Goal: Information Seeking & Learning: Find specific fact

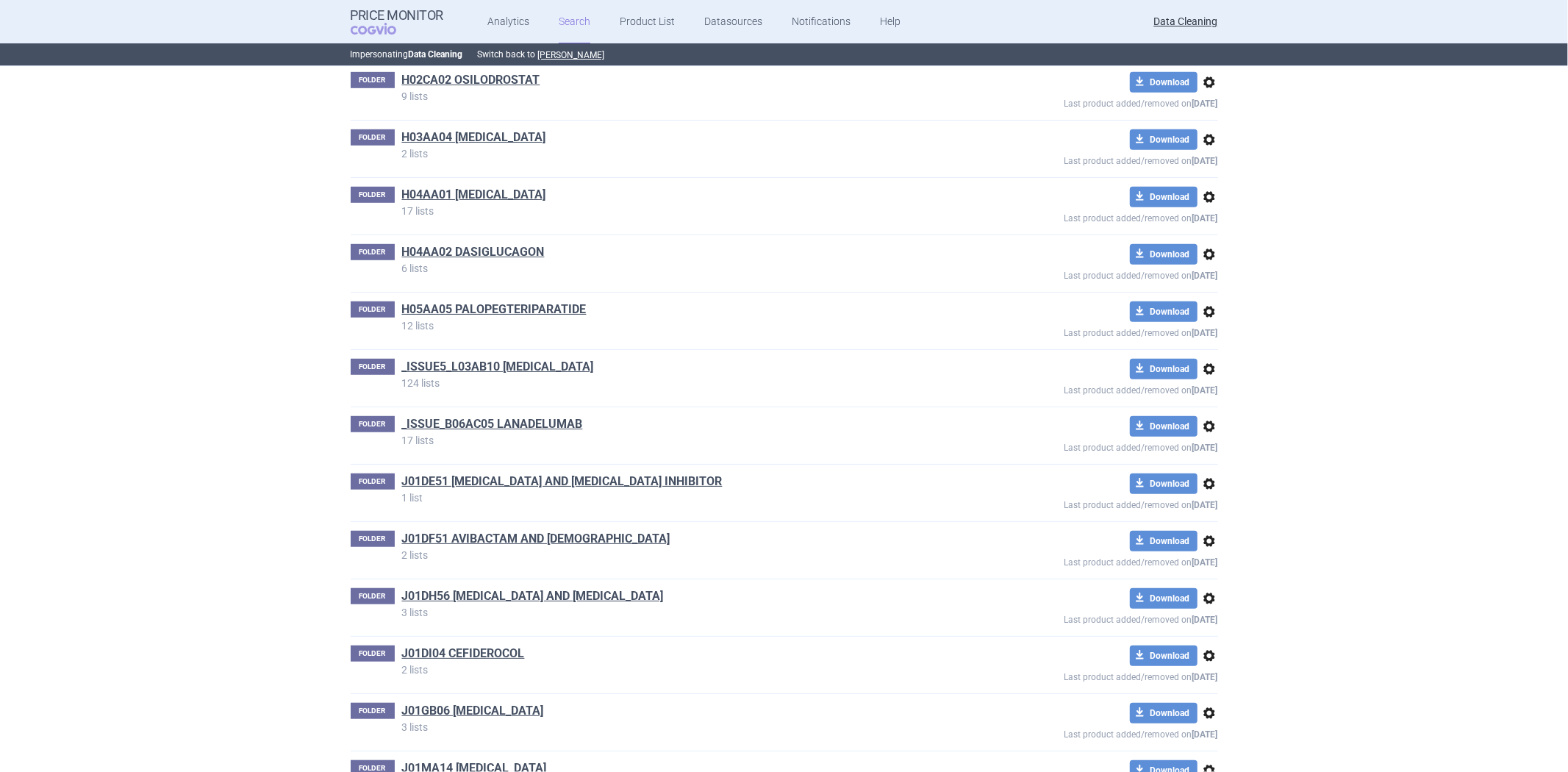
scroll to position [57066, 0]
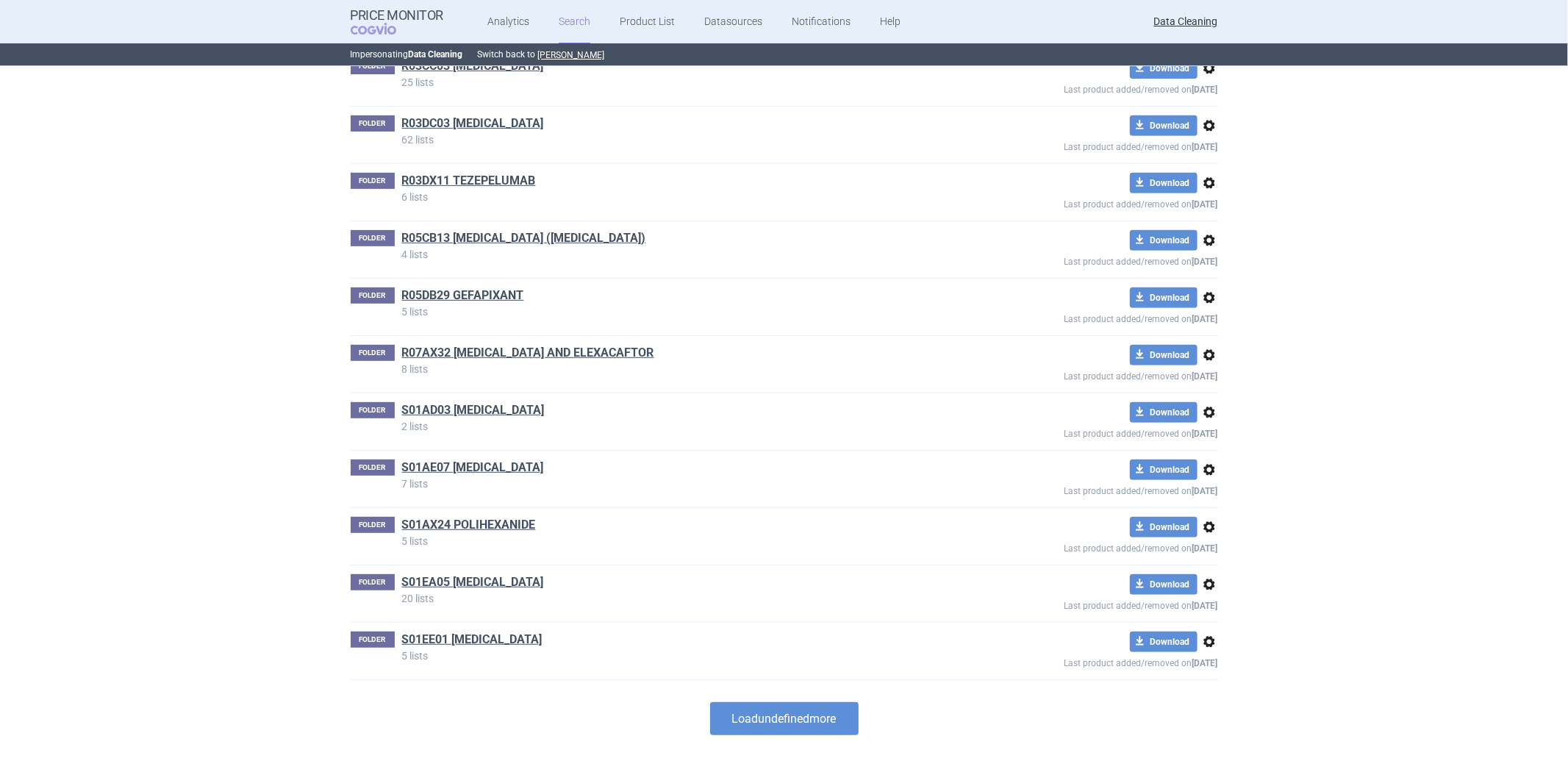
click at [694, 716] on div "Load undefined more" at bounding box center [784, 719] width 1568 height 33
click at [728, 708] on button "Load undefined more" at bounding box center [785, 719] width 149 height 33
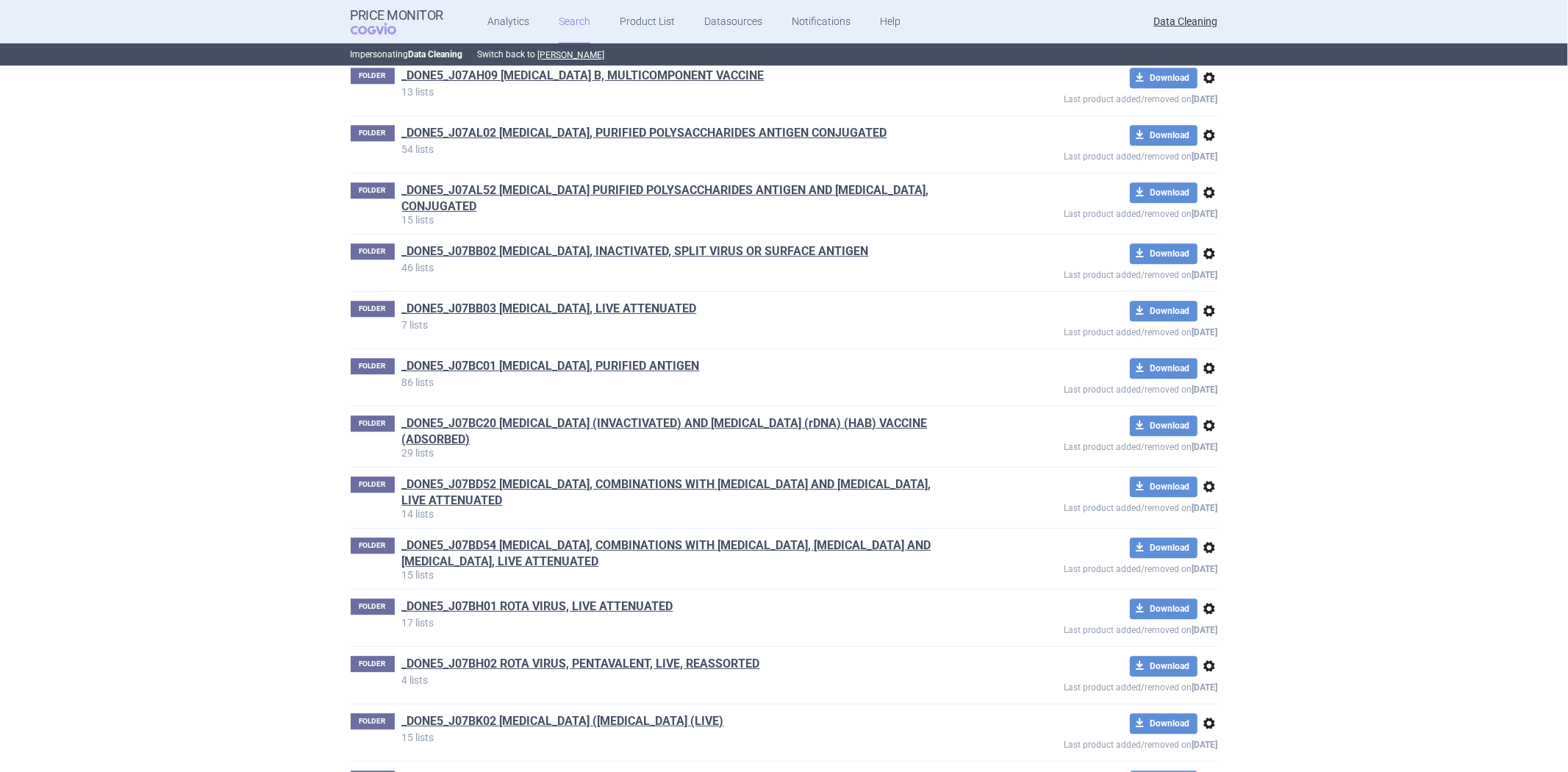
scroll to position [26586, 0]
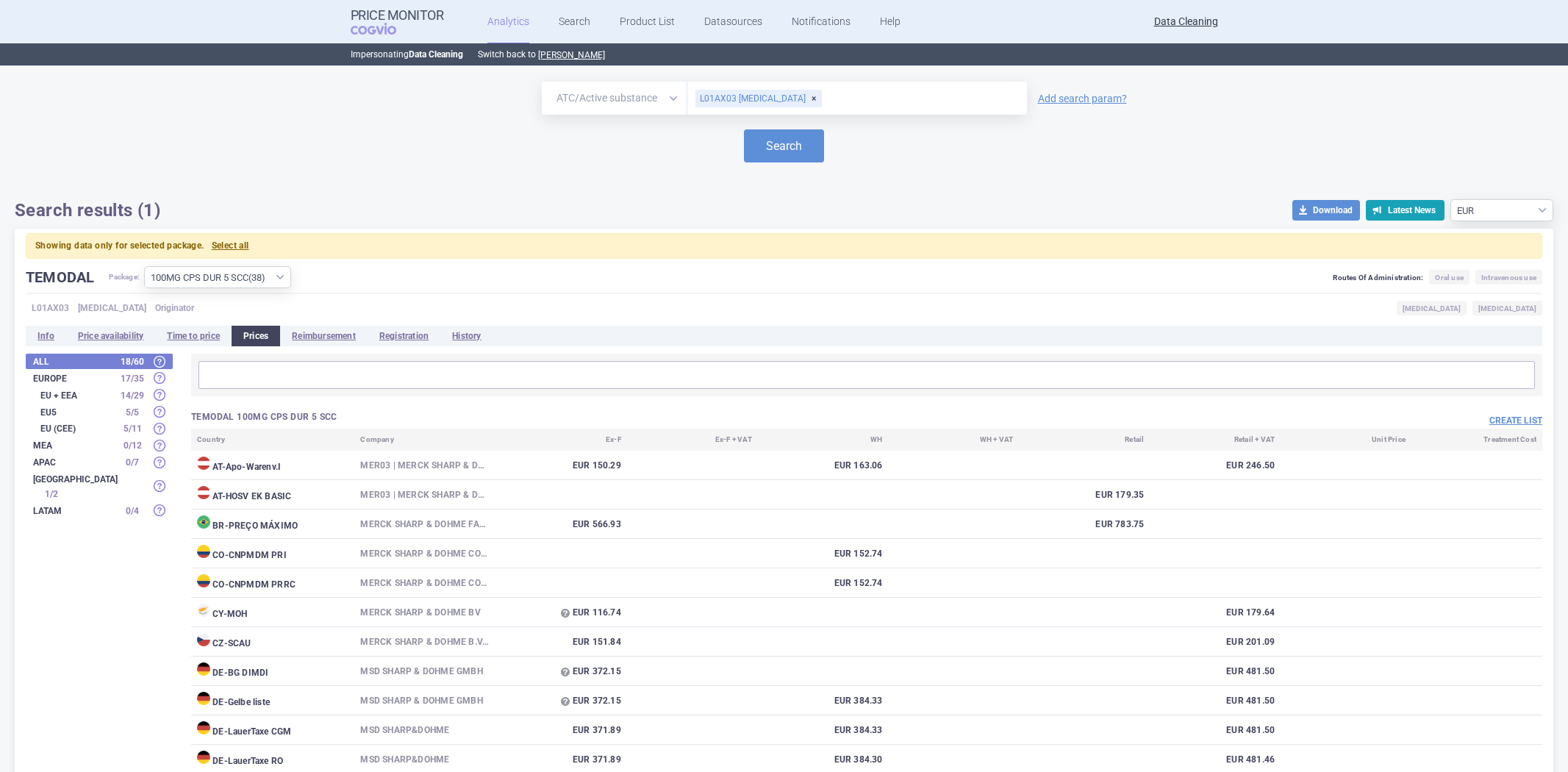
select select "atc"
select select "EUR"
select select "db7fd81a-8058-469d-b31d-402e023f10ee"
click at [807, 94] on div "L01AX03 TEMOZOLOMIDE" at bounding box center [758, 99] width 127 height 18
click at [801, 95] on input "text" at bounding box center [857, 99] width 325 height 19
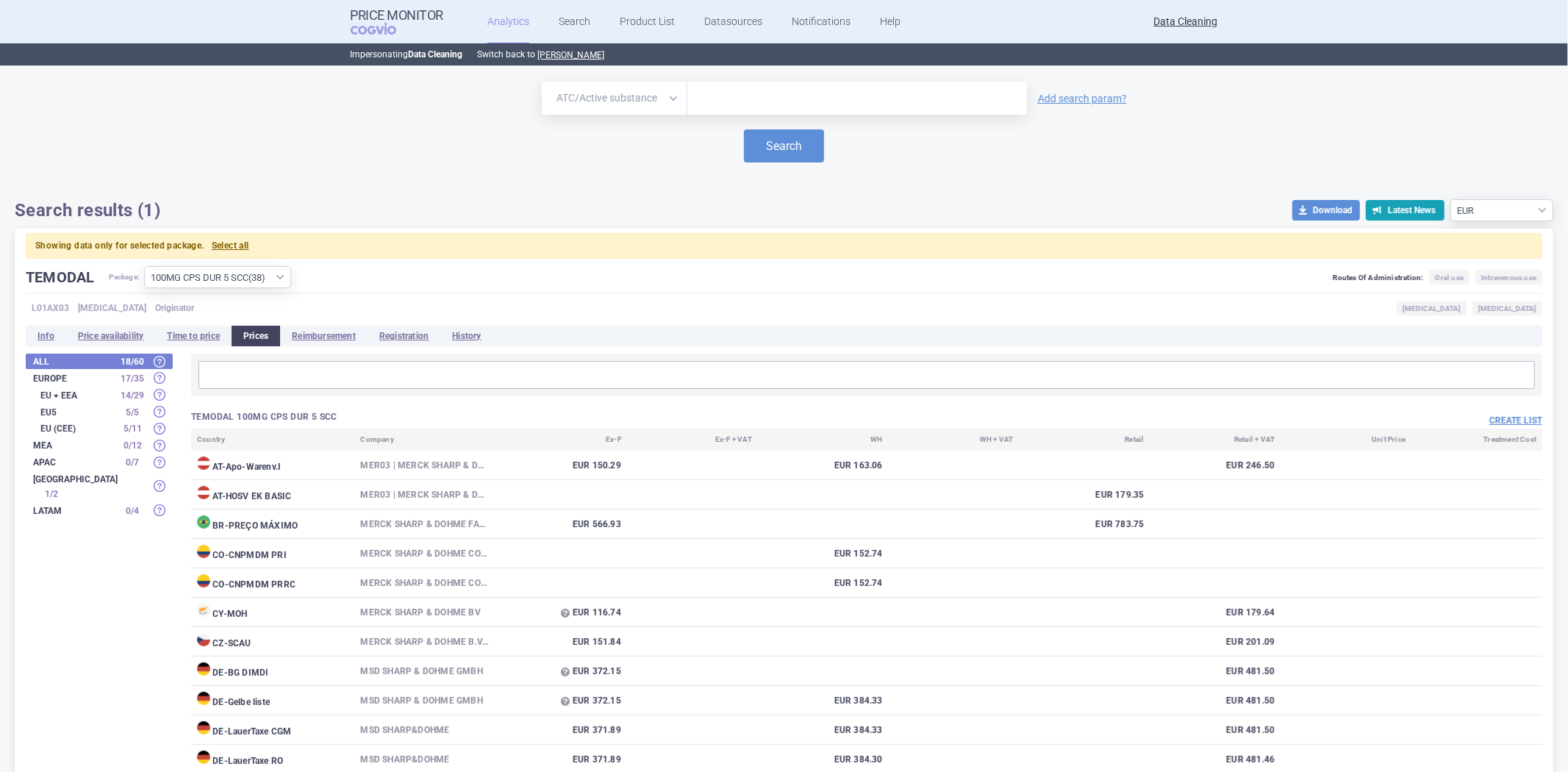
paste input "L01AA01"
click at [784, 142] on button "Search" at bounding box center [783, 145] width 80 height 33
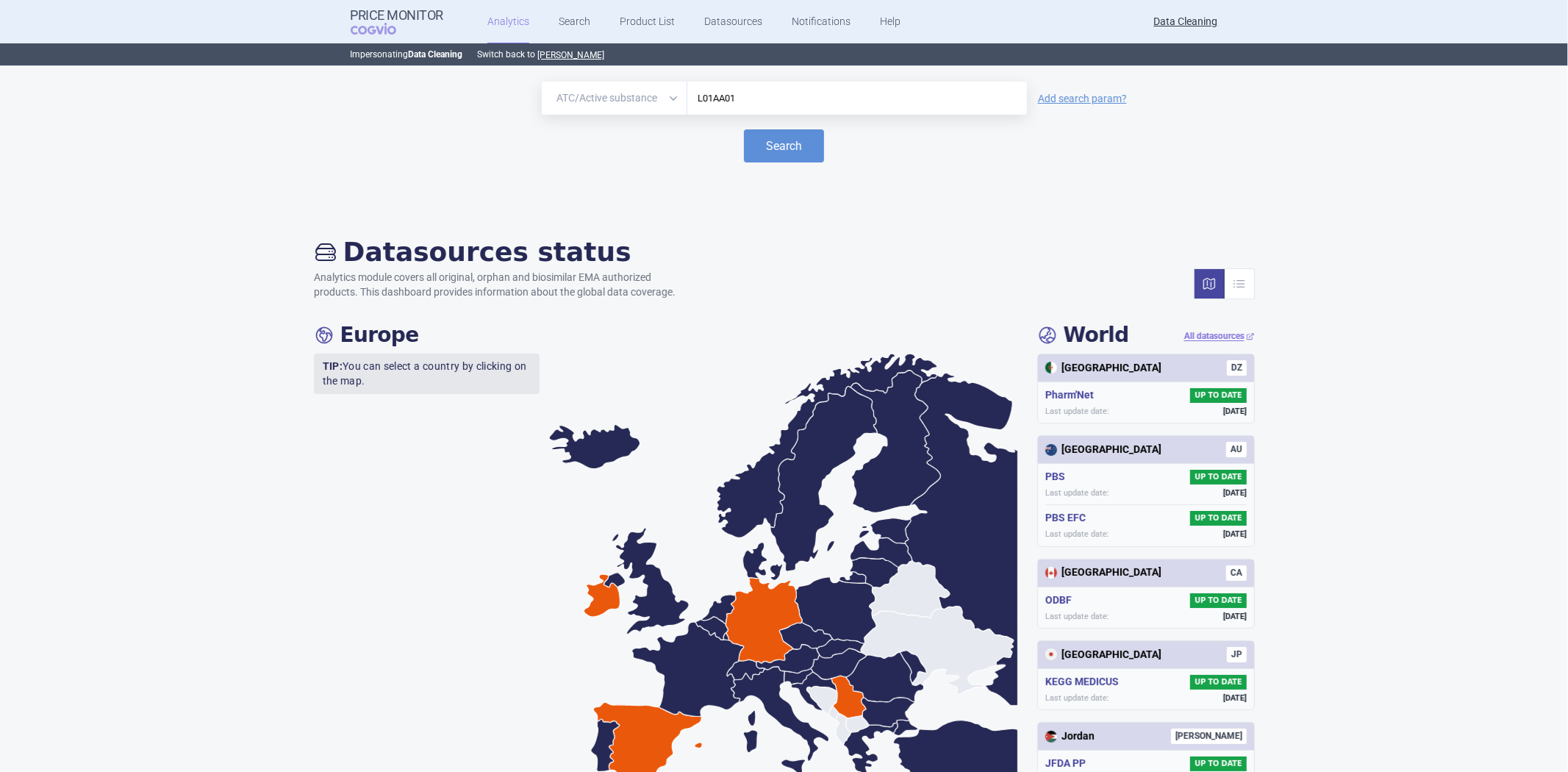
click at [760, 94] on input "L01AA01" at bounding box center [857, 99] width 325 height 19
click at [636, 96] on select "Brand ATC/Active substance Therapeutic area" at bounding box center [614, 98] width 145 height 33
click at [798, 93] on input "L01AA01" at bounding box center [857, 99] width 325 height 19
click at [762, 92] on input "L01AA01" at bounding box center [857, 99] width 325 height 19
click at [878, 95] on input "L01AA0" at bounding box center [857, 99] width 325 height 19
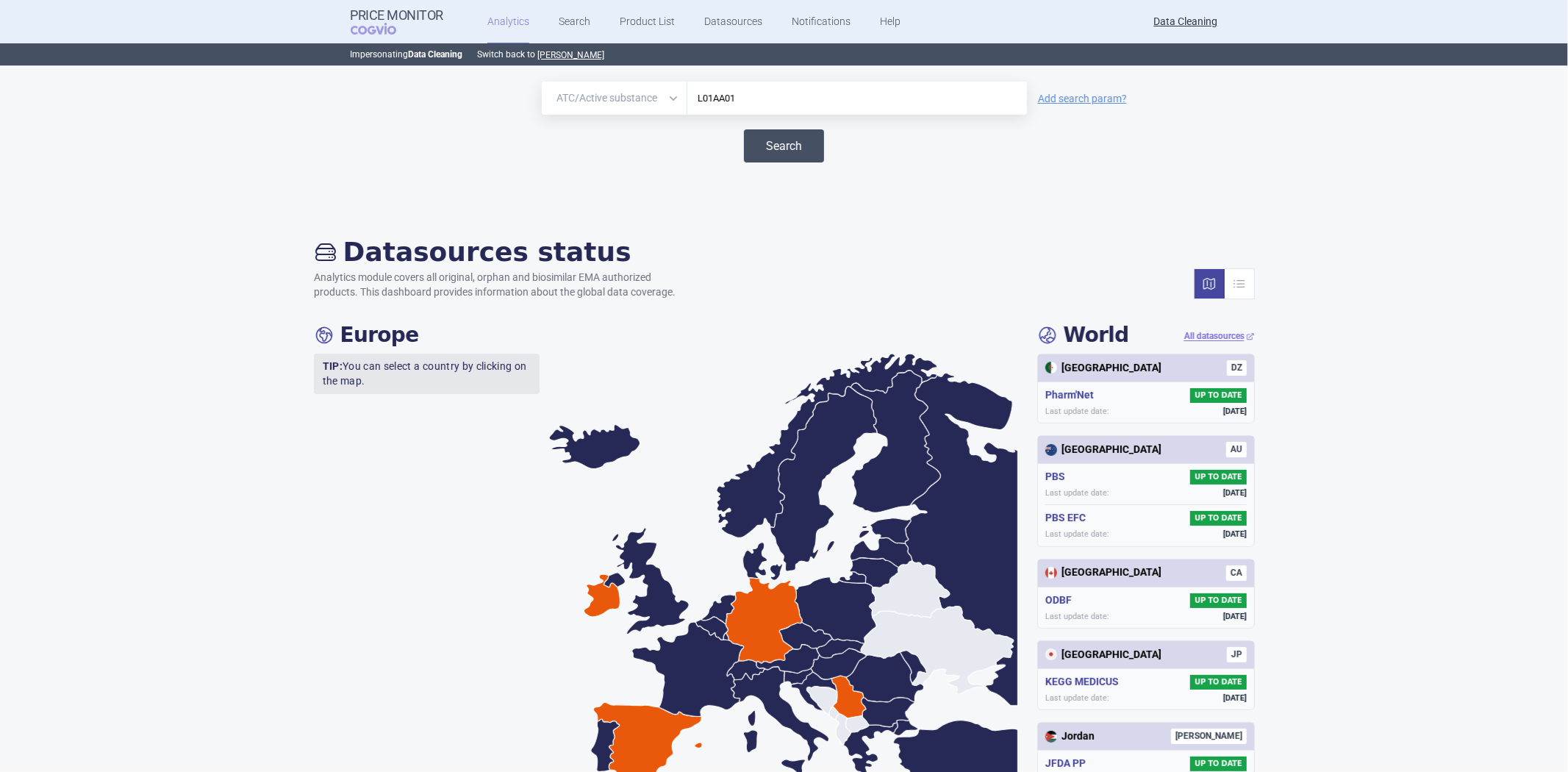
type input "L01AA01"
click at [769, 150] on button "Search" at bounding box center [783, 145] width 80 height 33
click at [559, 20] on link "Search" at bounding box center [574, 22] width 31 height 44
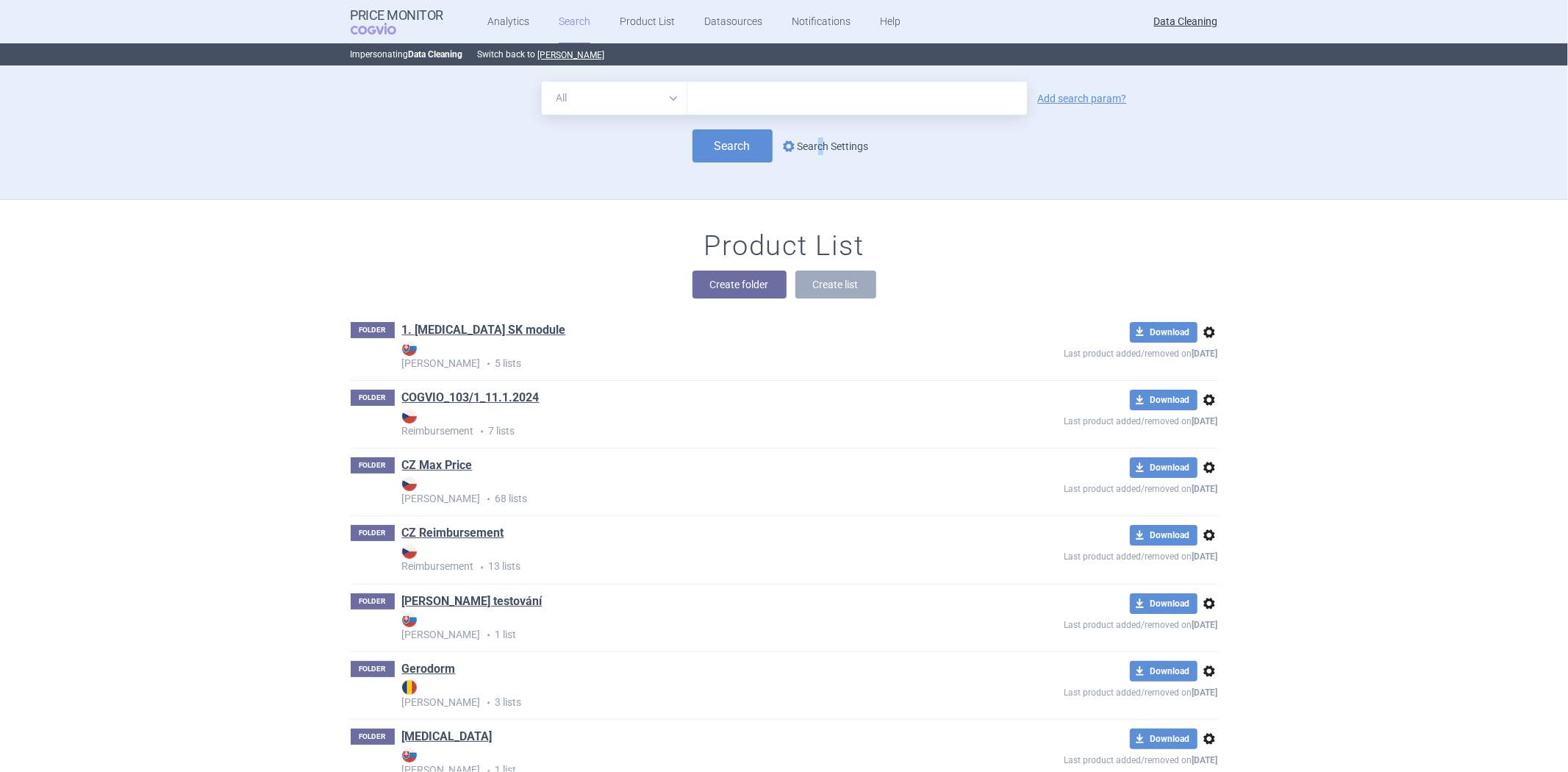
click at [815, 144] on link "options Search Settings" at bounding box center [824, 146] width 89 height 18
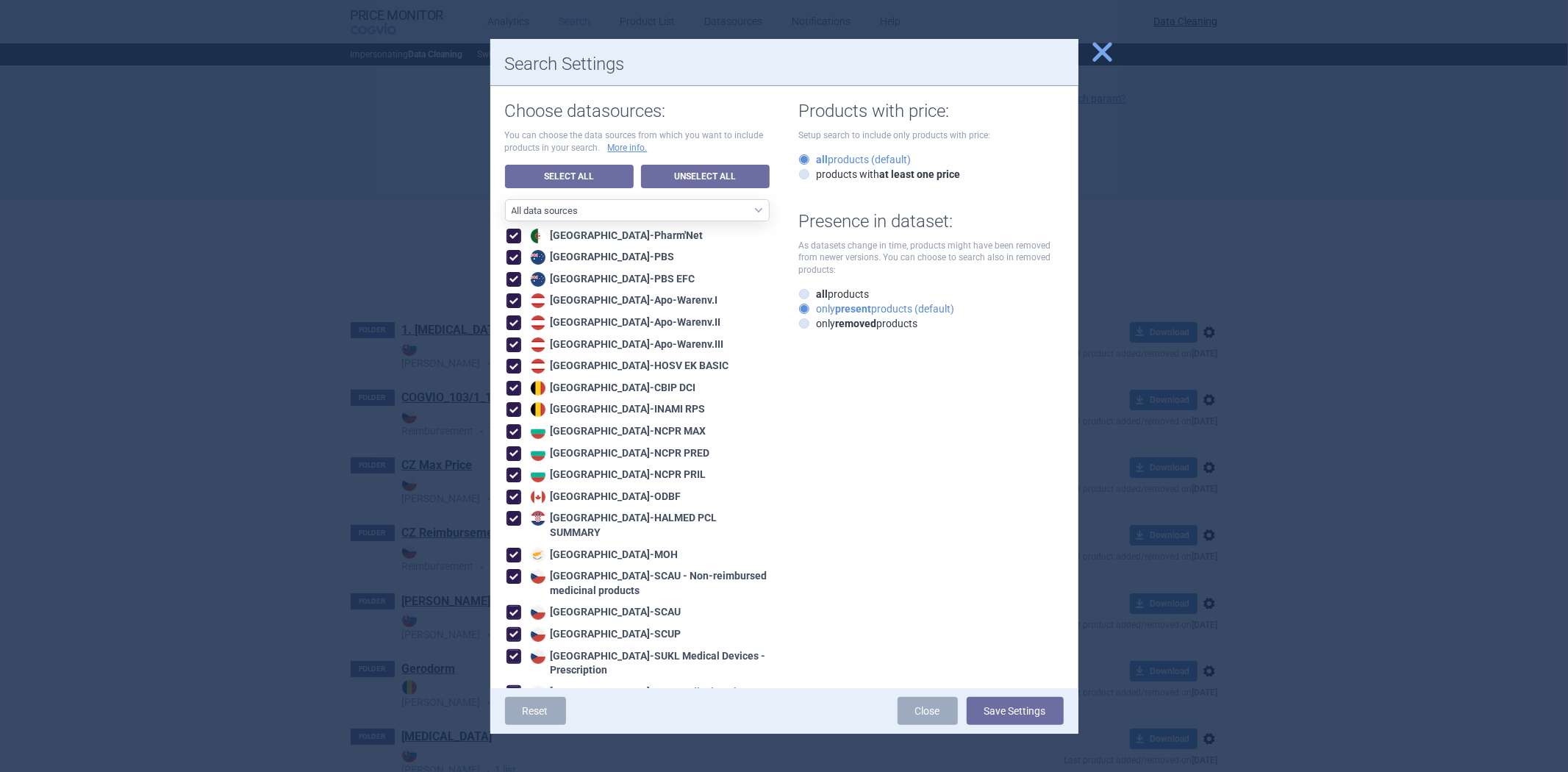
click at [665, 210] on select "All data sources LABELING - unit datasources without US LABELING - nonunit data…" at bounding box center [638, 210] width 265 height 22
click at [505, 199] on select "All data sources LABELING - unit datasources without US LABELING - nonunit data…" at bounding box center [638, 210] width 265 height 22
click at [685, 177] on link "Unselect All" at bounding box center [705, 176] width 128 height 23
checkbox input "false"
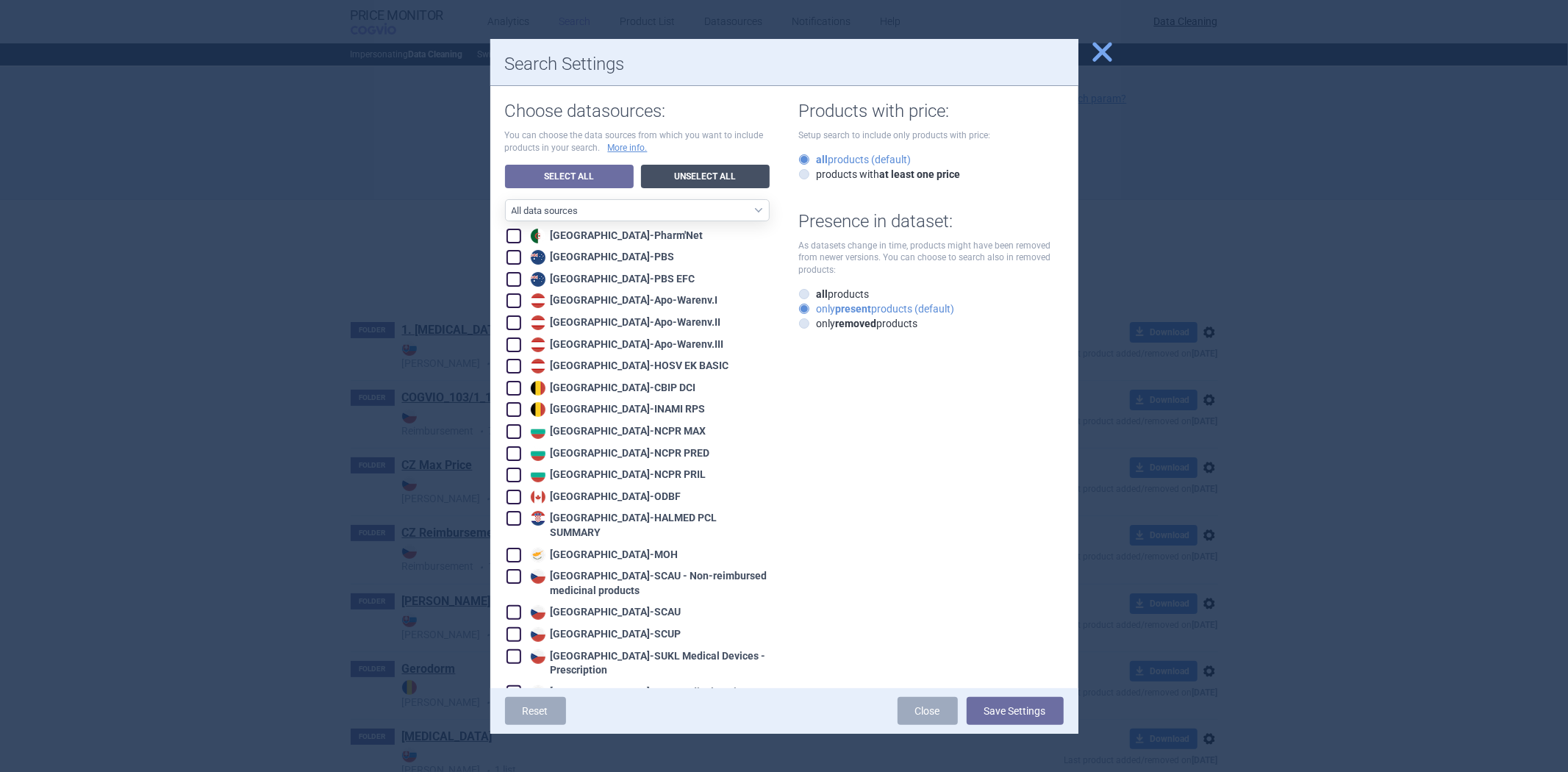
checkbox input "false"
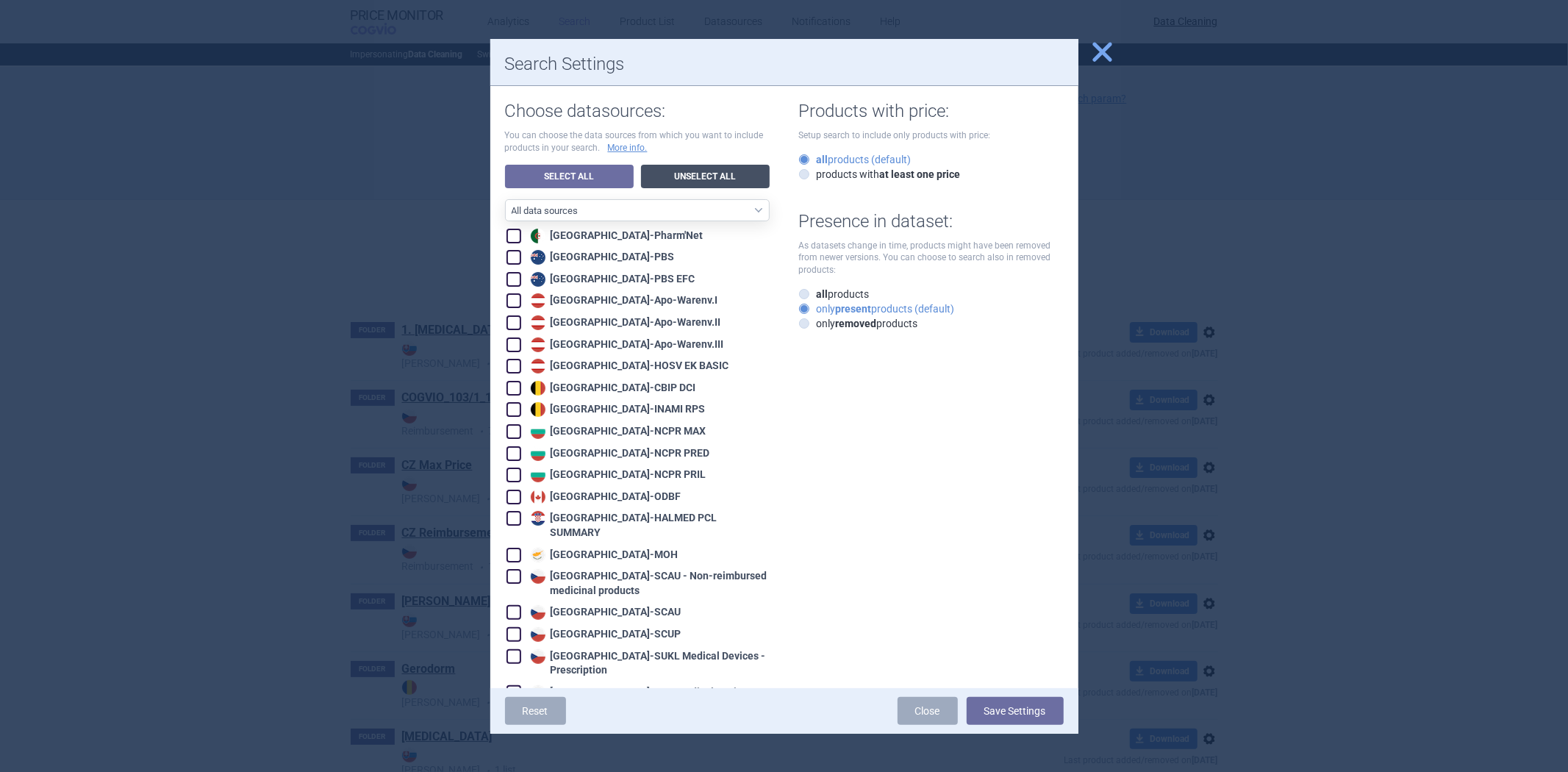
checkbox input "false"
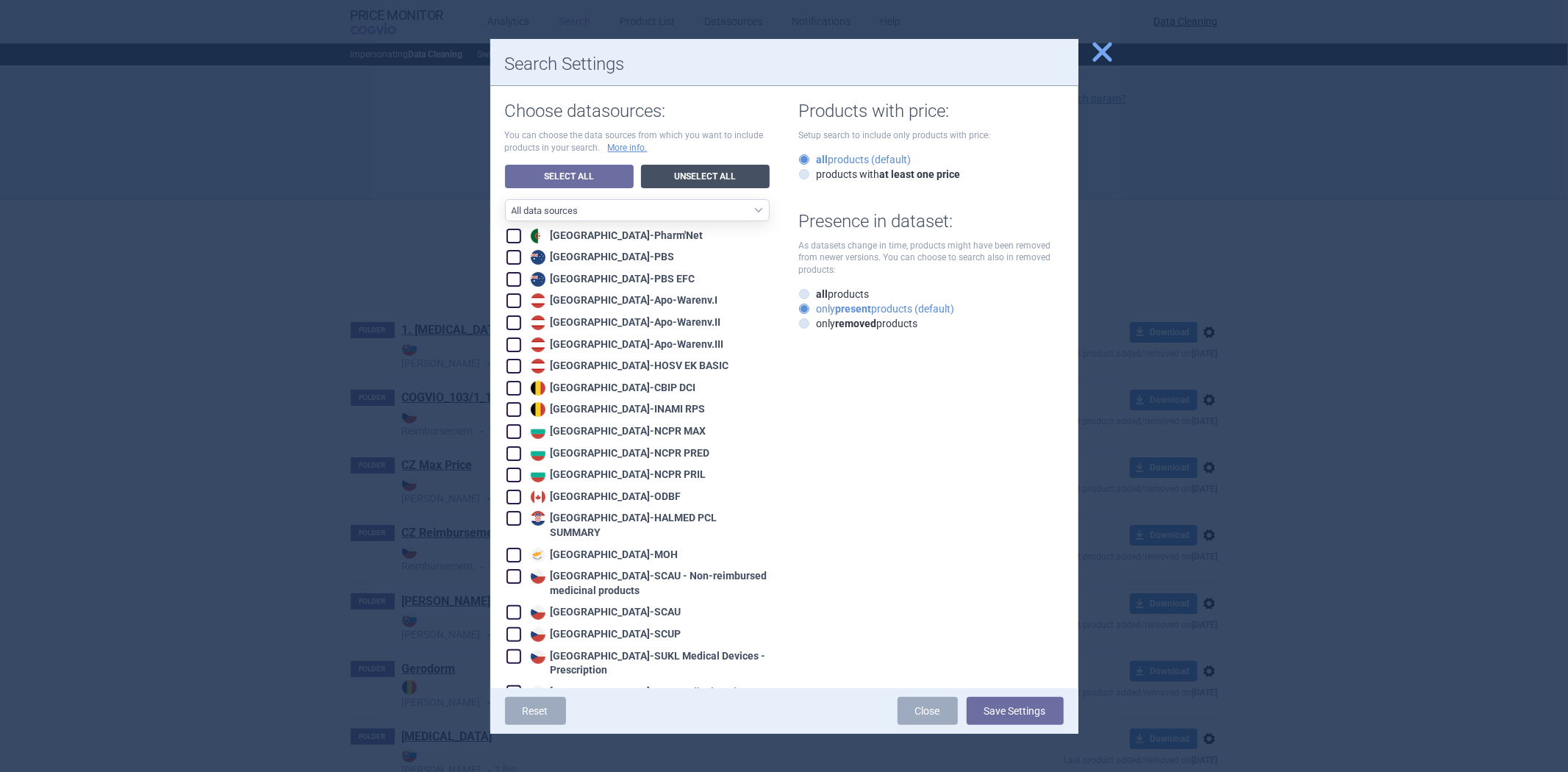
checkbox input "false"
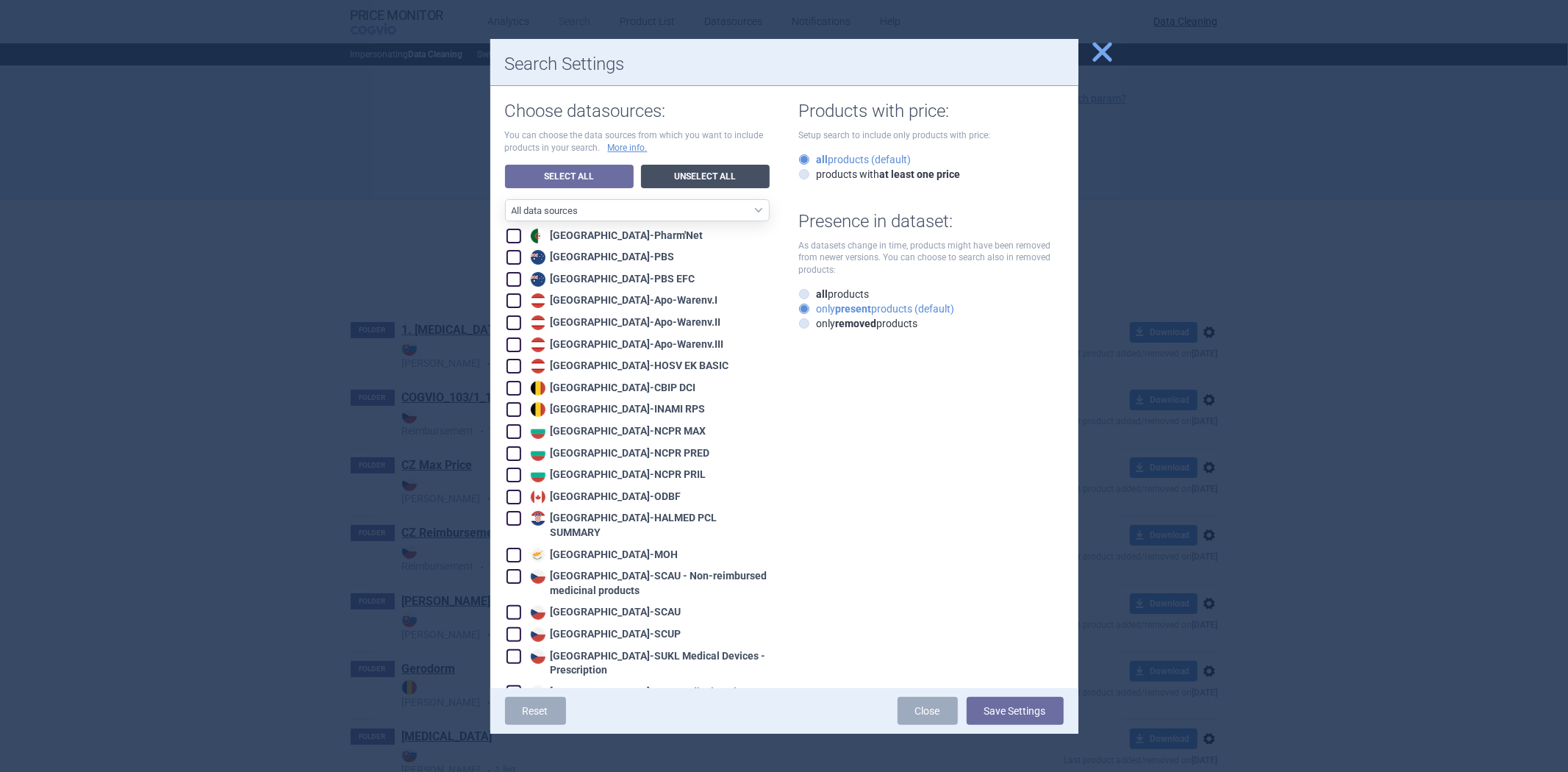
checkbox input "false"
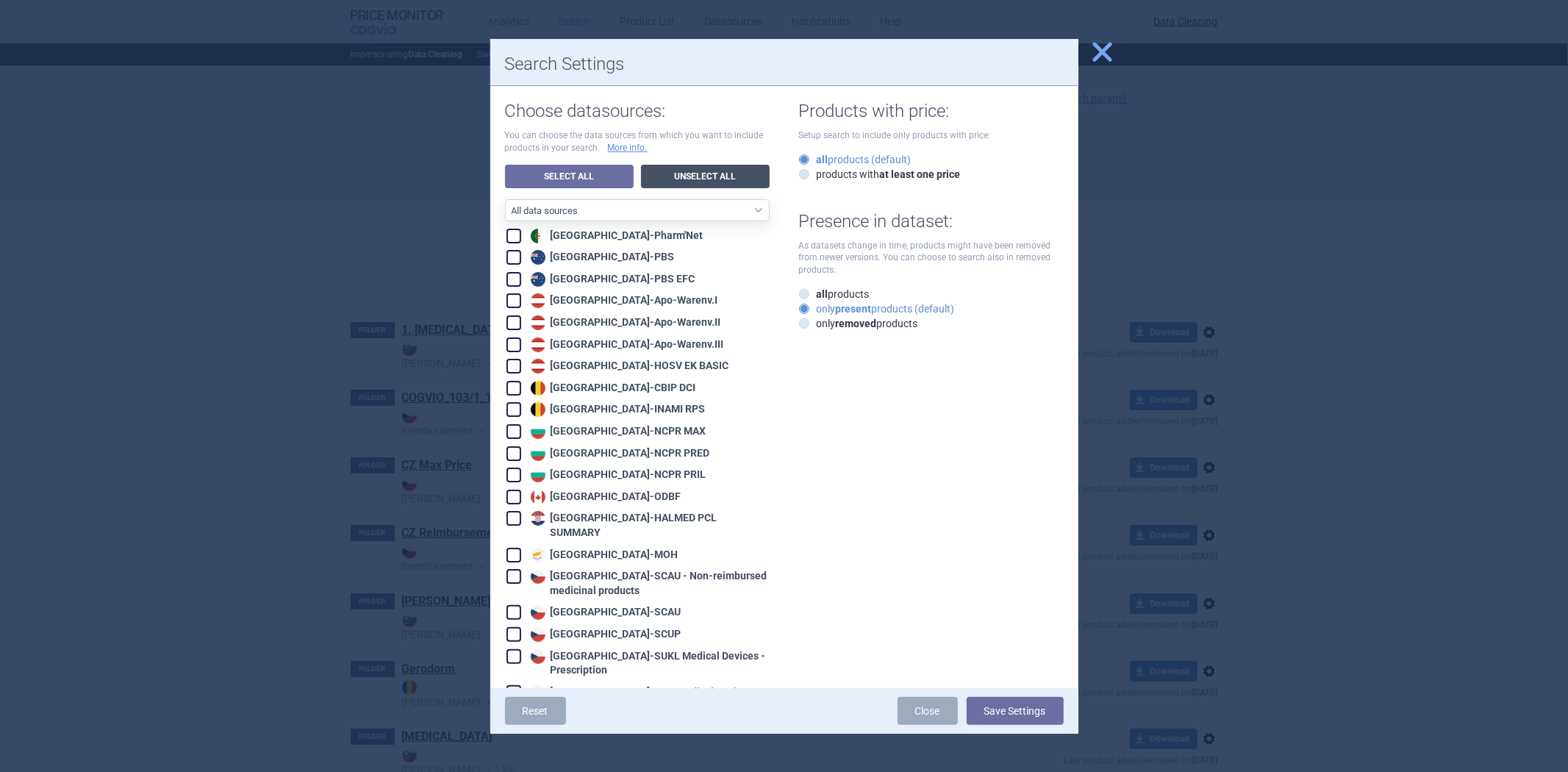
checkbox input "false"
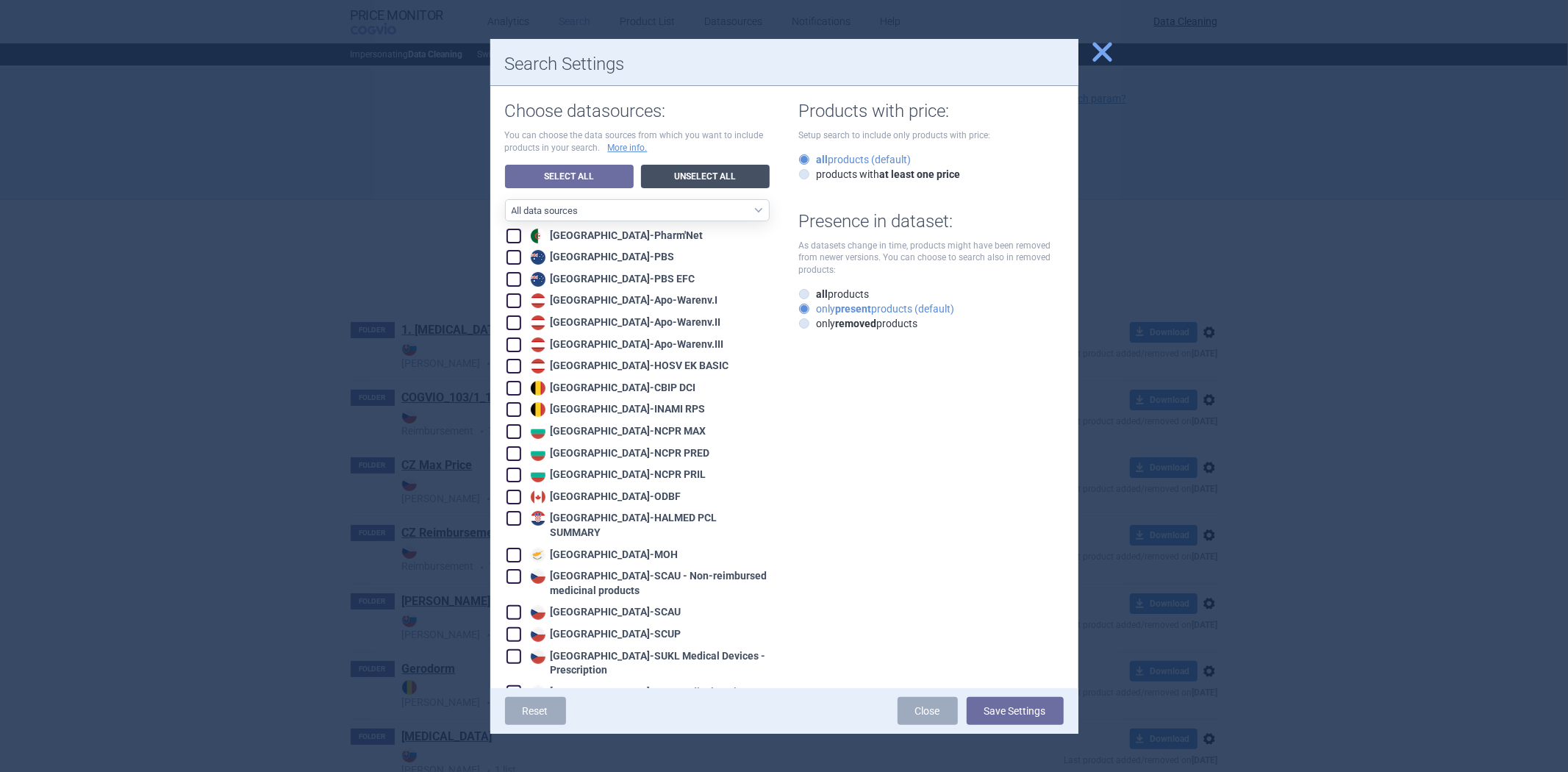
checkbox input "false"
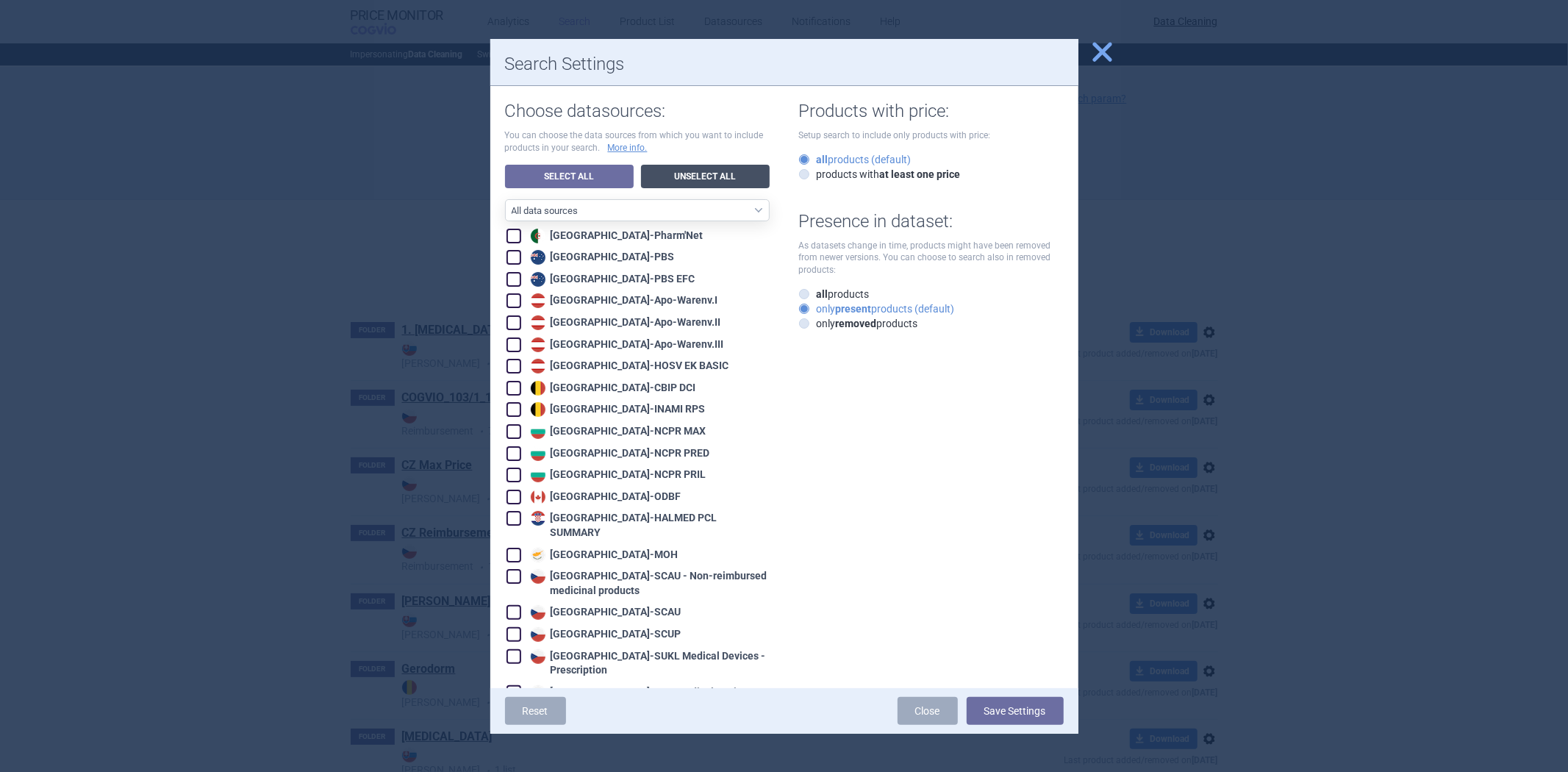
checkbox input "false"
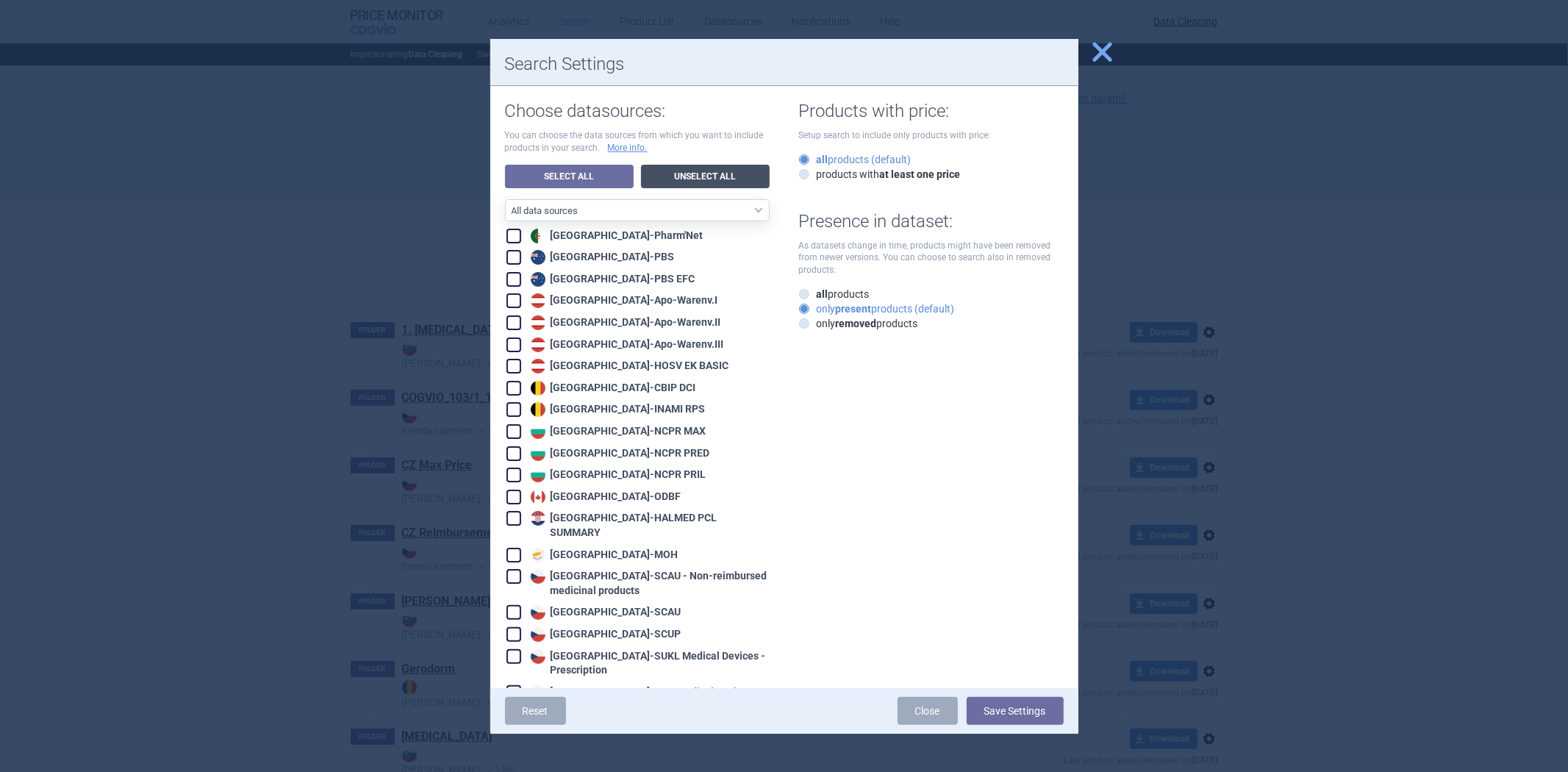
checkbox input "false"
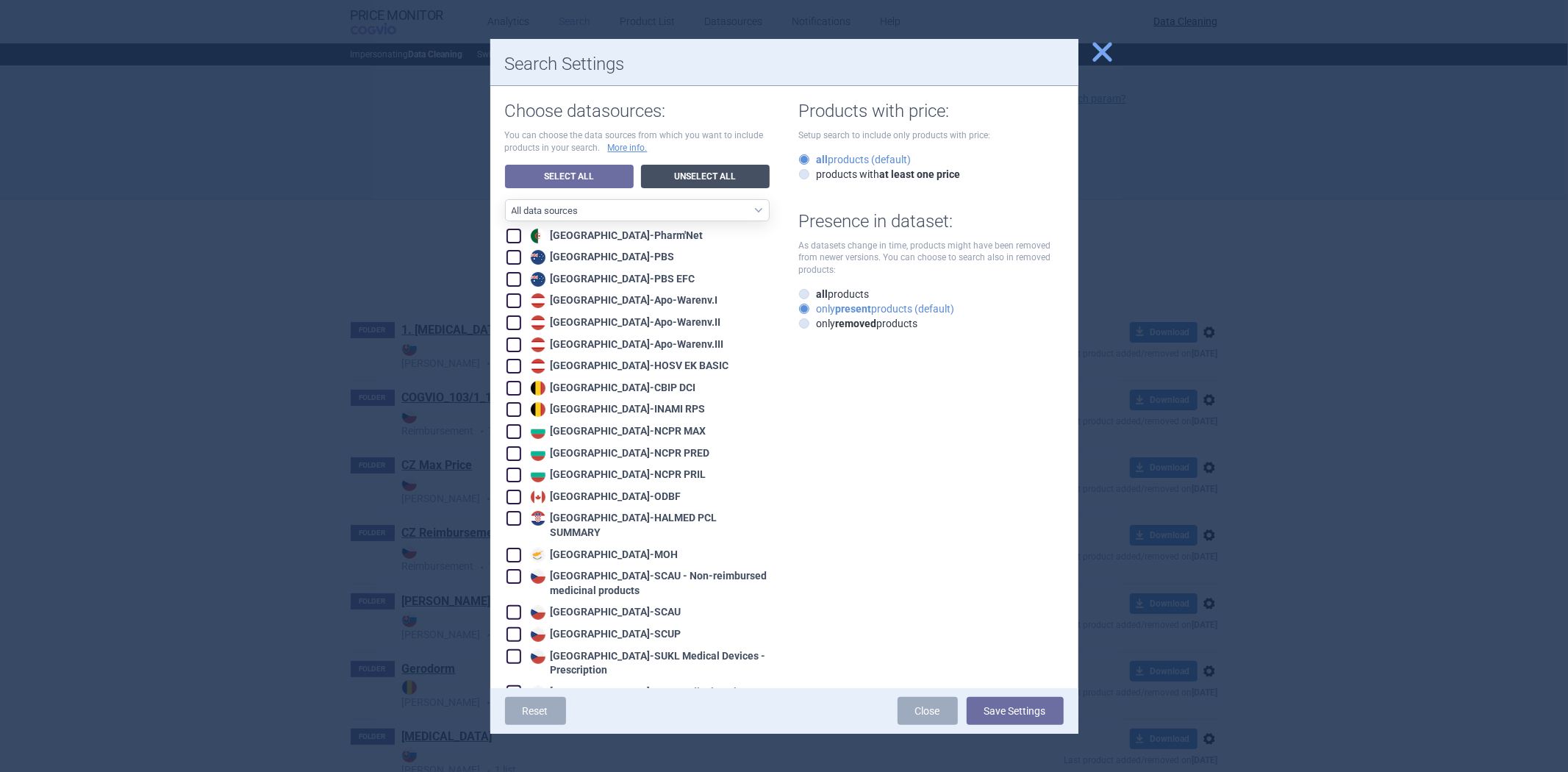
checkbox input "false"
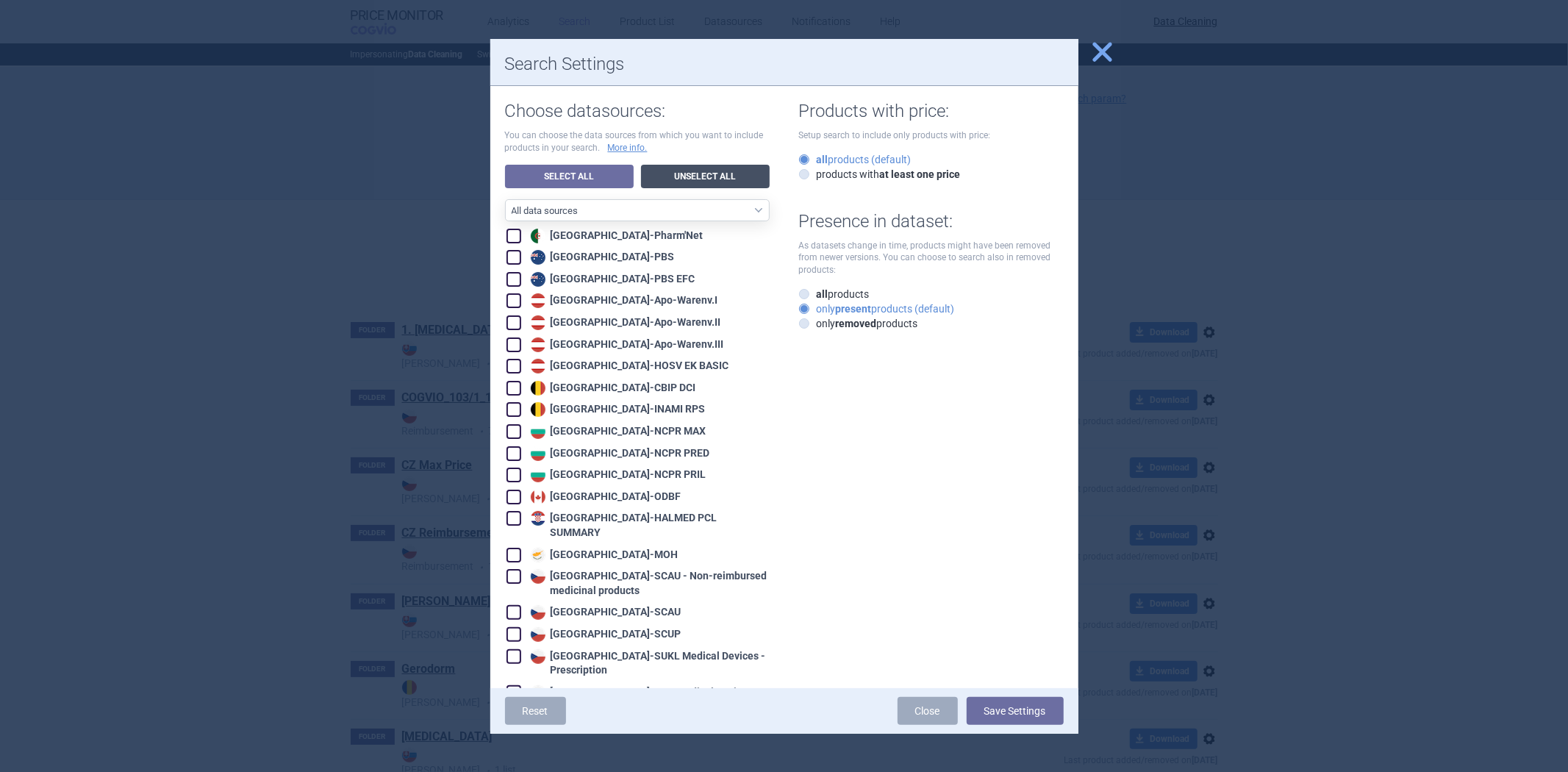
checkbox input "false"
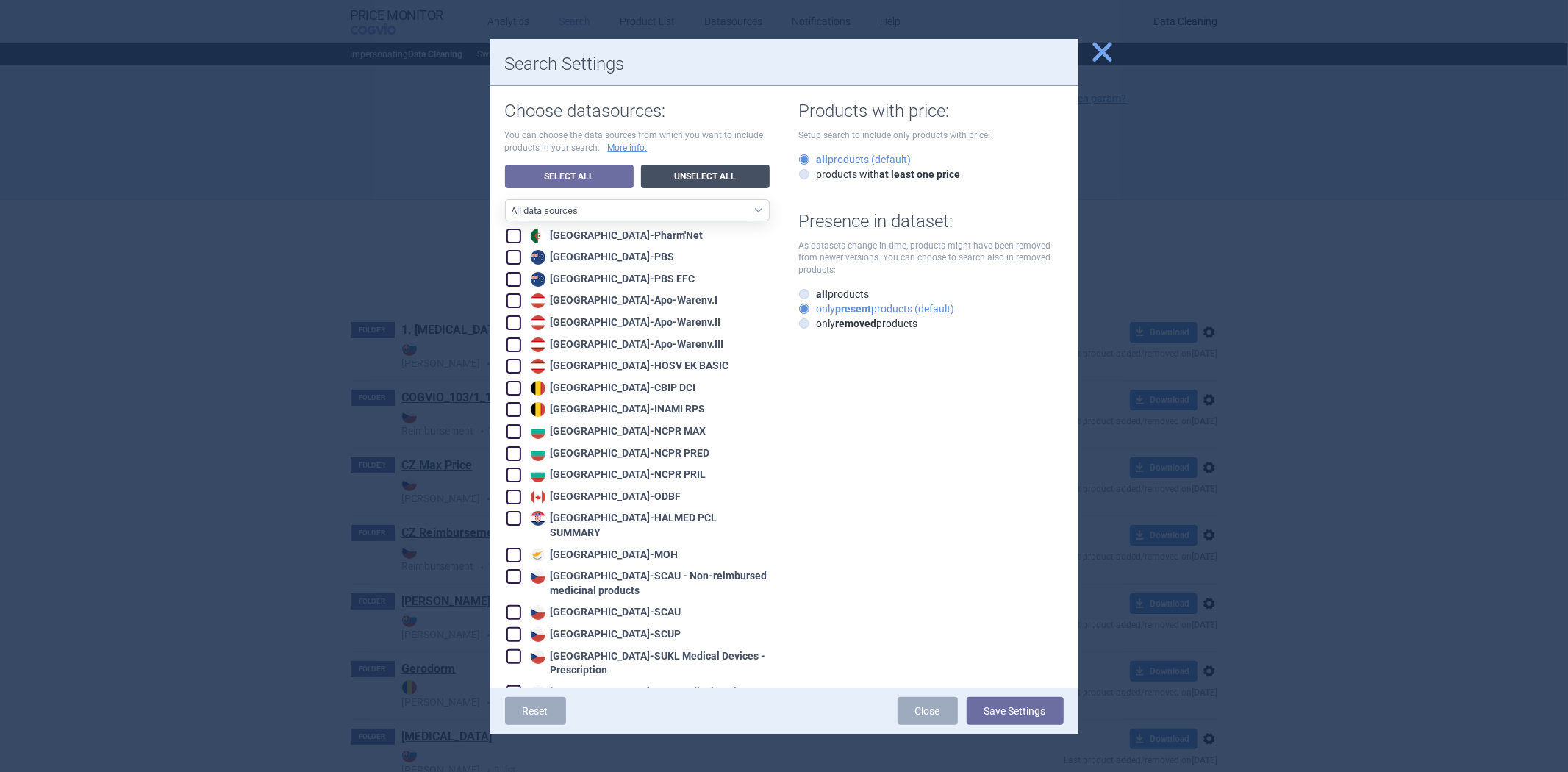
checkbox input "false"
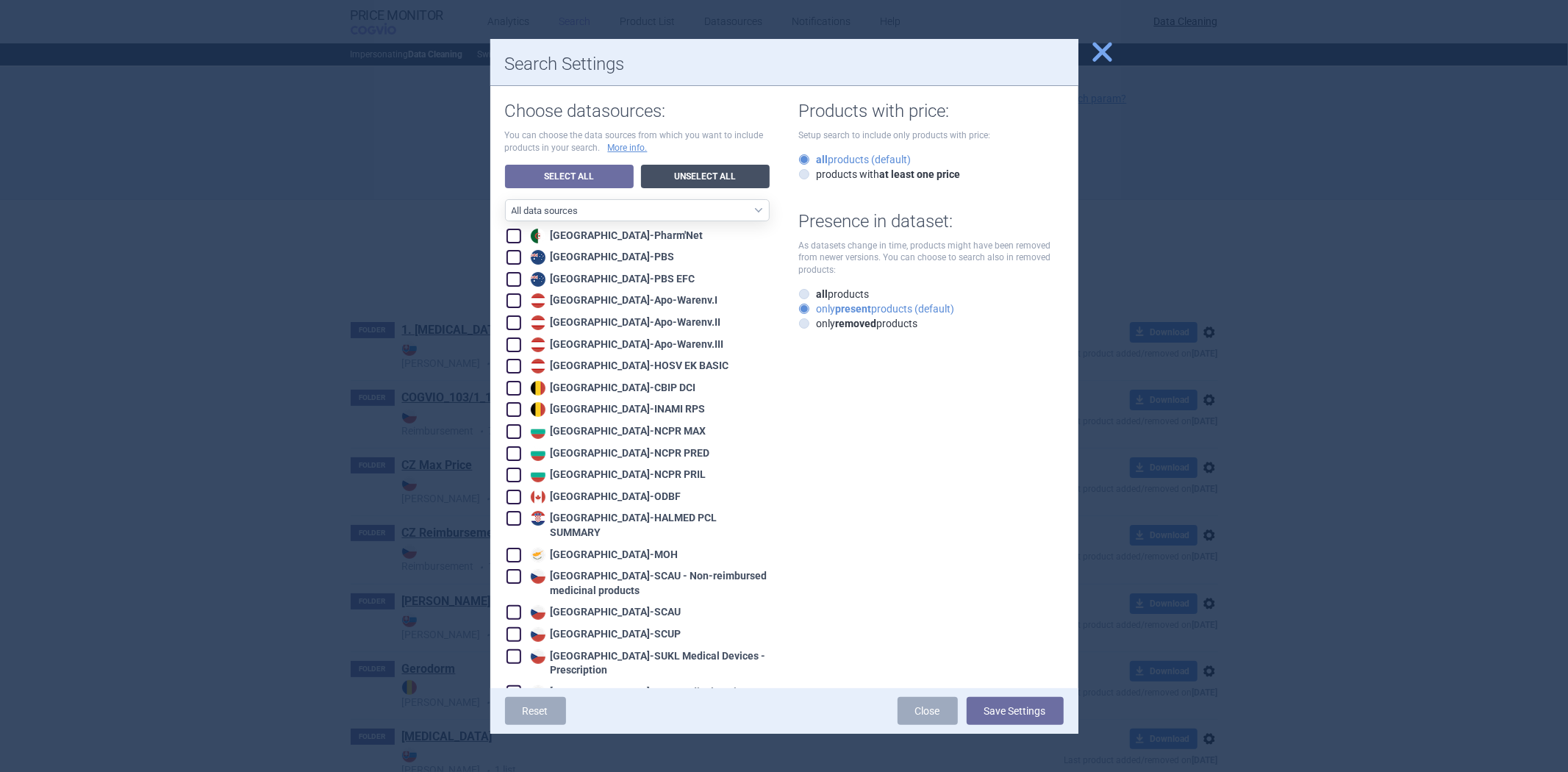
checkbox input "false"
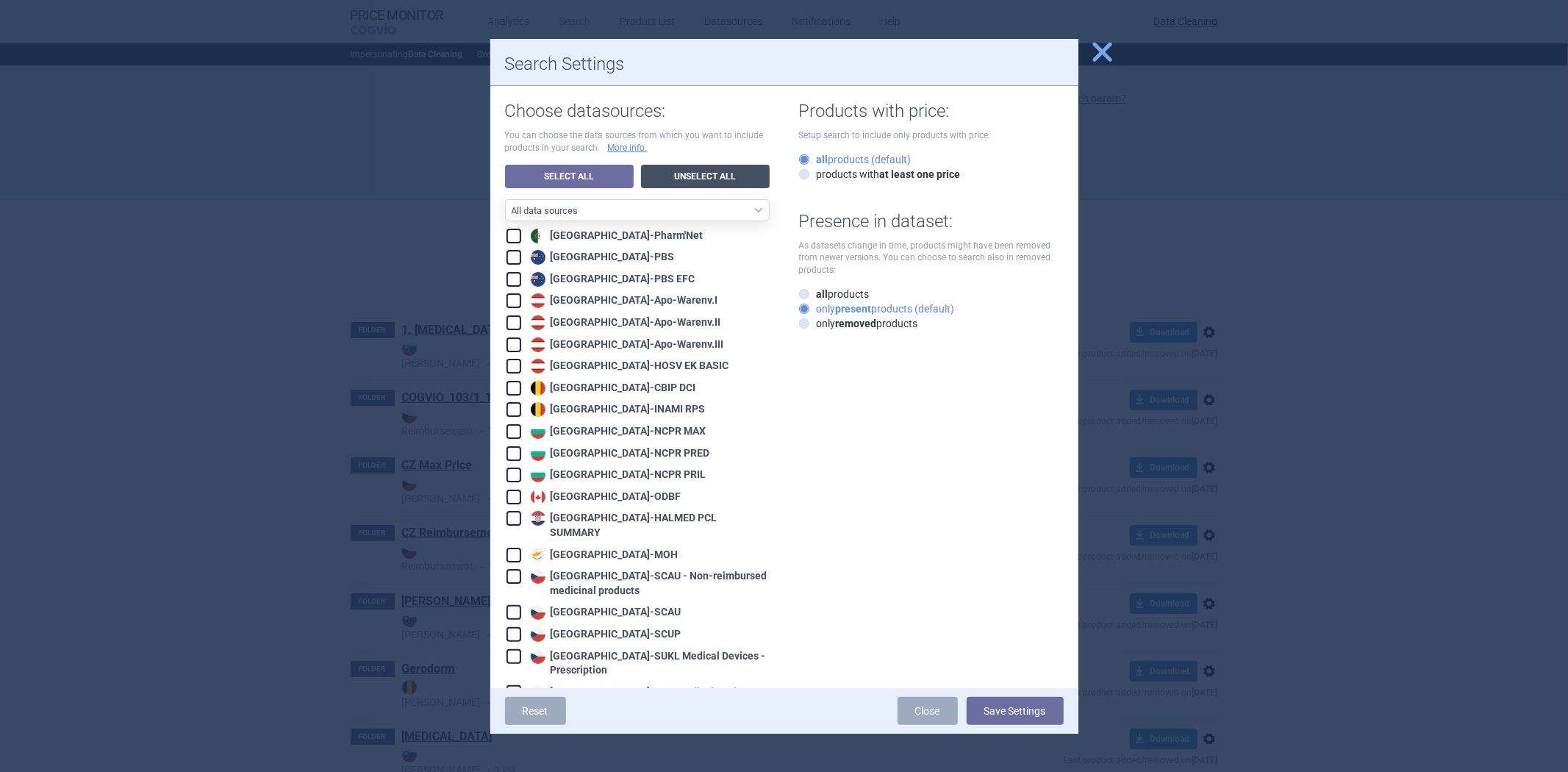
checkbox input "false"
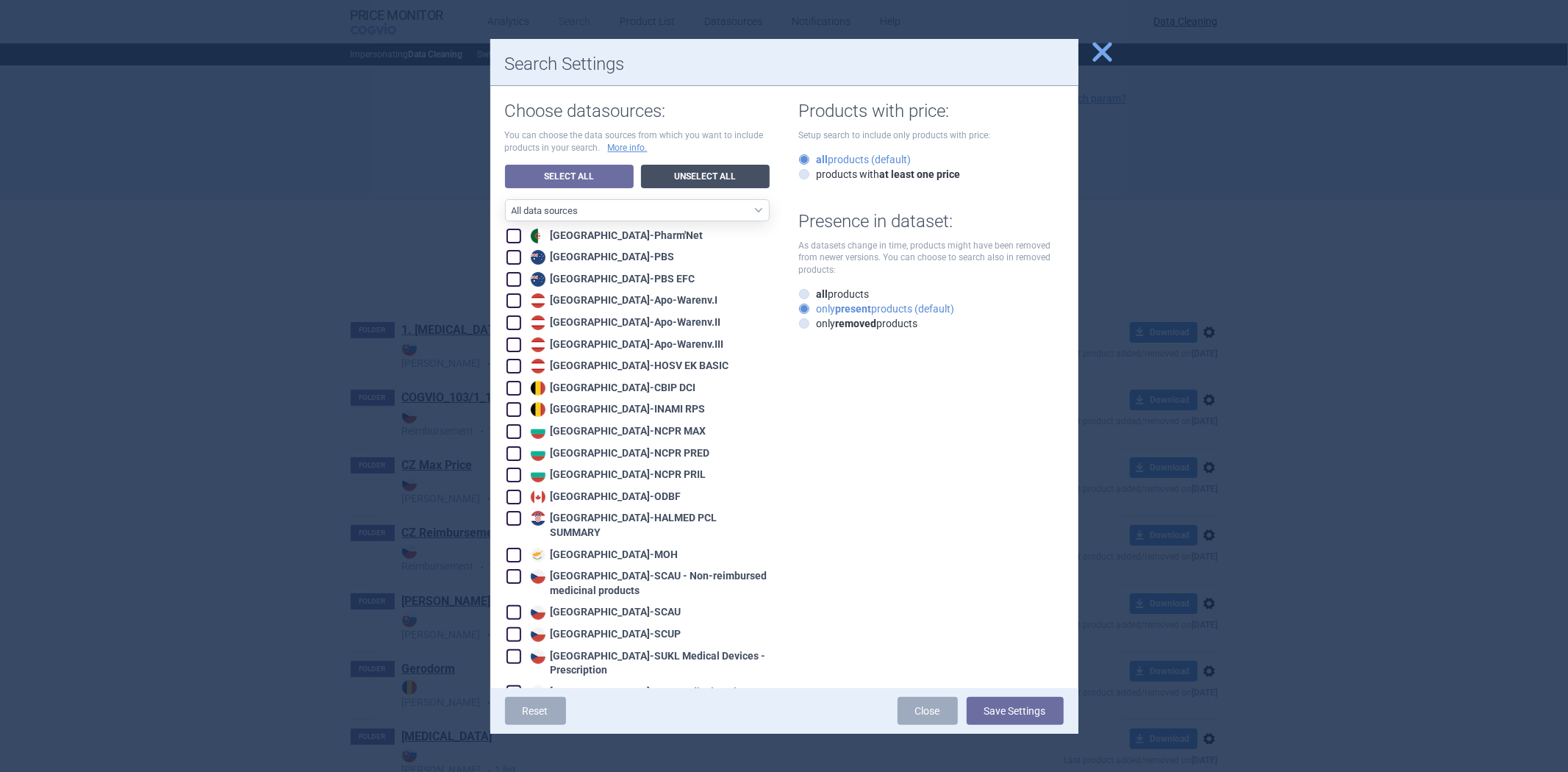
checkbox input "false"
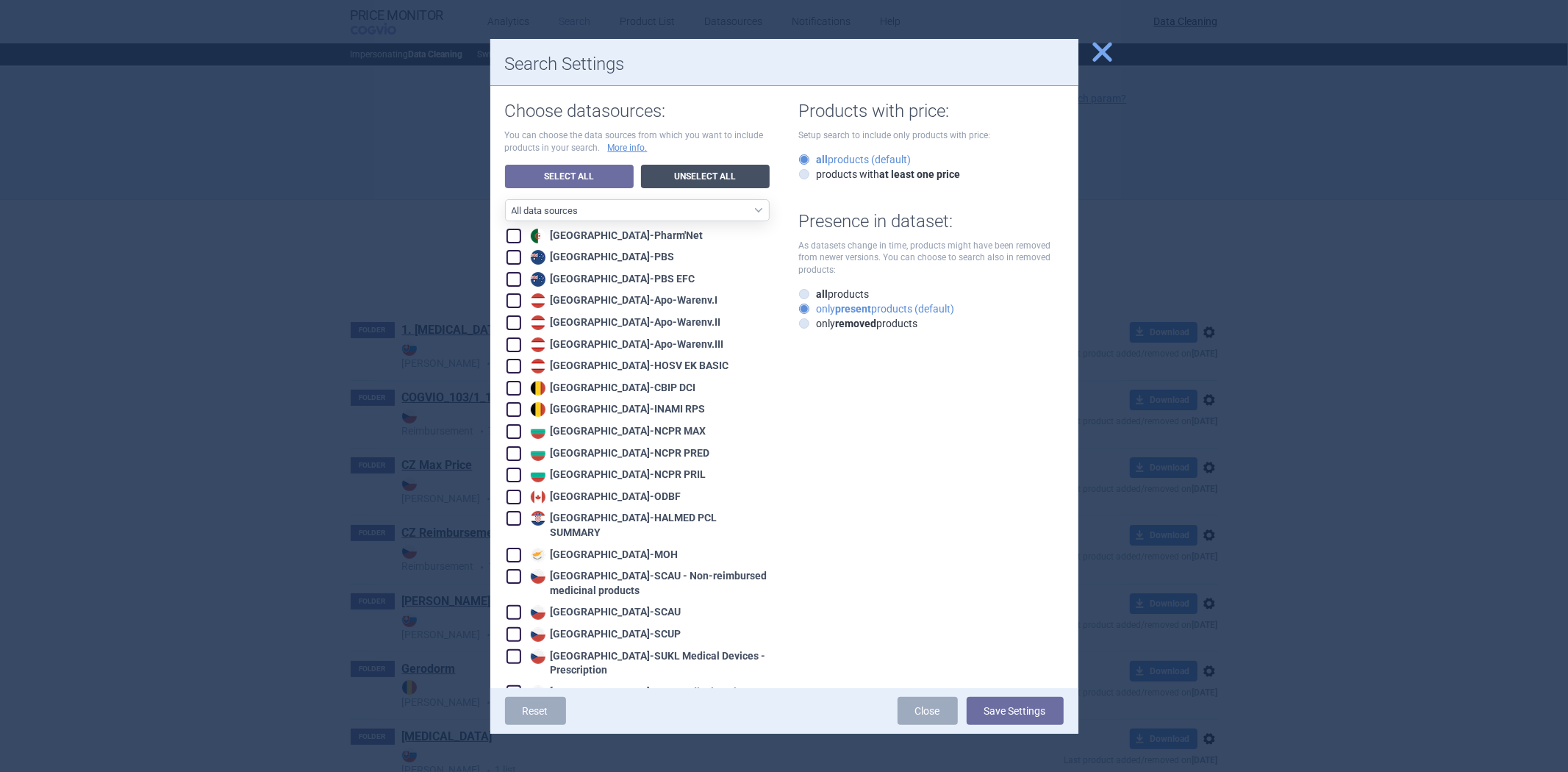
checkbox input "false"
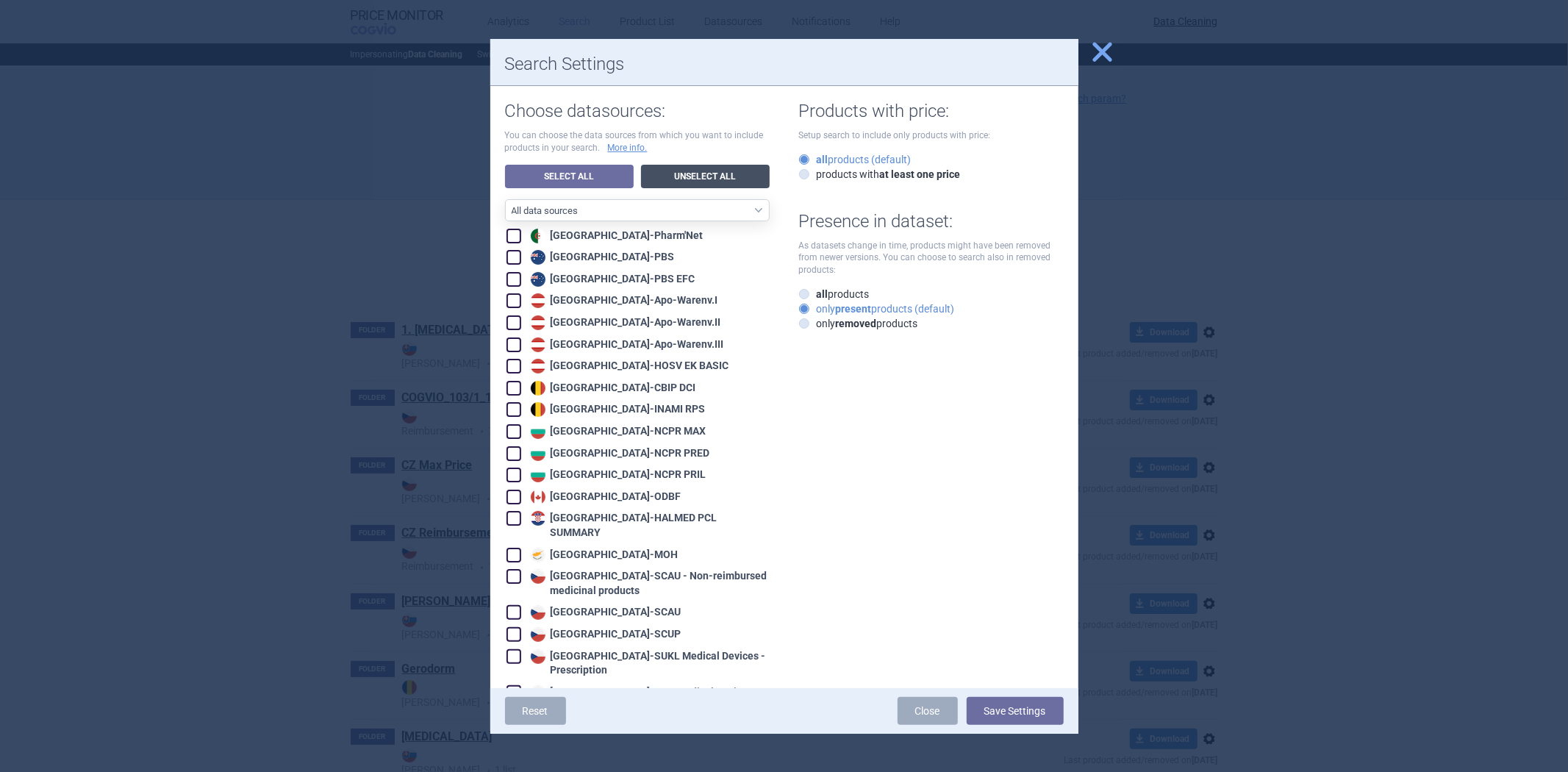
checkbox input "false"
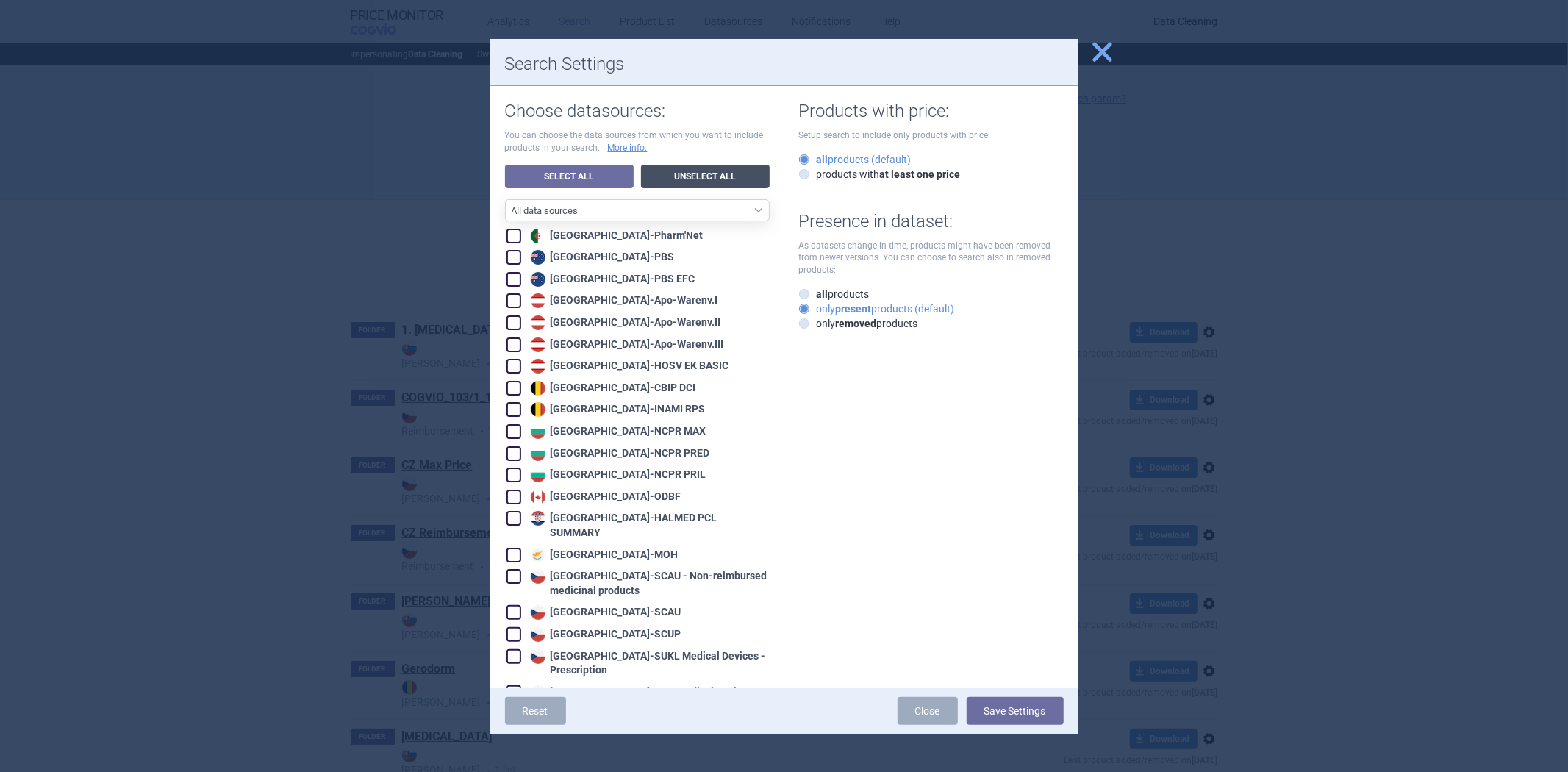
checkbox input "false"
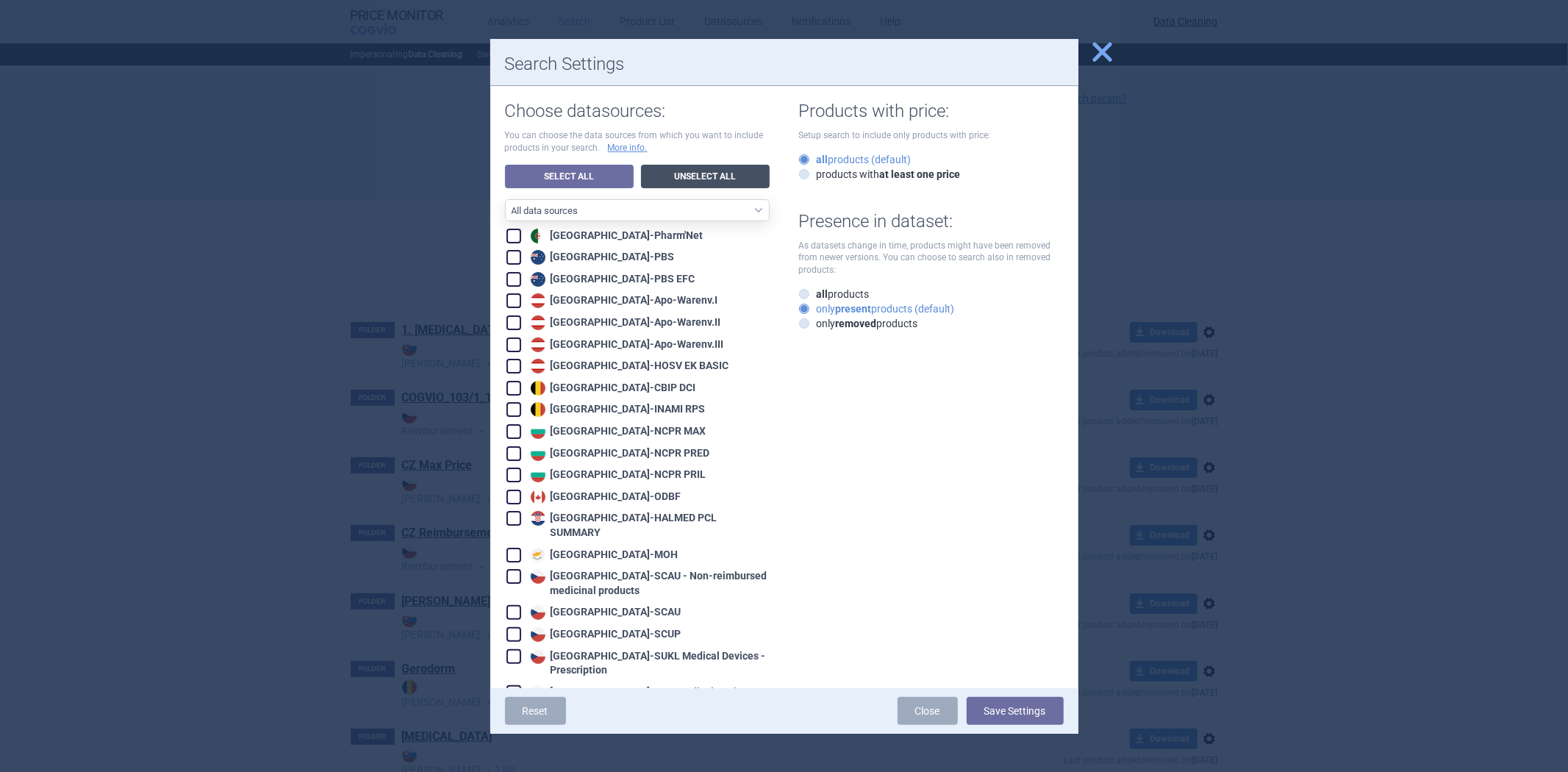
checkbox input "false"
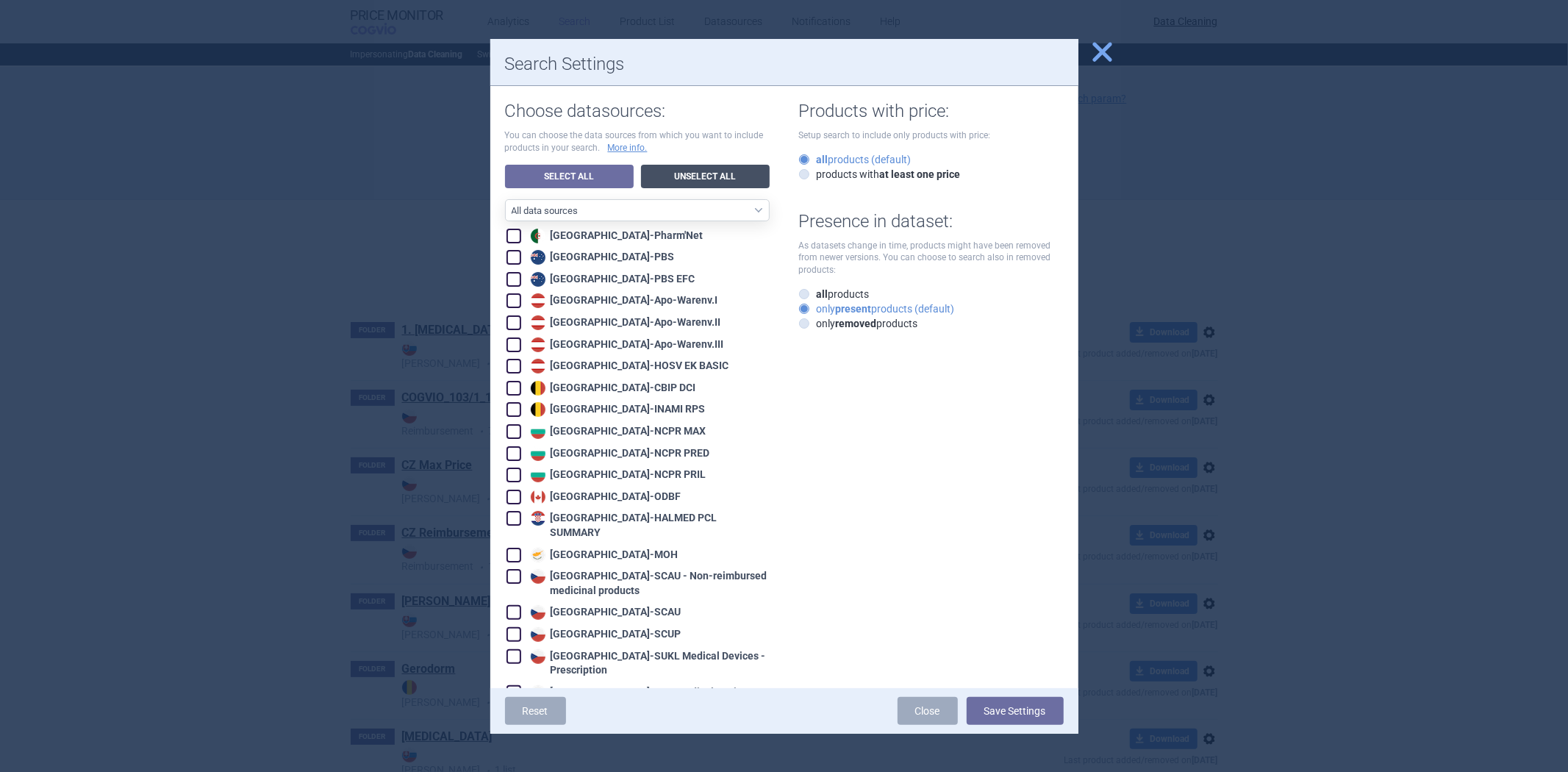
checkbox input "false"
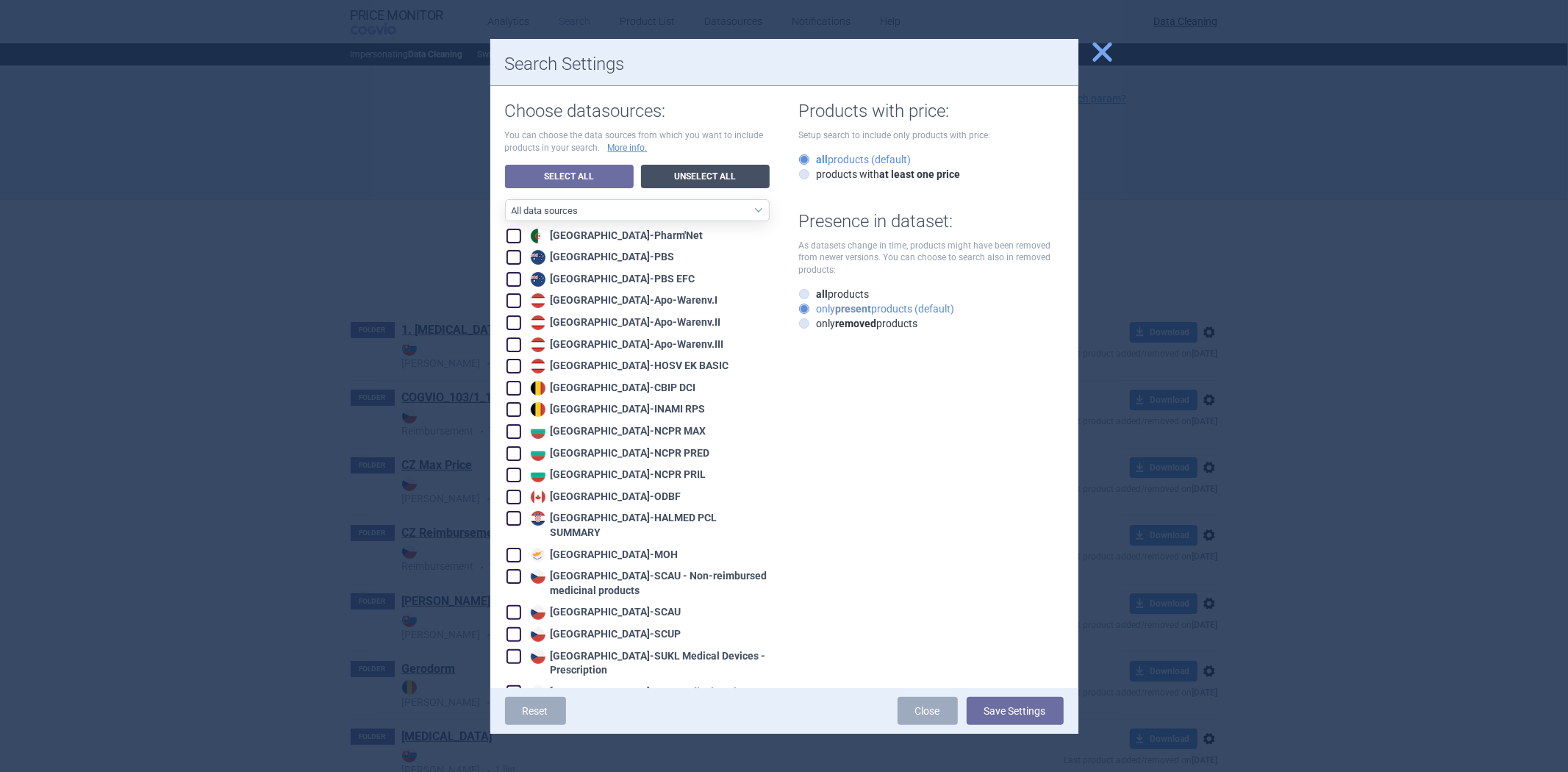
checkbox input "false"
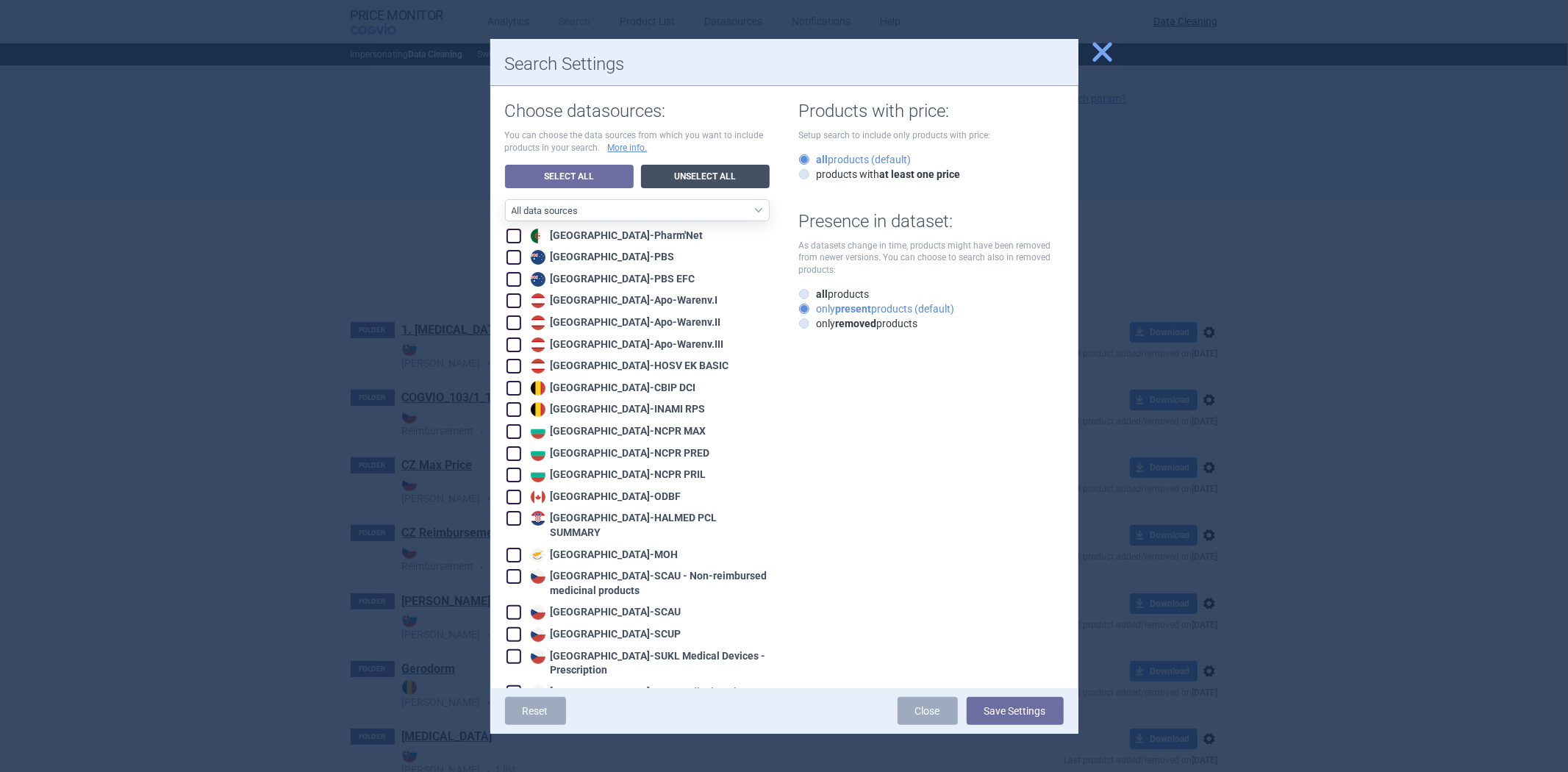
checkbox input "false"
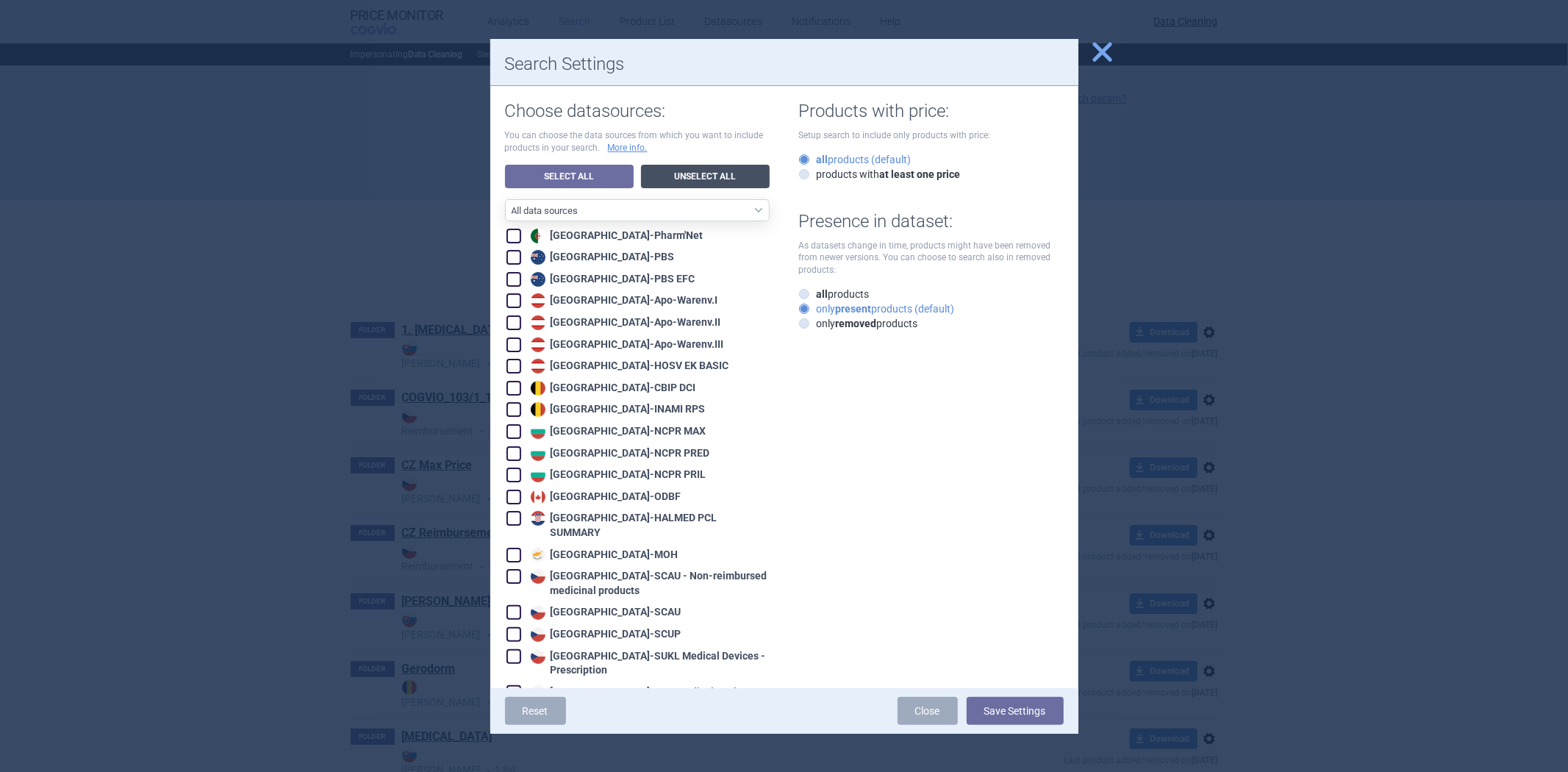
checkbox input "false"
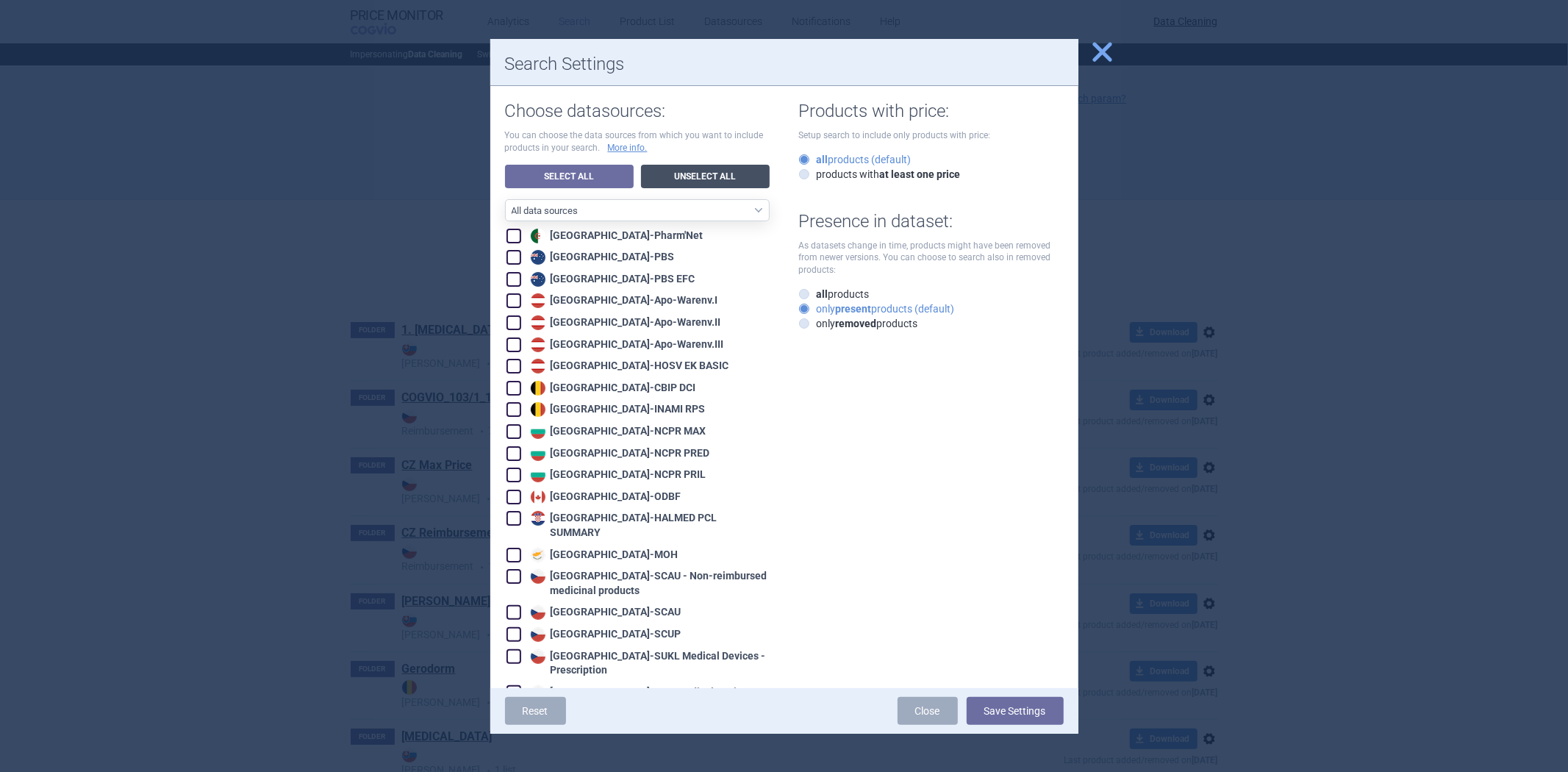
checkbox input "false"
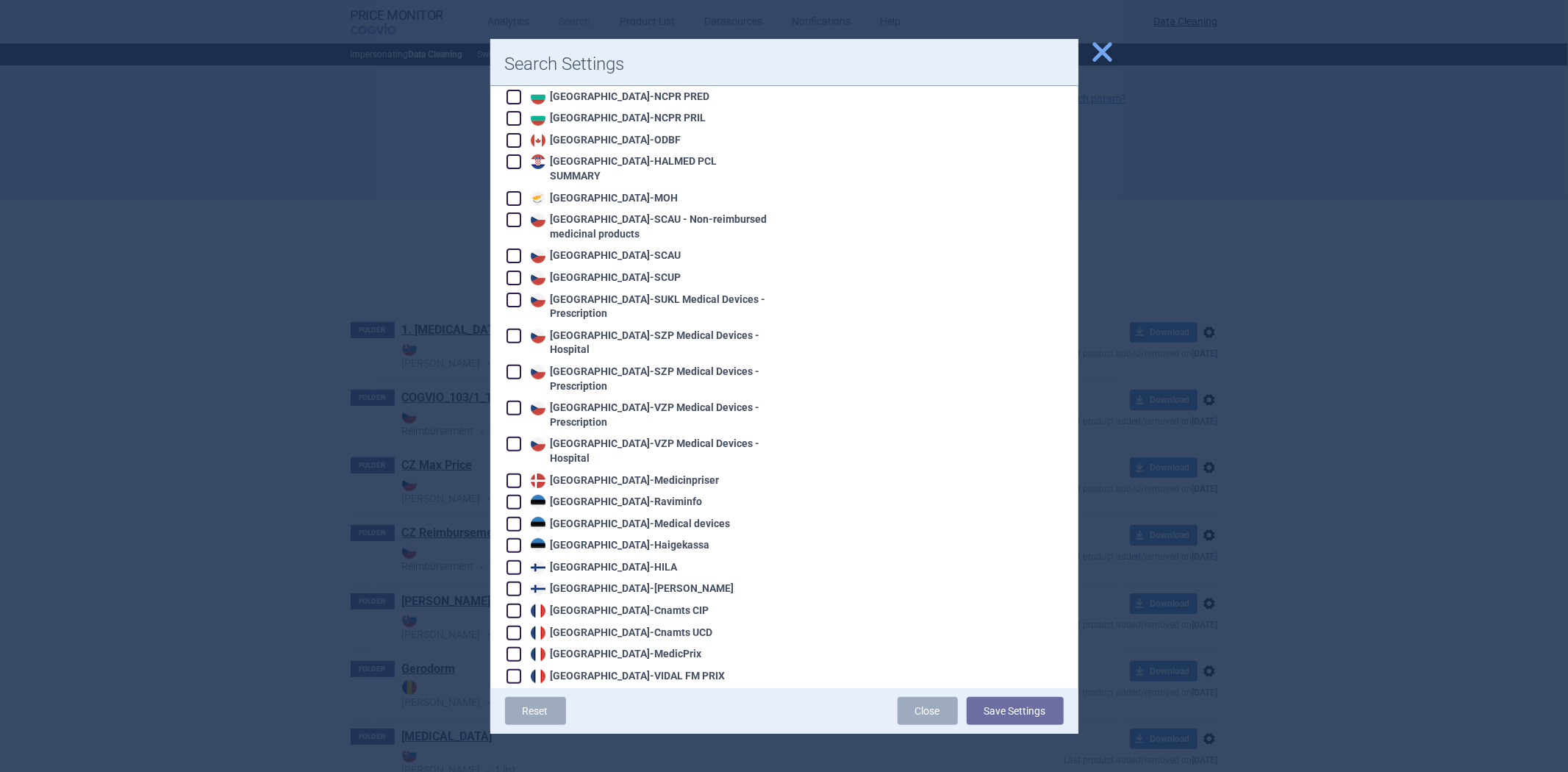
scroll to position [653, 0]
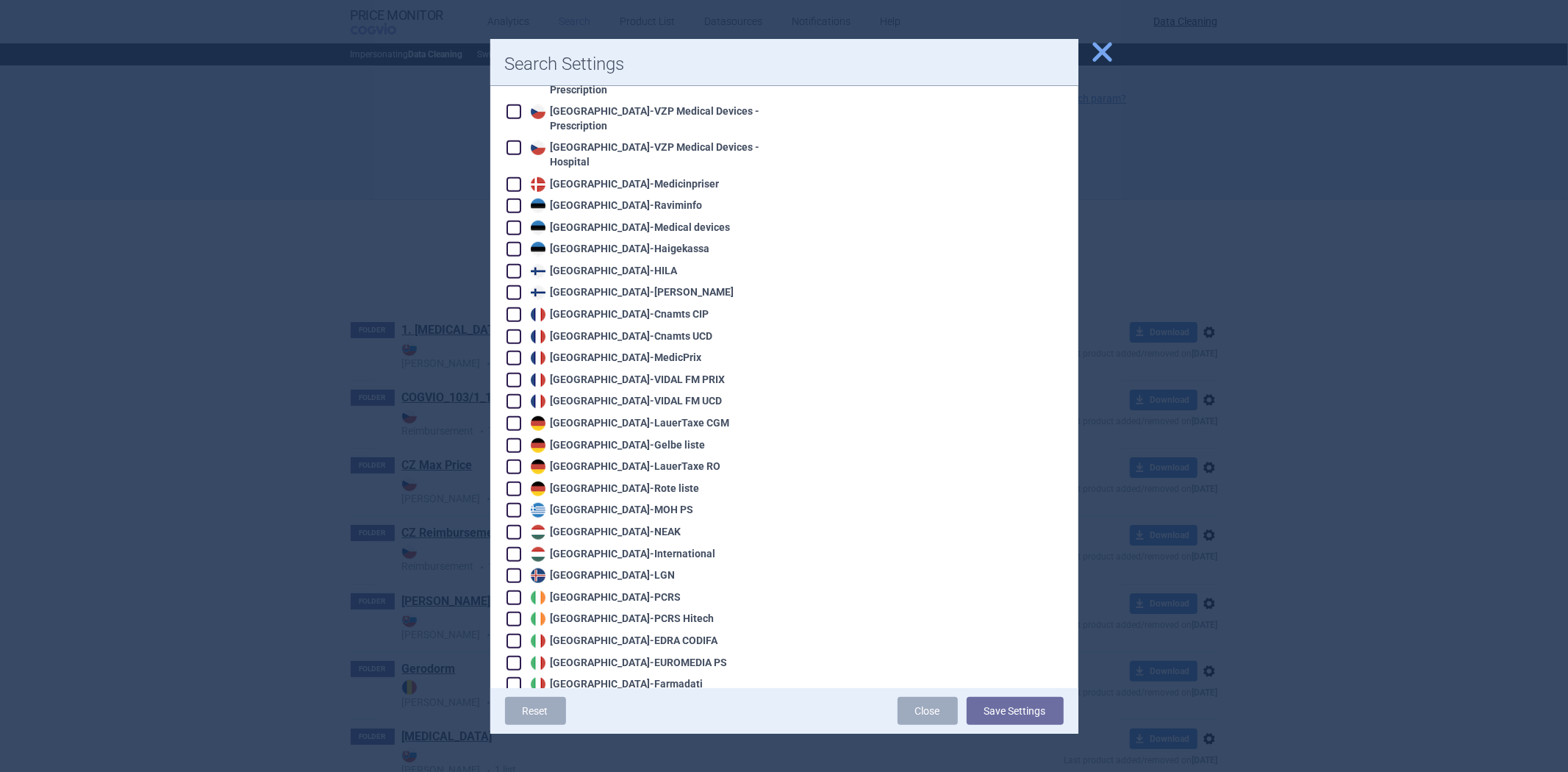
click at [605, 438] on div "Germany - Gelbe liste" at bounding box center [616, 446] width 178 height 15
click at [601, 438] on div "Germany - Gelbe liste" at bounding box center [616, 446] width 178 height 15
click at [592, 438] on div "Germany - Gelbe liste" at bounding box center [616, 446] width 178 height 15
checkbox input "true"
click at [601, 416] on div "Germany - LauerTaxe CGM" at bounding box center [628, 423] width 203 height 15
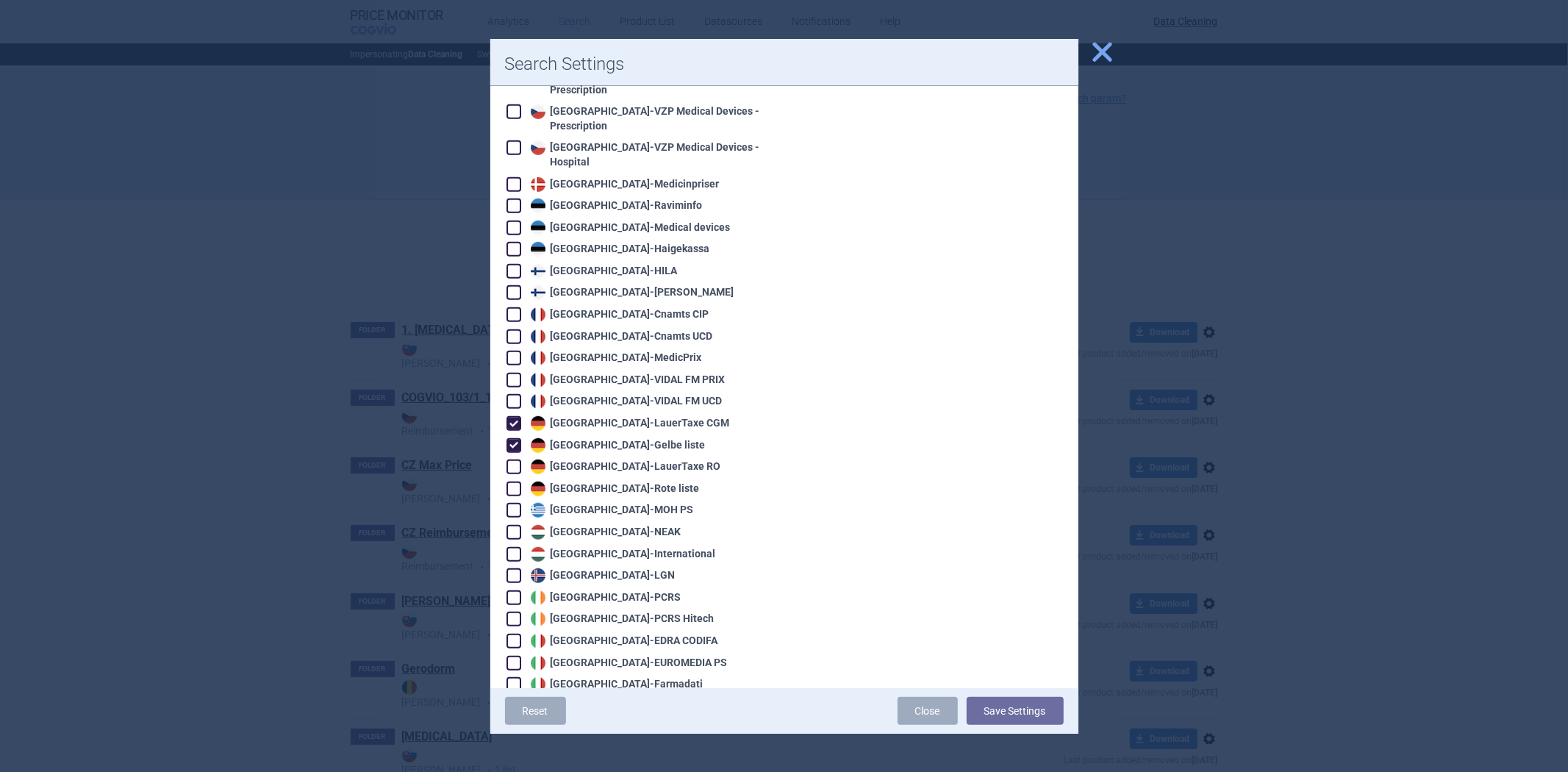
checkbox input "true"
click at [593, 438] on div "Germany - Gelbe liste" at bounding box center [616, 446] width 178 height 15
checkbox input "false"
click at [1063, 719] on div "Reset Close Save Settings" at bounding box center [784, 711] width 588 height 45
click at [1054, 718] on button "Save Settings" at bounding box center [1015, 711] width 97 height 28
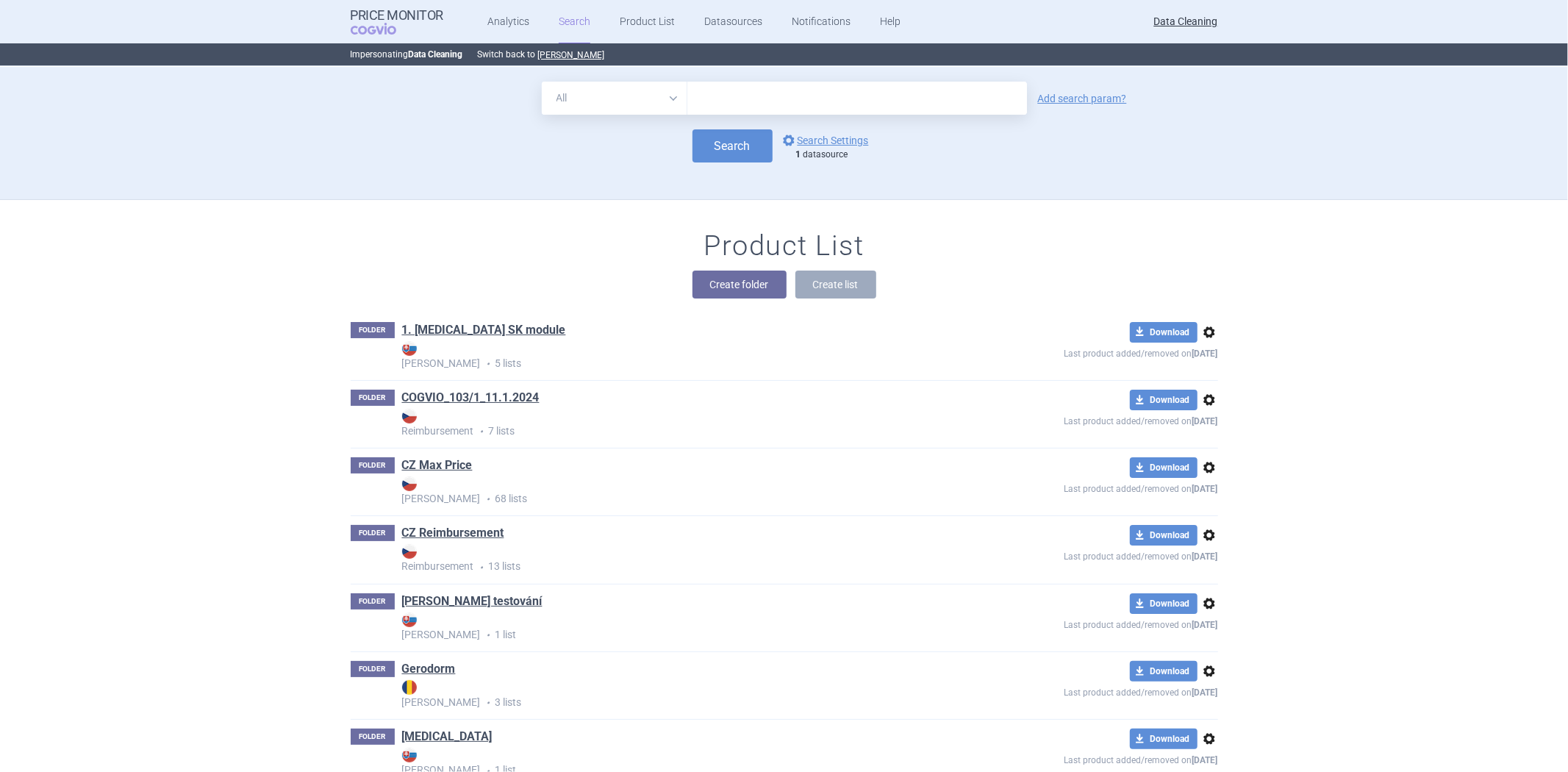
click at [803, 84] on input "text" at bounding box center [857, 98] width 340 height 33
click at [593, 83] on select "All Brand Name ATC Company Active Substance Country Newer than" at bounding box center [614, 98] width 145 height 33
select select "atc"
click at [542, 82] on select "All Brand Name ATC Company Active Substance Country Newer than" at bounding box center [614, 98] width 145 height 33
click at [687, 106] on input "text" at bounding box center [857, 98] width 340 height 33
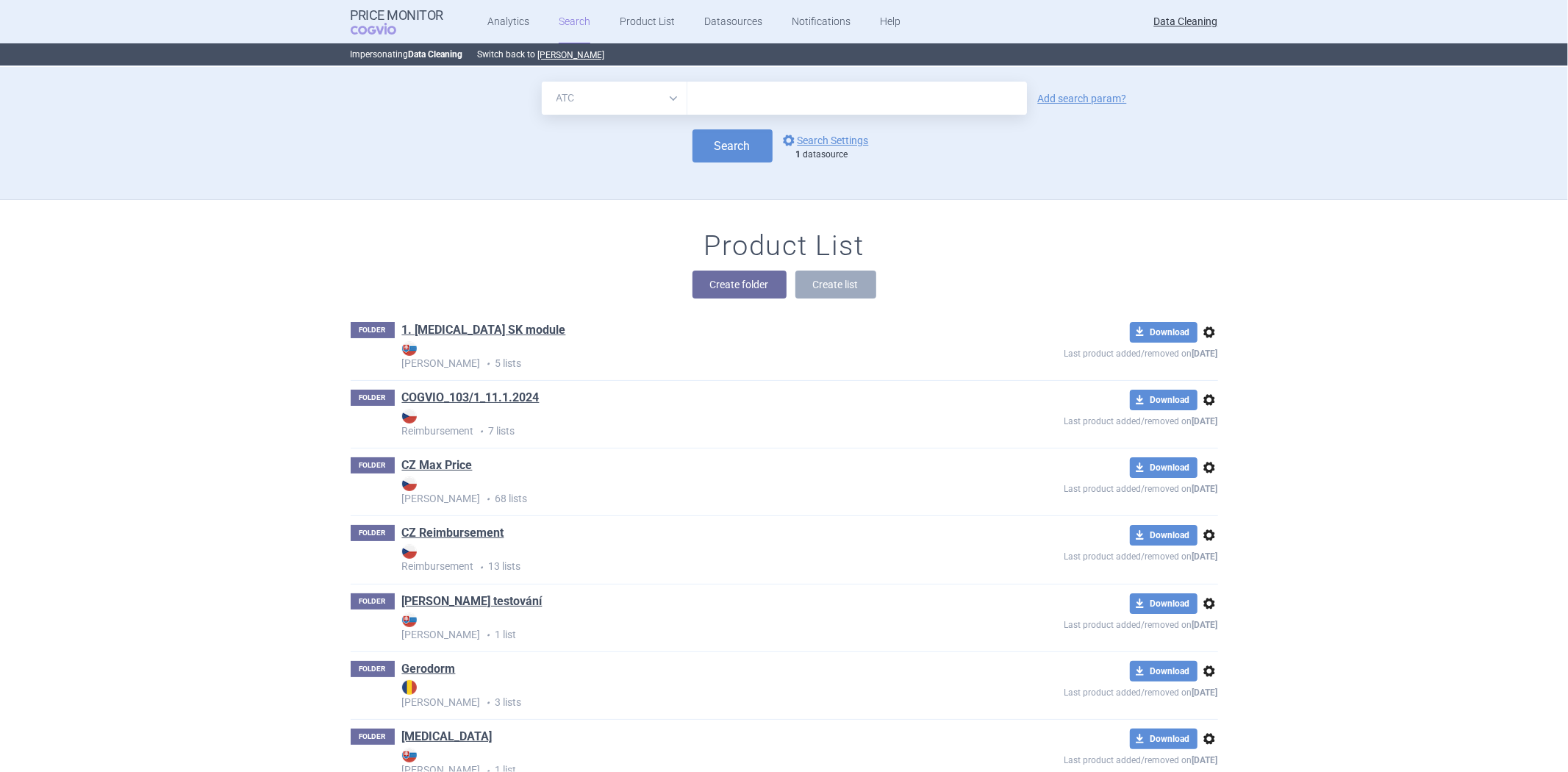
paste input "L01AA01"
type input "L01AA01"
click at [727, 144] on button "Search" at bounding box center [732, 145] width 80 height 33
select select "atc"
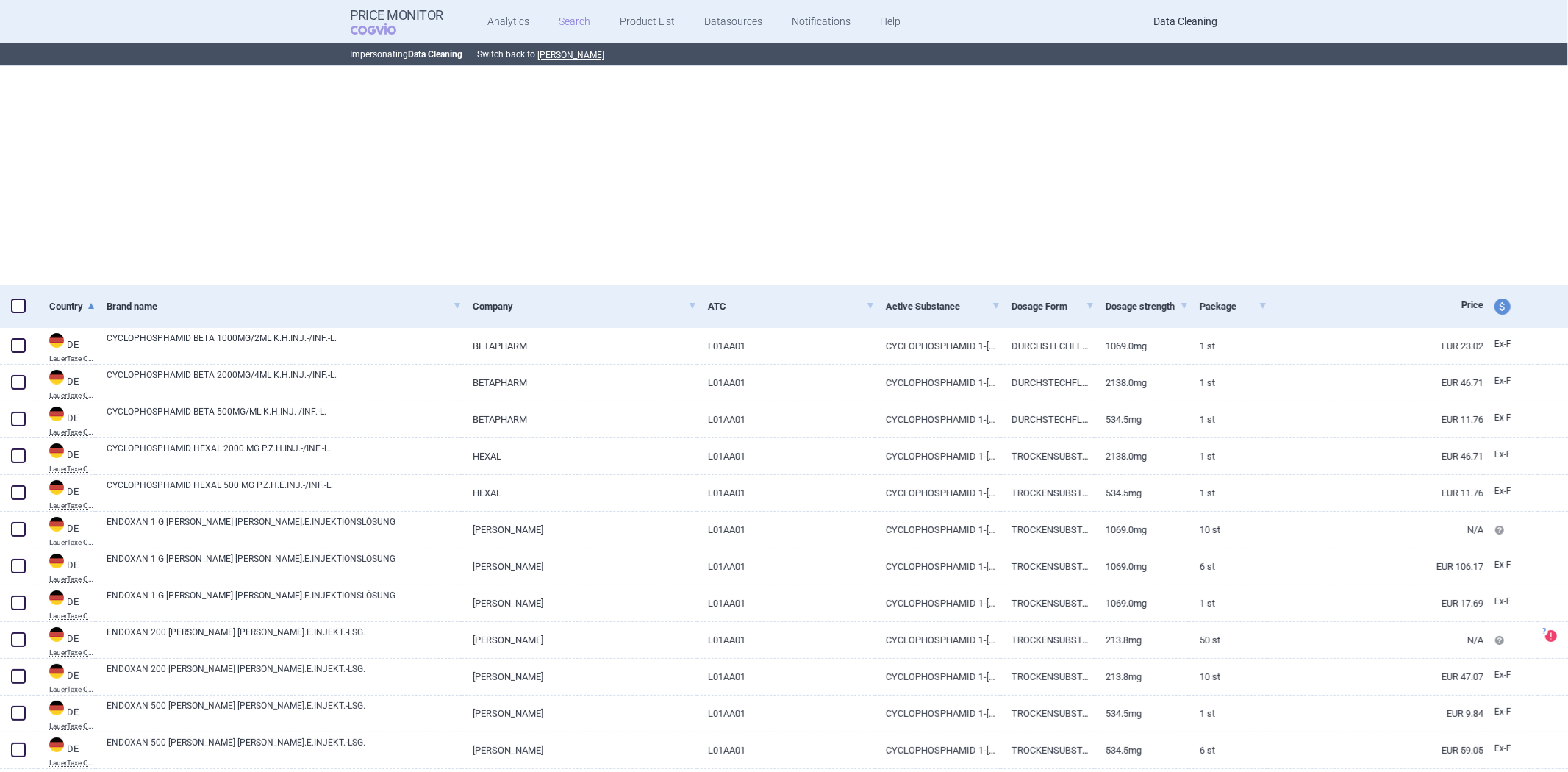
select select "atc"
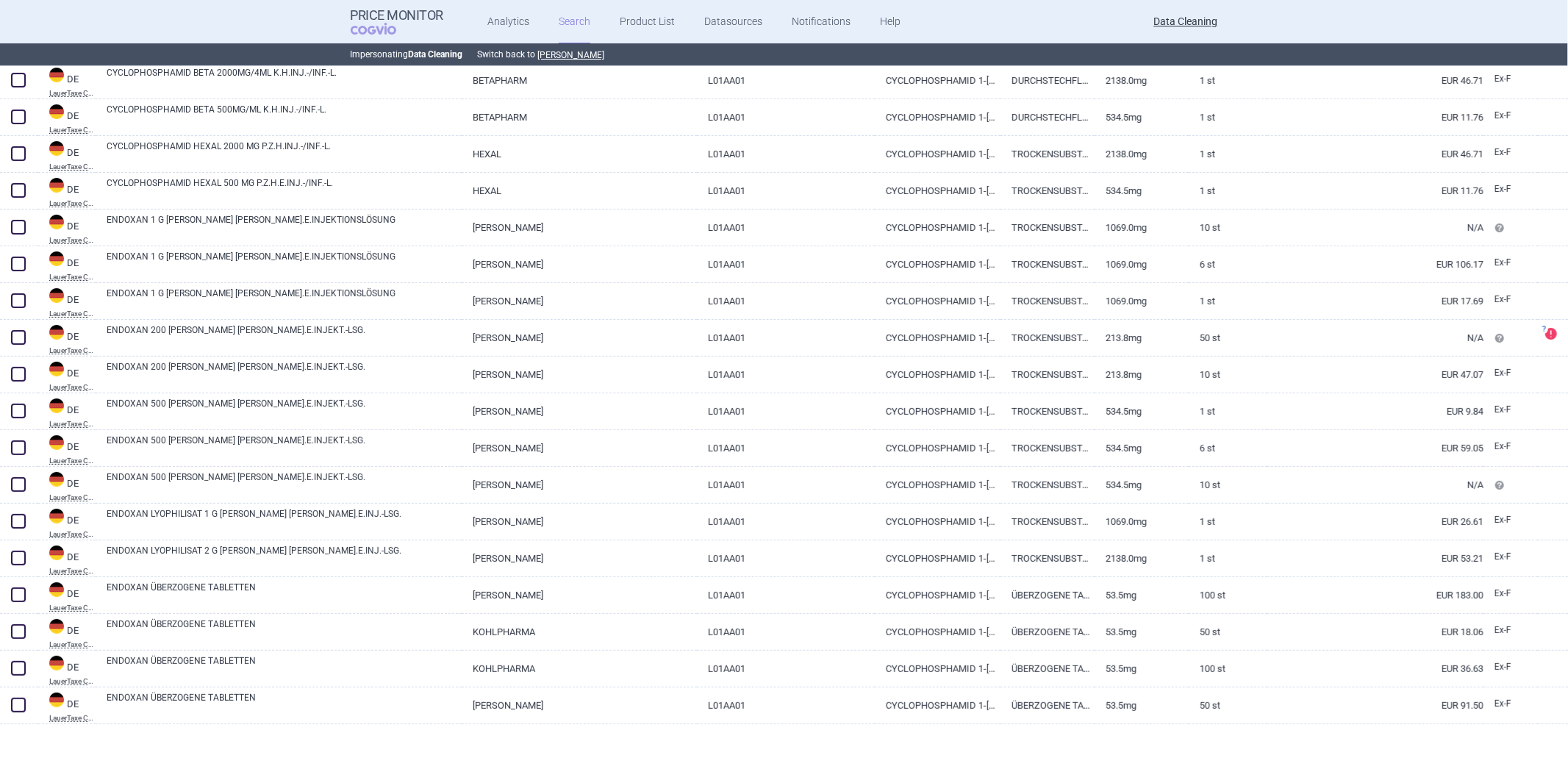
scroll to position [60, 0]
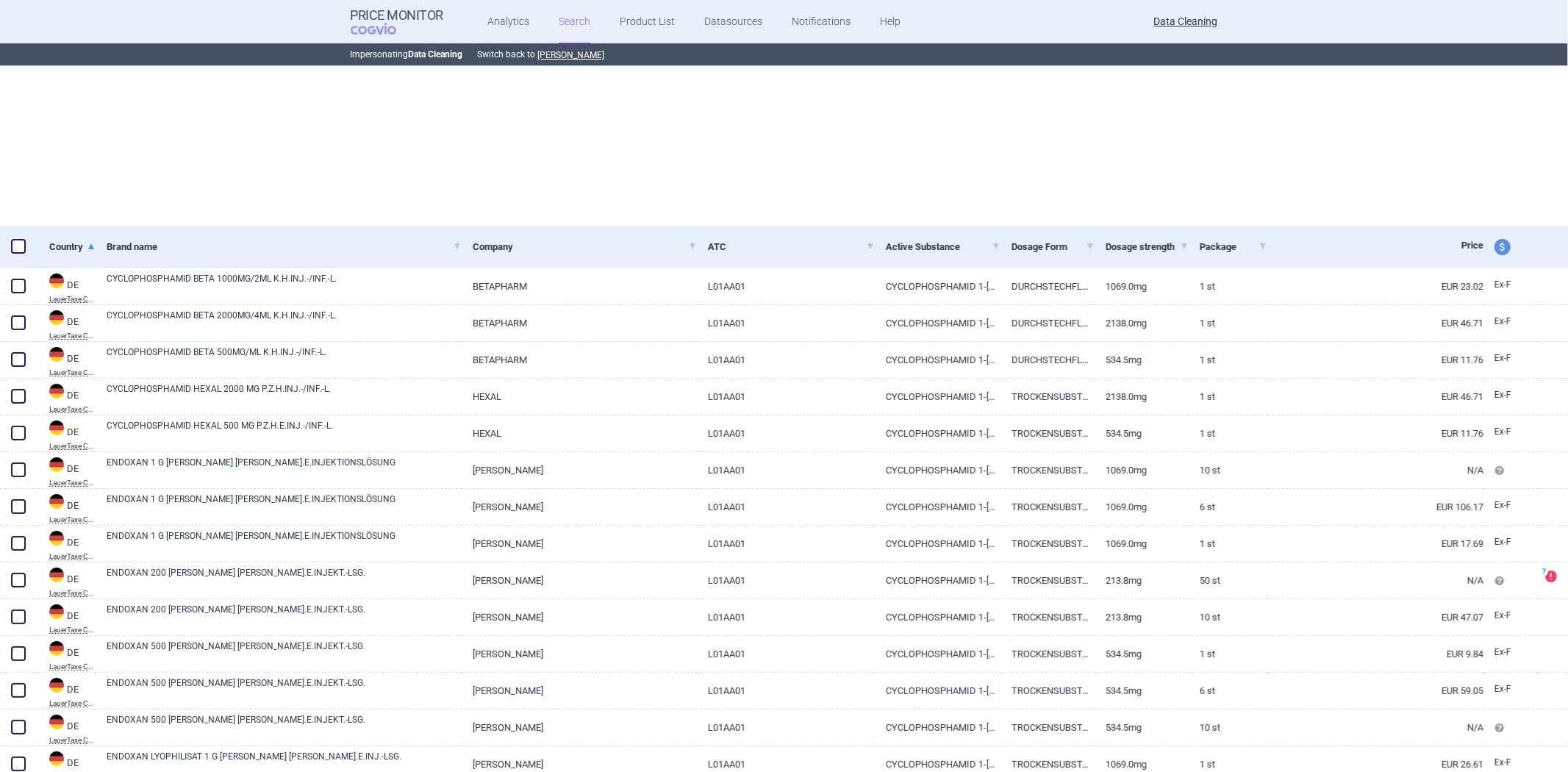
select select "atc"
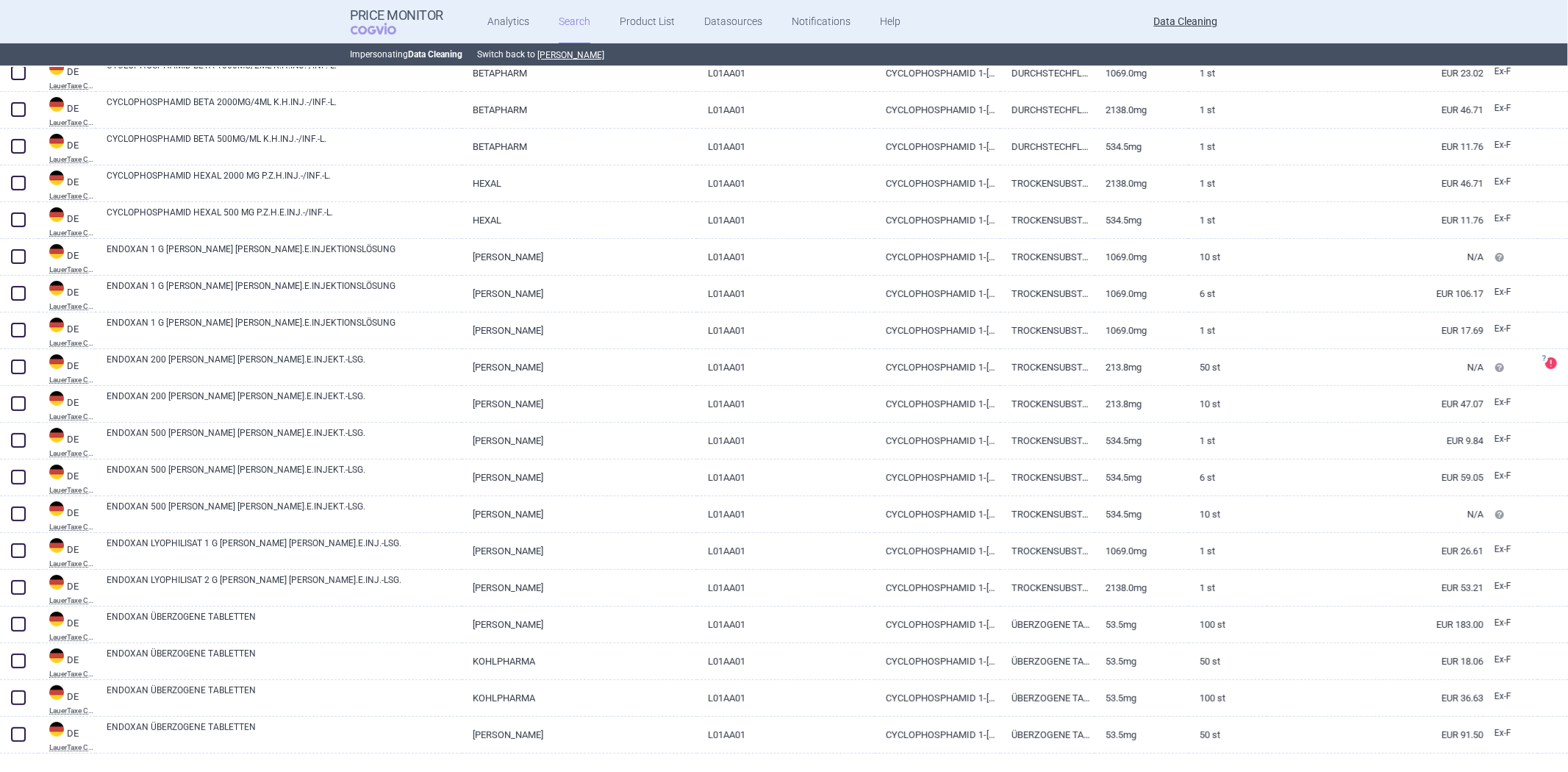
scroll to position [302, 0]
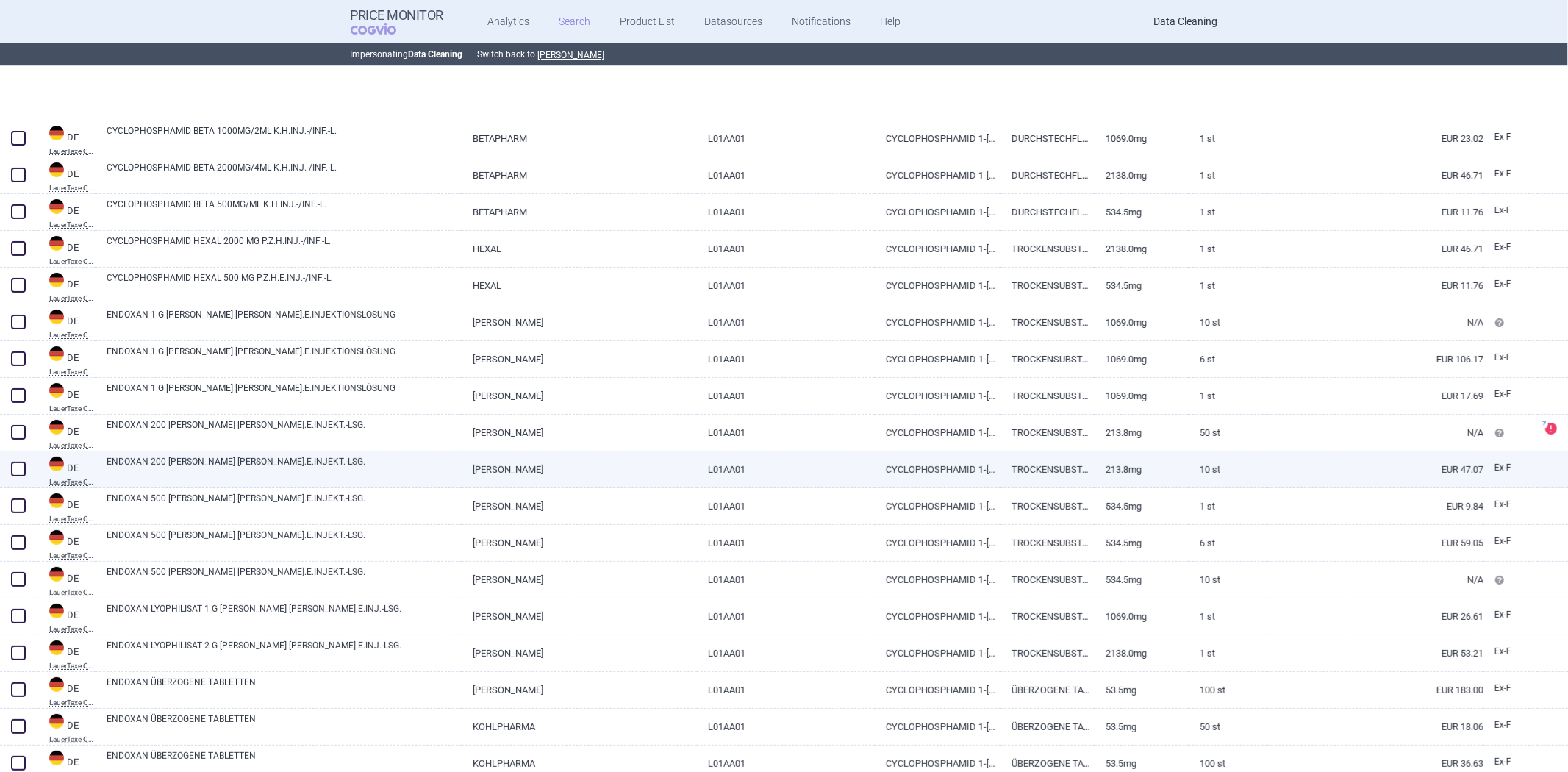
select select "atc"
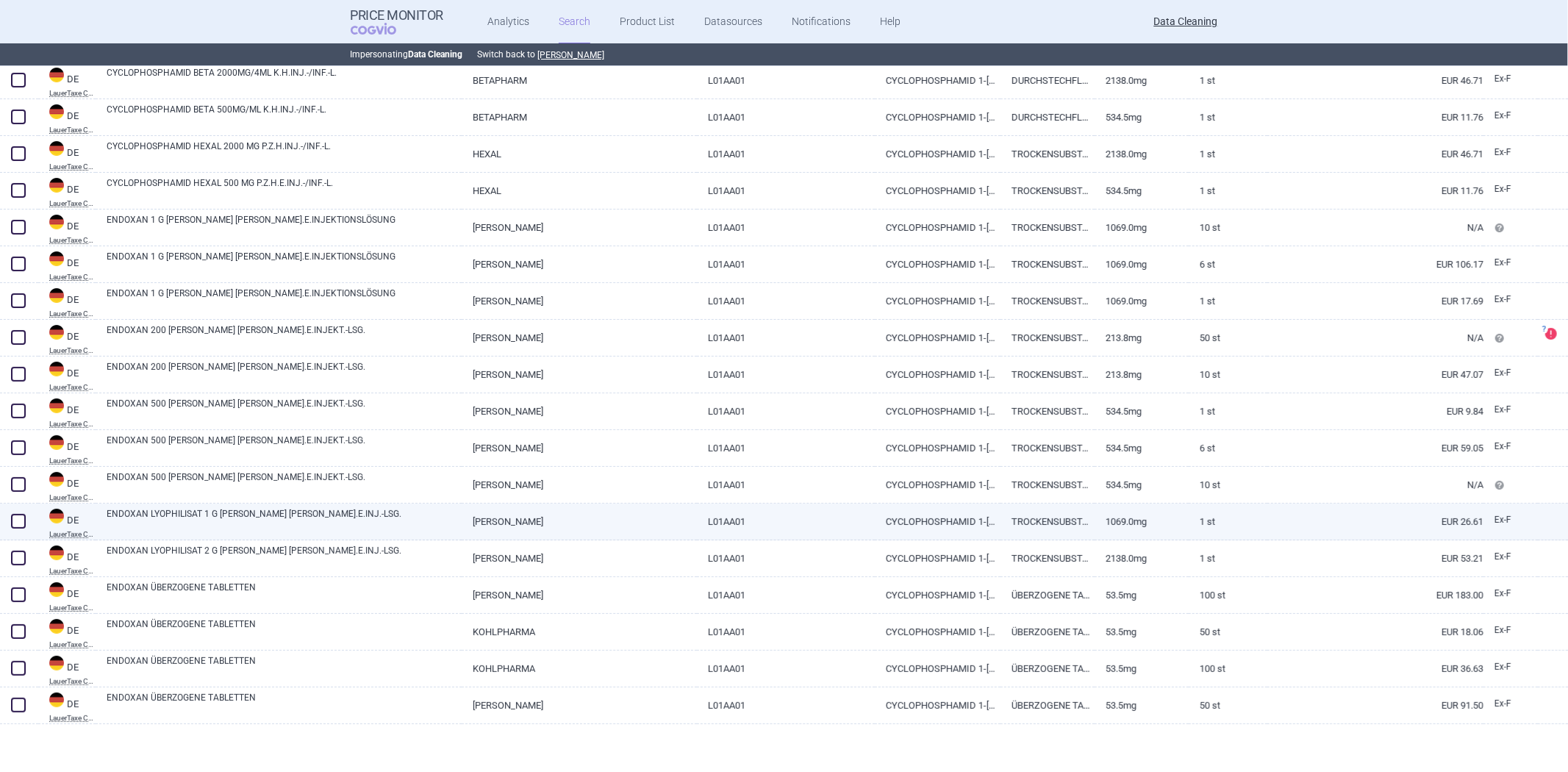
scroll to position [142, 0]
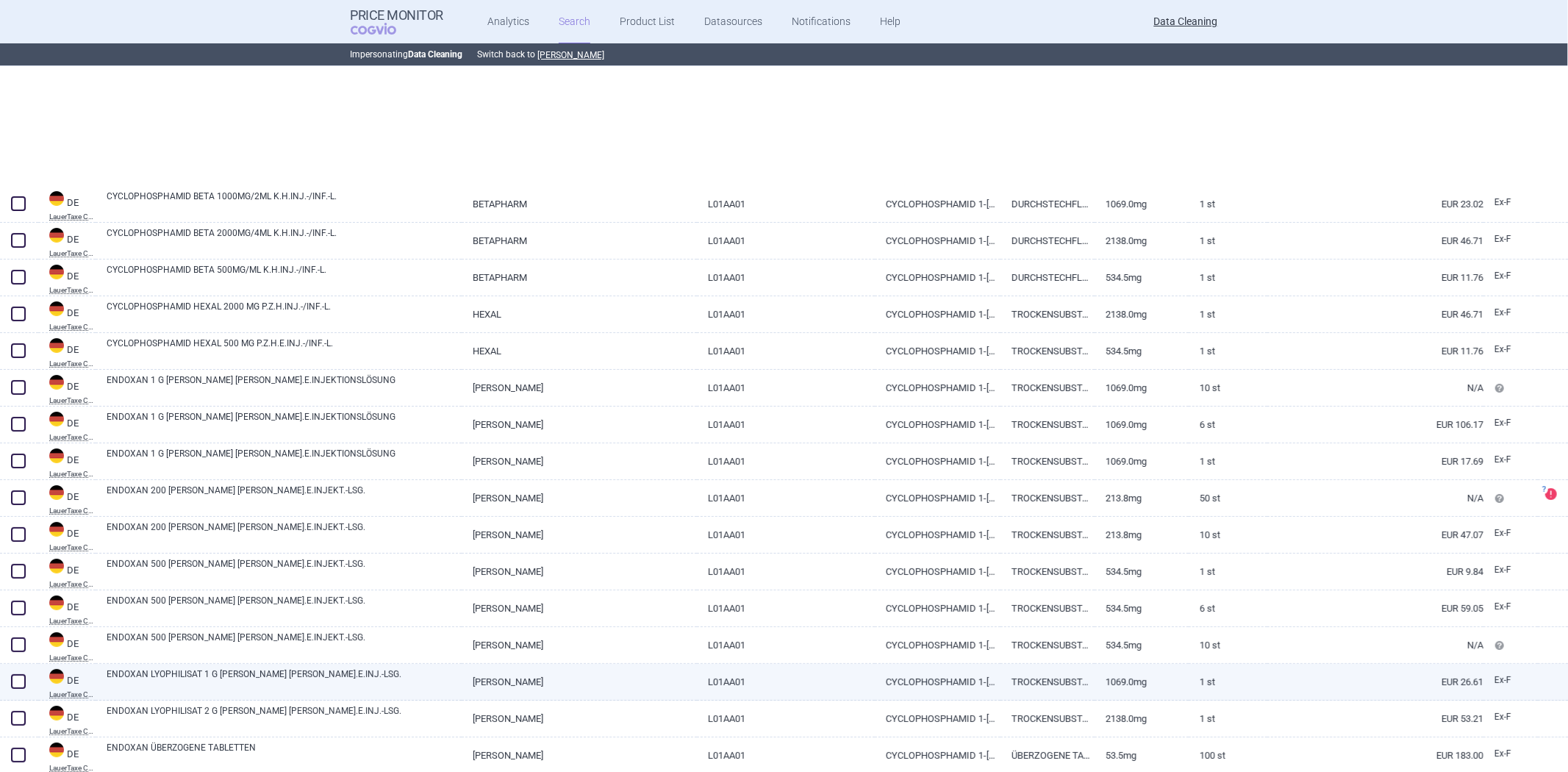
select select "atc"
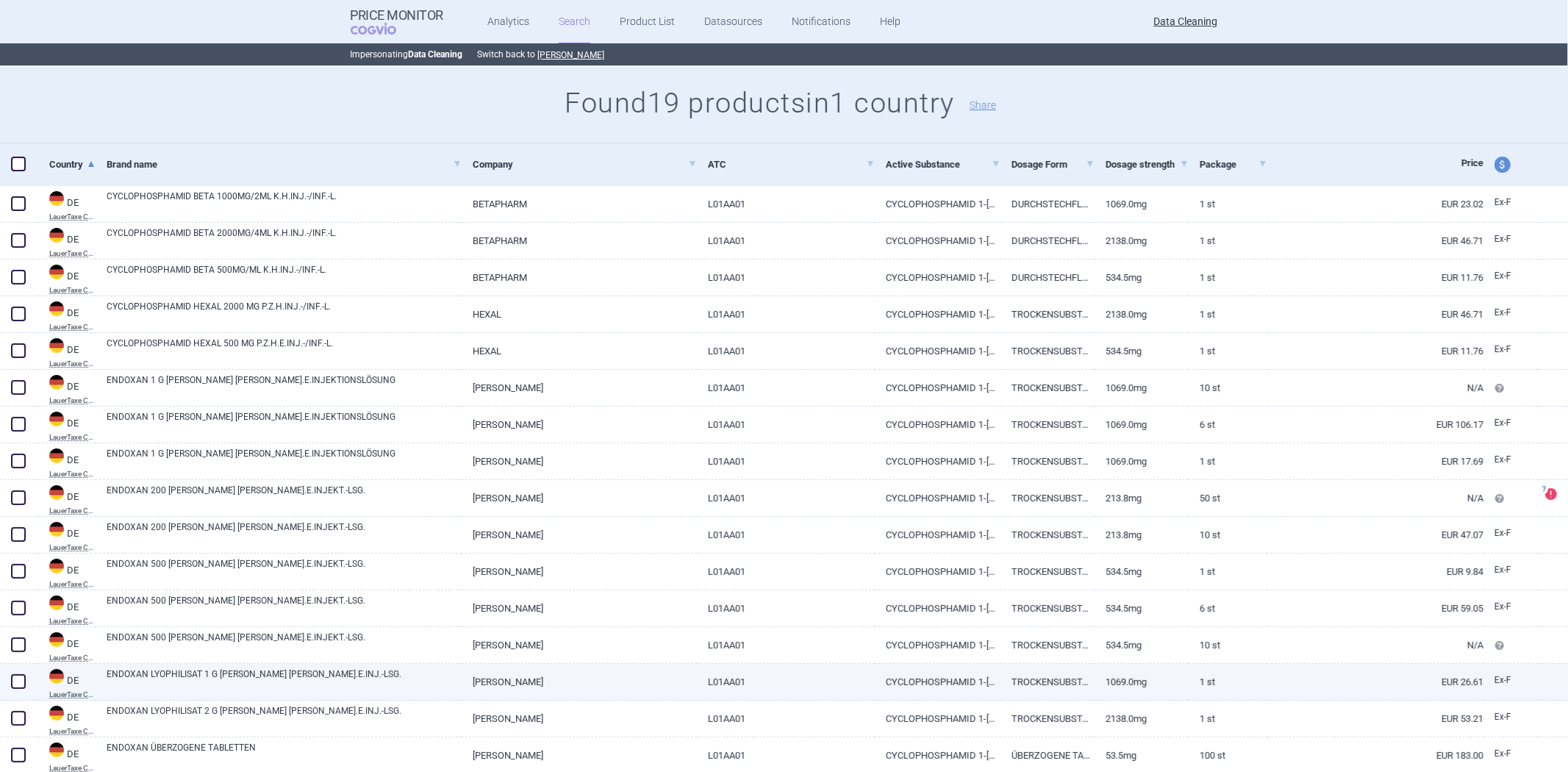
scroll to position [0, 0]
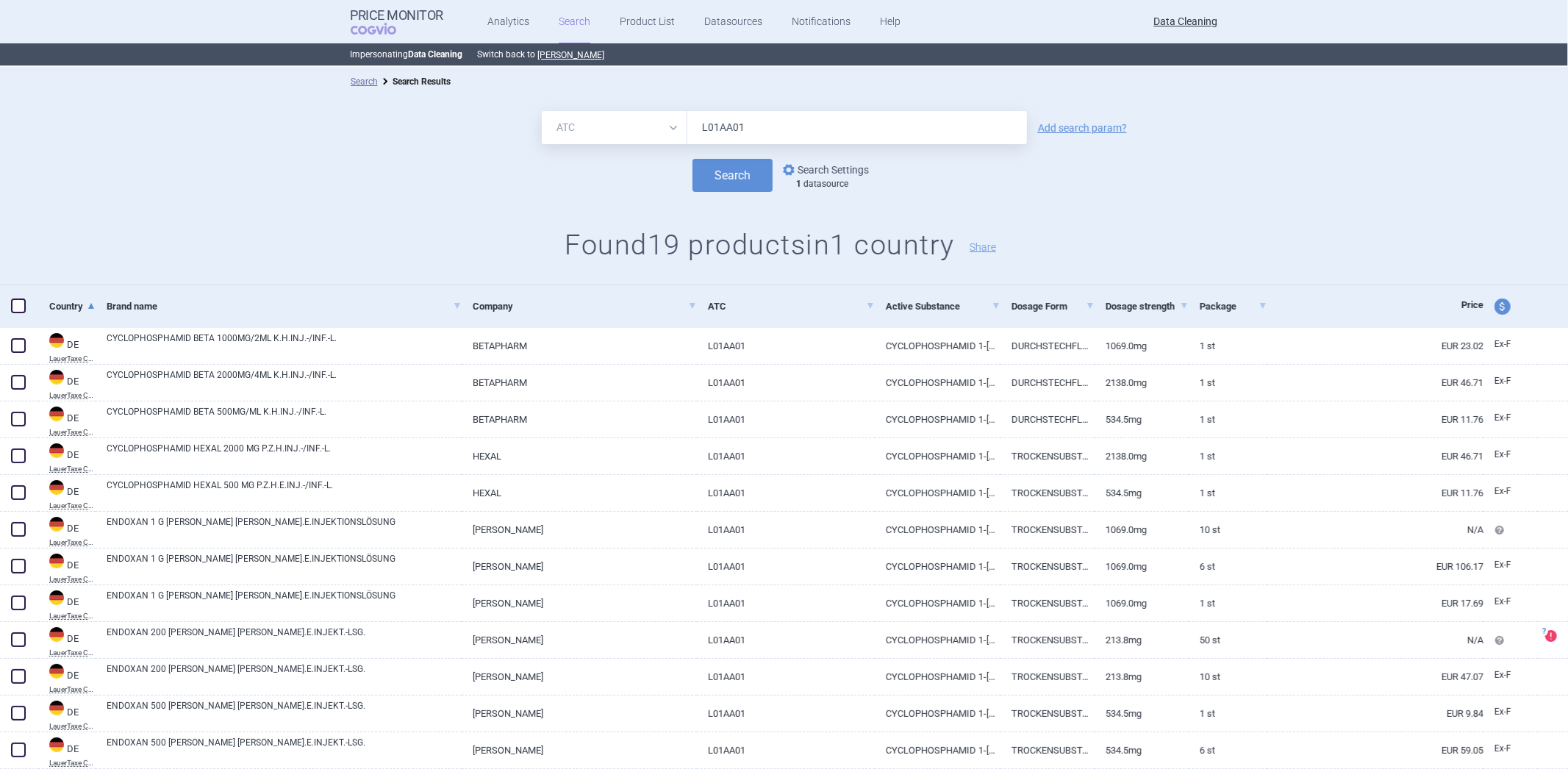
click at [836, 172] on link "options Search Settings" at bounding box center [824, 170] width 89 height 18
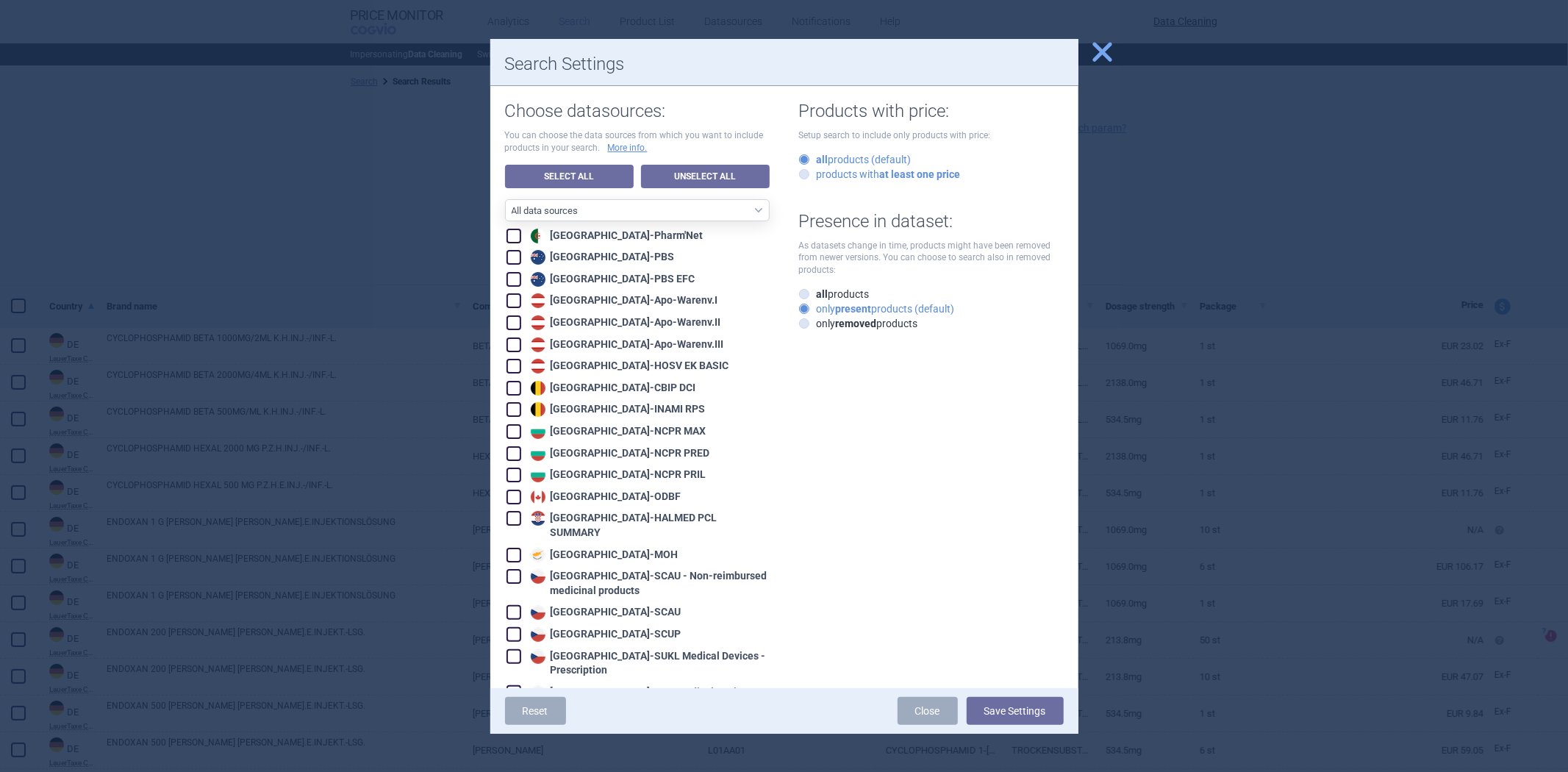
click at [930, 178] on strong "at least one price" at bounding box center [920, 174] width 81 height 12
click at [815, 178] on input "products with at least one price" at bounding box center [807, 175] width 15 height 15
radio input "true"
click at [985, 707] on button "Save Settings" at bounding box center [1015, 711] width 97 height 28
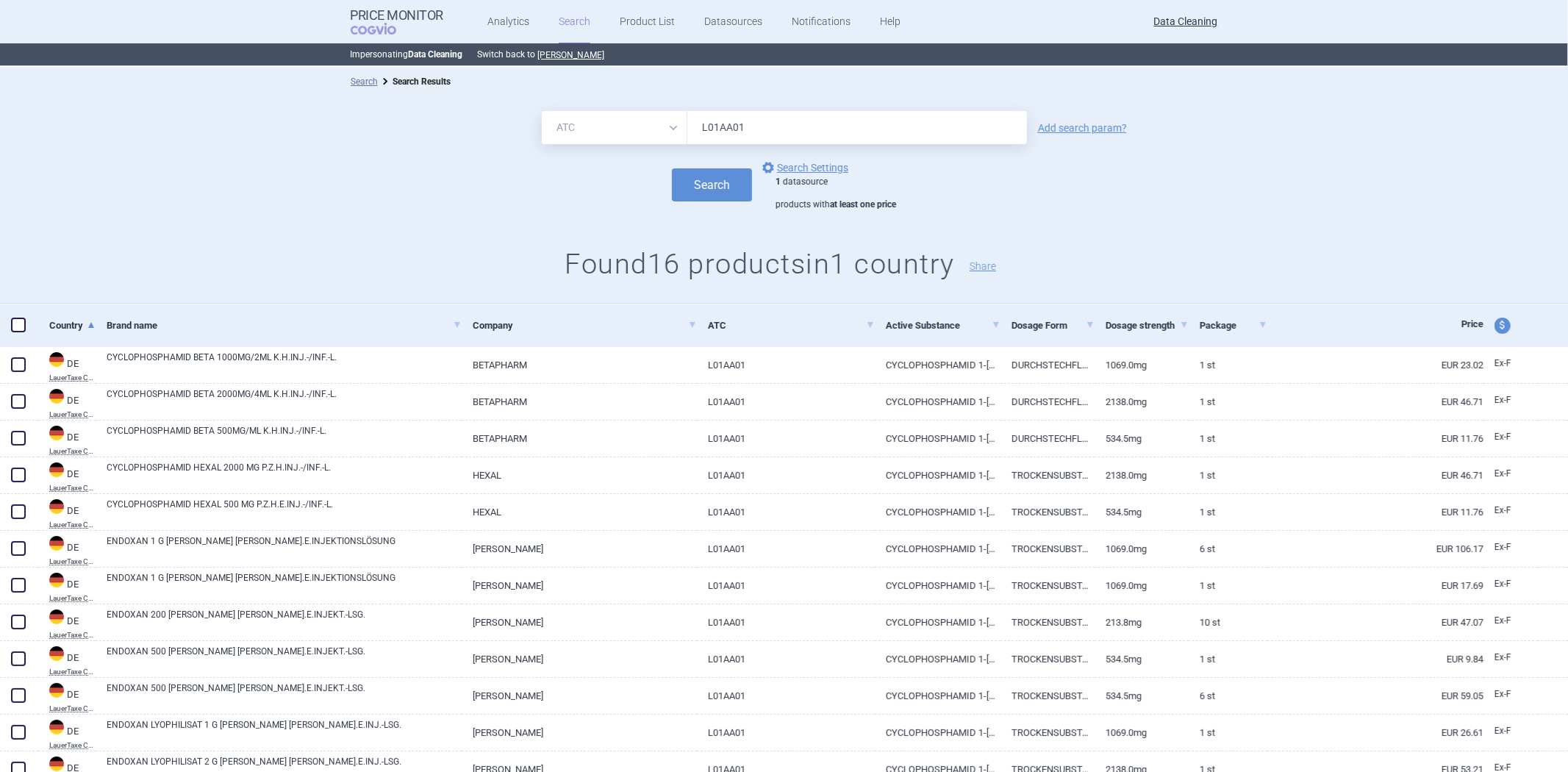
click at [645, 138] on select "All Brand Name ATC Company Active Substance Country Newer than" at bounding box center [614, 127] width 145 height 33
click at [720, 152] on form "All Brand Name ATC Company Active Substance Country Newer than L01AA01 Add sear…" at bounding box center [784, 161] width 1568 height 100
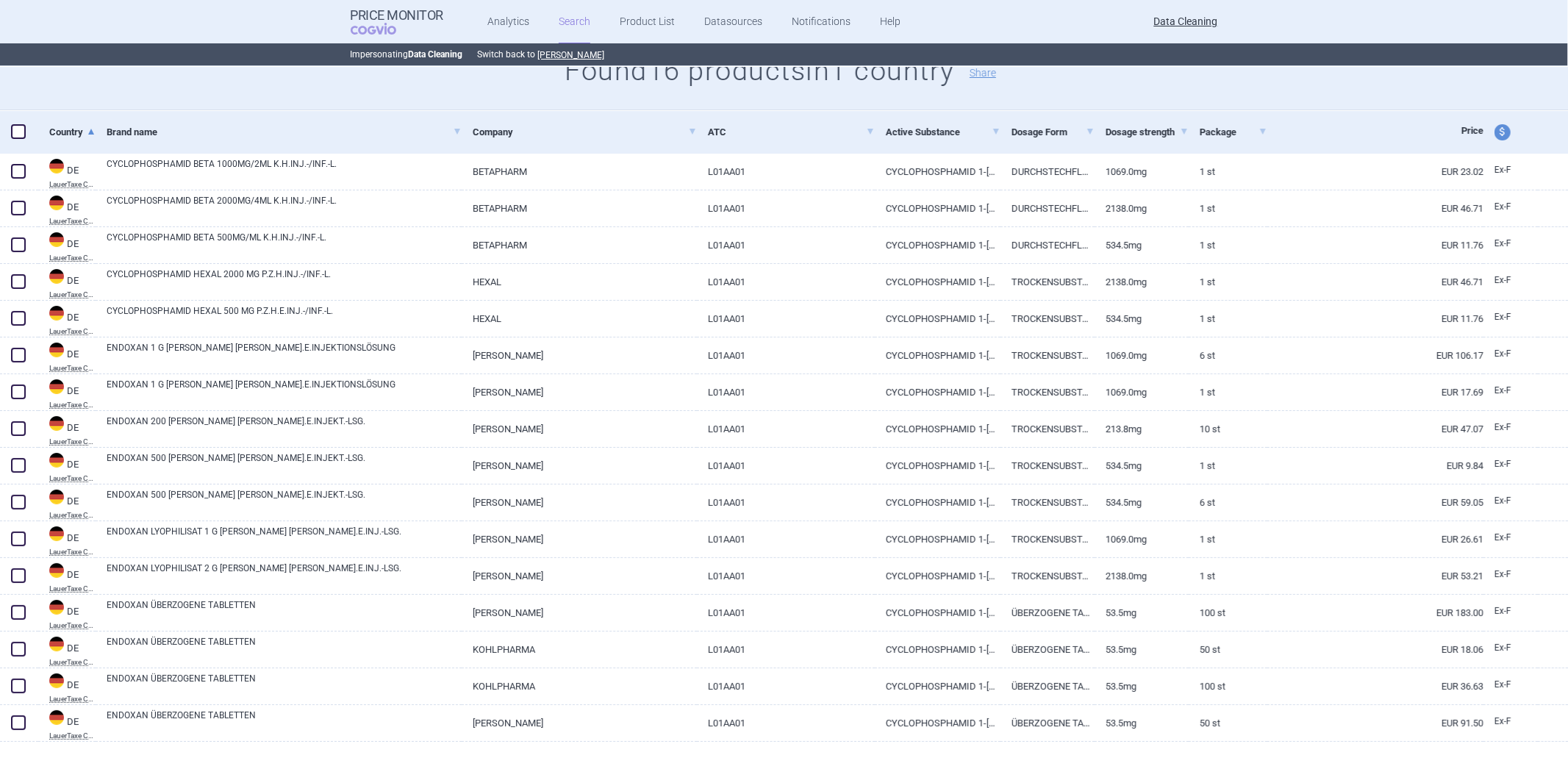
scroll to position [210, 0]
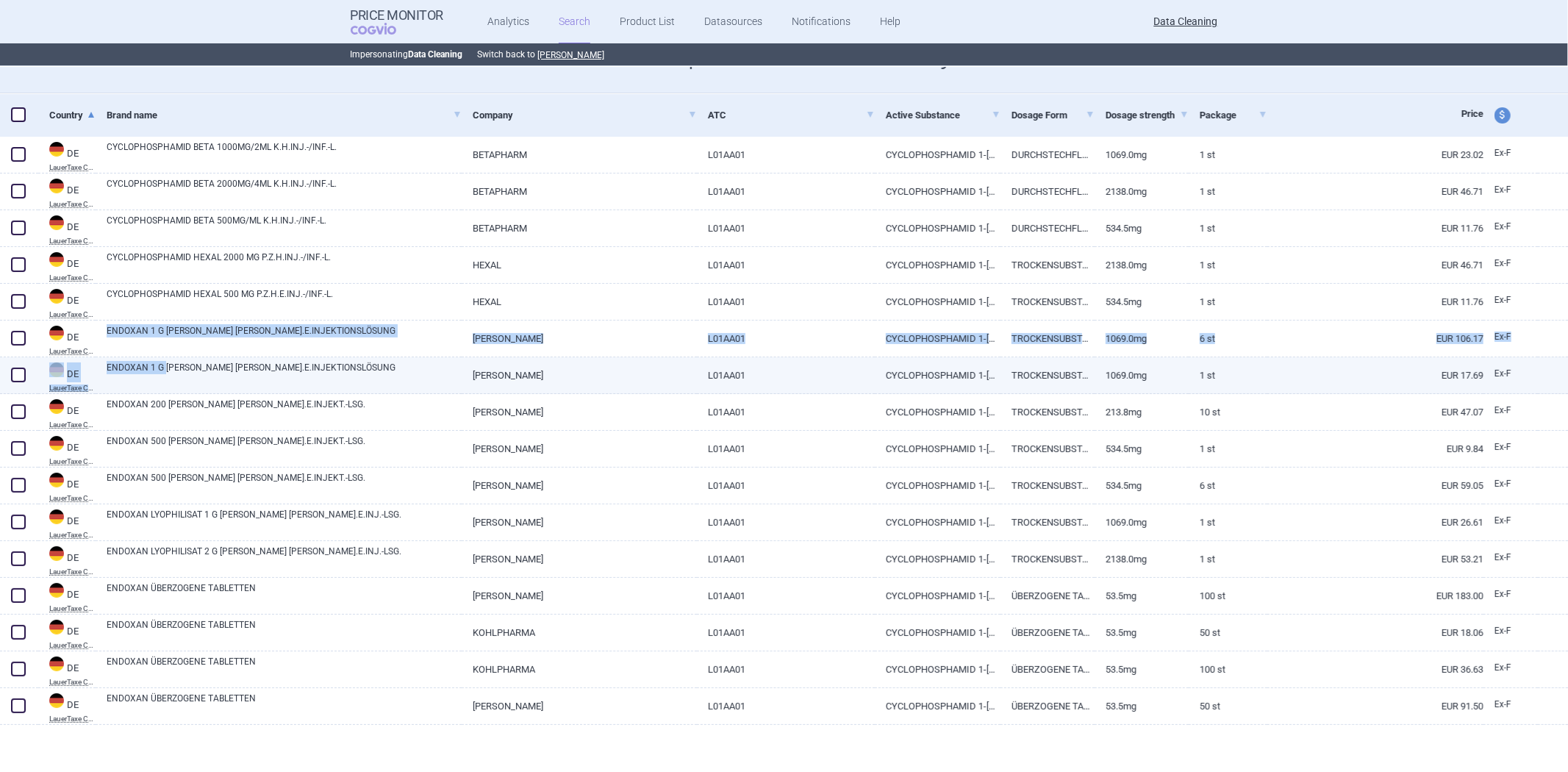
drag, startPoint x: 103, startPoint y: 331, endPoint x: 167, endPoint y: 363, distance: 71.6
click at [167, 363] on div "Search Search Results All Brand Name ATC Company Active Substance Country Newer…" at bounding box center [784, 314] width 1568 height 917
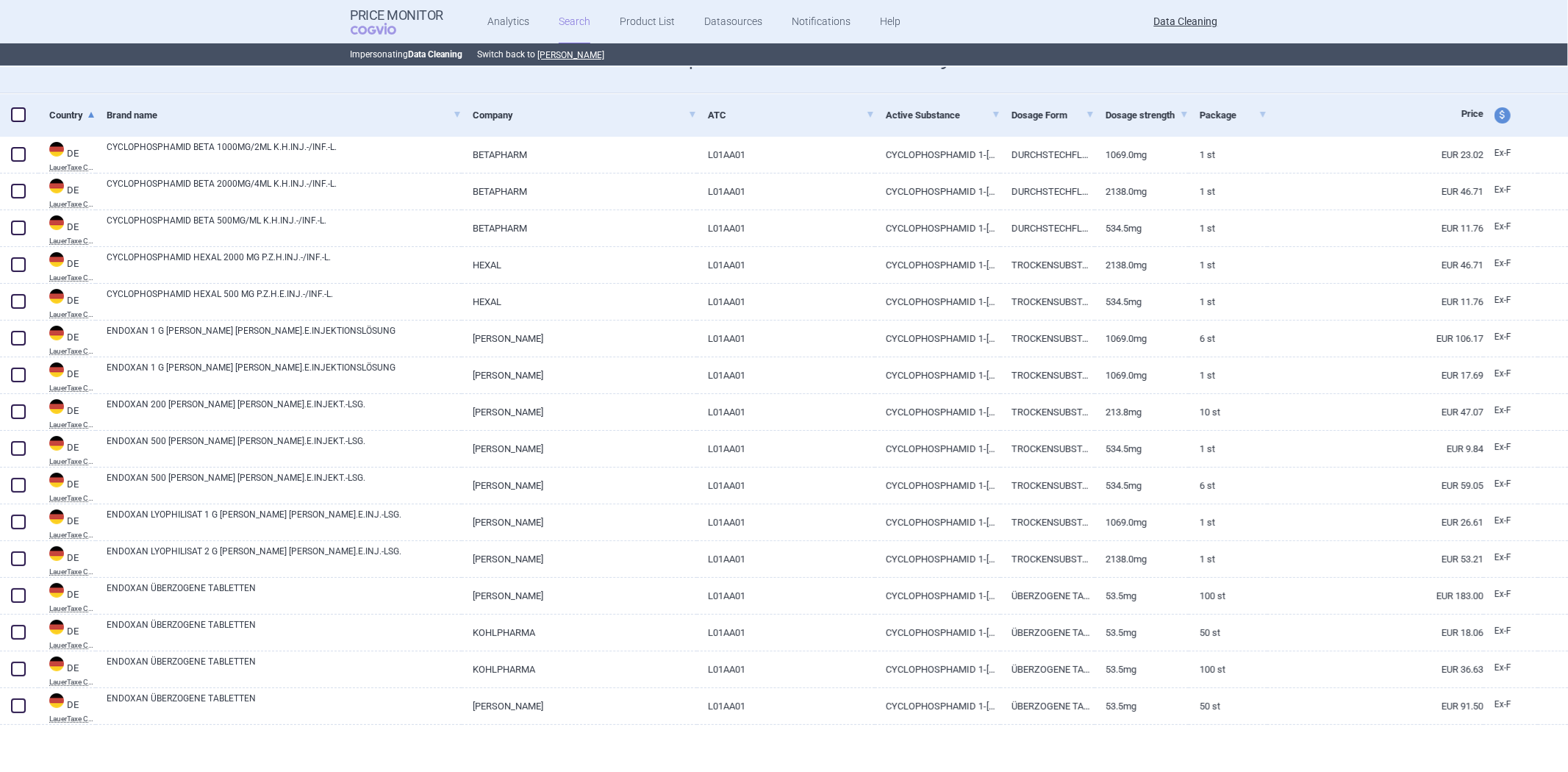
click at [259, 741] on div at bounding box center [784, 749] width 1568 height 48
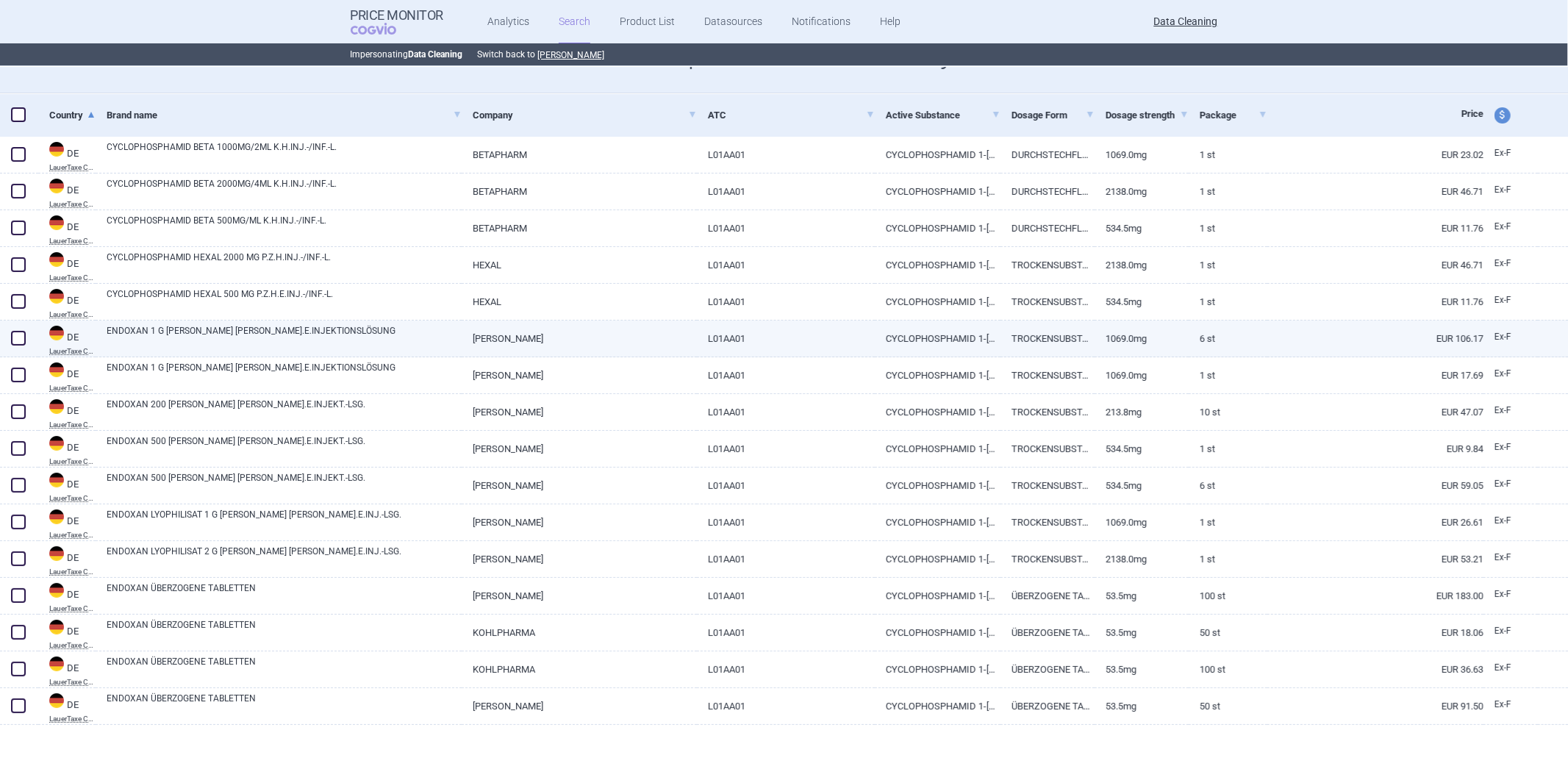
click at [611, 350] on link "BAXTER DEUTSCHL" at bounding box center [579, 338] width 235 height 36
select select "EUR"
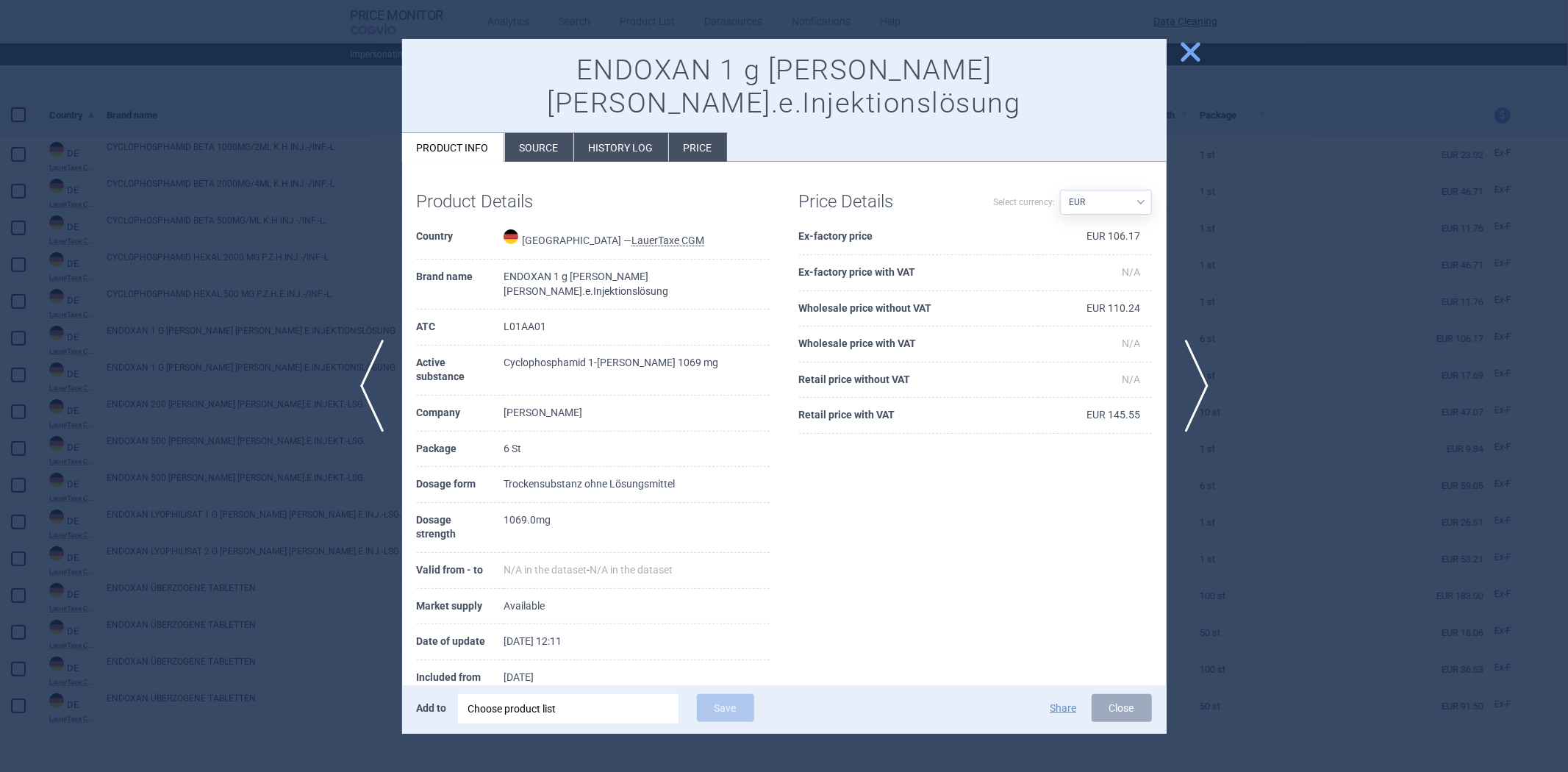
click at [623, 133] on li "History log" at bounding box center [621, 148] width 94 height 29
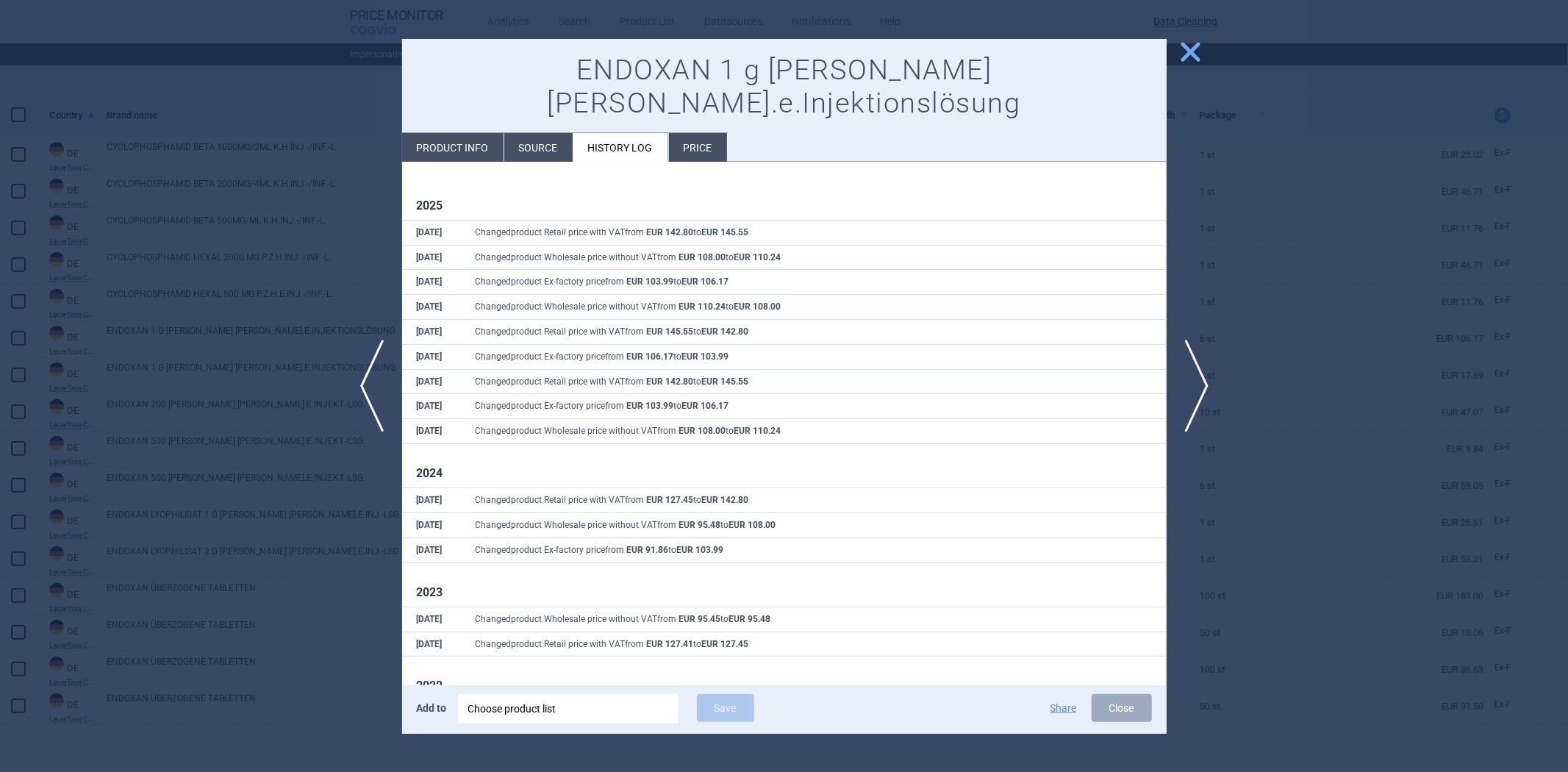
click at [313, 225] on div at bounding box center [784, 386] width 1568 height 772
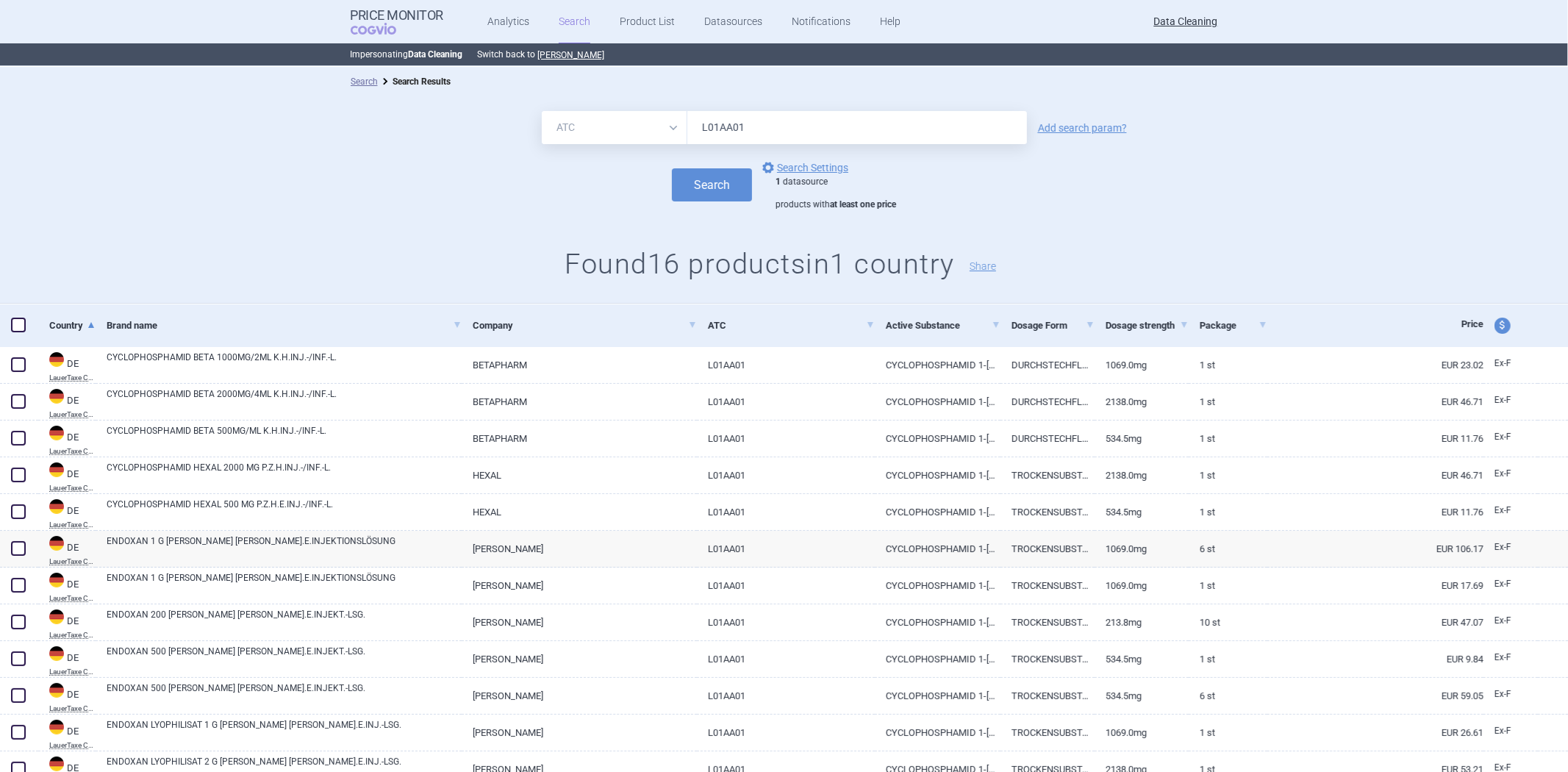
click at [798, 123] on input "L01AA01" at bounding box center [857, 127] width 340 height 33
click at [661, 133] on select "All Brand Name ATC Company Active Substance Country Newer than" at bounding box center [614, 127] width 145 height 33
select select "brandName"
click at [542, 111] on select "All Brand Name ATC Company Active Substance Country Newer than" at bounding box center [614, 127] width 145 height 33
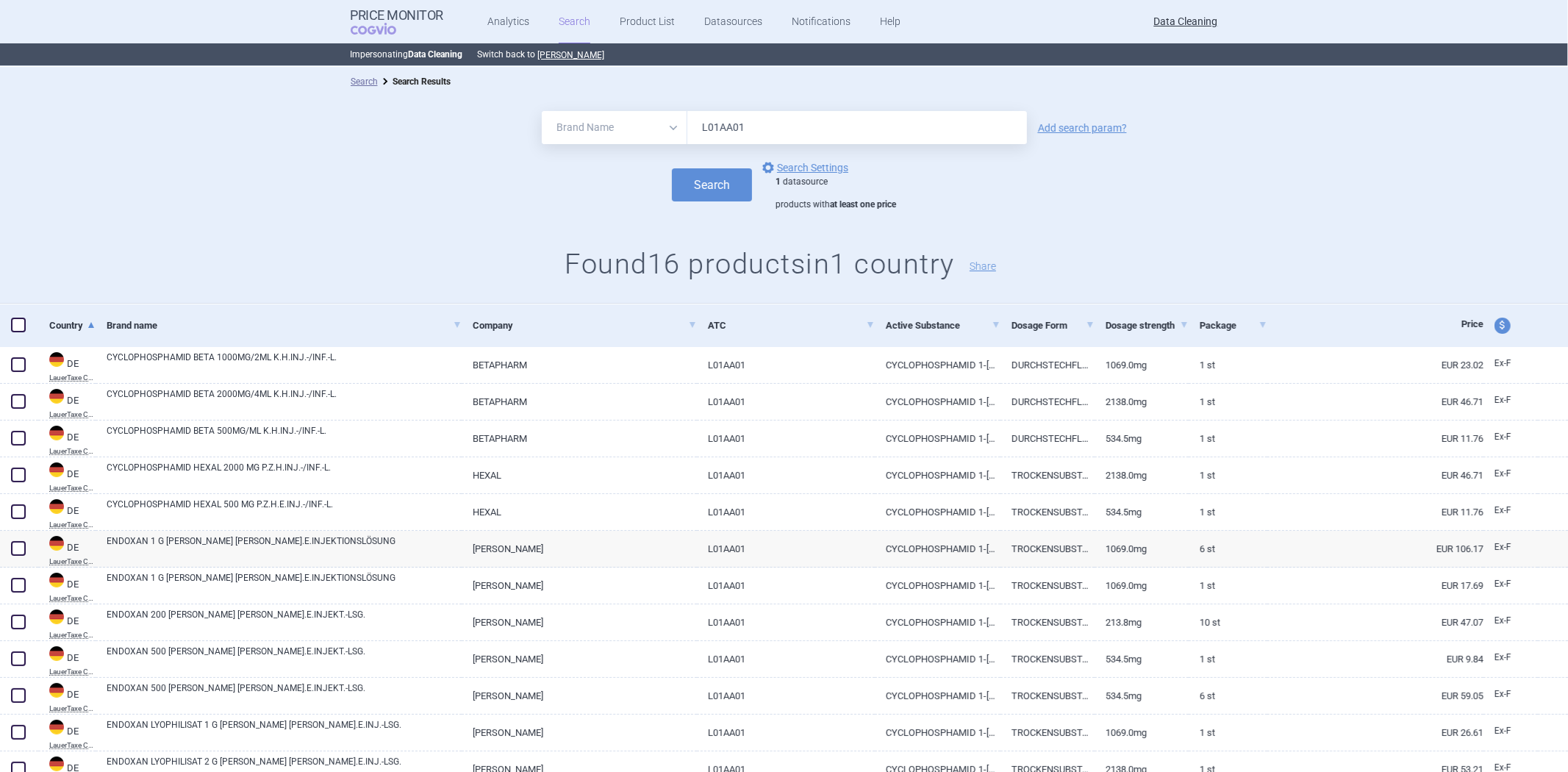
click at [744, 142] on input "L01AA01" at bounding box center [857, 127] width 340 height 33
type input "holoxan"
click at [722, 195] on button "Search" at bounding box center [711, 185] width 80 height 33
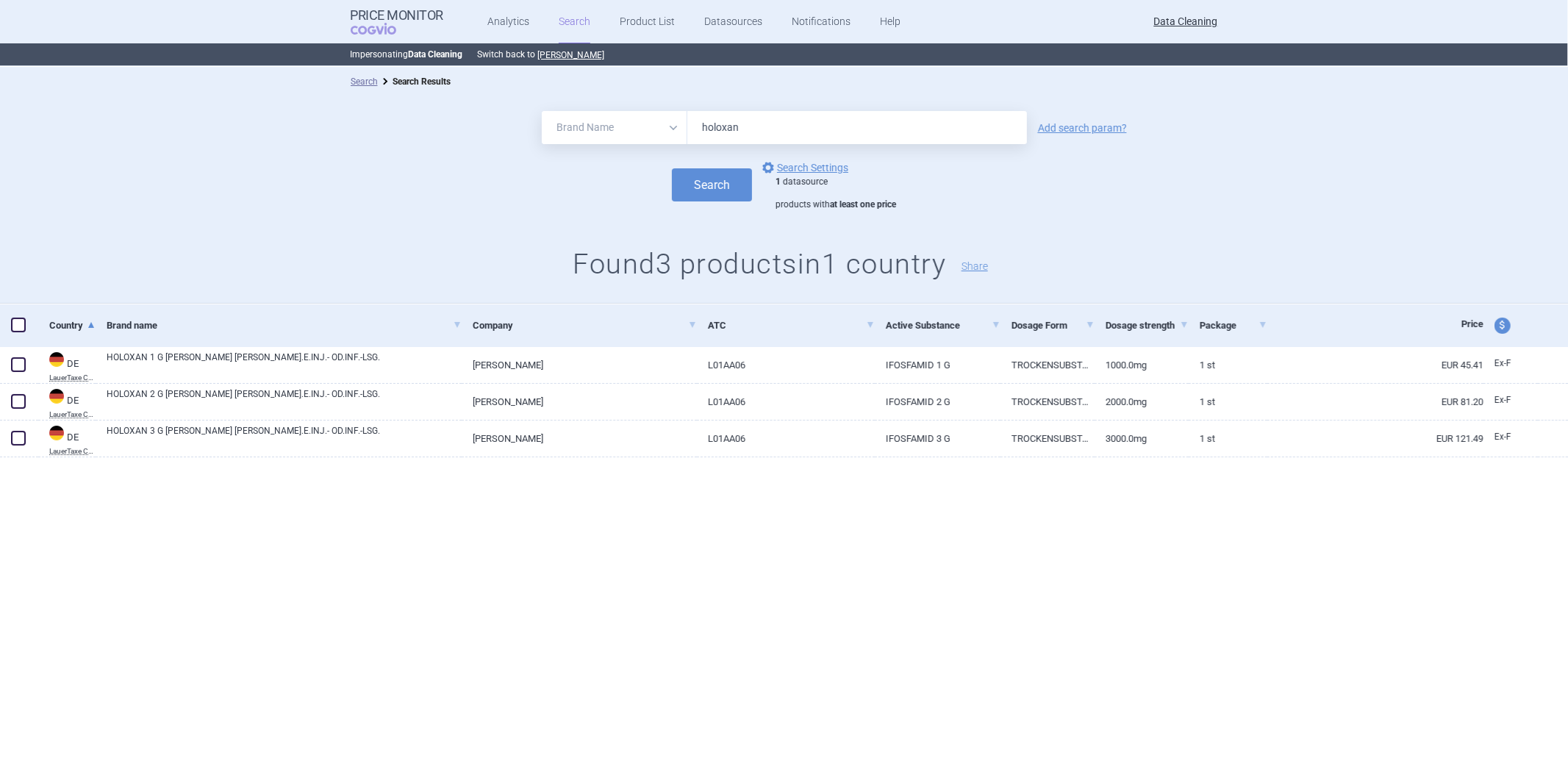
click at [932, 497] on div at bounding box center [784, 480] width 1568 height 48
click at [736, 126] on input "holoxan" at bounding box center [857, 127] width 340 height 33
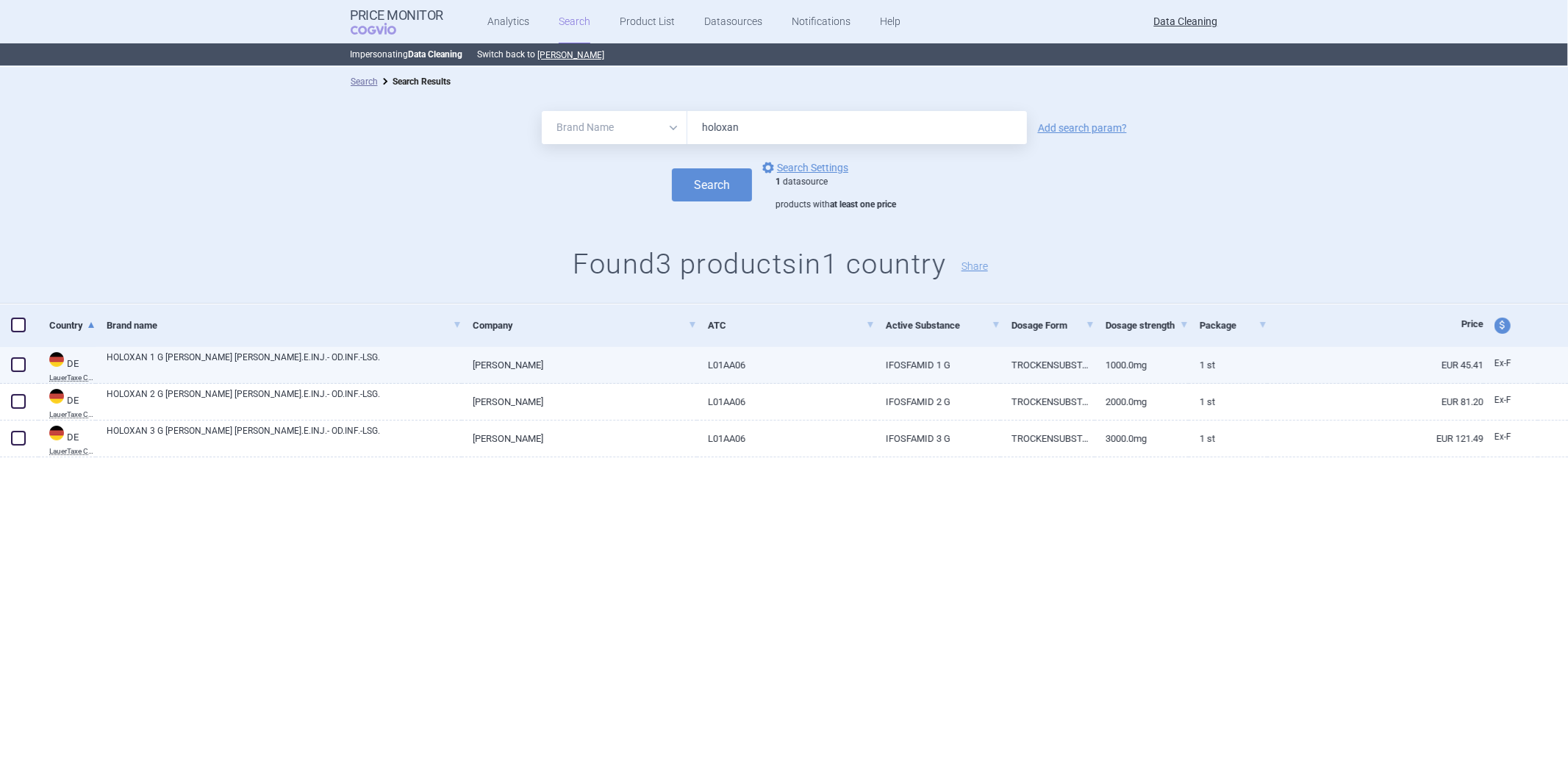
click at [723, 366] on link "L01AA06" at bounding box center [786, 365] width 178 height 36
select select "EUR"
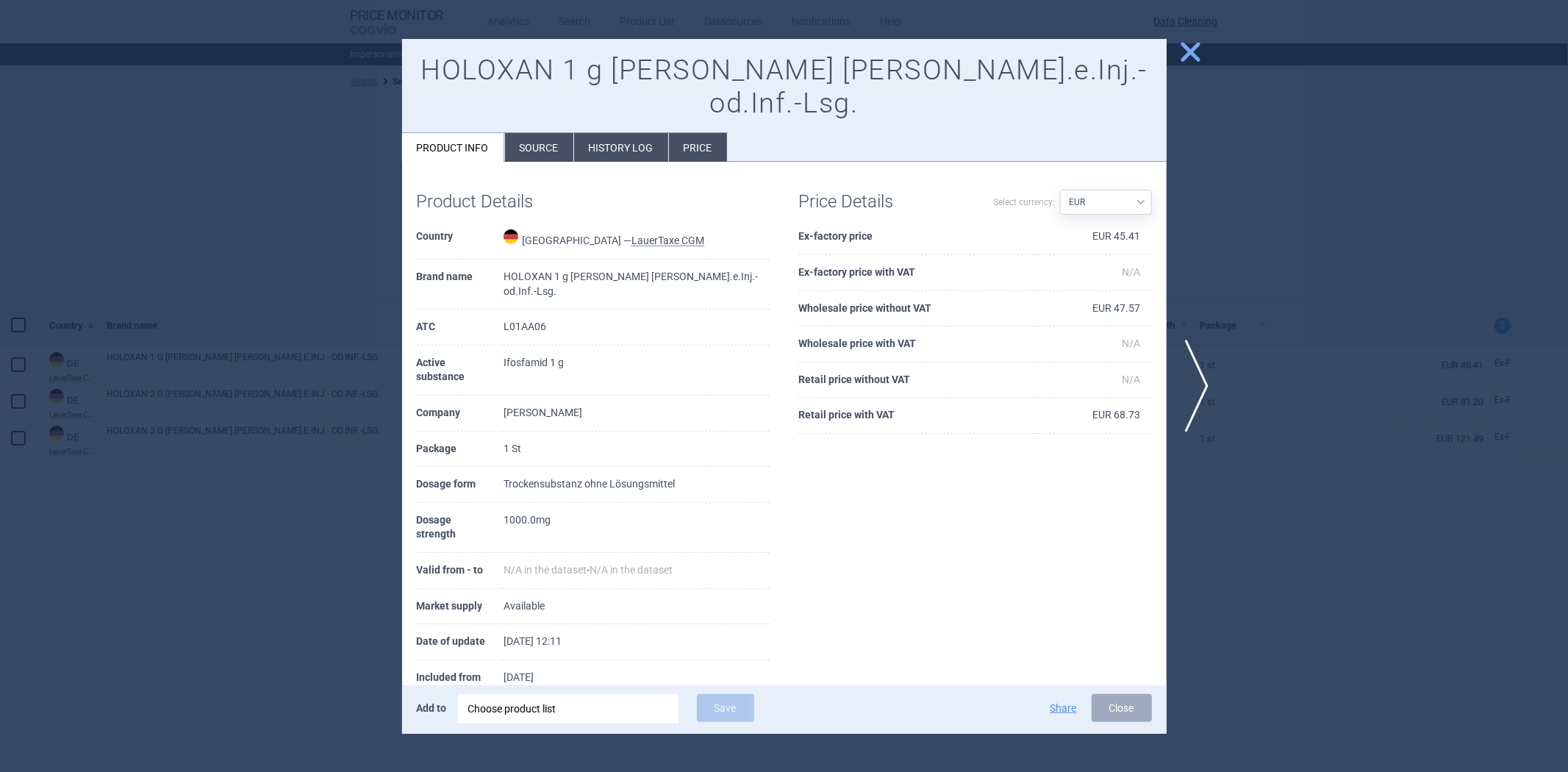
click at [541, 309] on td "L01AA06" at bounding box center [636, 327] width 266 height 36
copy td "L01AA06"
click at [158, 216] on div at bounding box center [784, 386] width 1568 height 772
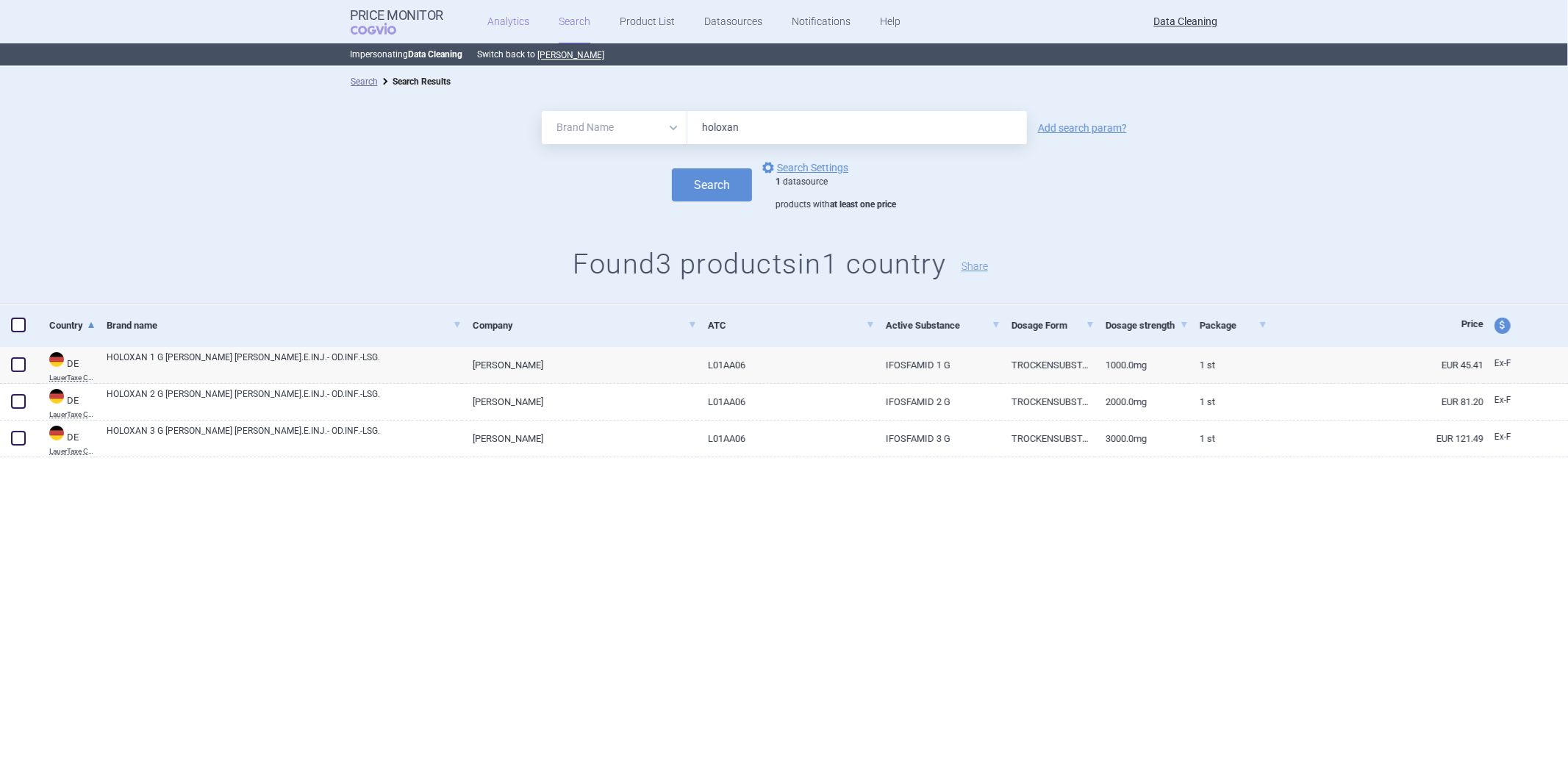
click at [511, 23] on link "Analytics" at bounding box center [509, 22] width 42 height 44
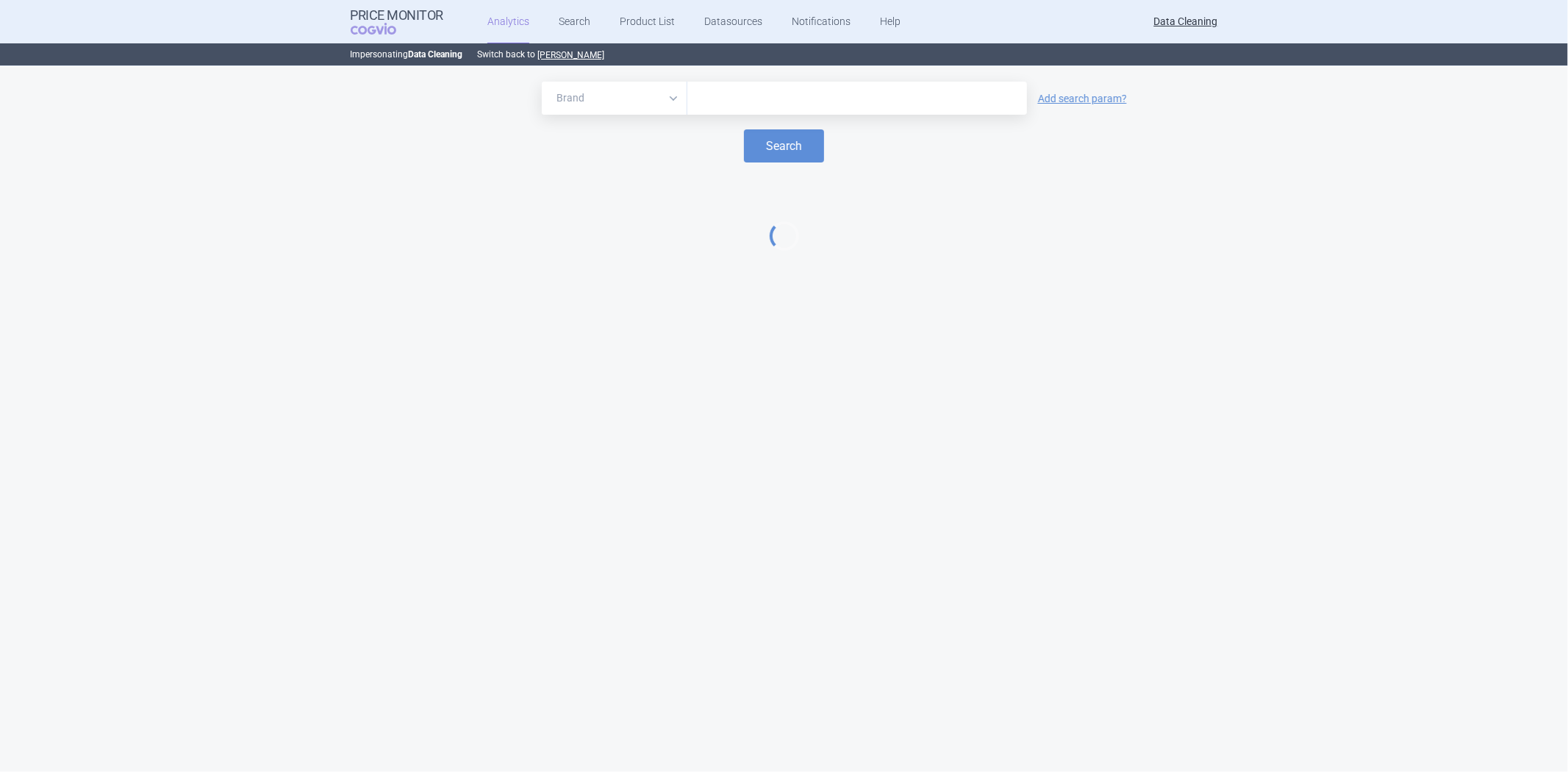
click at [721, 84] on div at bounding box center [857, 98] width 340 height 33
click at [663, 98] on select "Brand ATC/Active substance Therapeutic area" at bounding box center [614, 98] width 145 height 33
select select "atc"
click at [542, 82] on select "Brand ATC/Active substance Therapeutic area" at bounding box center [614, 98] width 145 height 33
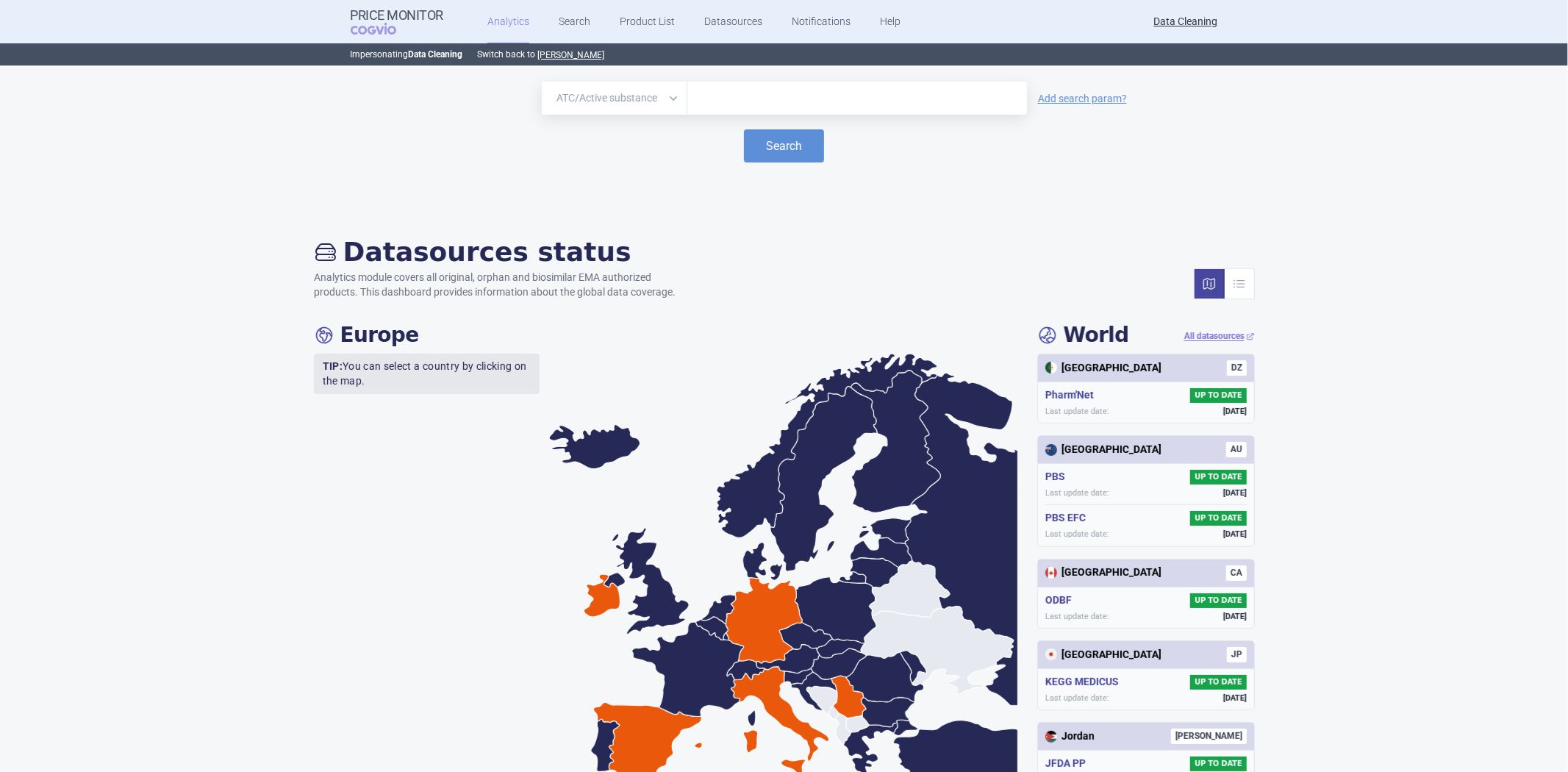
click at [711, 99] on input "text" at bounding box center [857, 99] width 325 height 19
paste input "L01AA06"
type input "L01AA06"
click at [774, 102] on input "L01AA06" at bounding box center [857, 99] width 325 height 19
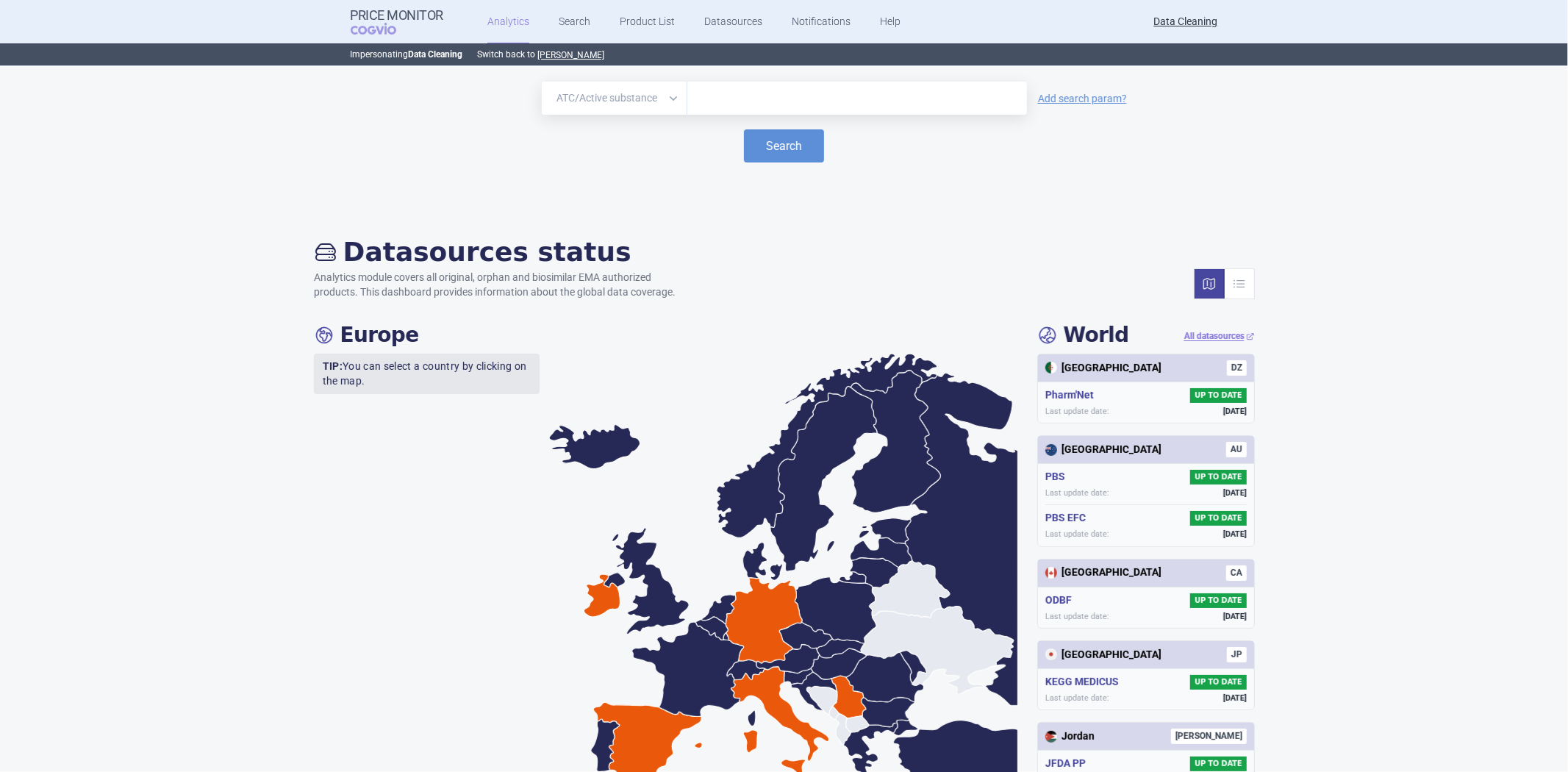
paste input "L01AA06"
type input "L01AA0"
click at [586, 160] on div "Search" at bounding box center [784, 145] width 1539 height 33
click at [727, 103] on input "L01AA0" at bounding box center [857, 99] width 325 height 19
click at [610, 170] on div "Brand ATC/Active substance Therapeutic area L01AA0 Add search param? Search" at bounding box center [784, 141] width 1539 height 118
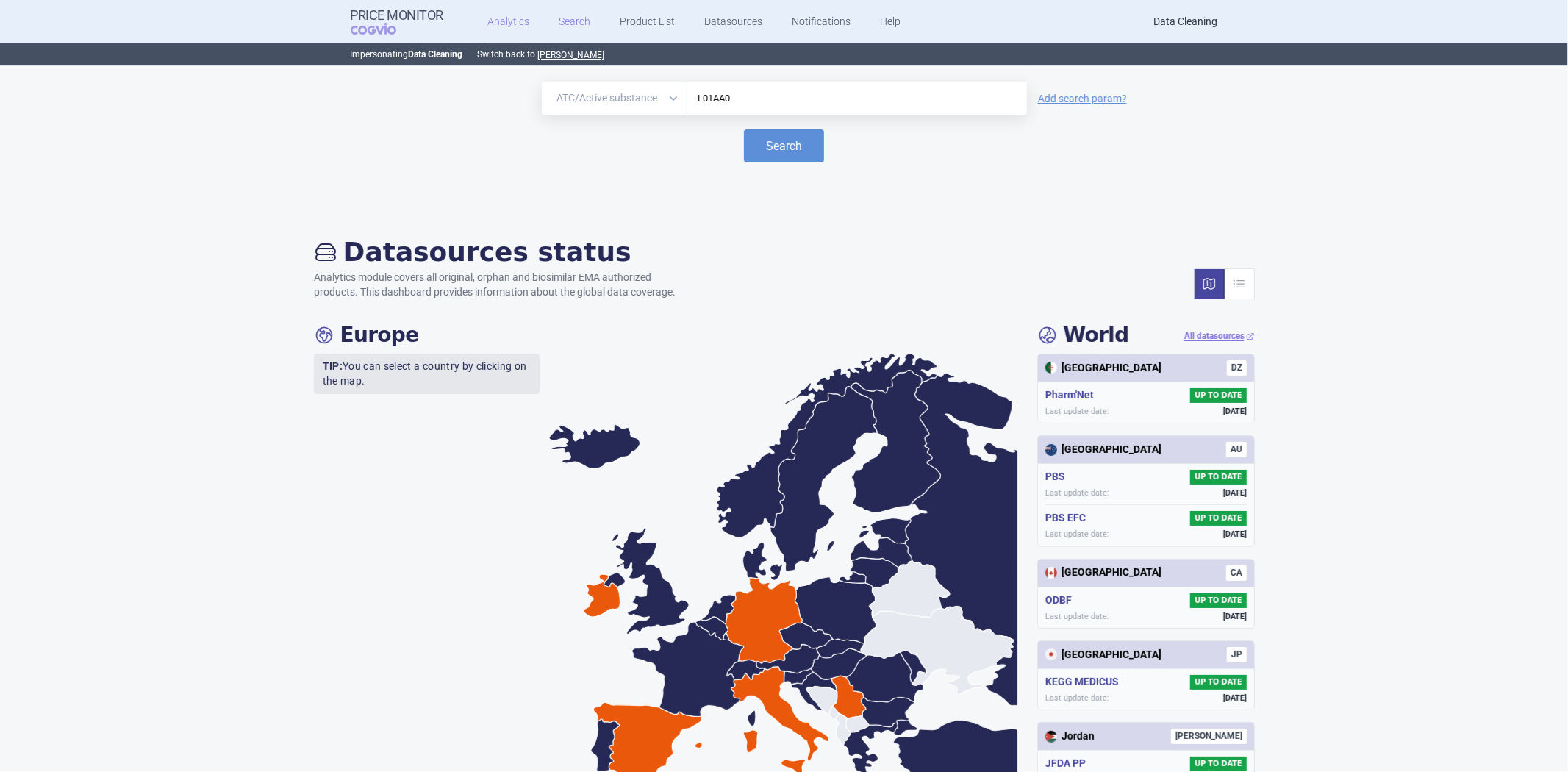
click at [562, 19] on link "Search" at bounding box center [574, 22] width 31 height 44
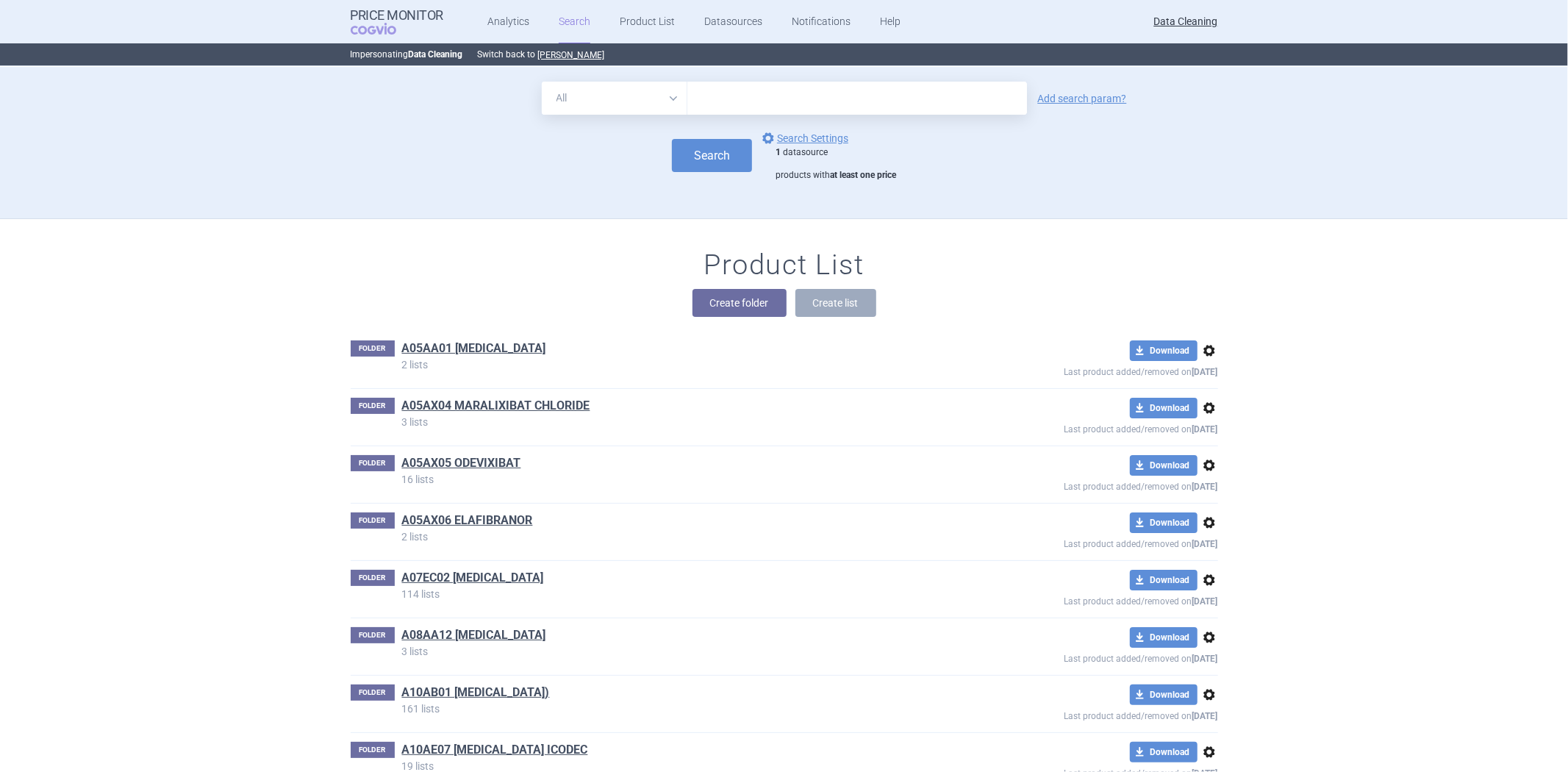
scroll to position [489, 0]
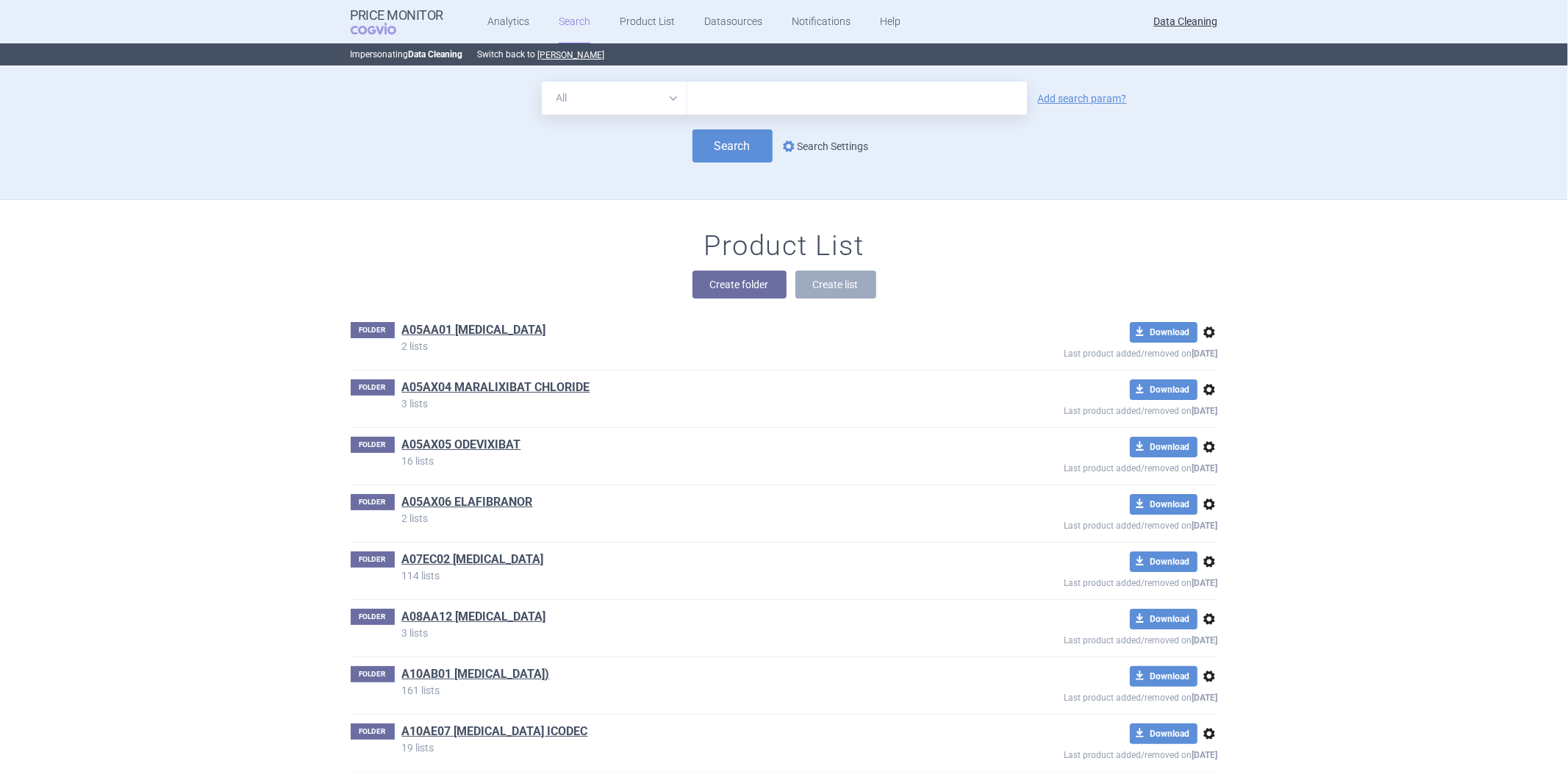
click at [809, 144] on link "options Search Settings" at bounding box center [824, 146] width 89 height 18
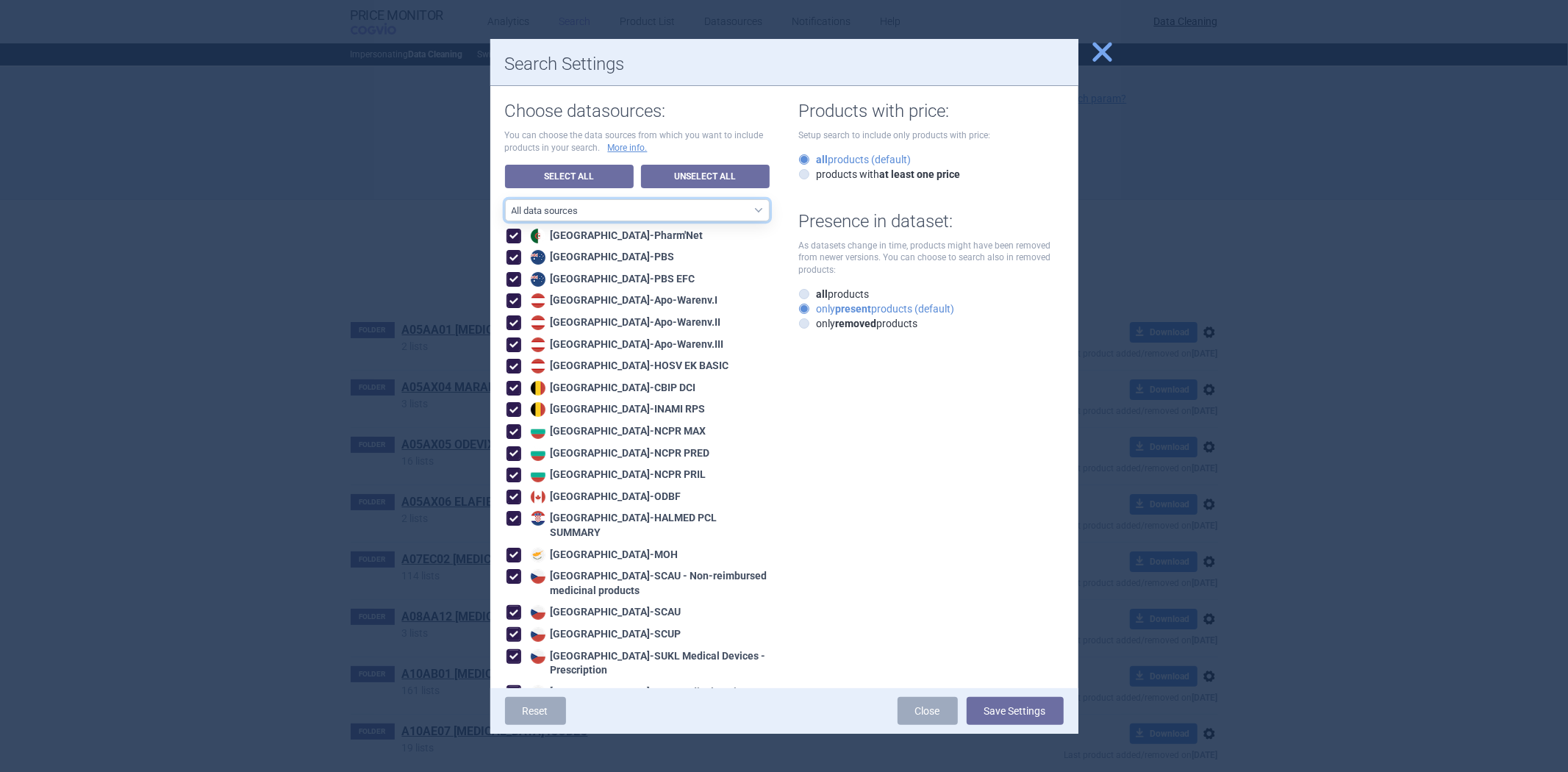
click at [653, 212] on select "All data sources LABELING - unit datasources without US LABELING - nonunit data…" at bounding box center [638, 210] width 265 height 22
click at [719, 183] on link "Unselect All" at bounding box center [705, 176] width 128 height 23
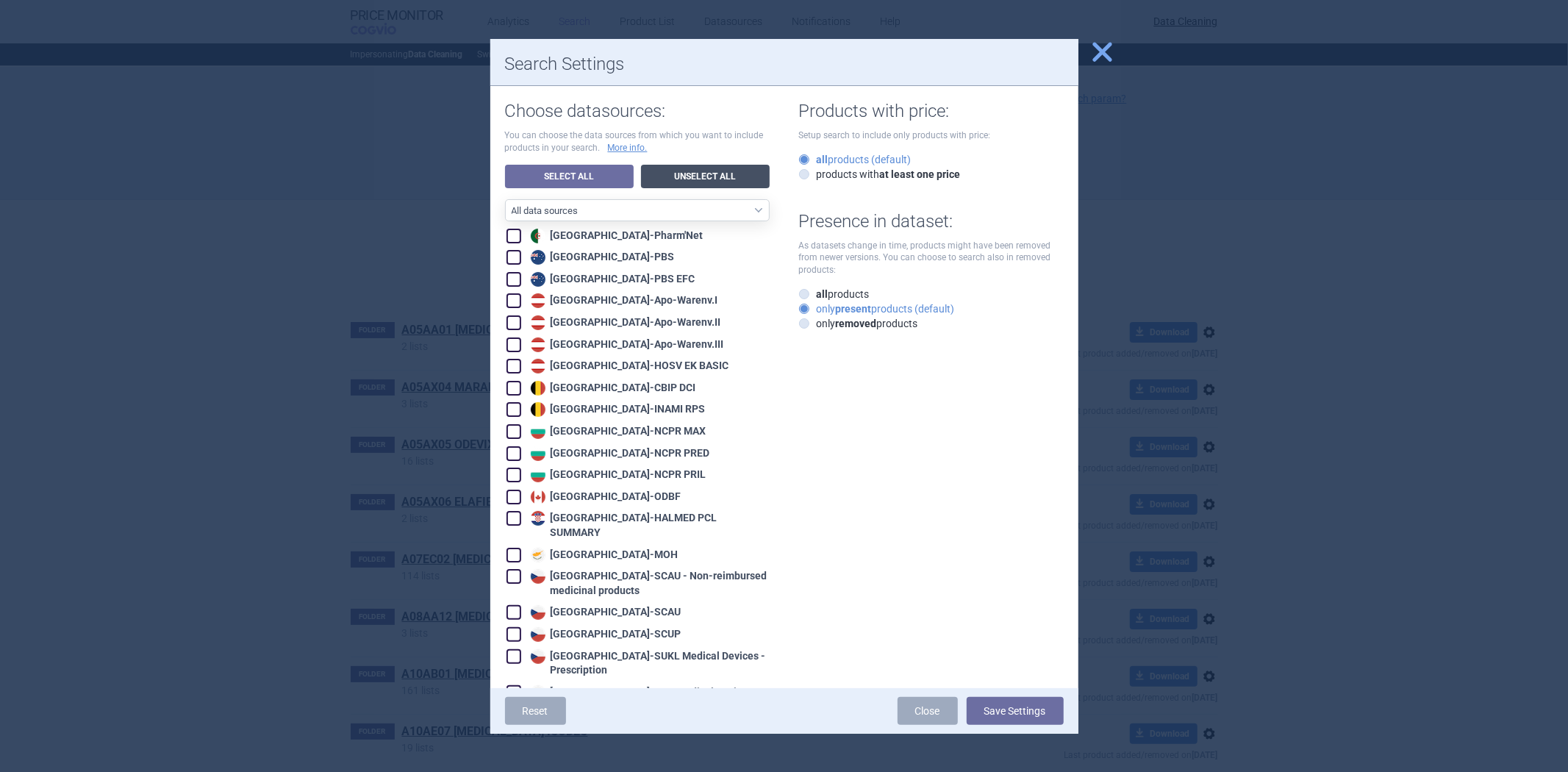
checkbox input "false"
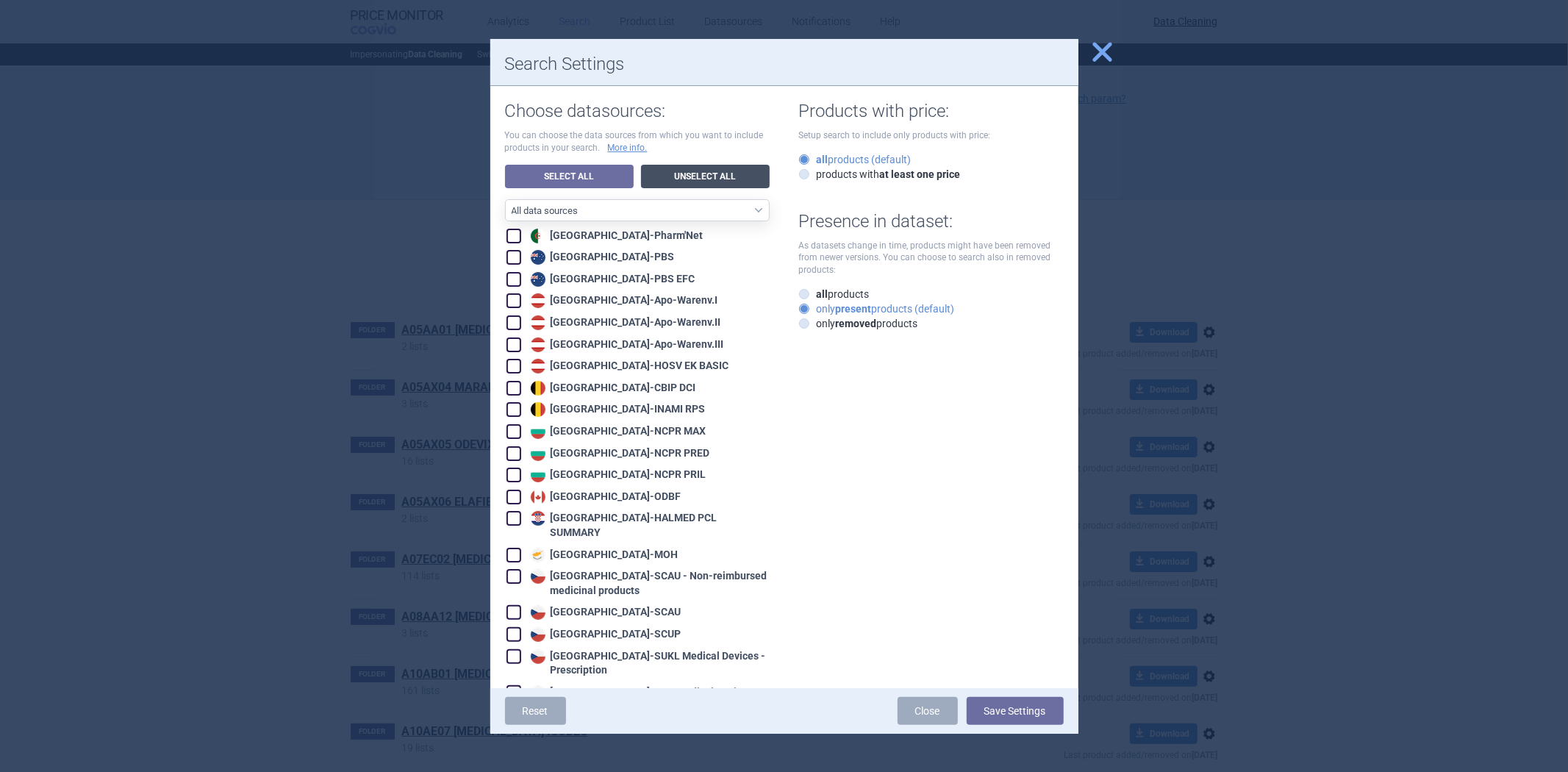
checkbox input "false"
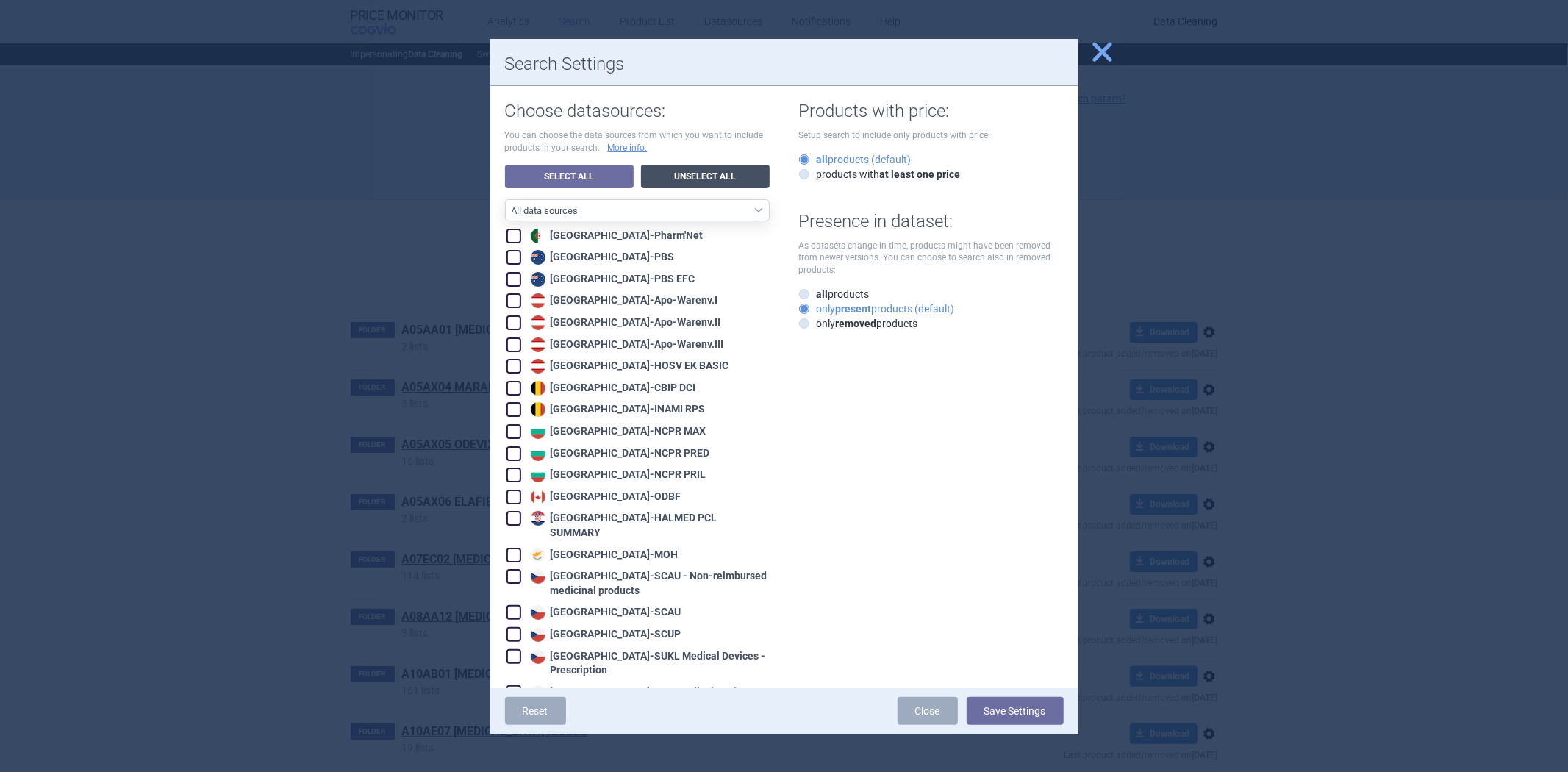
checkbox input "false"
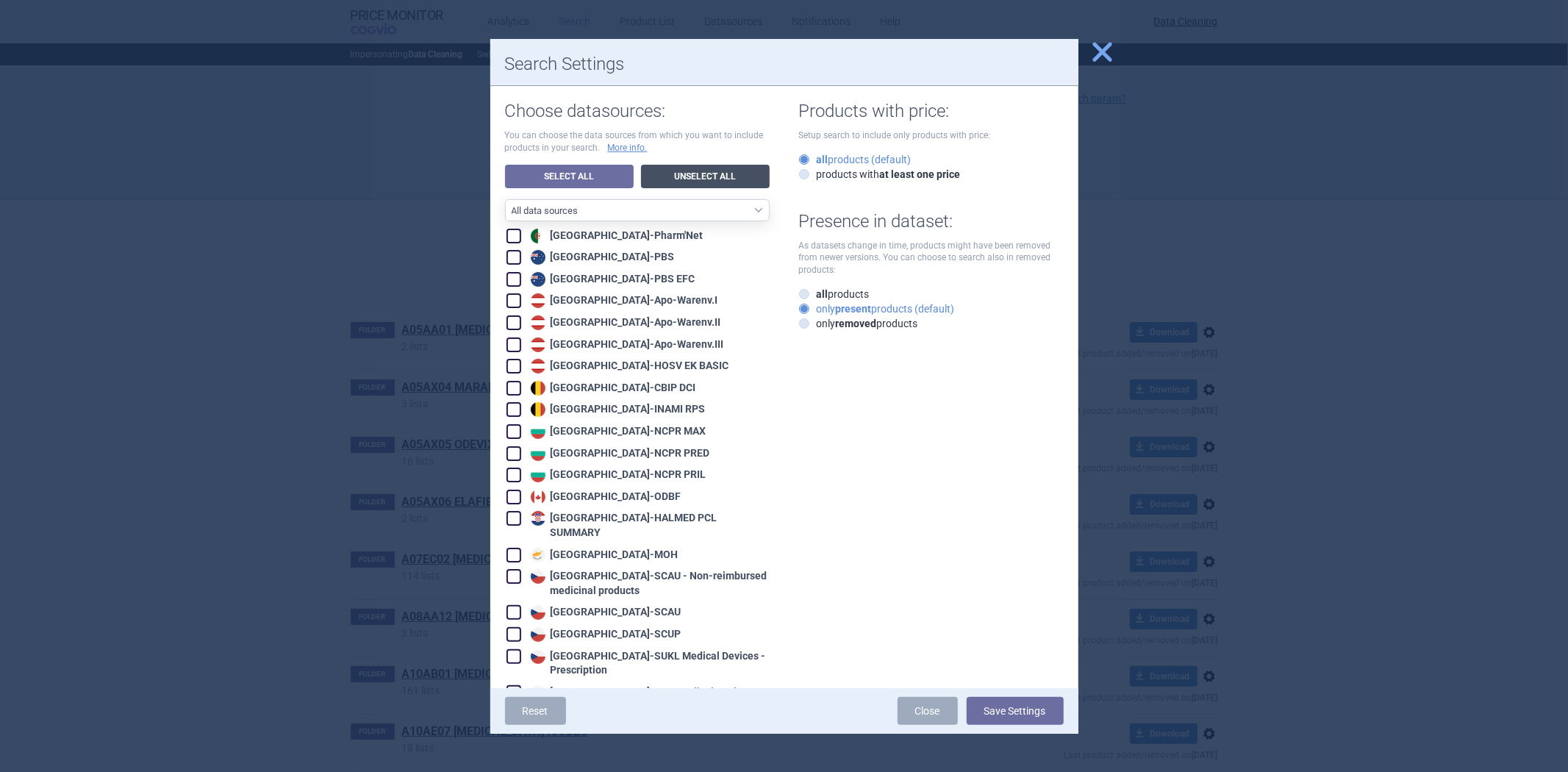
checkbox input "false"
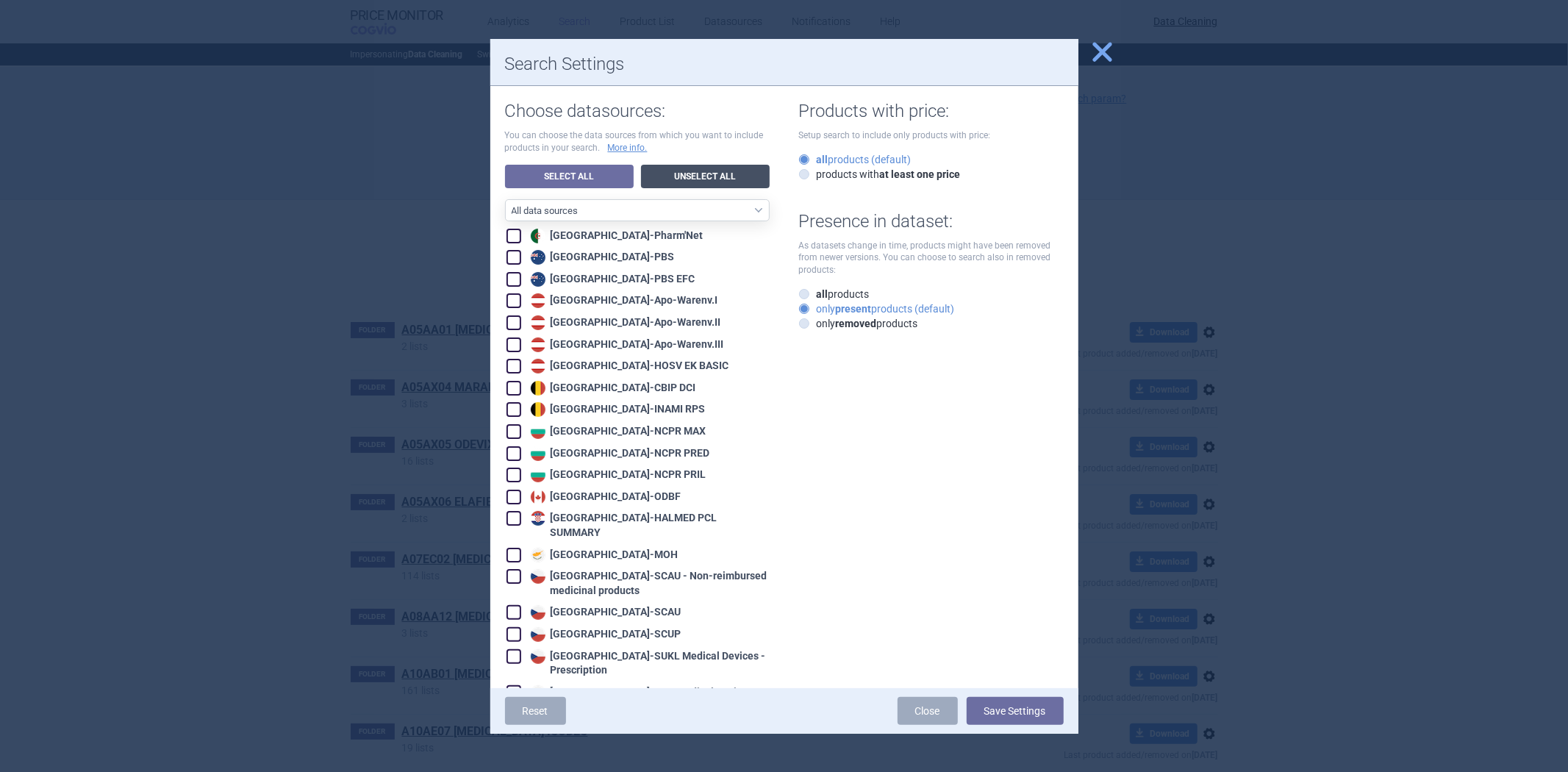
checkbox input "false"
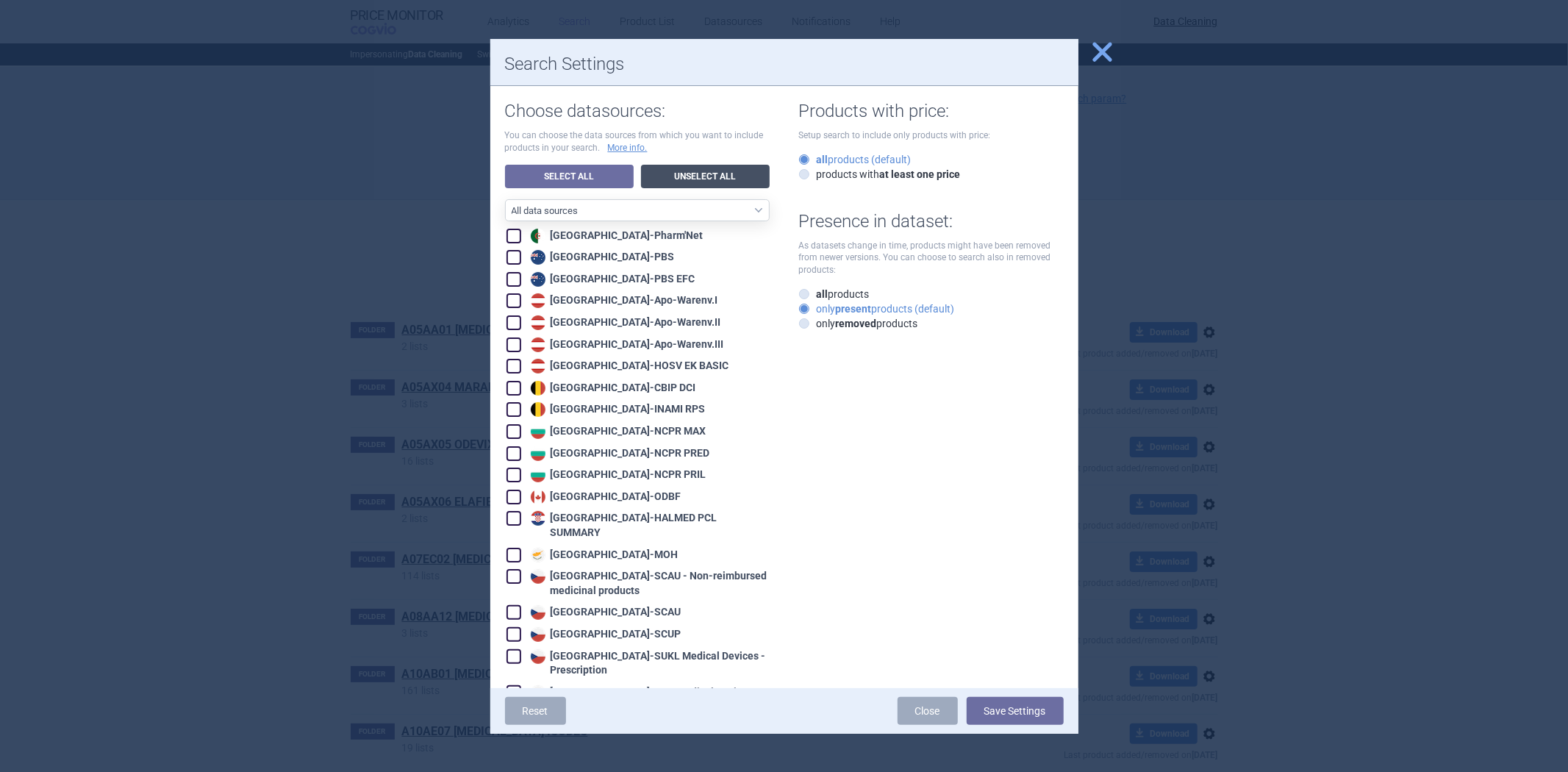
checkbox input "false"
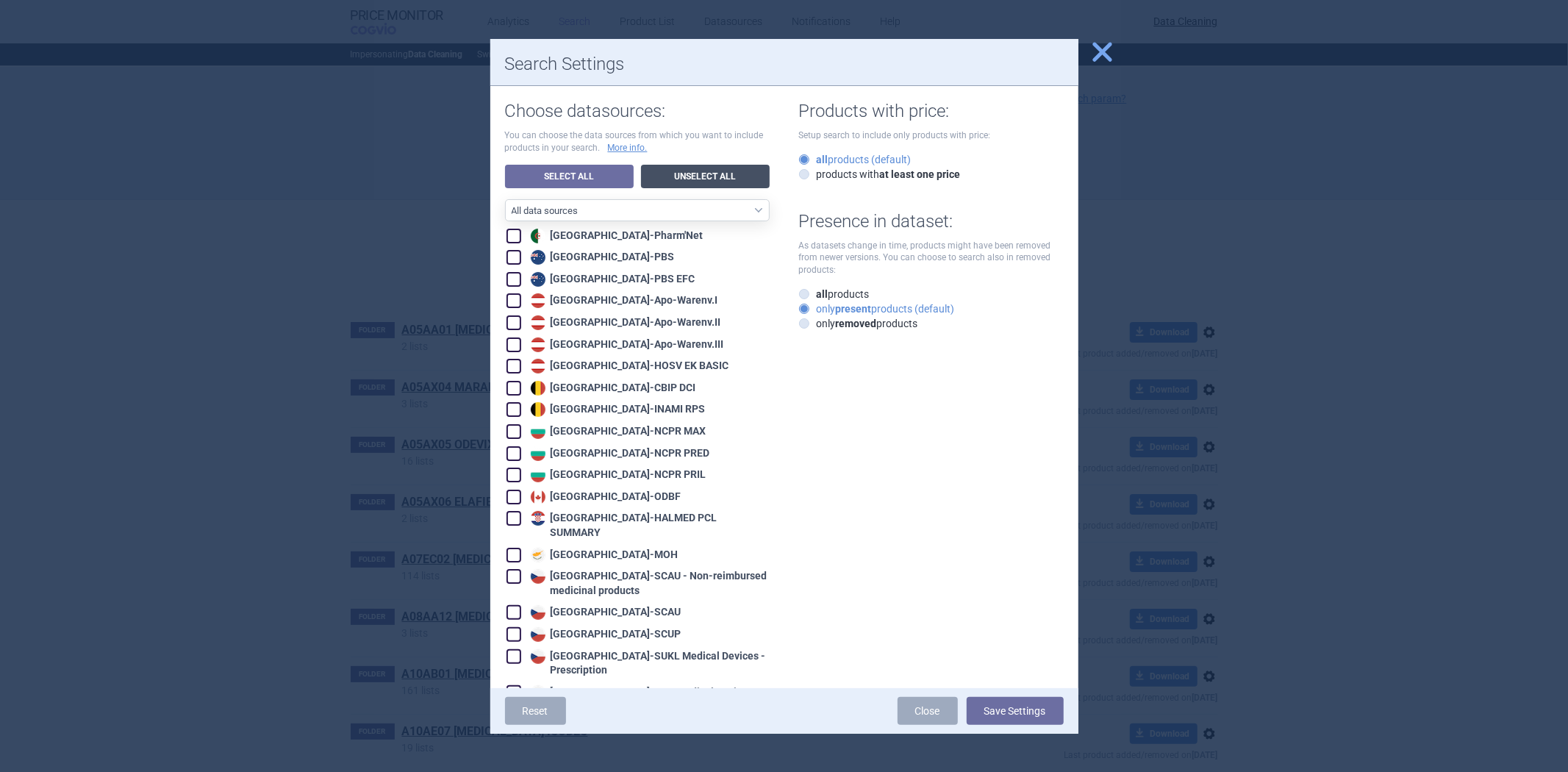
checkbox input "false"
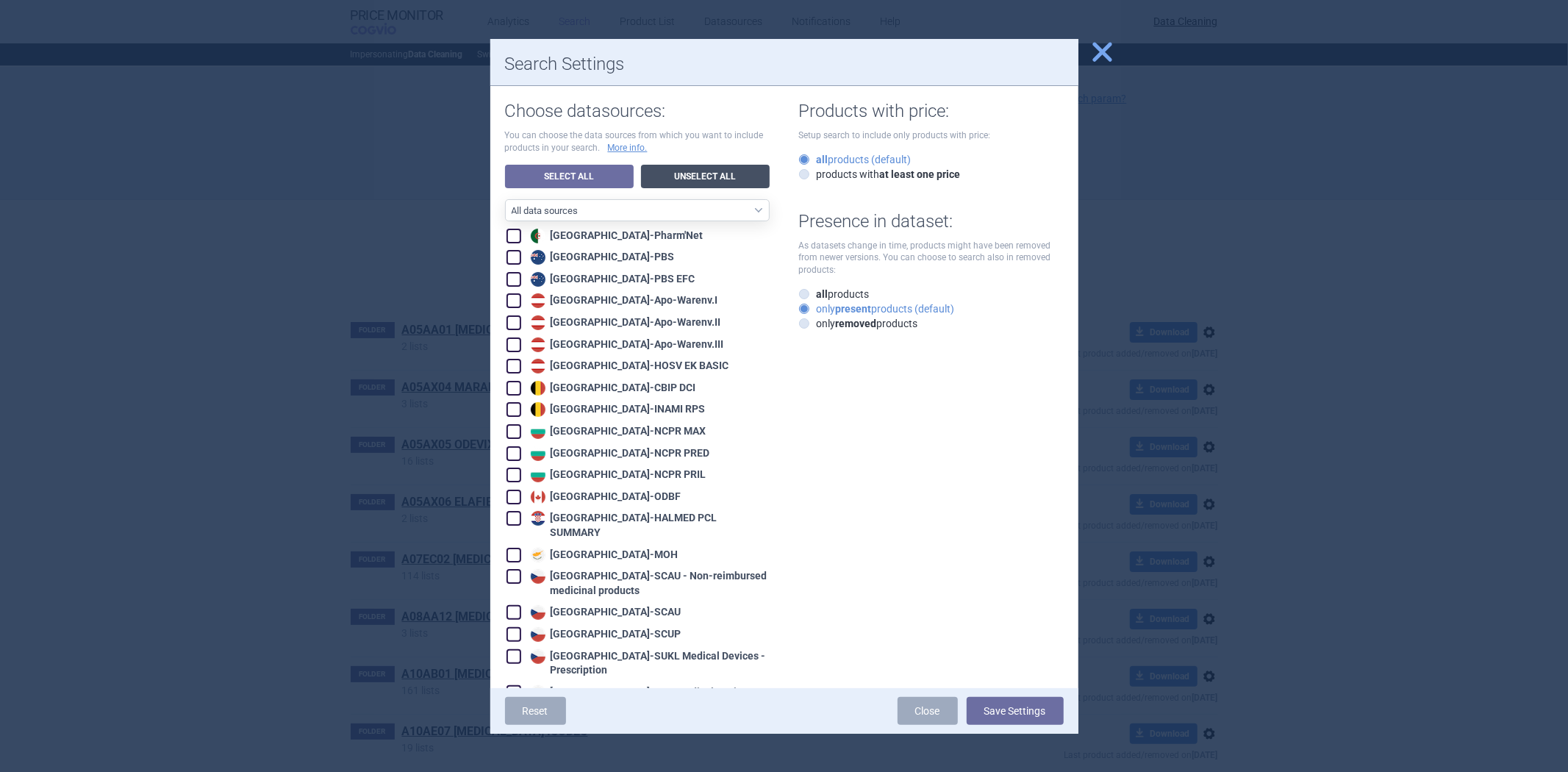
checkbox input "false"
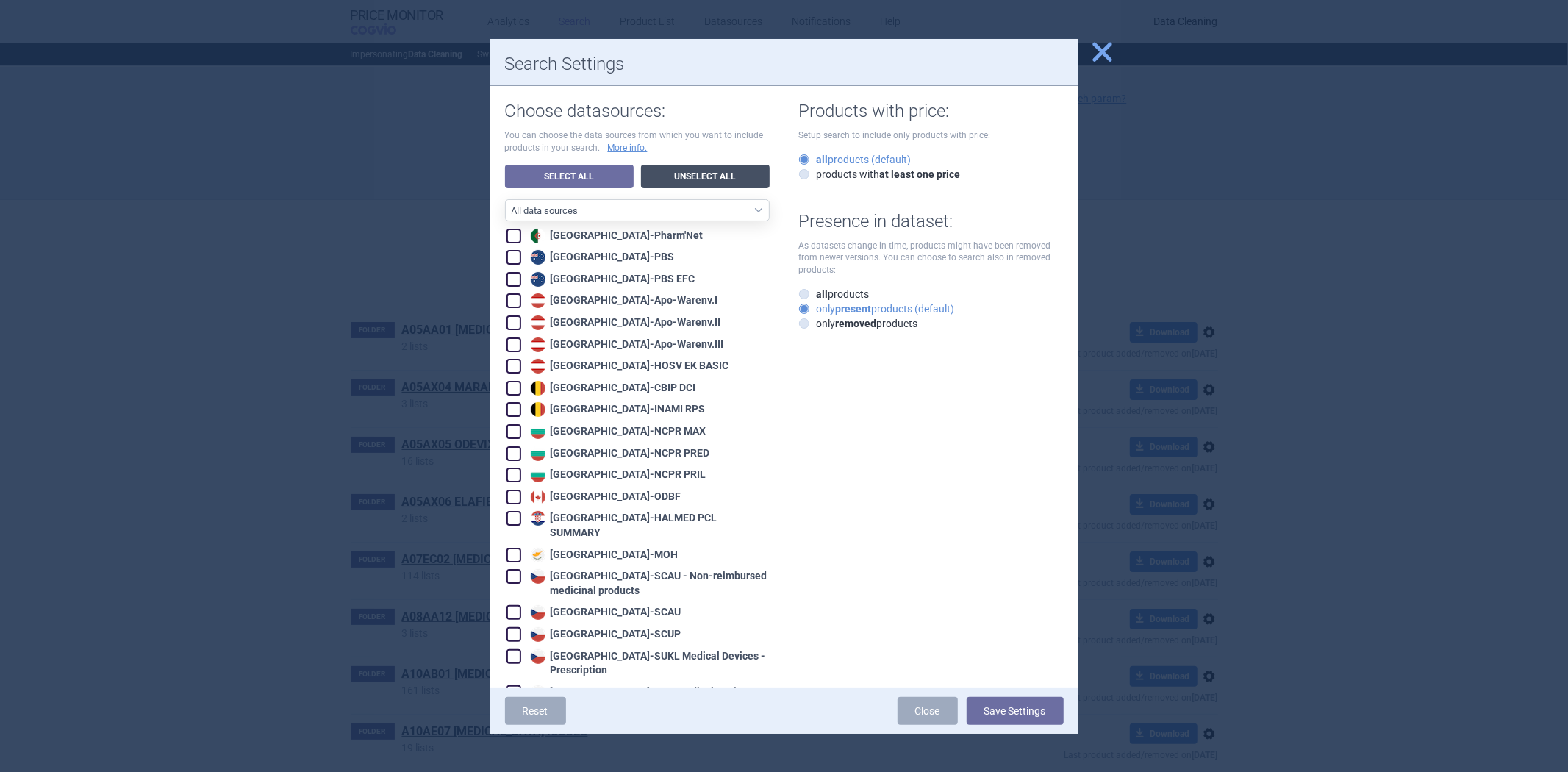
checkbox input "false"
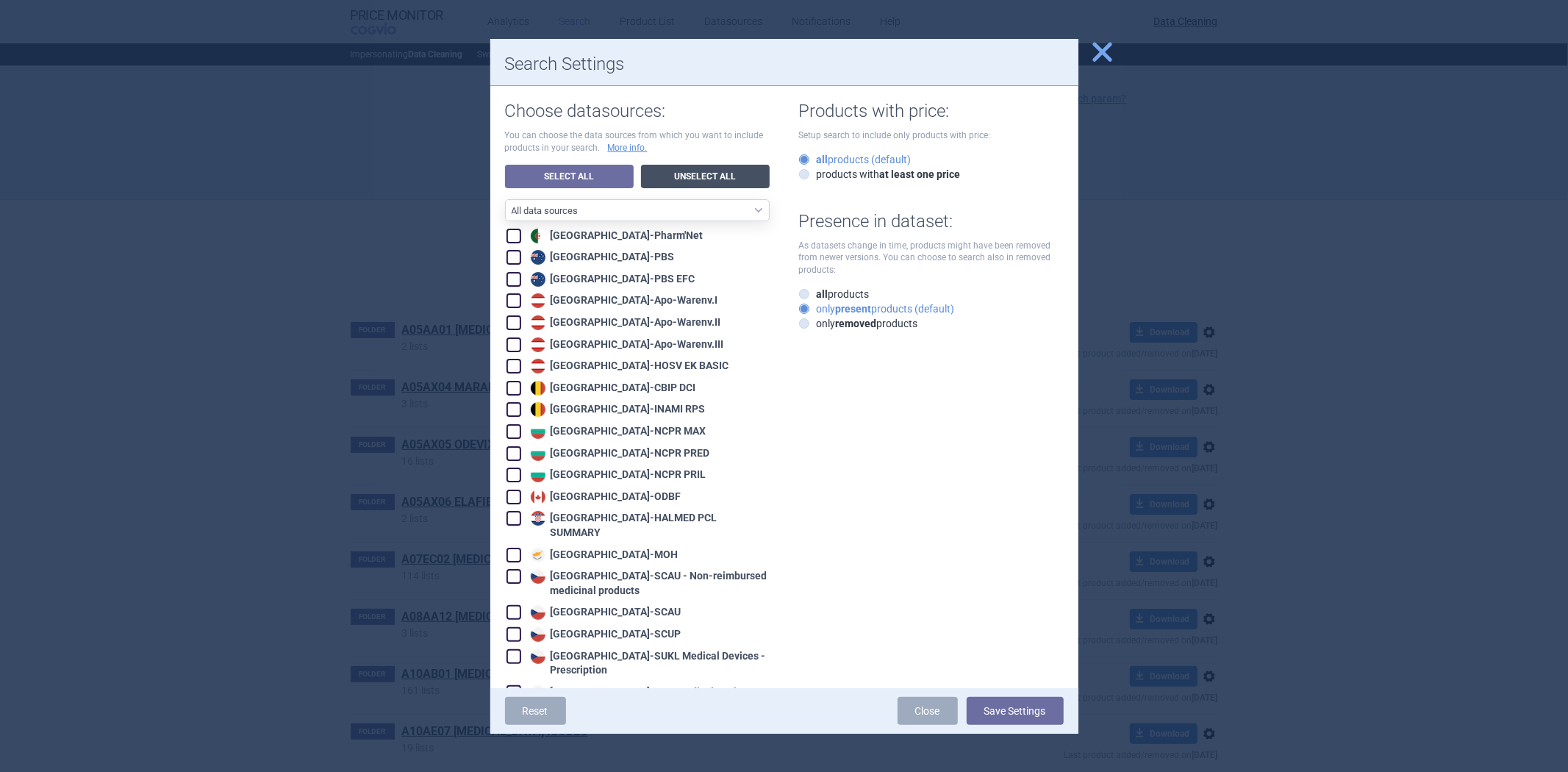
checkbox input "false"
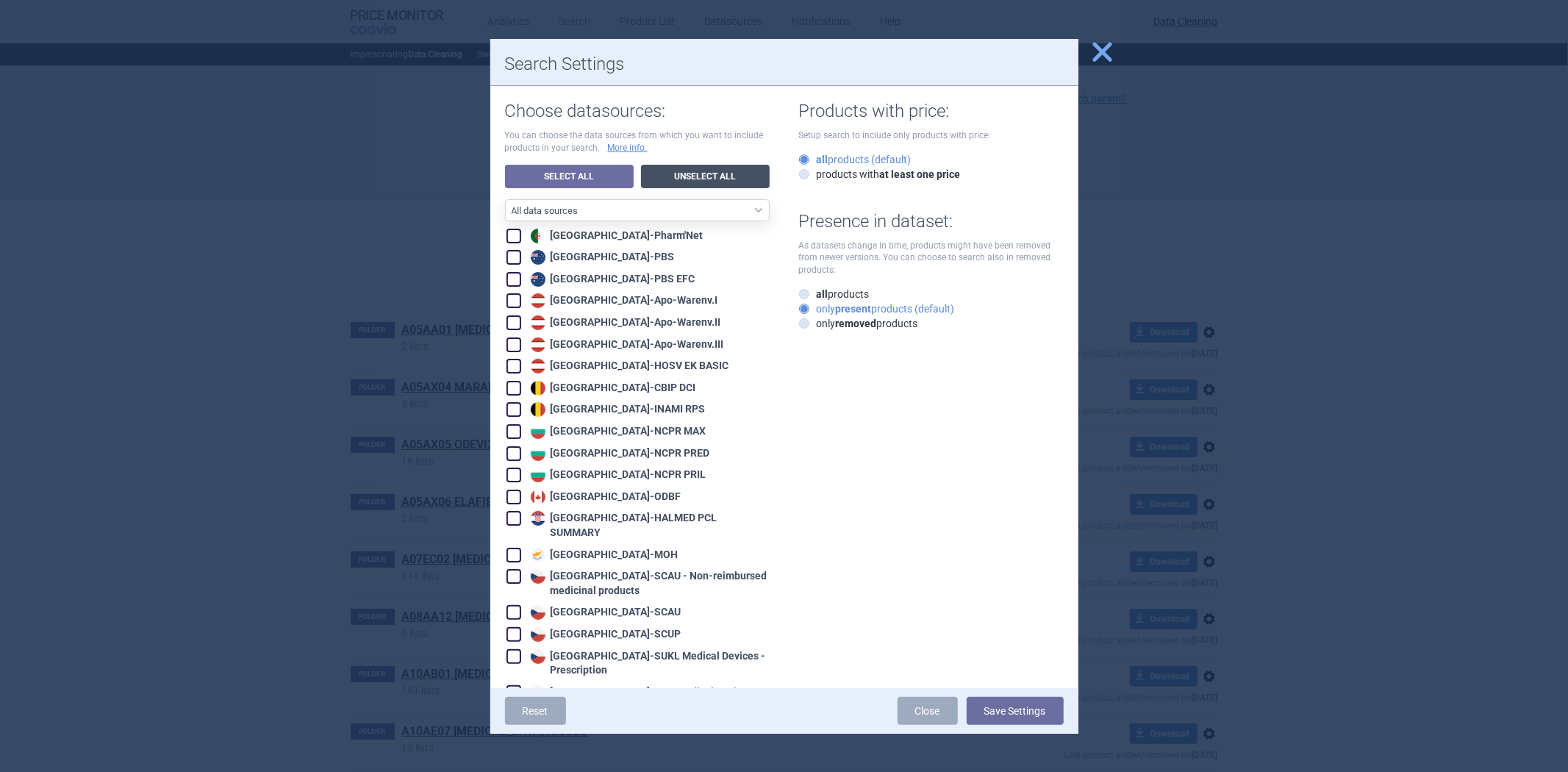
checkbox input "false"
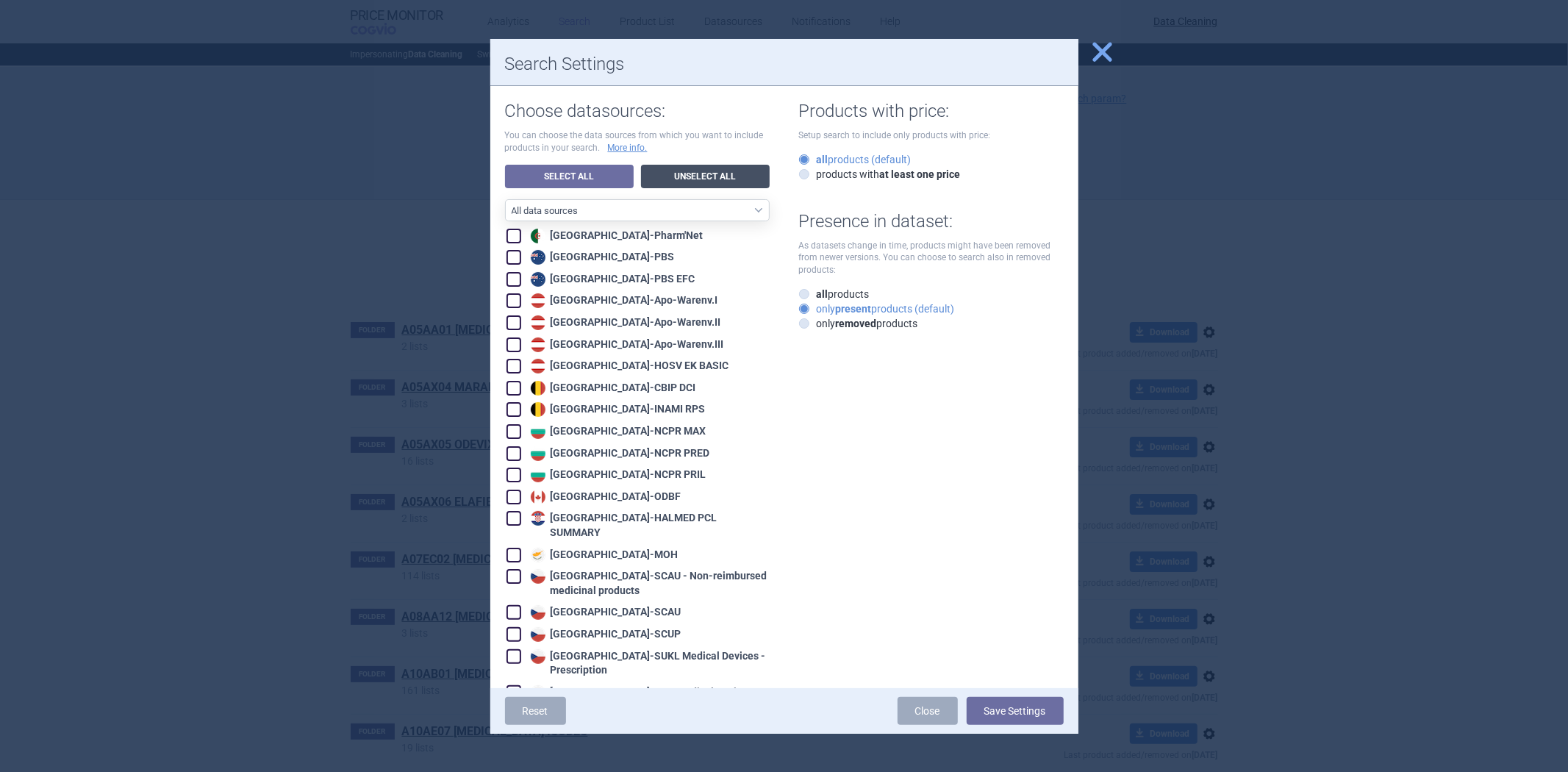
checkbox input "false"
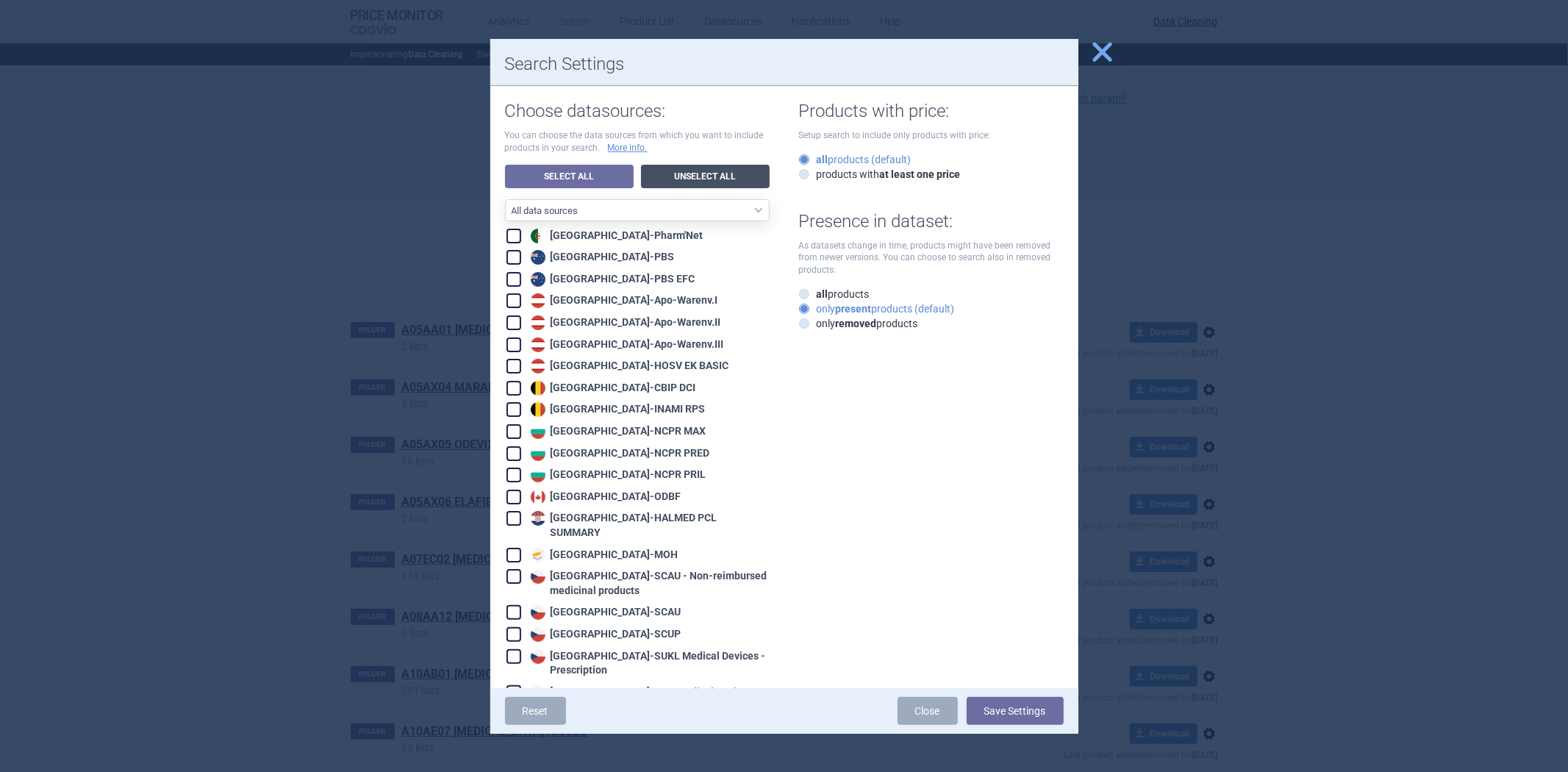
checkbox input "false"
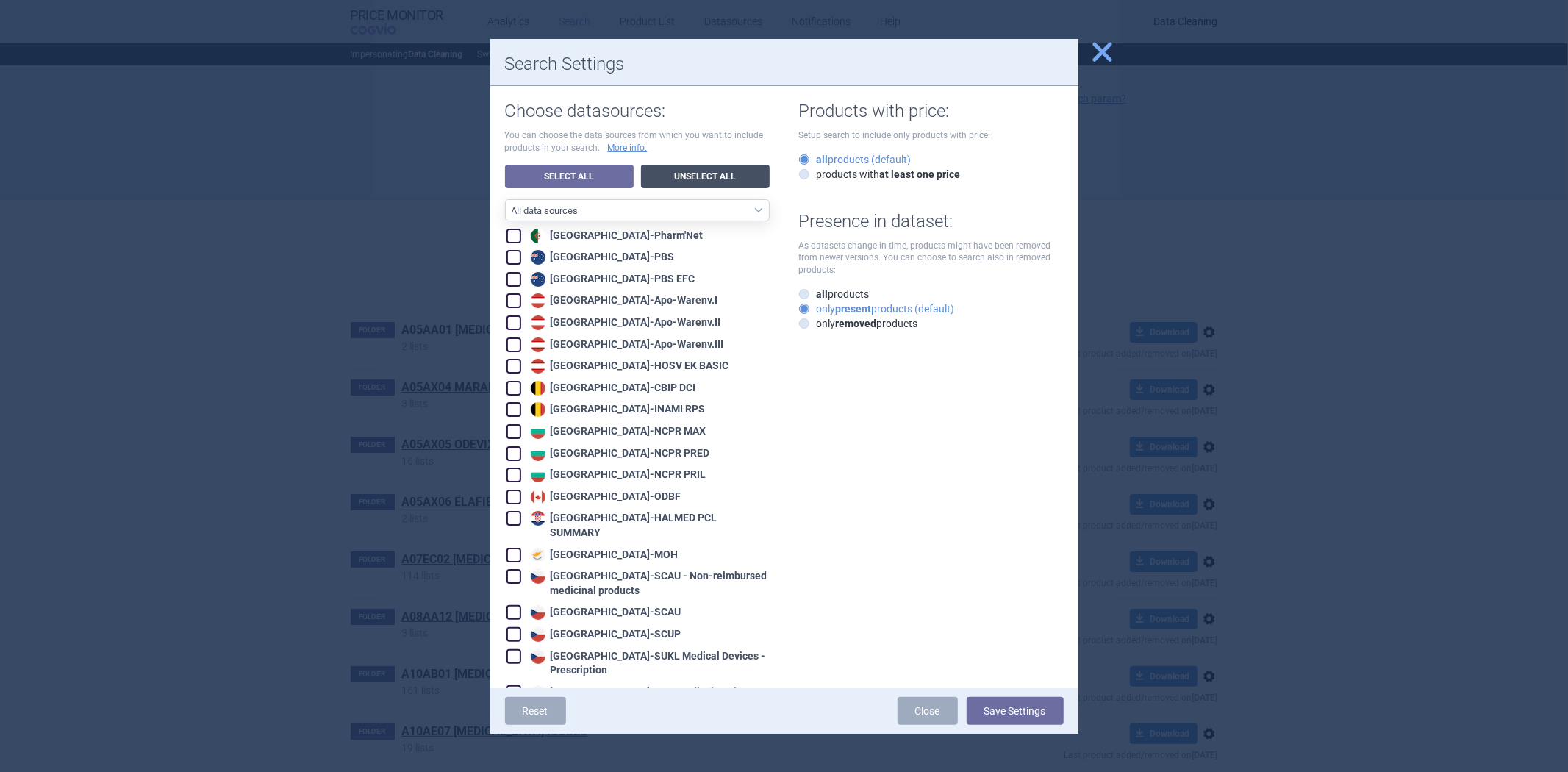
checkbox input "false"
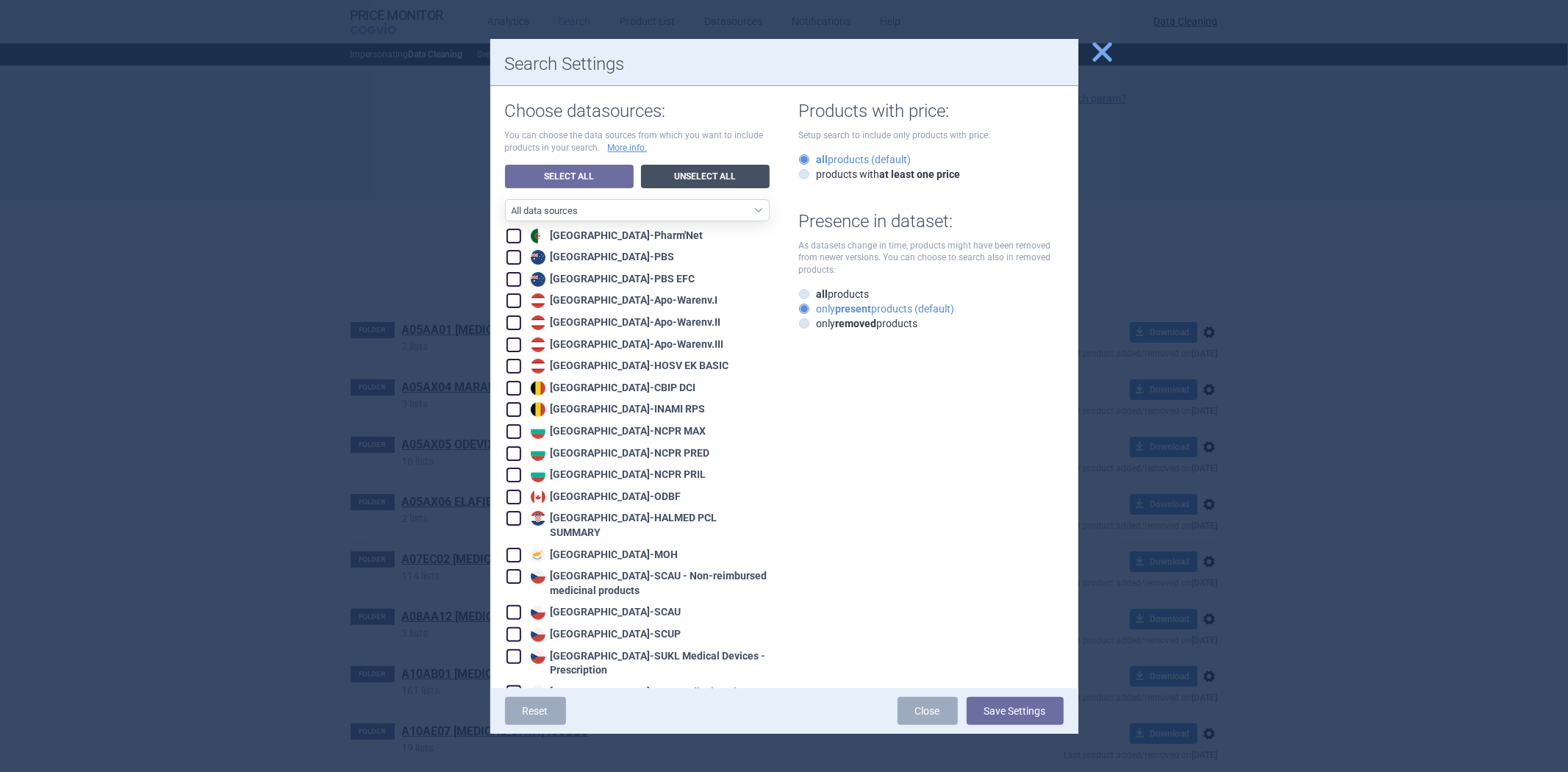
checkbox input "false"
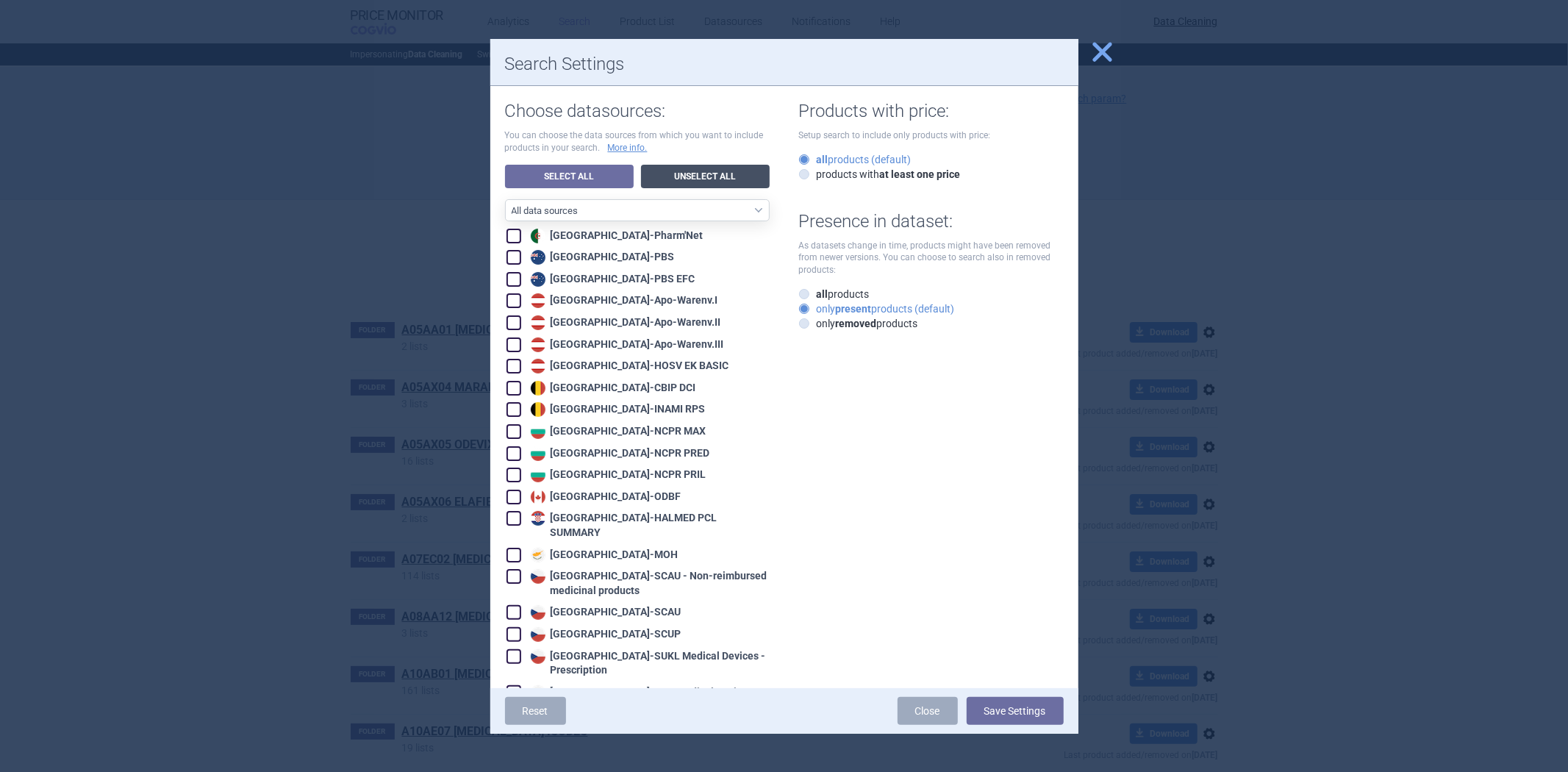
checkbox input "false"
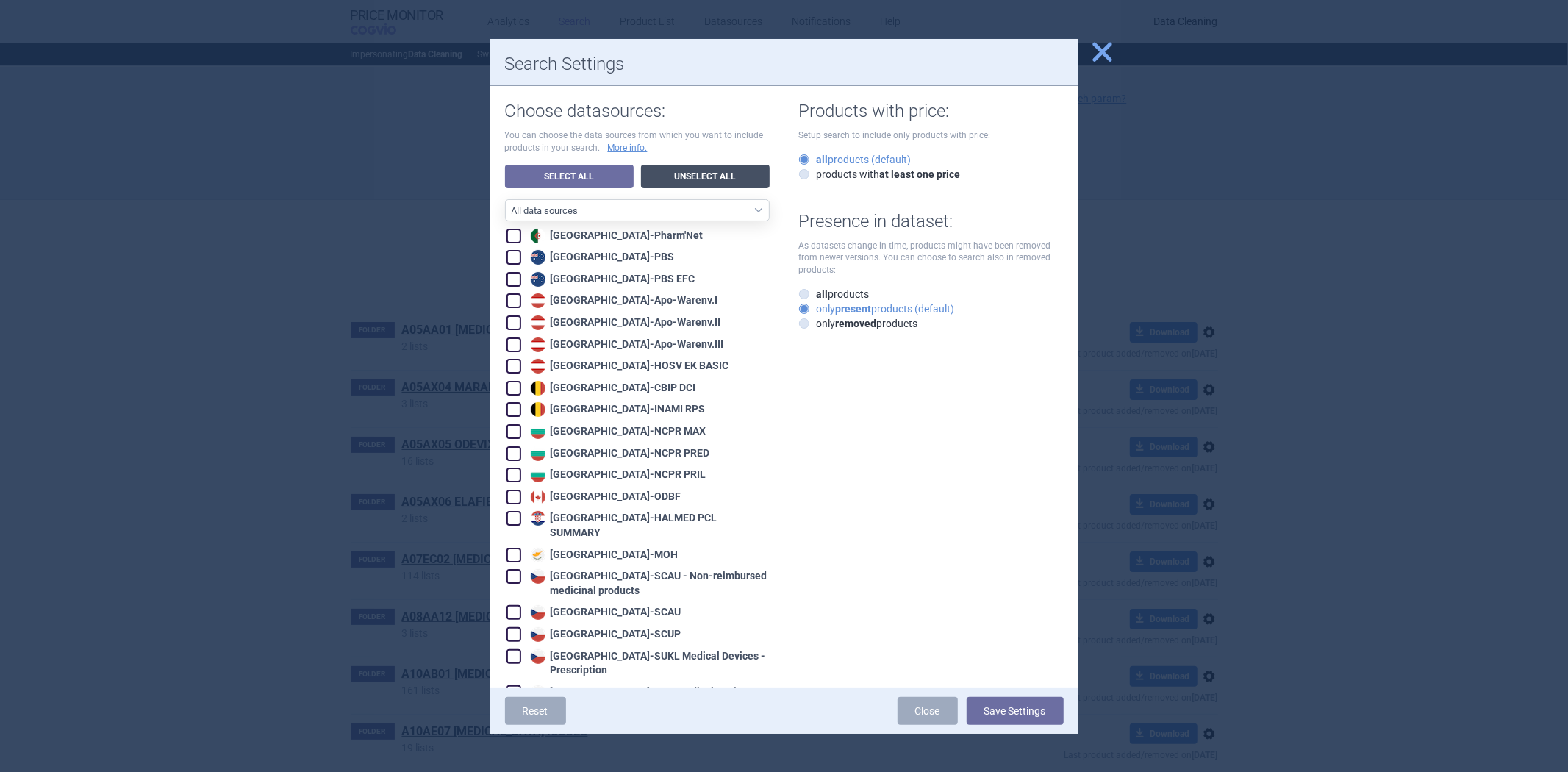
checkbox input "false"
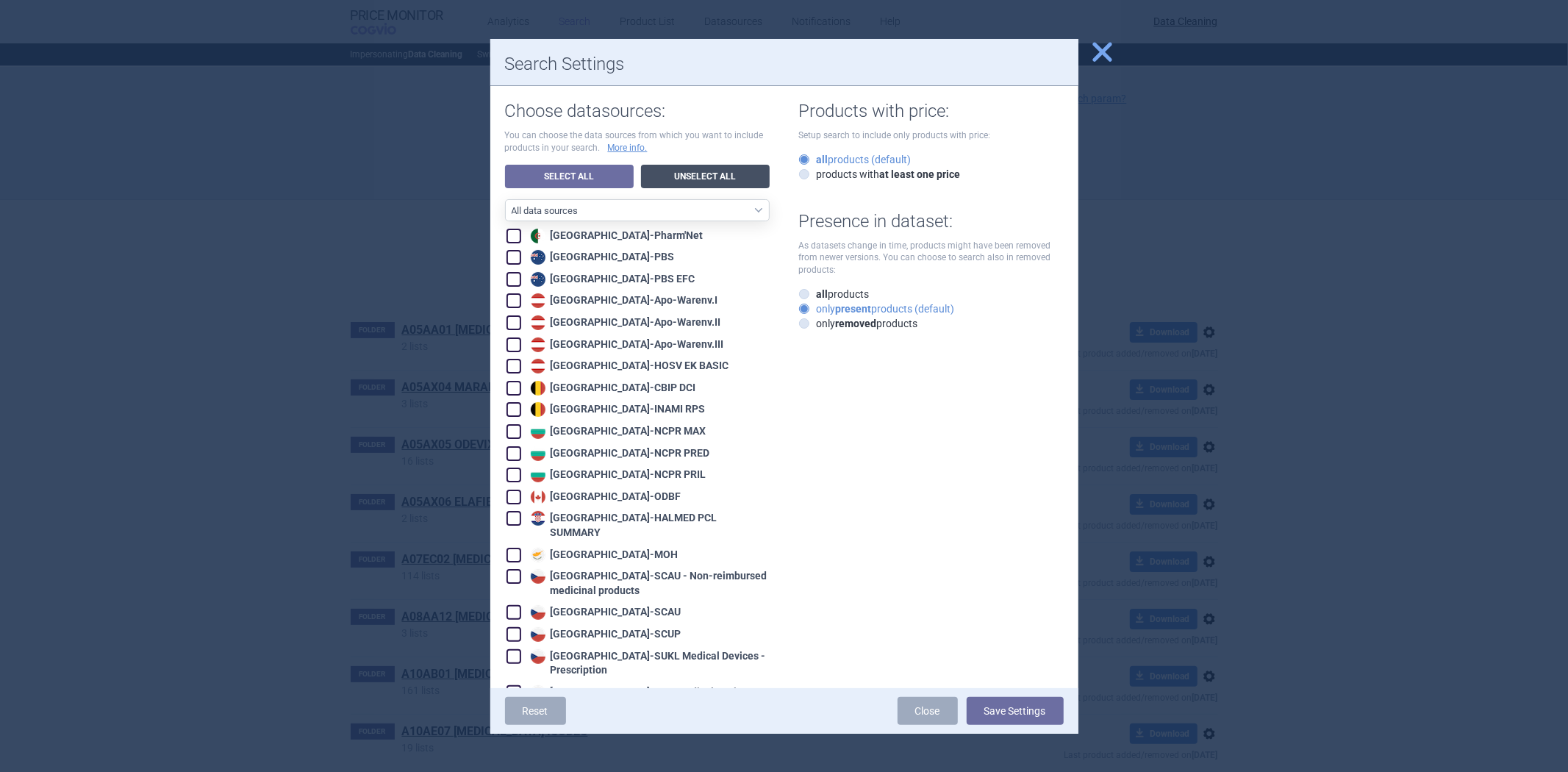
checkbox input "false"
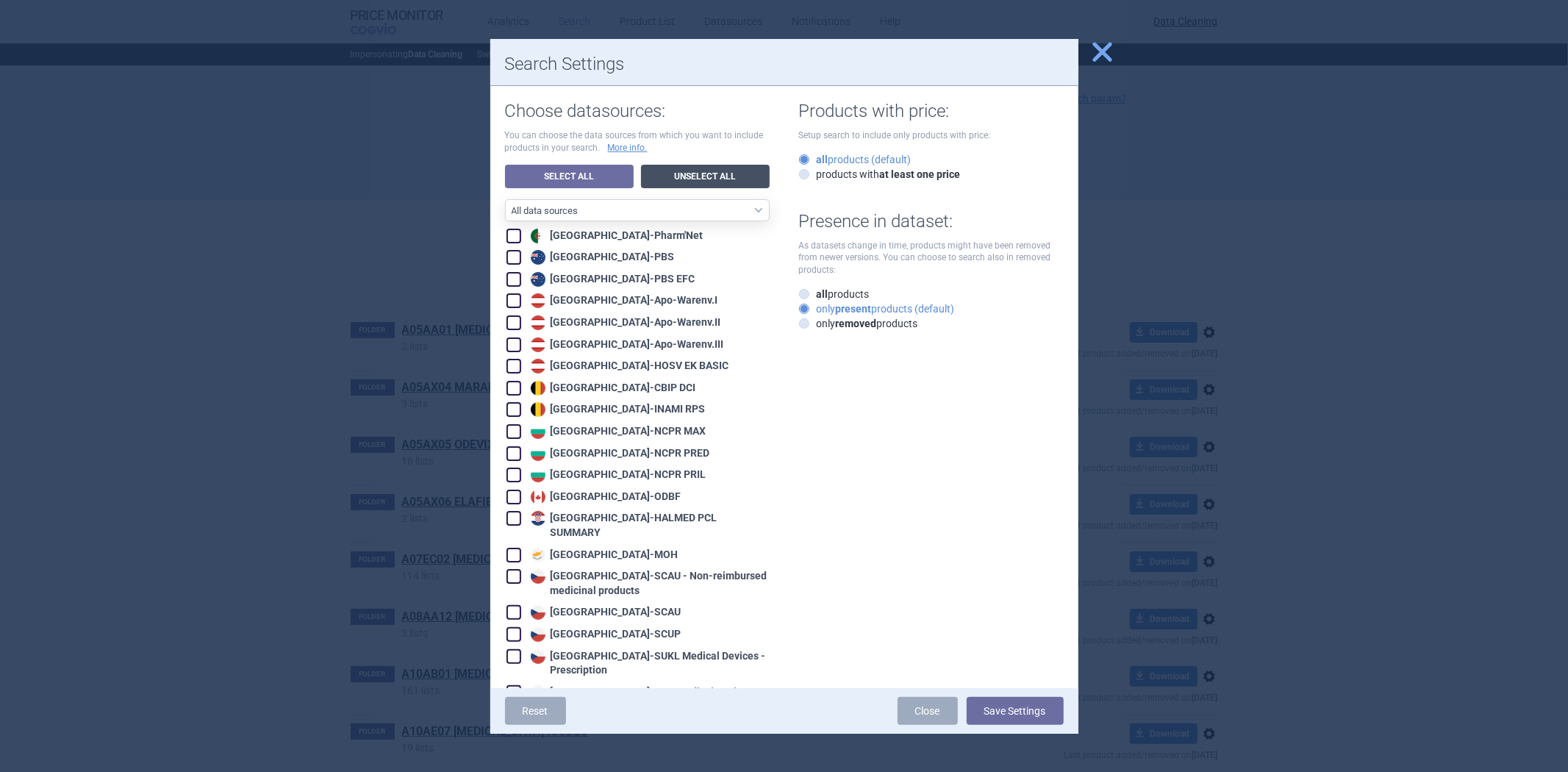
checkbox input "false"
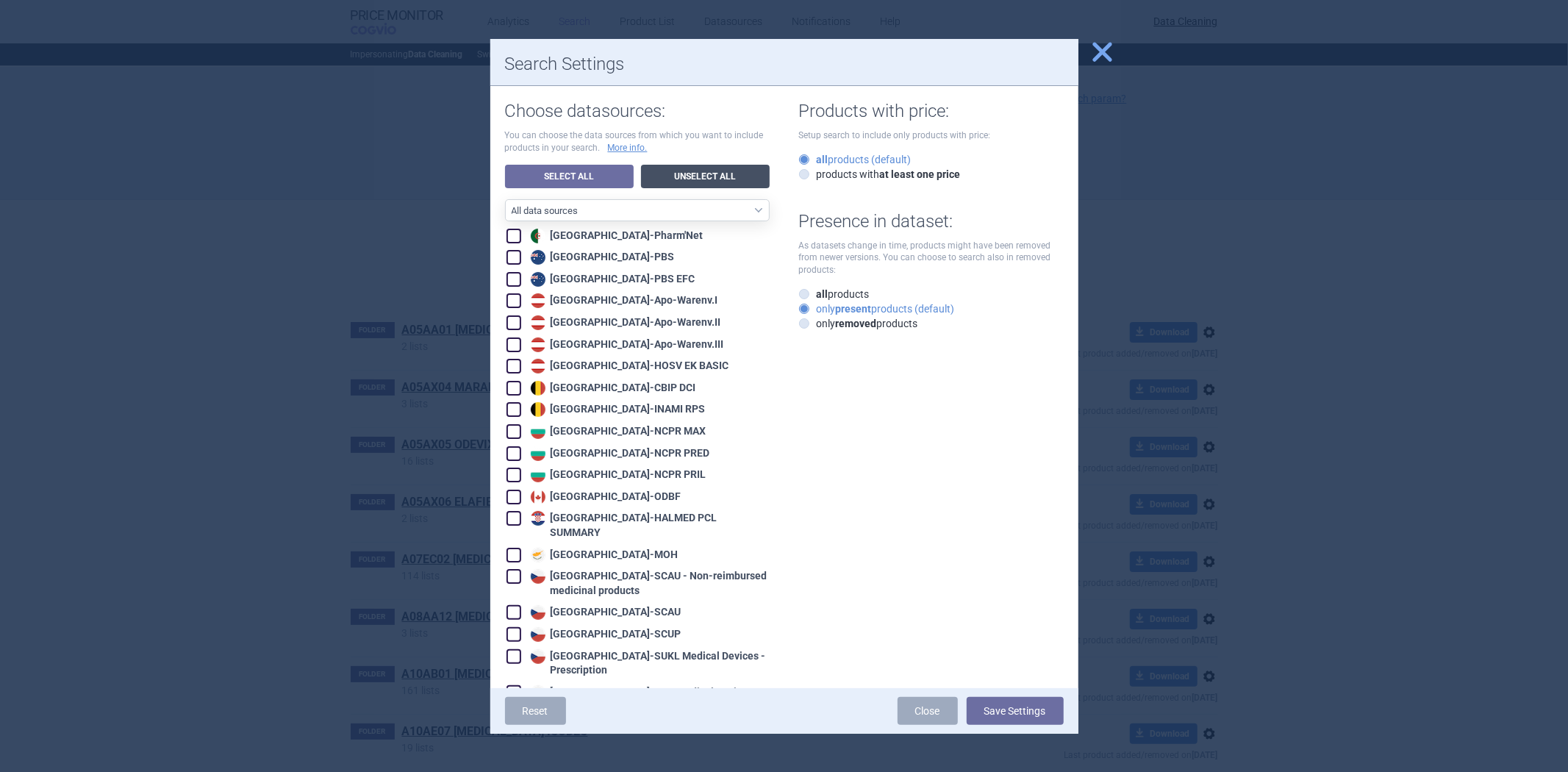
checkbox input "false"
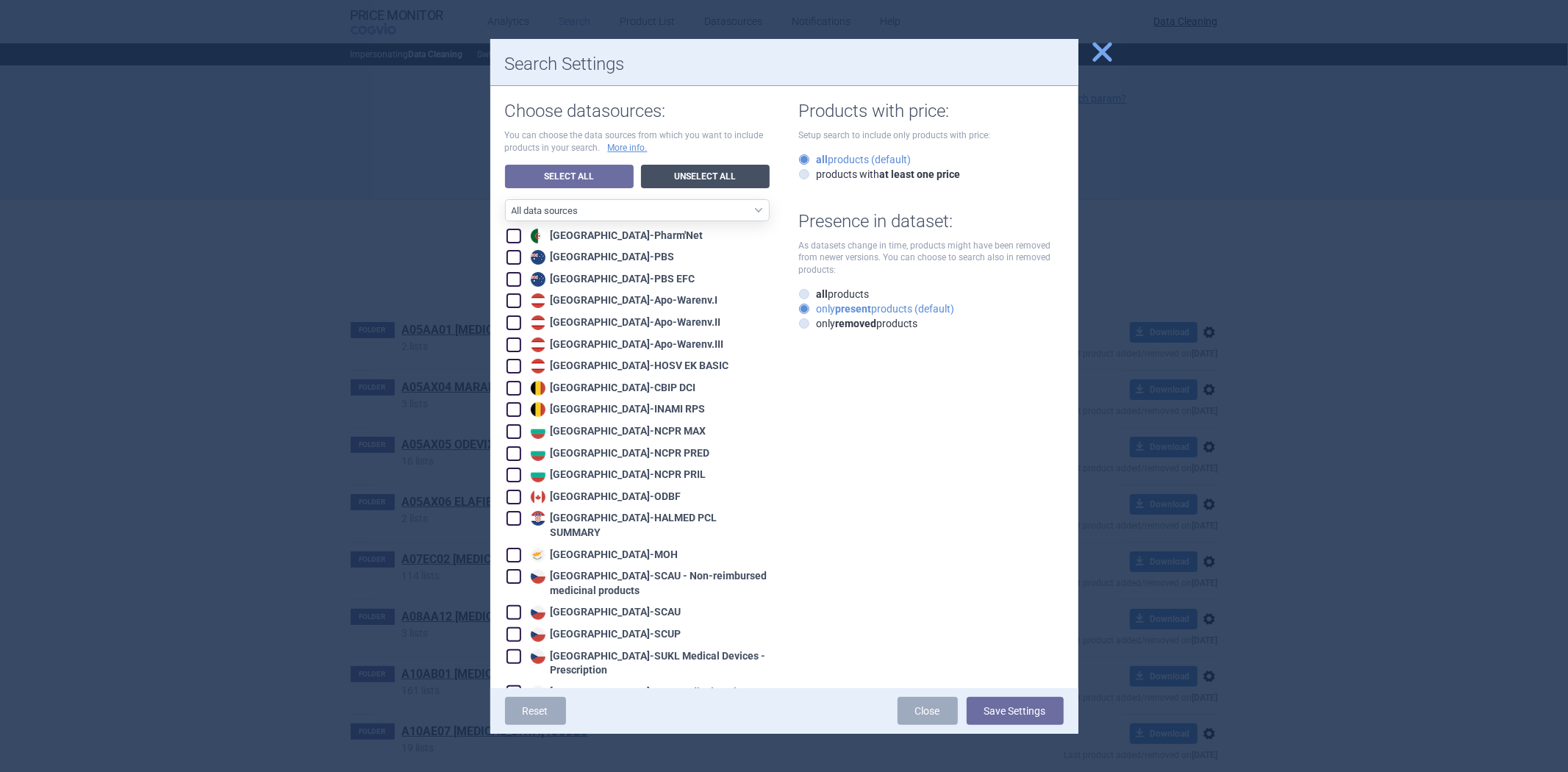
checkbox input "false"
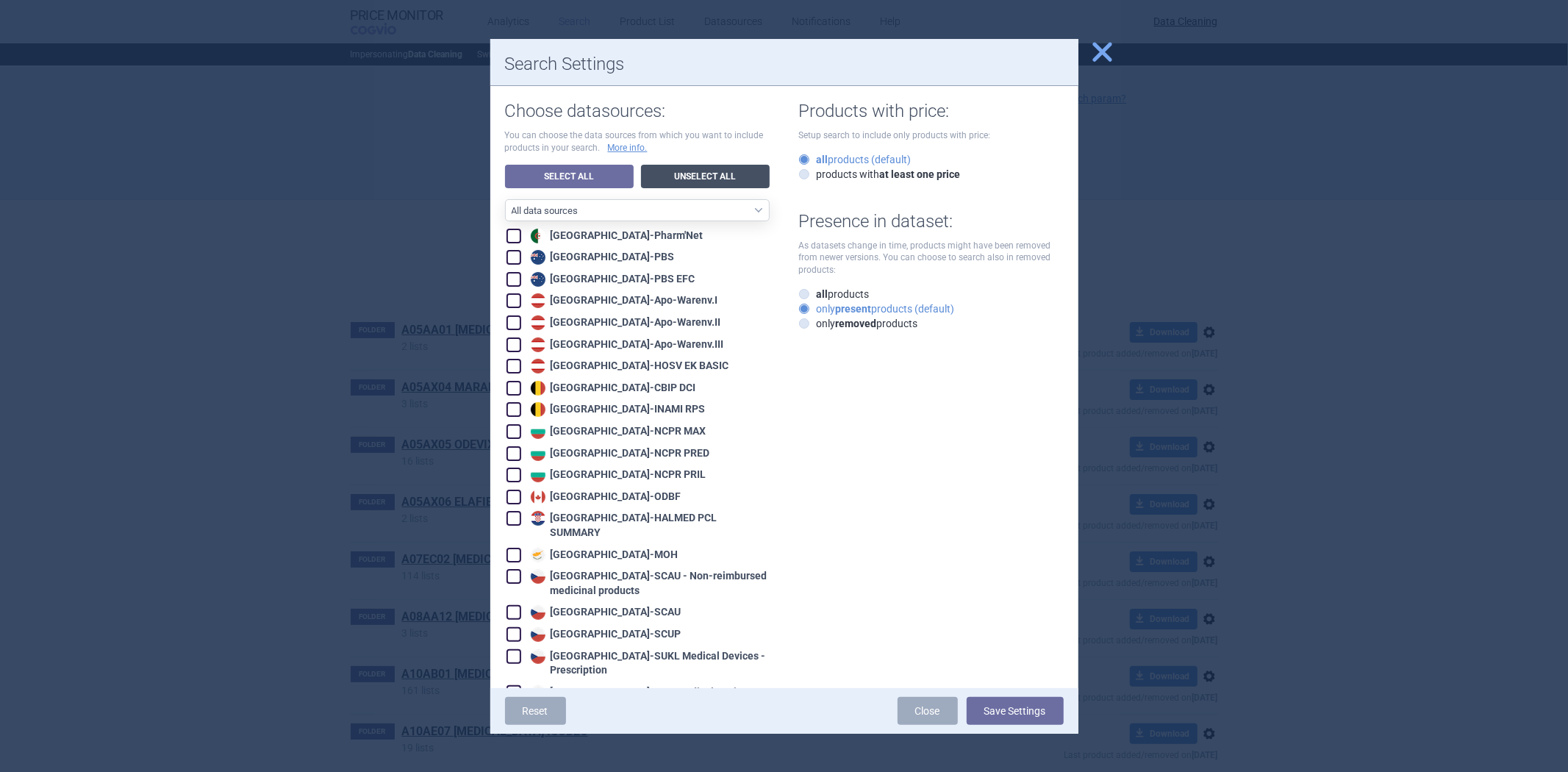
checkbox input "false"
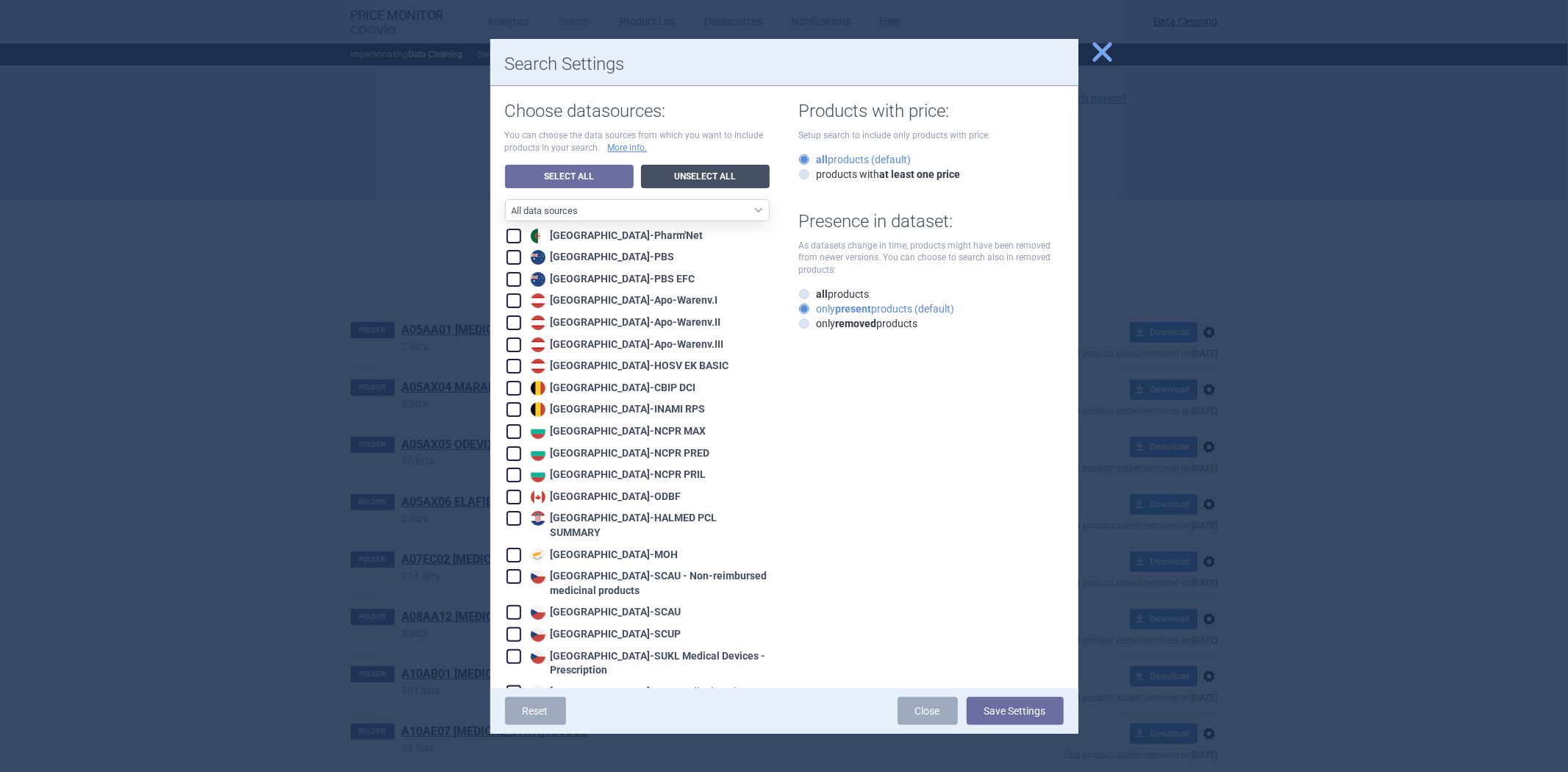
checkbox input "false"
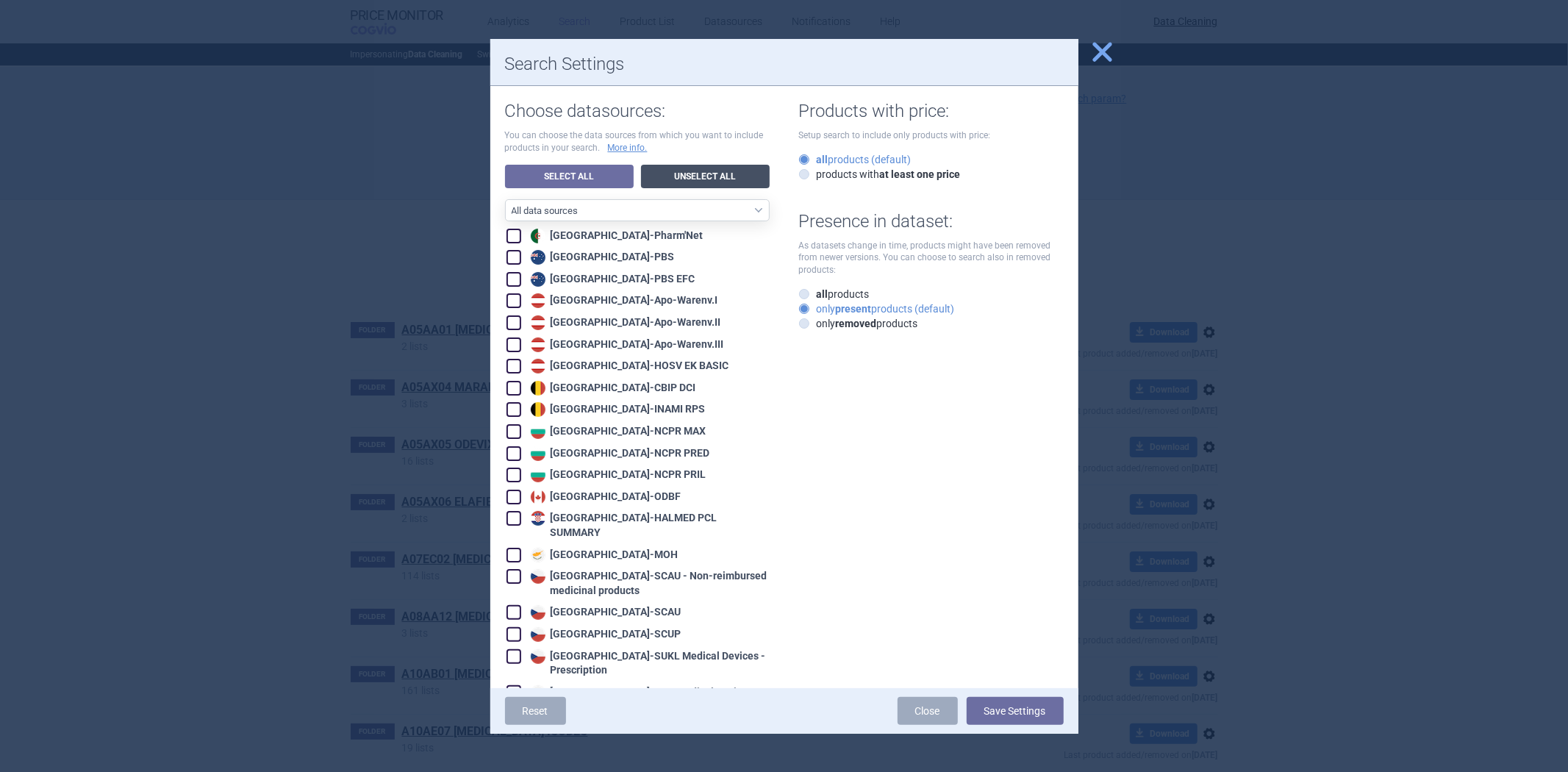
checkbox input "false"
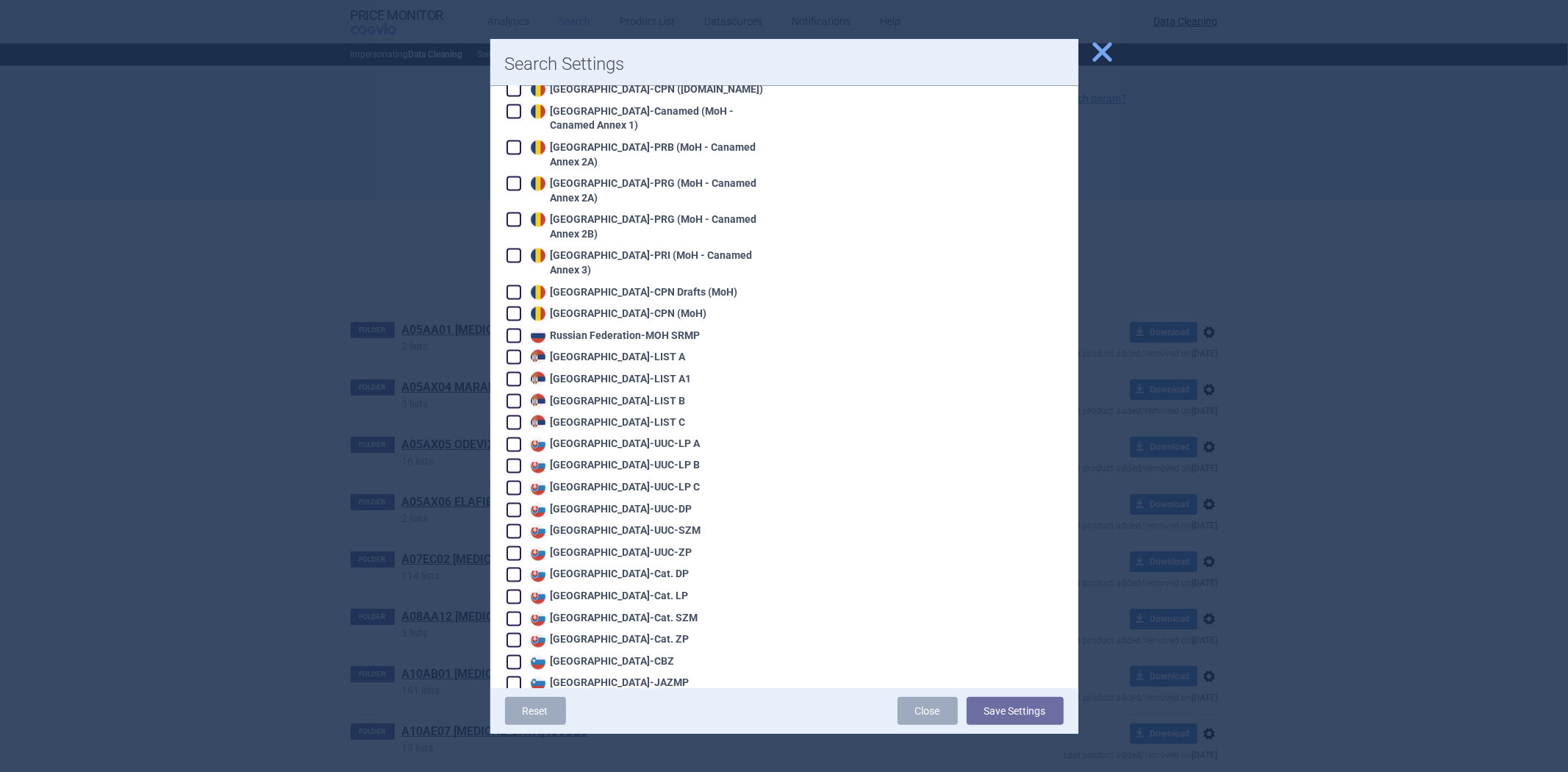
scroll to position [2206, 0]
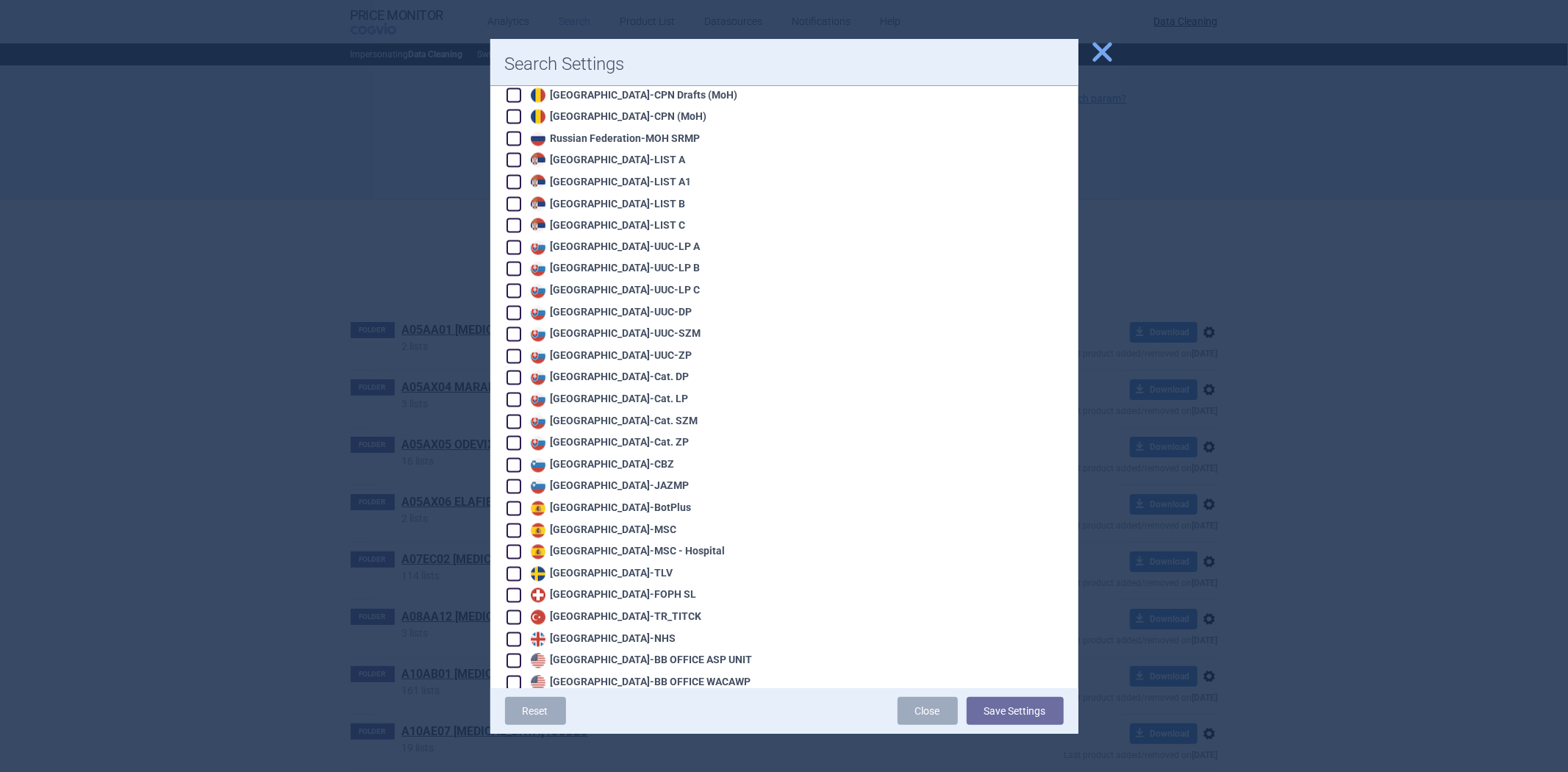
click at [571, 523] on div "Spain - MSC" at bounding box center [602, 531] width 150 height 15
checkbox input "true"
click at [564, 545] on div "Spain - MSC - Hospital" at bounding box center [627, 552] width 199 height 15
checkbox input "true"
click at [566, 523] on div "Spain - MSC" at bounding box center [602, 531] width 150 height 15
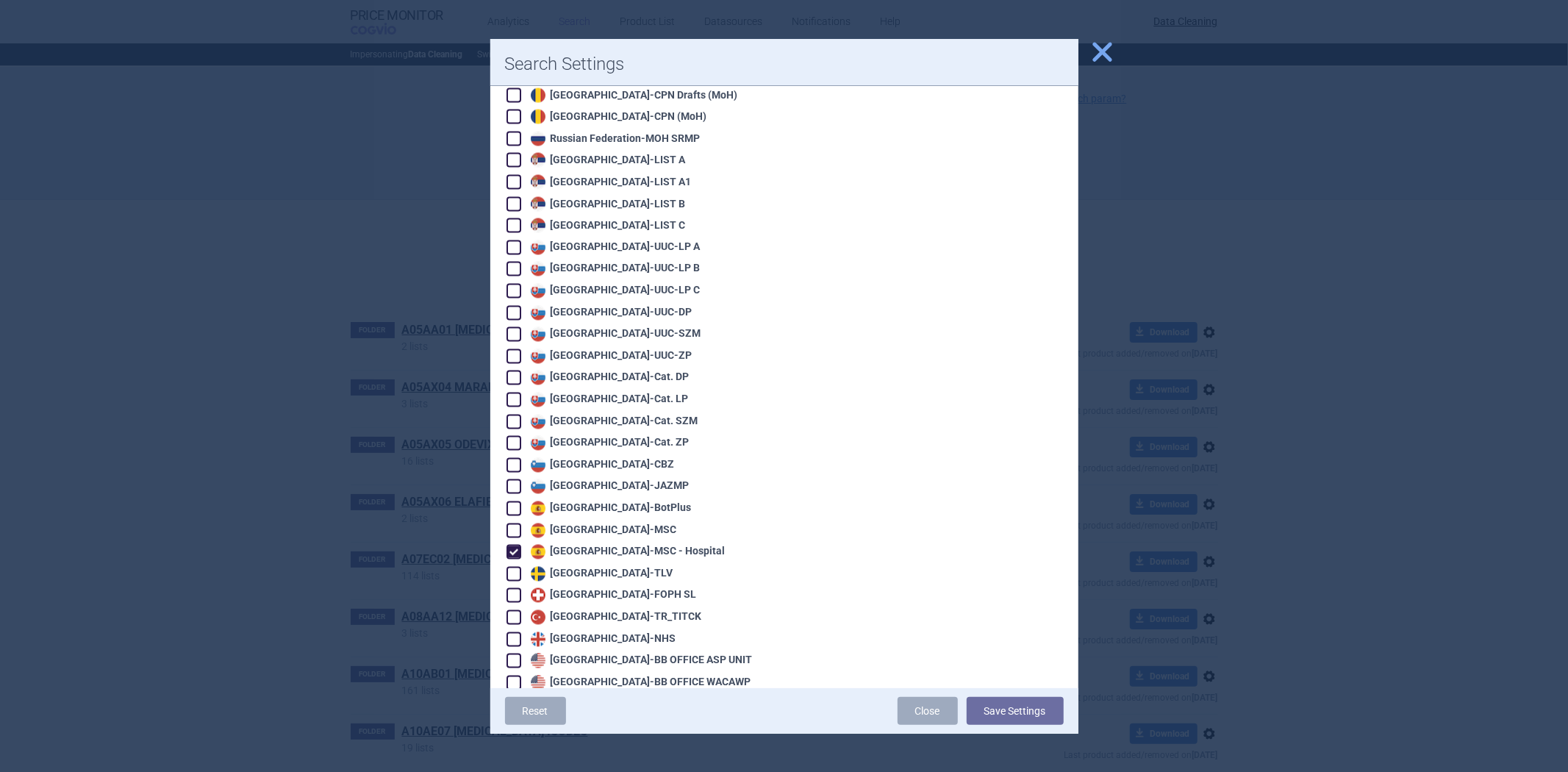
checkbox input "false"
click at [1013, 701] on button "Save Settings" at bounding box center [1015, 711] width 97 height 28
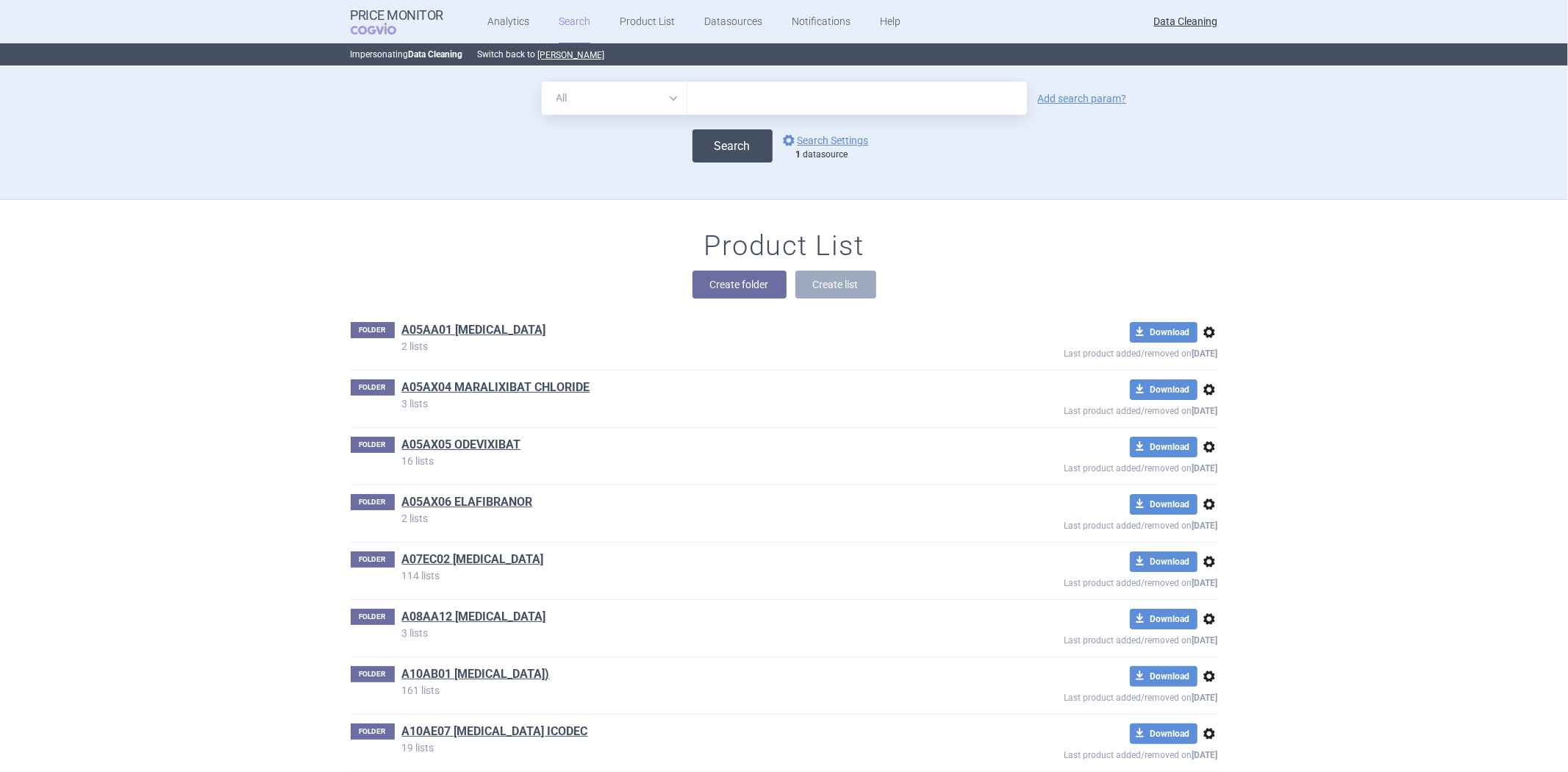
click at [759, 157] on button "Search" at bounding box center [732, 145] width 80 height 33
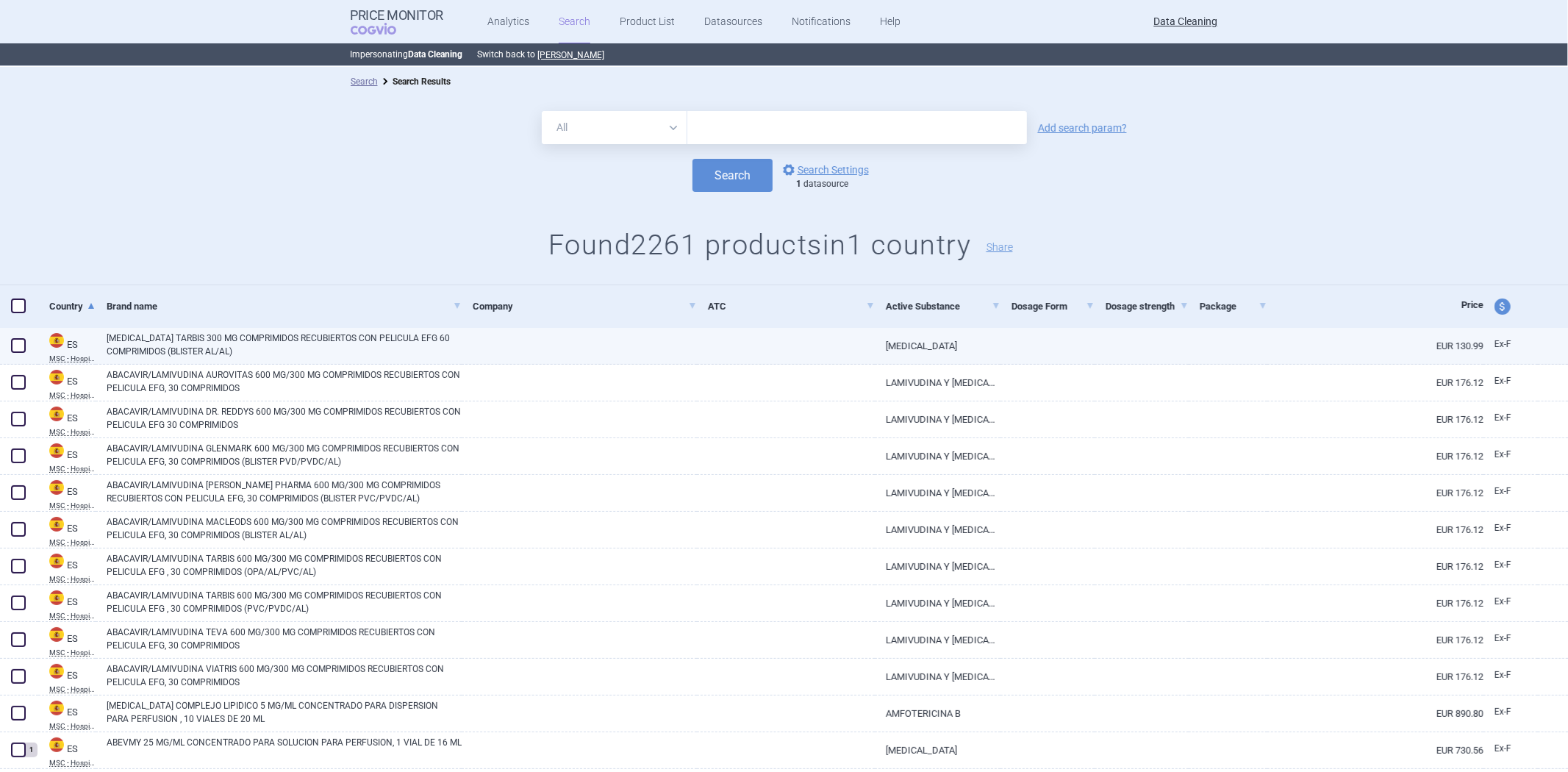
click at [487, 351] on link at bounding box center [579, 341] width 235 height 27
select select "EUR"
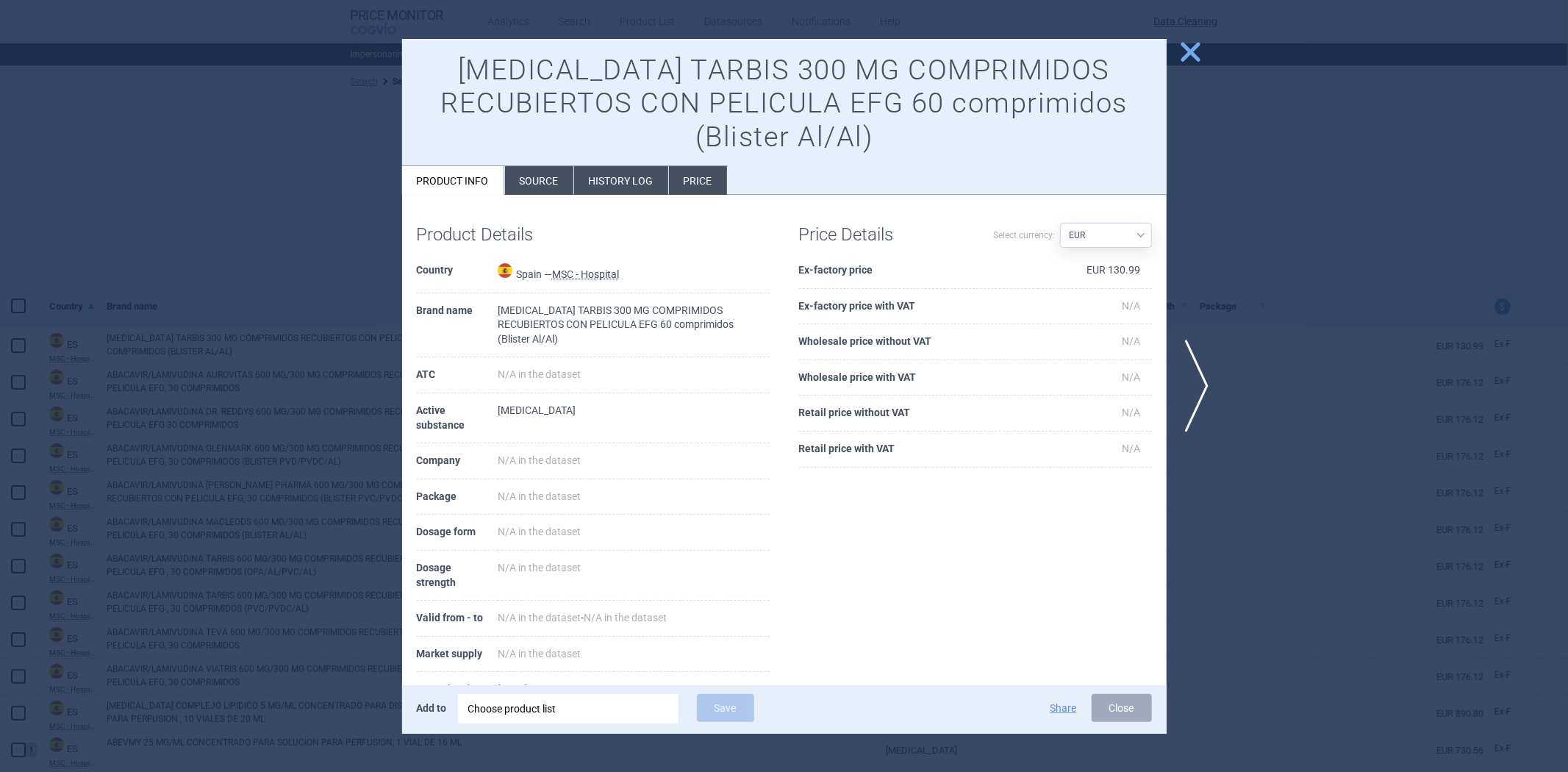
click at [524, 171] on li "Source" at bounding box center [539, 181] width 69 height 29
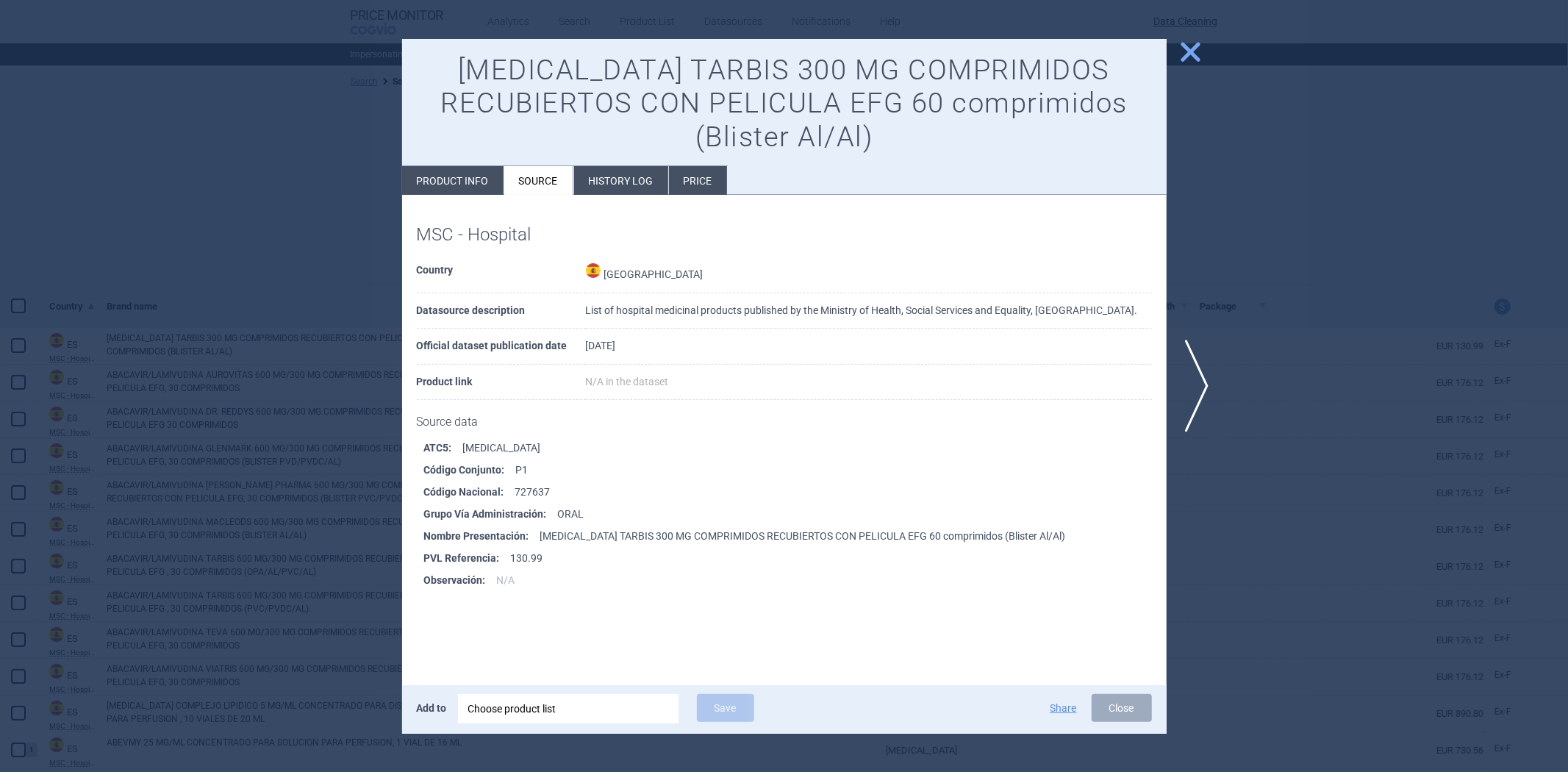
click at [537, 486] on li "Código Nacional : 727637" at bounding box center [795, 491] width 743 height 22
drag, startPoint x: 537, startPoint y: 486, endPoint x: 530, endPoint y: 480, distance: 9.2
click at [534, 486] on li "Código Nacional : 727637" at bounding box center [795, 491] width 743 height 22
copy li "727637"
click at [308, 291] on div at bounding box center [784, 386] width 1568 height 772
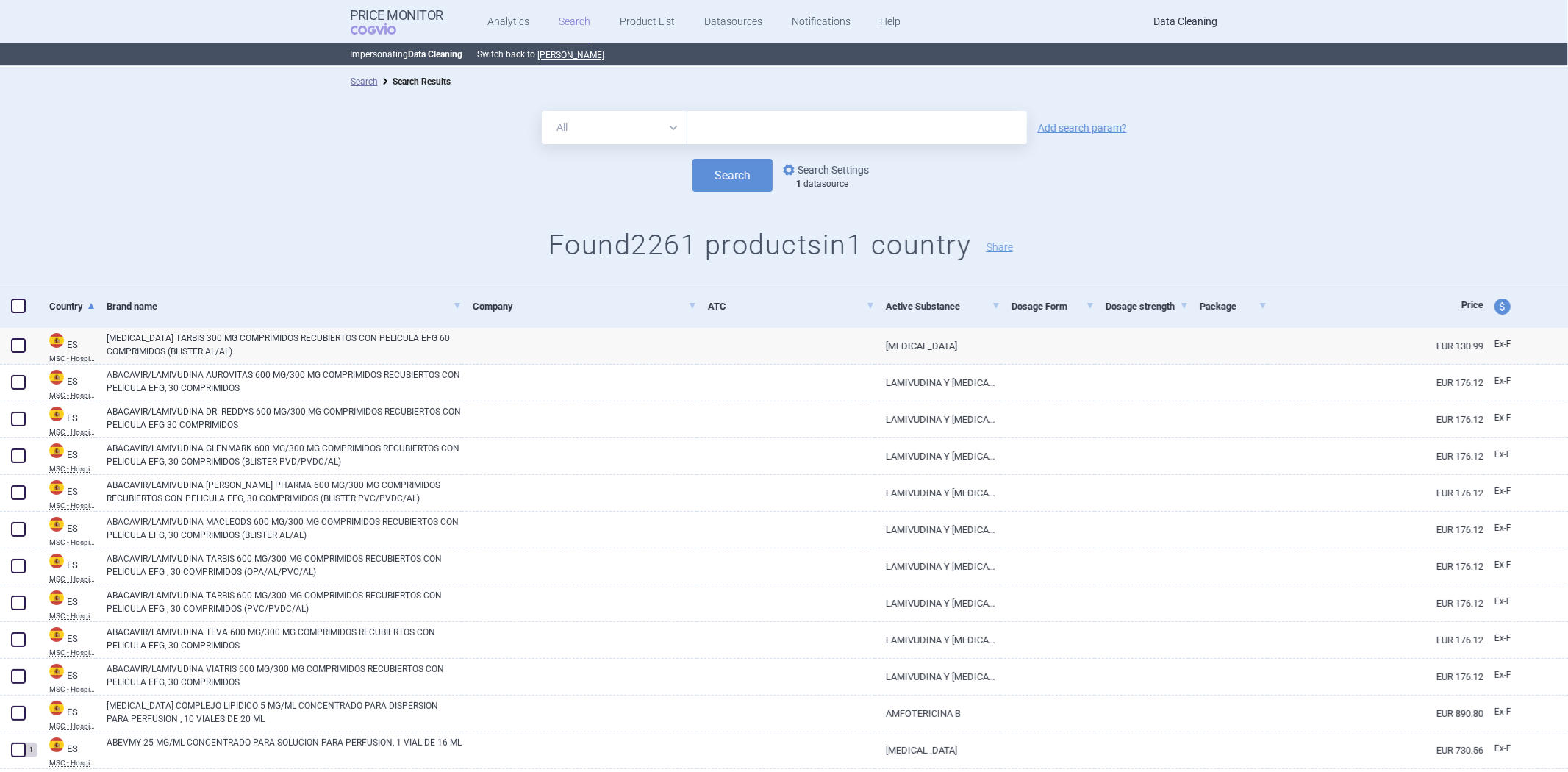
click at [813, 168] on link "options Search Settings" at bounding box center [824, 170] width 89 height 18
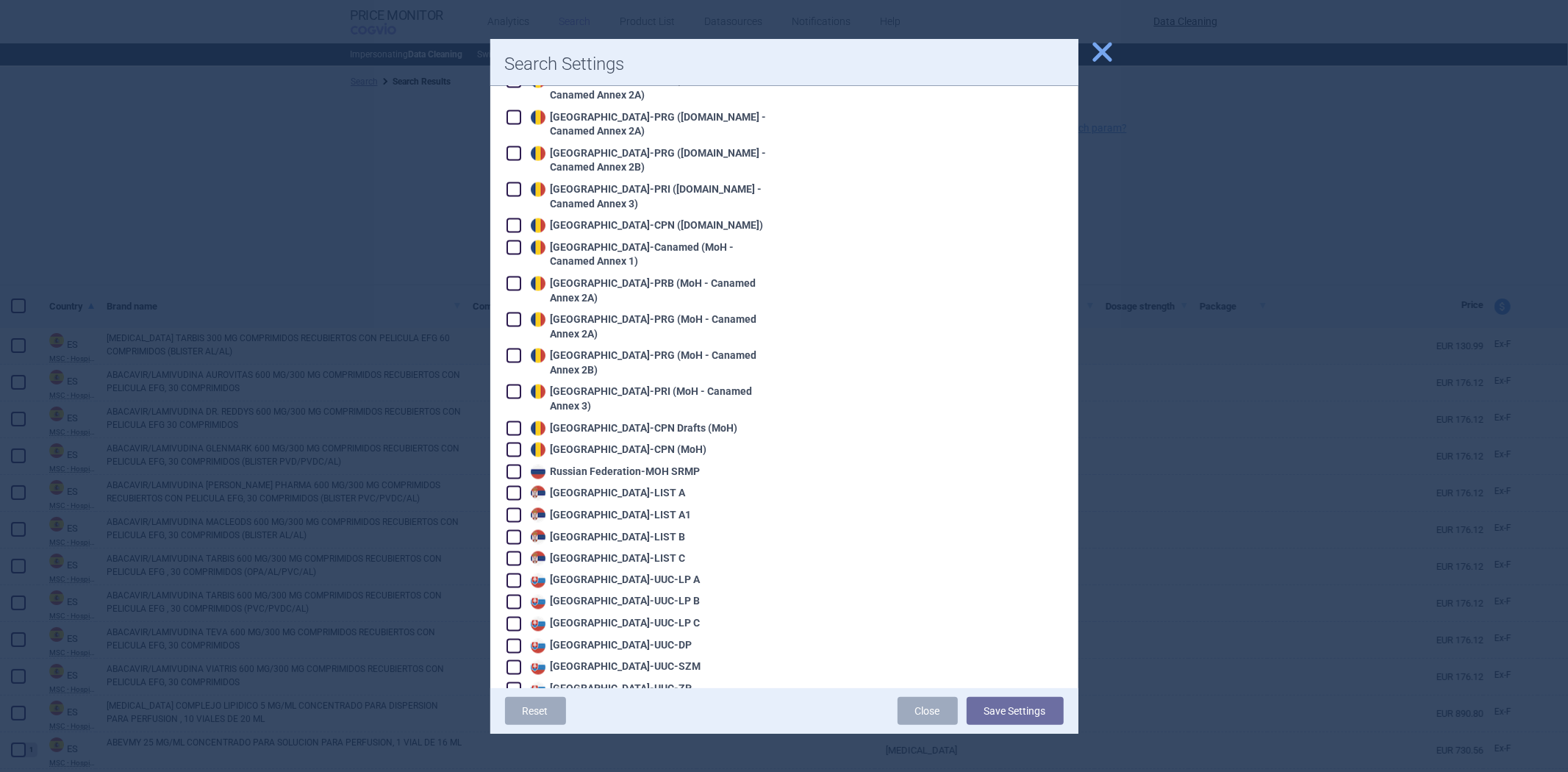
scroll to position [2124, 0]
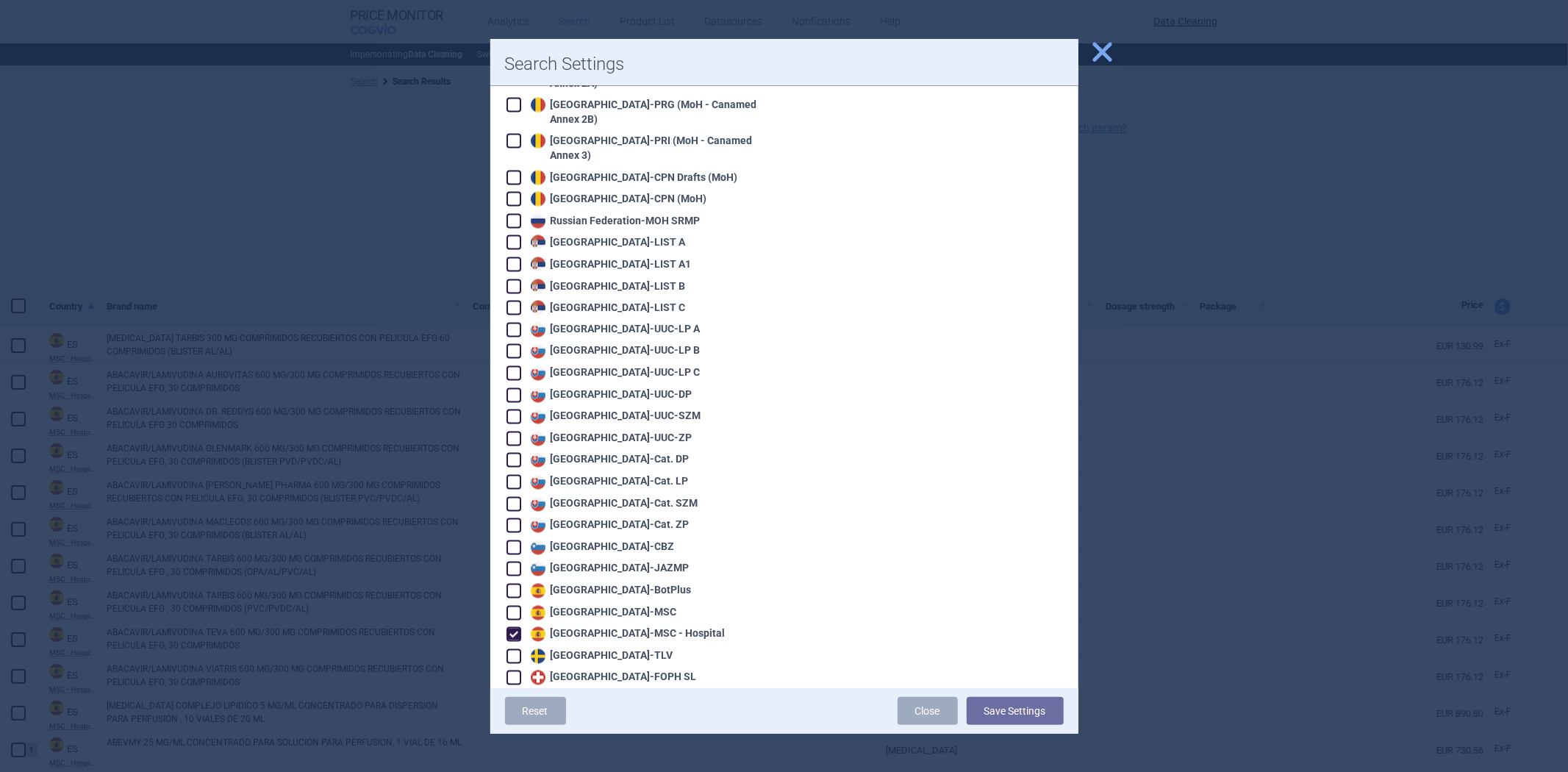
click at [589, 584] on div "Spain - BotPlus" at bounding box center [610, 591] width 165 height 15
checkbox input "true"
click at [991, 699] on button "Save Settings" at bounding box center [1015, 711] width 97 height 28
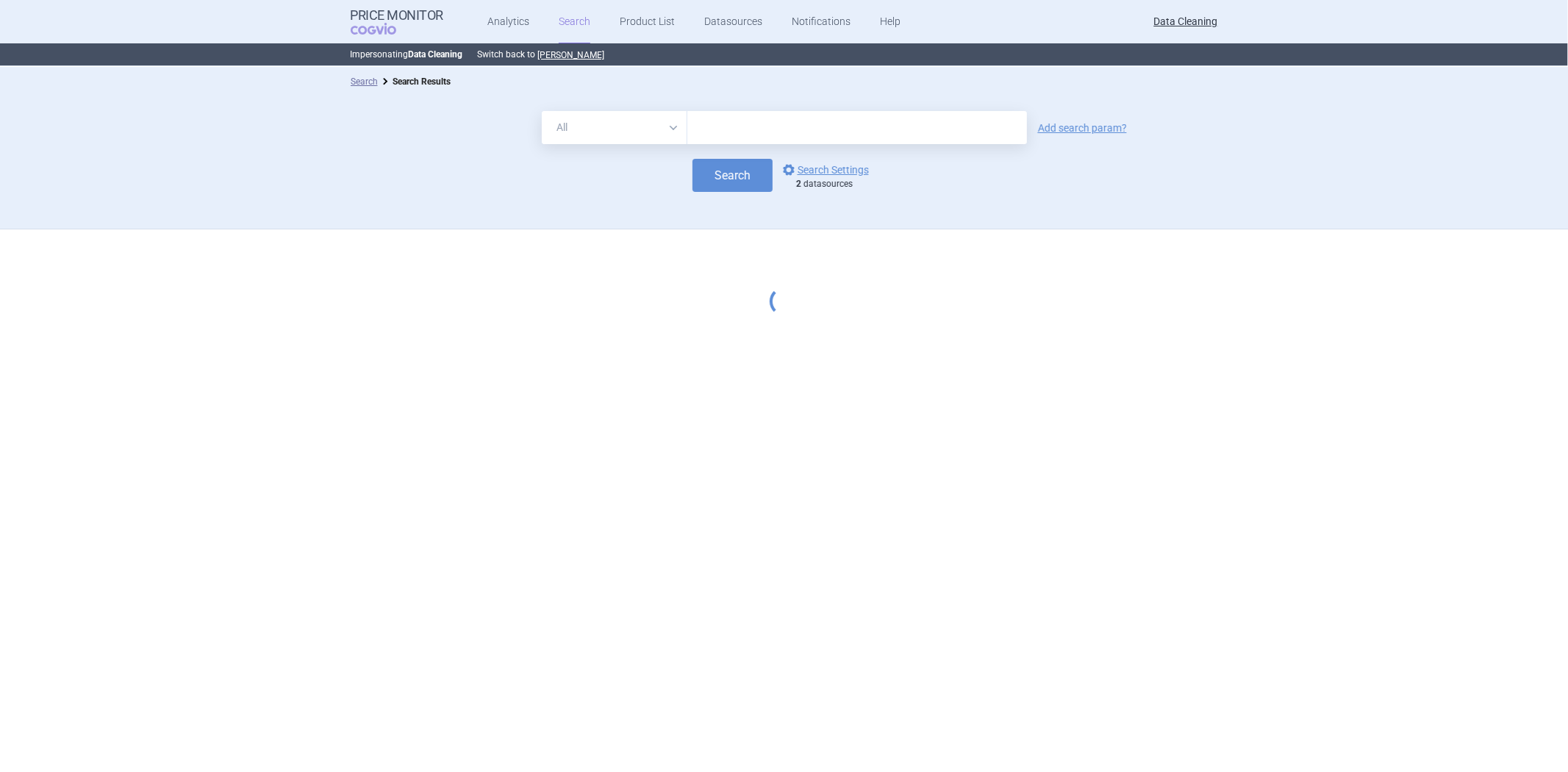
click at [799, 131] on input "text" at bounding box center [857, 127] width 340 height 33
paste input "727637"
type input "727637"
click at [724, 185] on button "Search" at bounding box center [732, 175] width 80 height 33
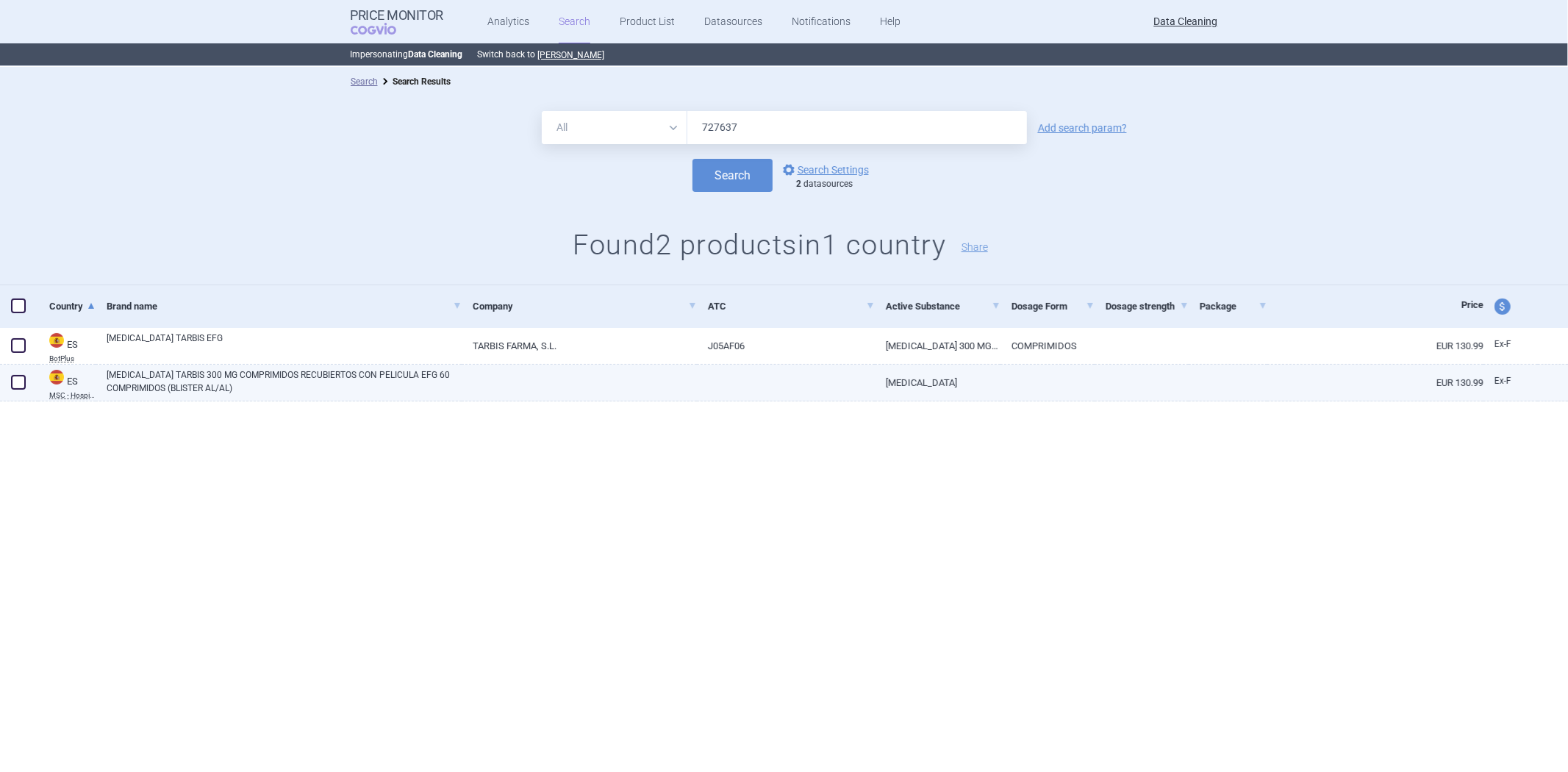
click at [734, 380] on link at bounding box center [786, 378] width 178 height 27
select select "EUR"
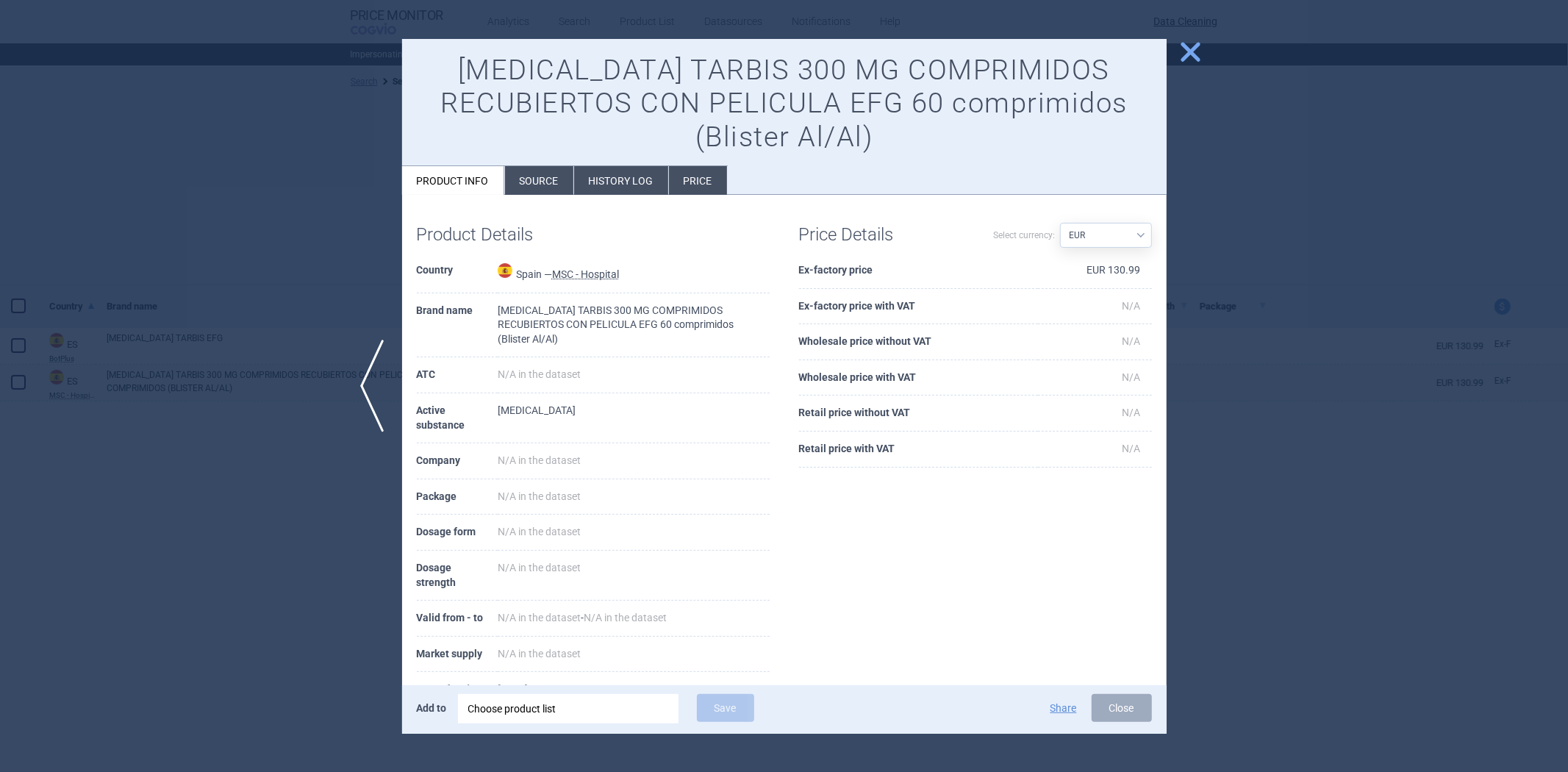
click at [530, 184] on li "Source" at bounding box center [539, 181] width 69 height 29
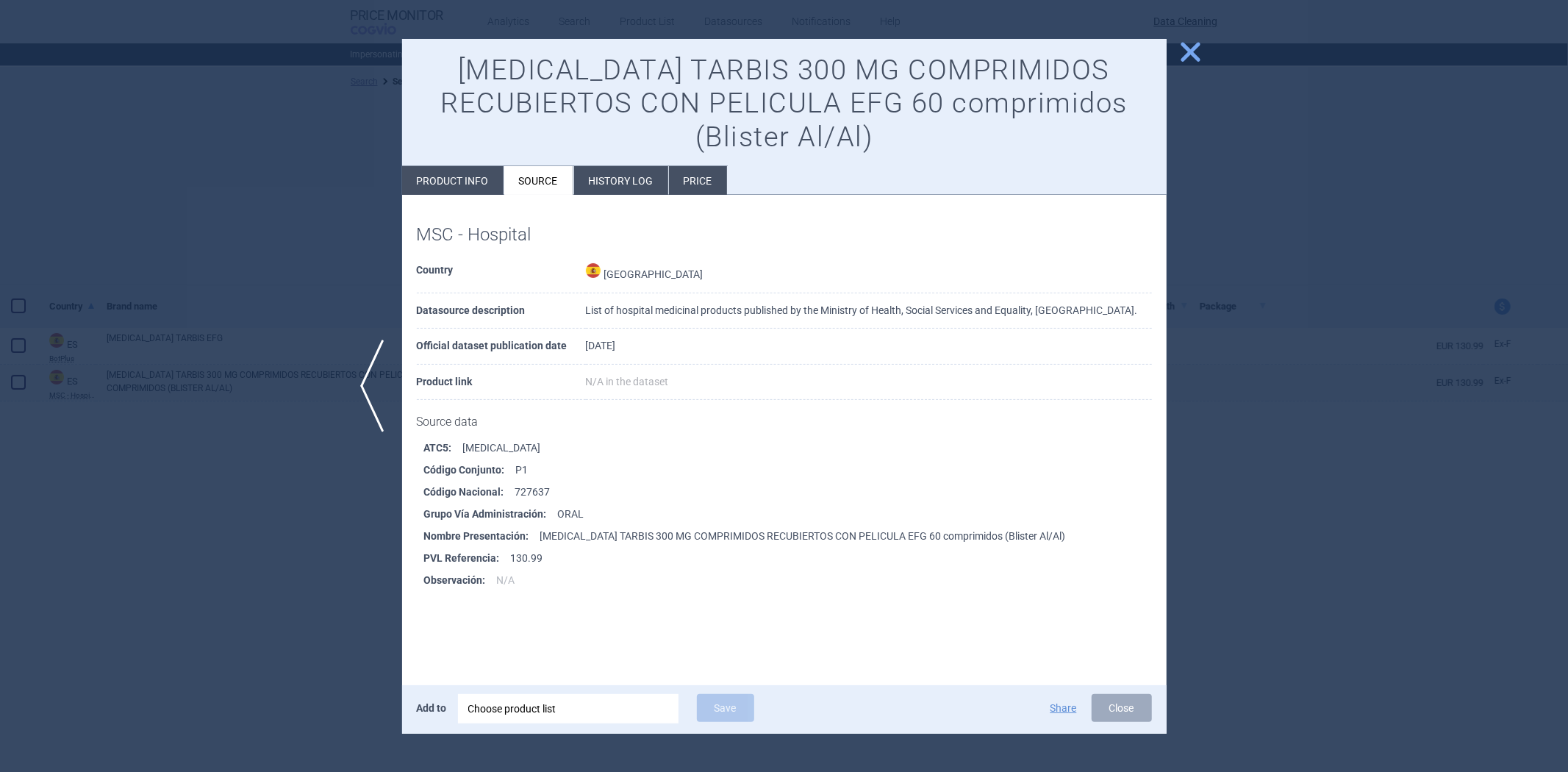
click at [274, 266] on div at bounding box center [784, 386] width 1568 height 772
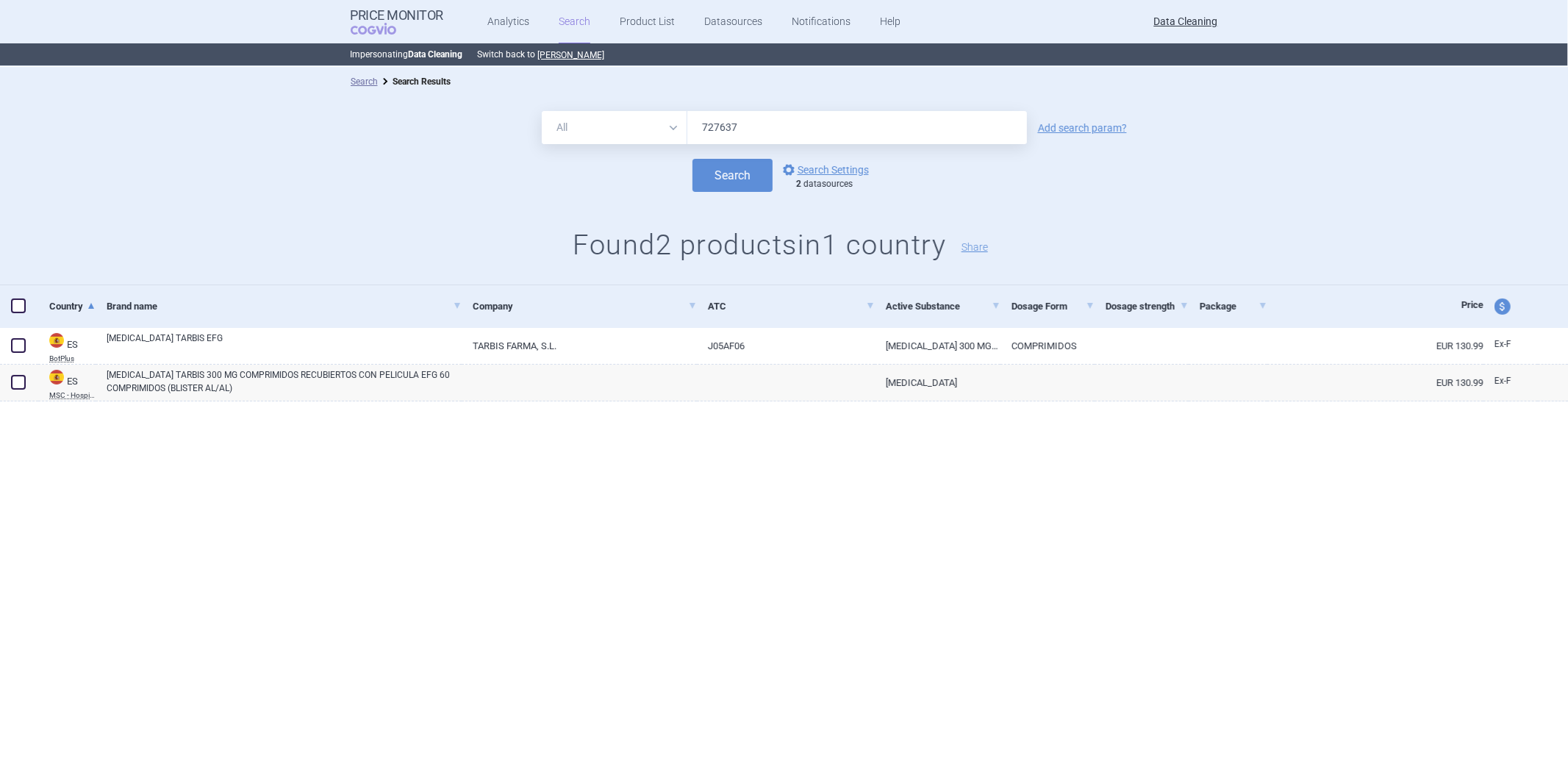
click at [723, 132] on input "727637" at bounding box center [857, 127] width 340 height 33
type input "humira"
click at [769, 178] on button "Search" at bounding box center [732, 175] width 80 height 33
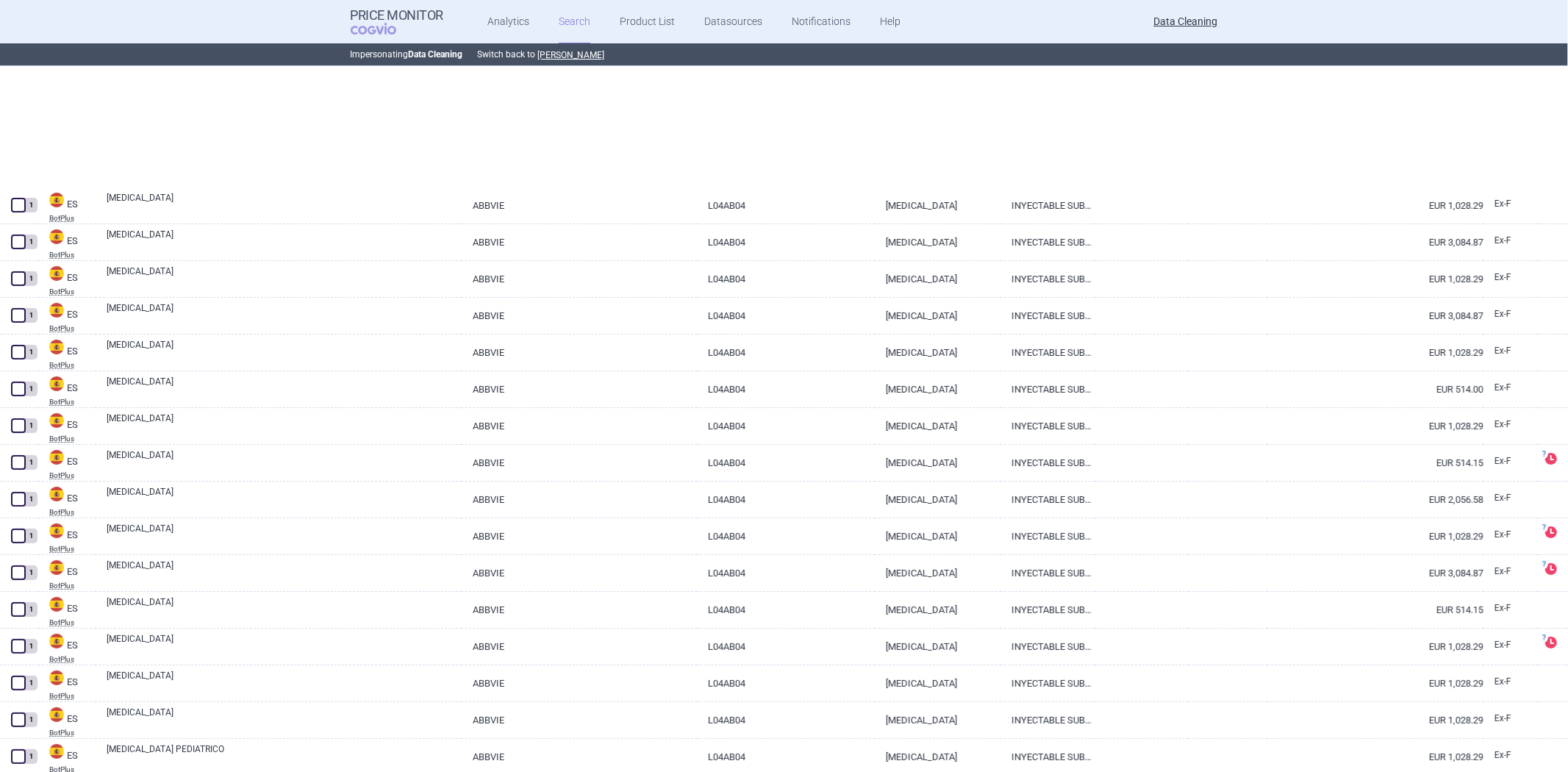
scroll to position [326, 0]
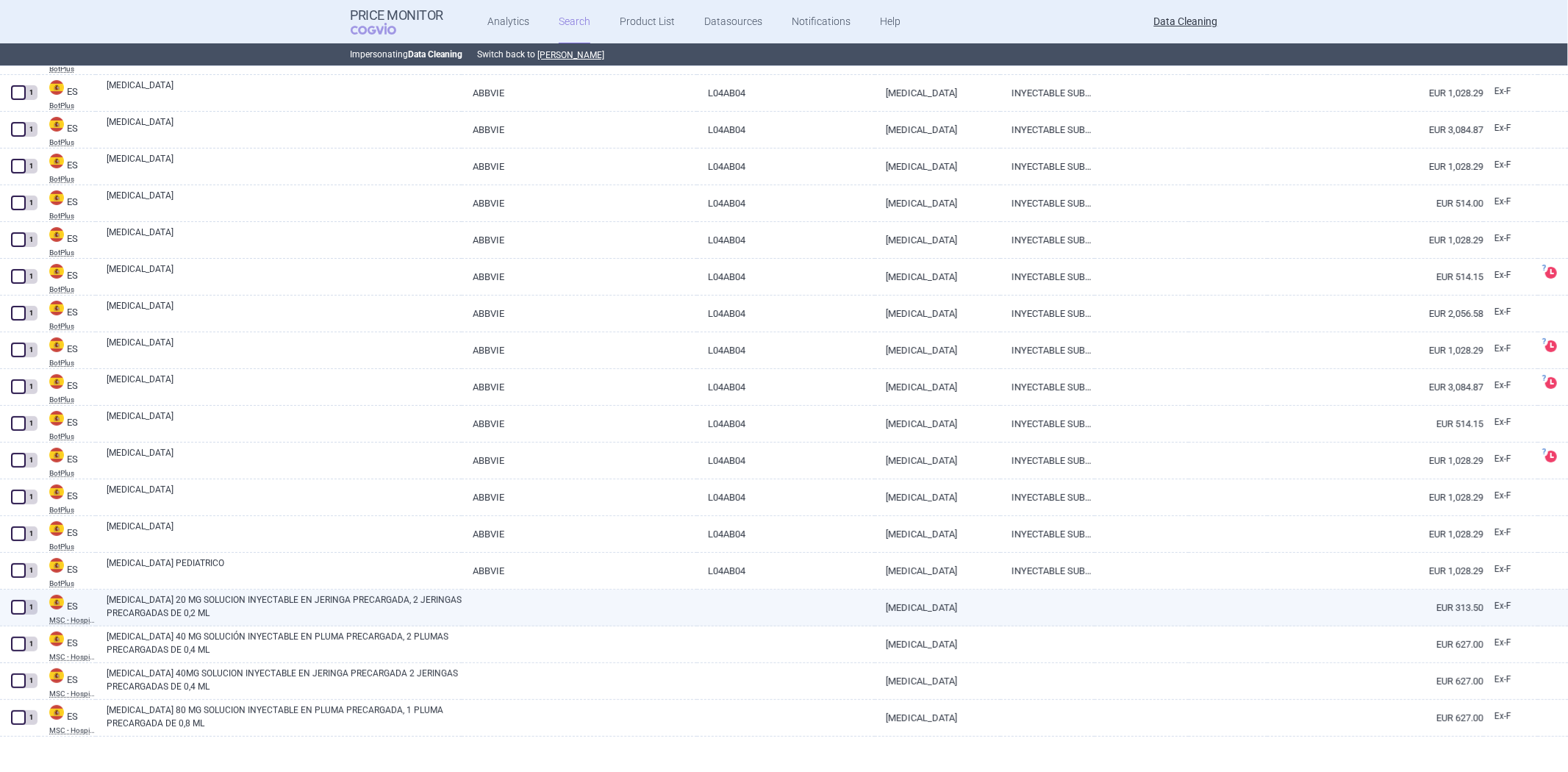
click at [473, 610] on link at bounding box center [579, 602] width 235 height 27
select select "EUR"
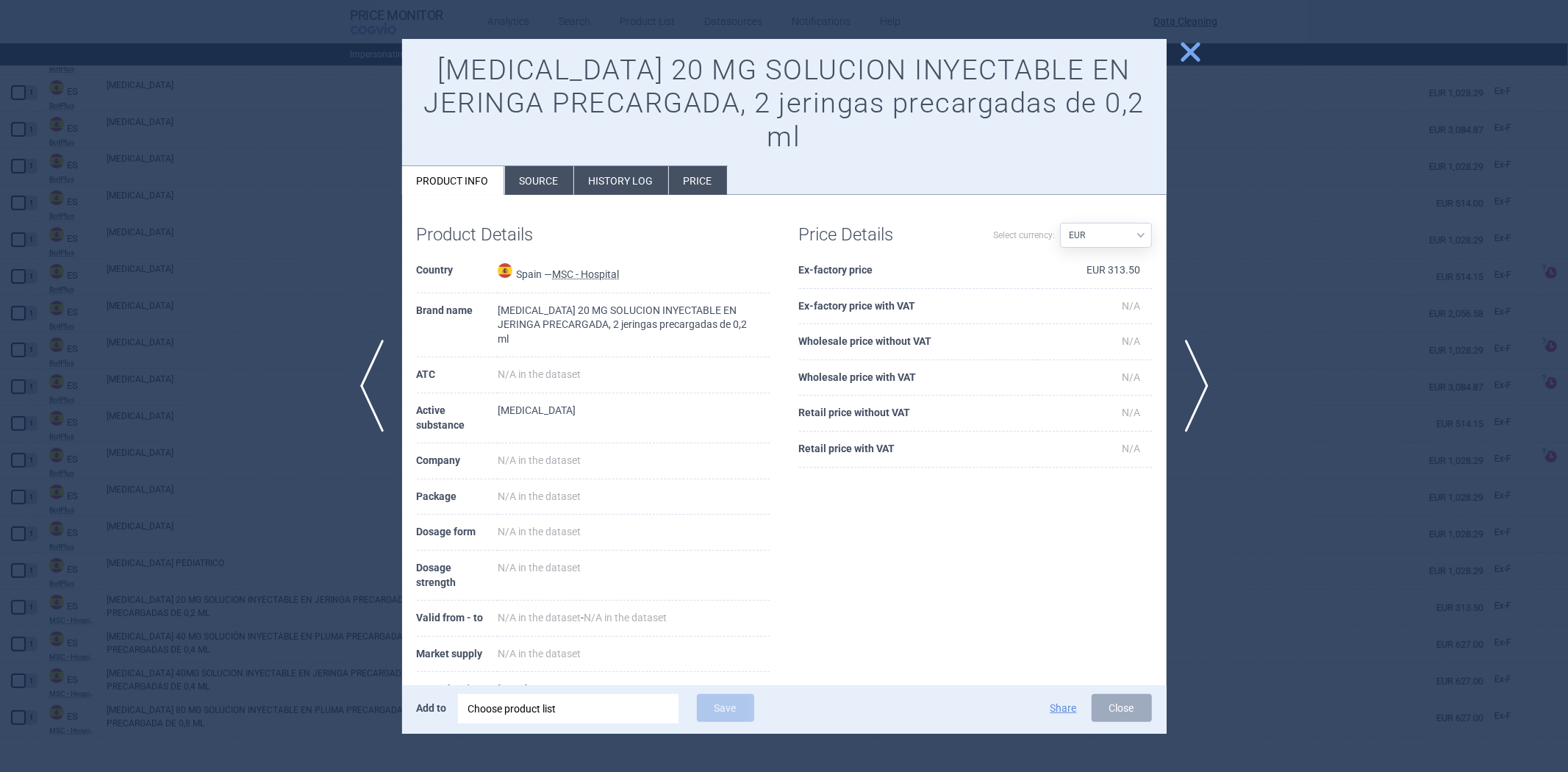
scroll to position [40, 0]
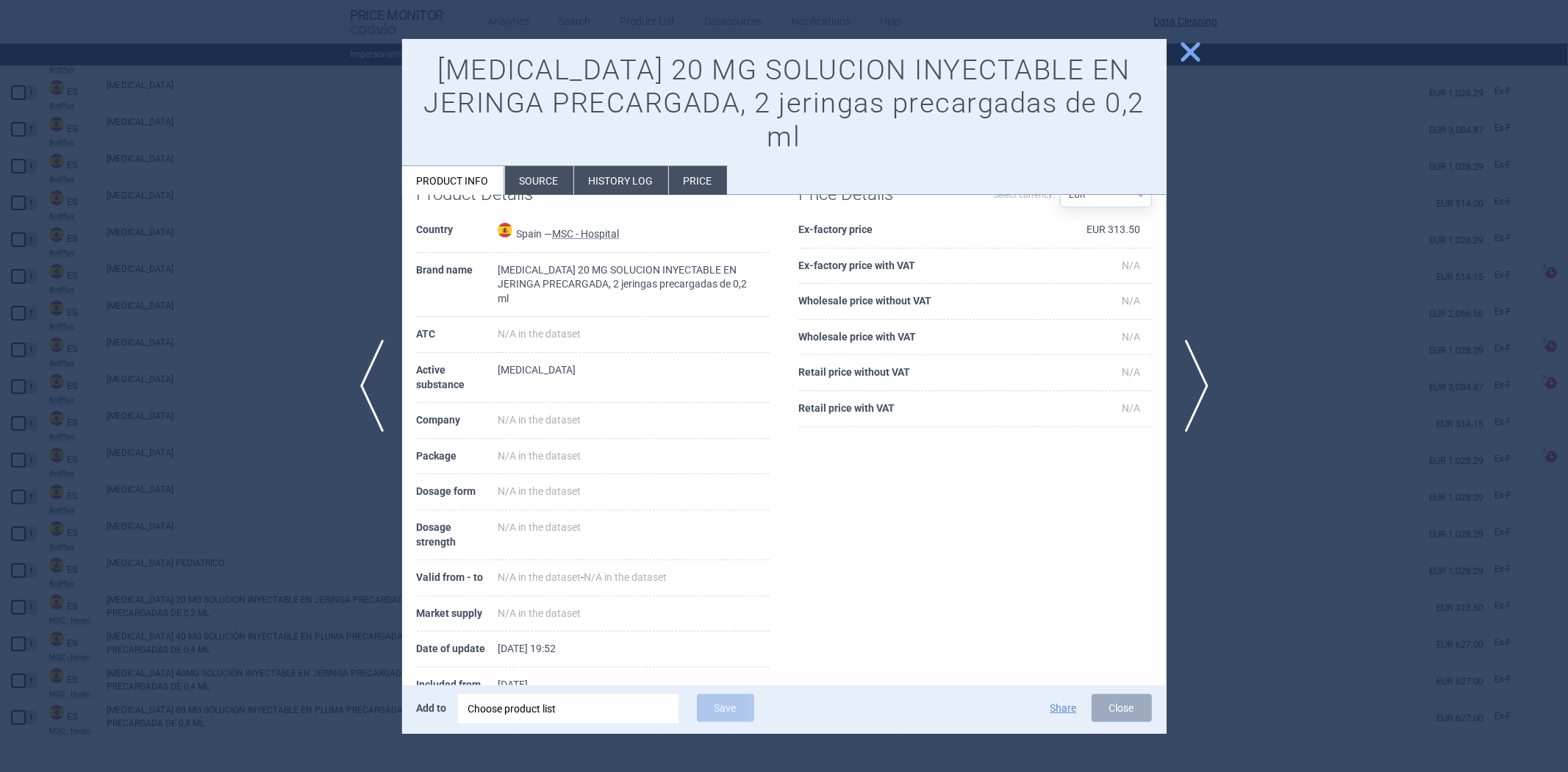
click at [569, 121] on div "HUMIRA 20 MG SOLUCION INYECTABLE EN JERINGA PRECARGADA, 2 jeringas precargadas …" at bounding box center [784, 117] width 765 height 157
click at [555, 166] on li "Source" at bounding box center [539, 181] width 69 height 29
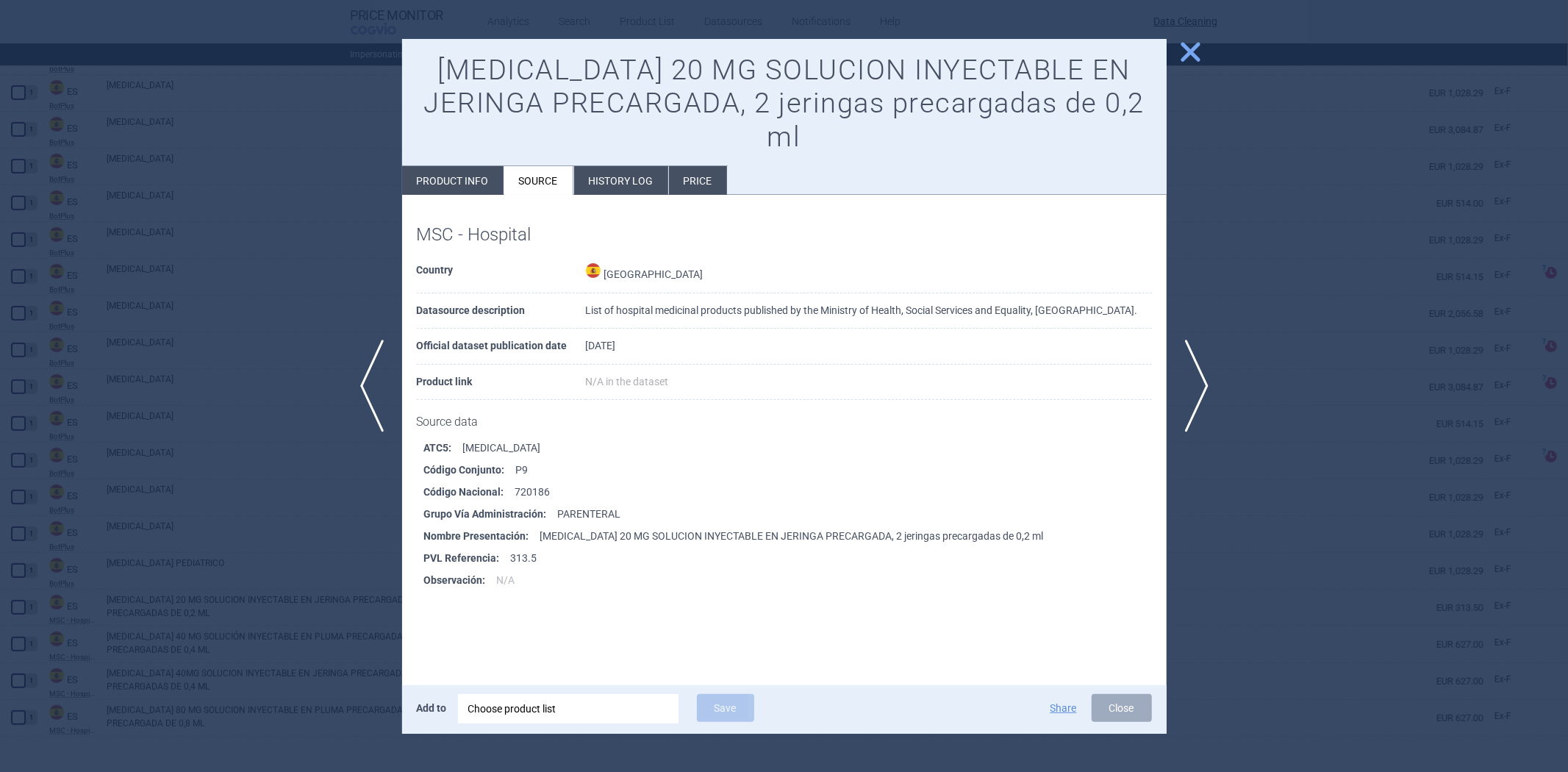
click at [539, 480] on li "Código Nacional : 720186" at bounding box center [795, 491] width 743 height 22
copy li "720186"
click at [270, 405] on div at bounding box center [784, 386] width 1568 height 772
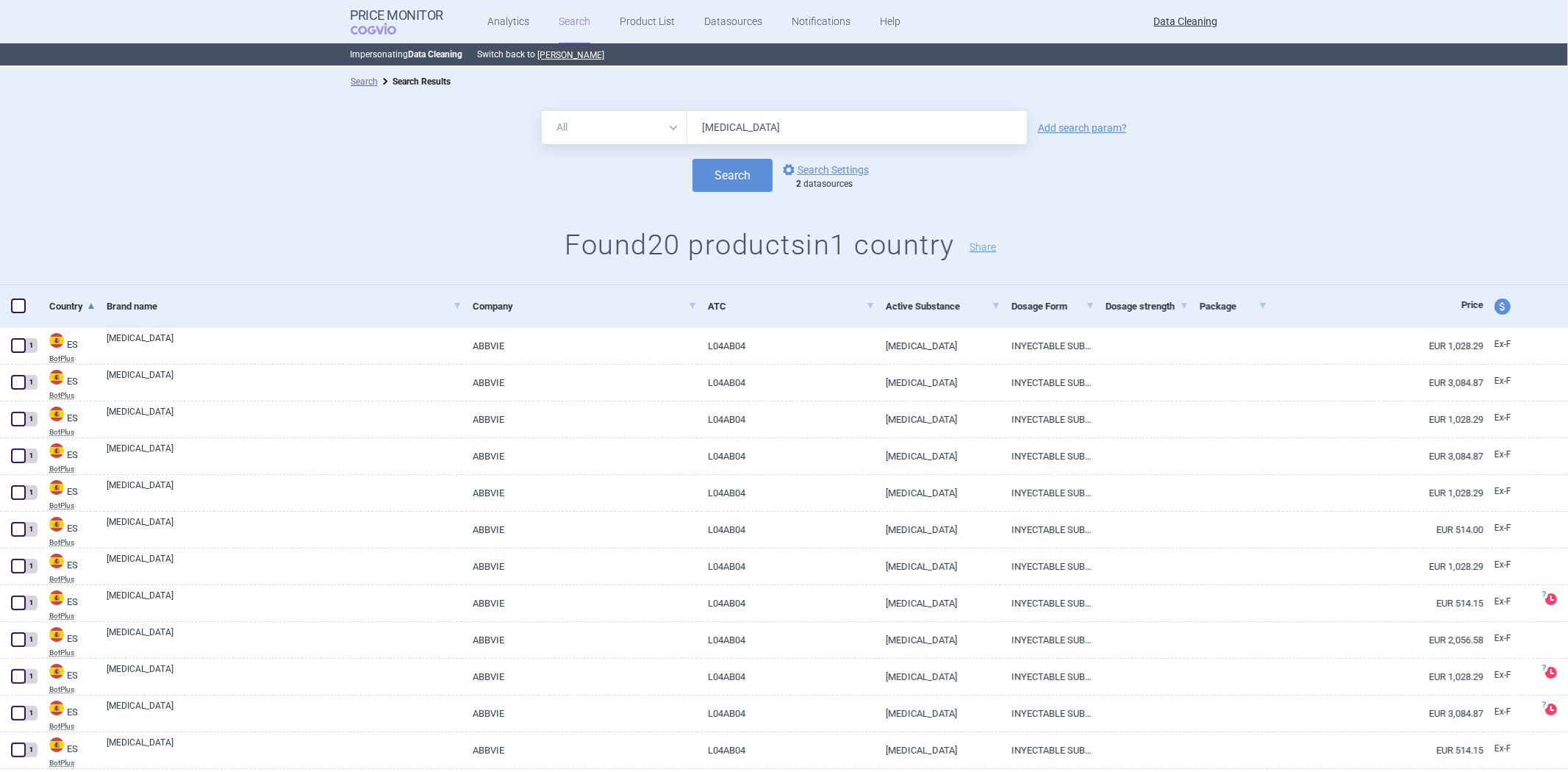
click at [751, 131] on input "humira" at bounding box center [857, 127] width 340 height 33
paste input "720186"
type input "720186"
click at [722, 185] on button "Search" at bounding box center [732, 175] width 80 height 33
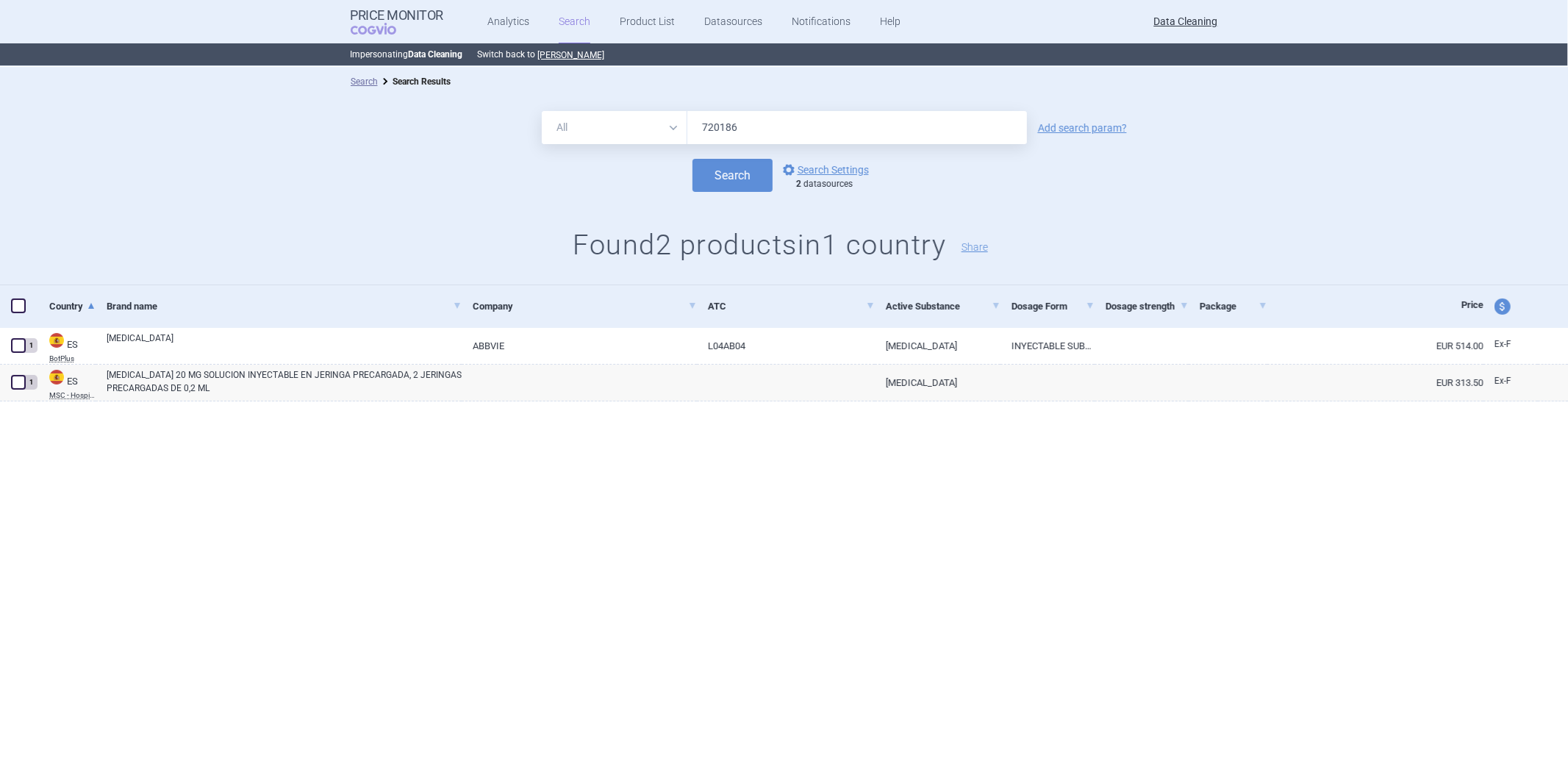
click at [799, 133] on input "720186" at bounding box center [857, 127] width 340 height 33
click at [826, 165] on link "options Search Settings" at bounding box center [824, 170] width 89 height 18
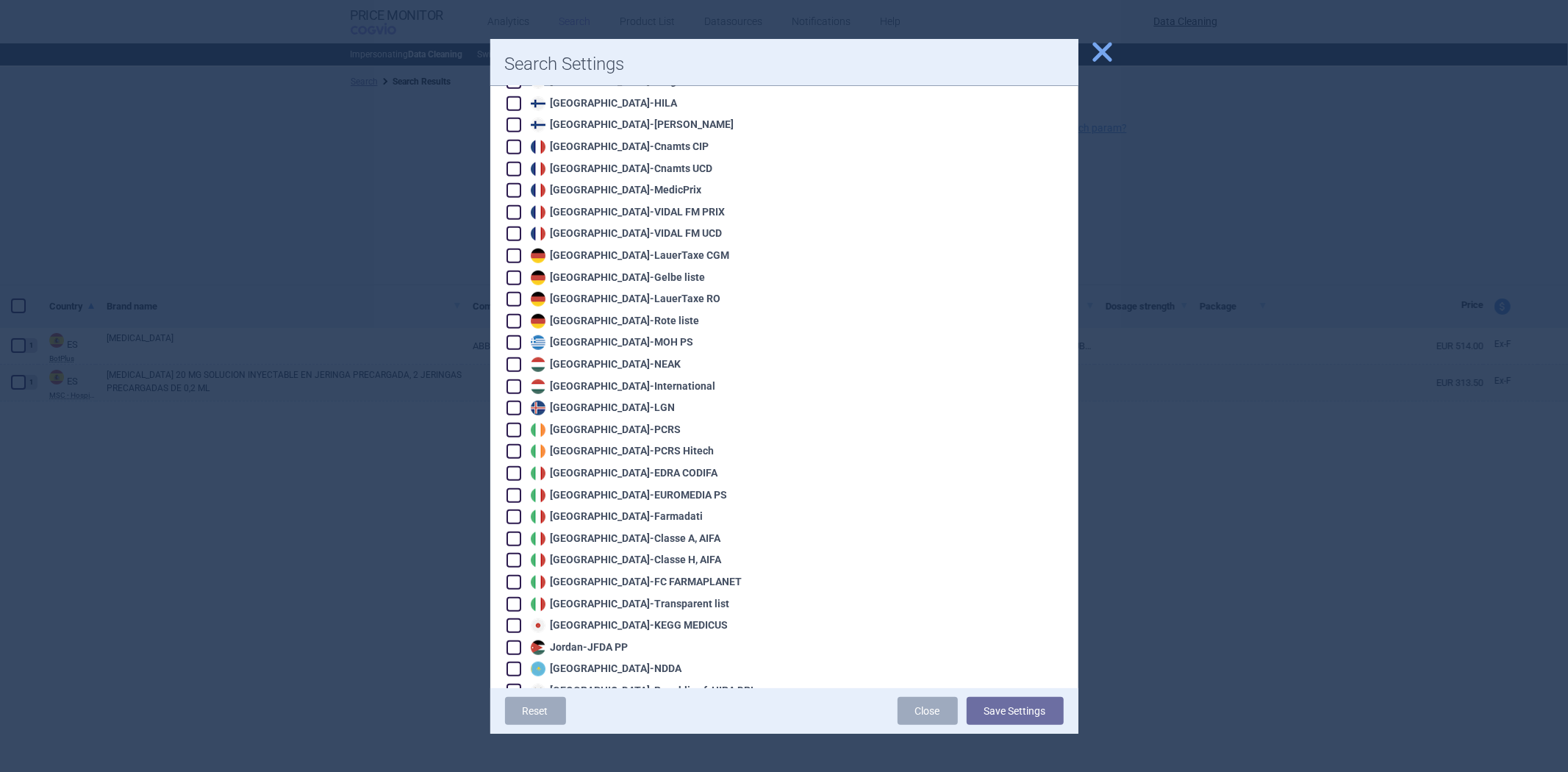
scroll to position [1062, 0]
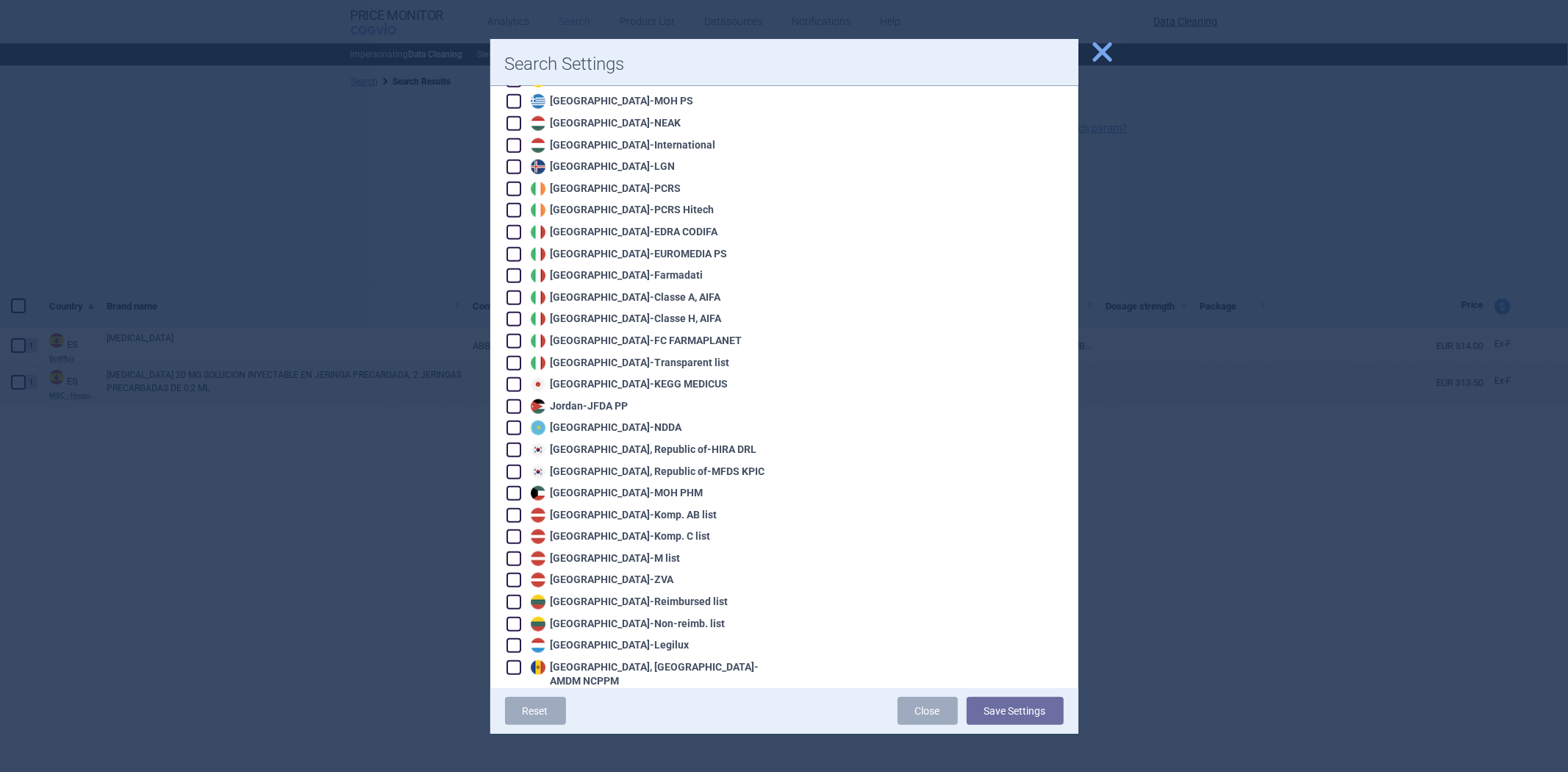
click at [358, 336] on div at bounding box center [784, 386] width 1568 height 772
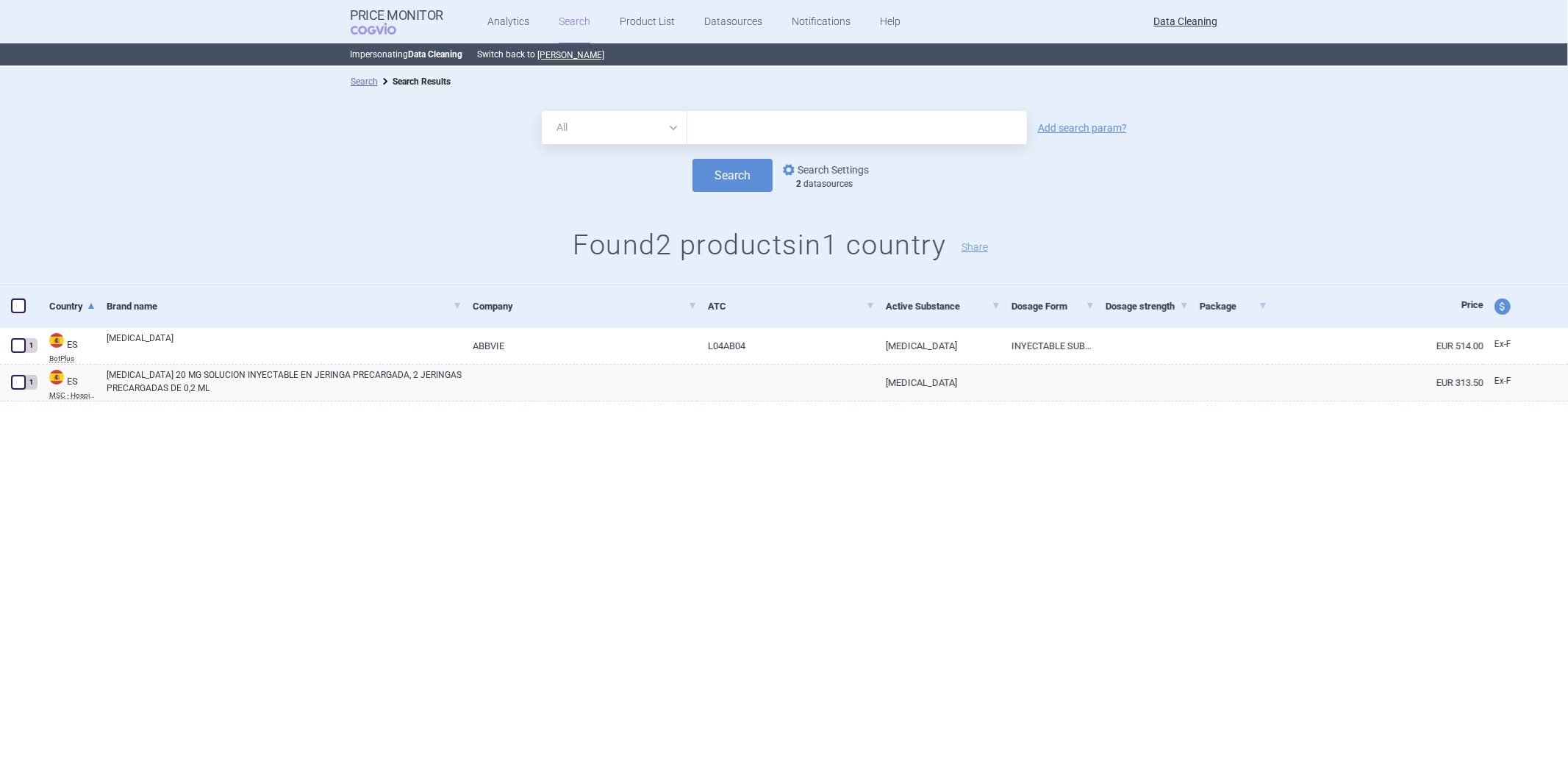
click at [810, 166] on link "options Search Settings" at bounding box center [824, 170] width 89 height 18
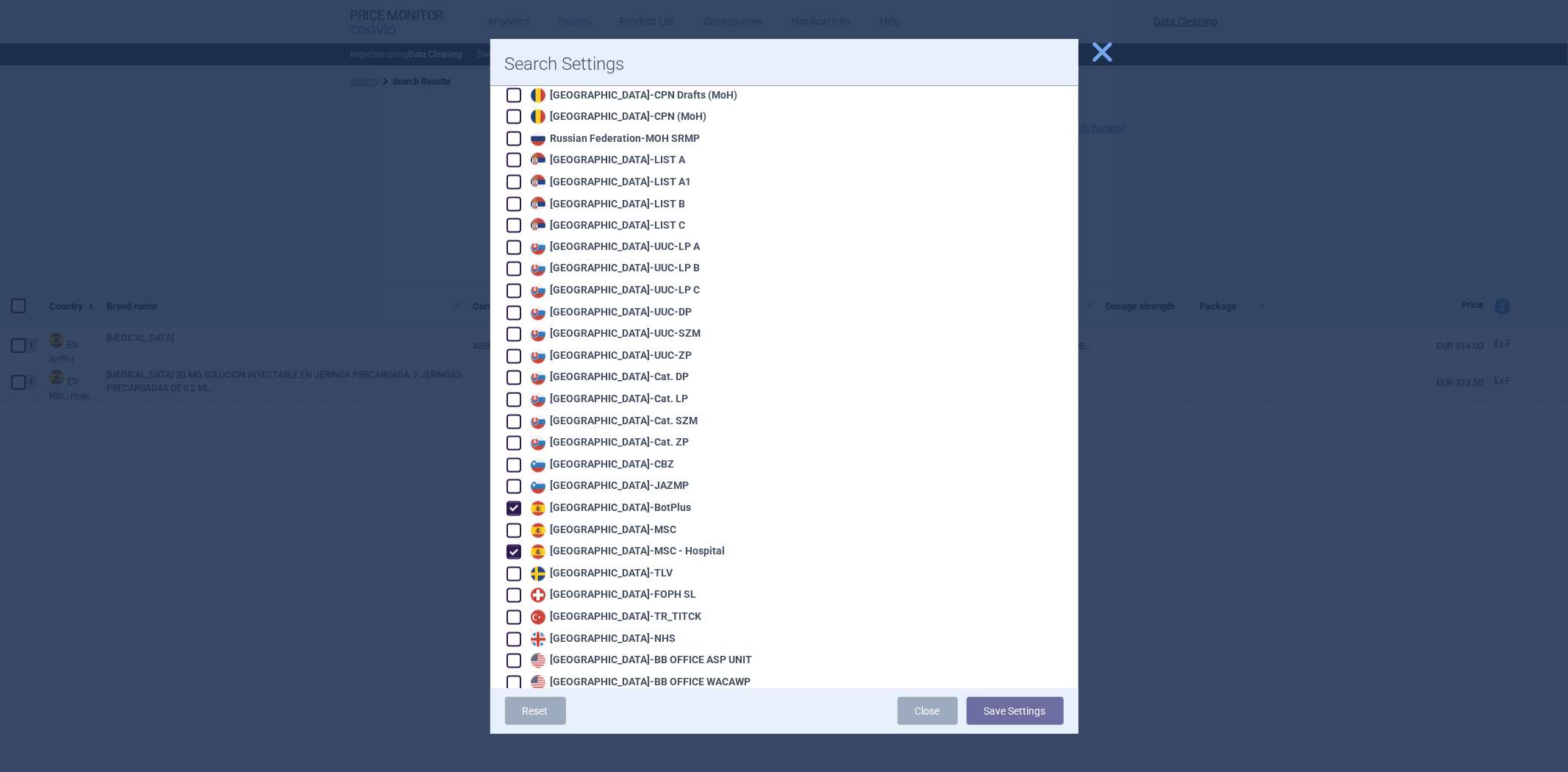
scroll to position [2251, 0]
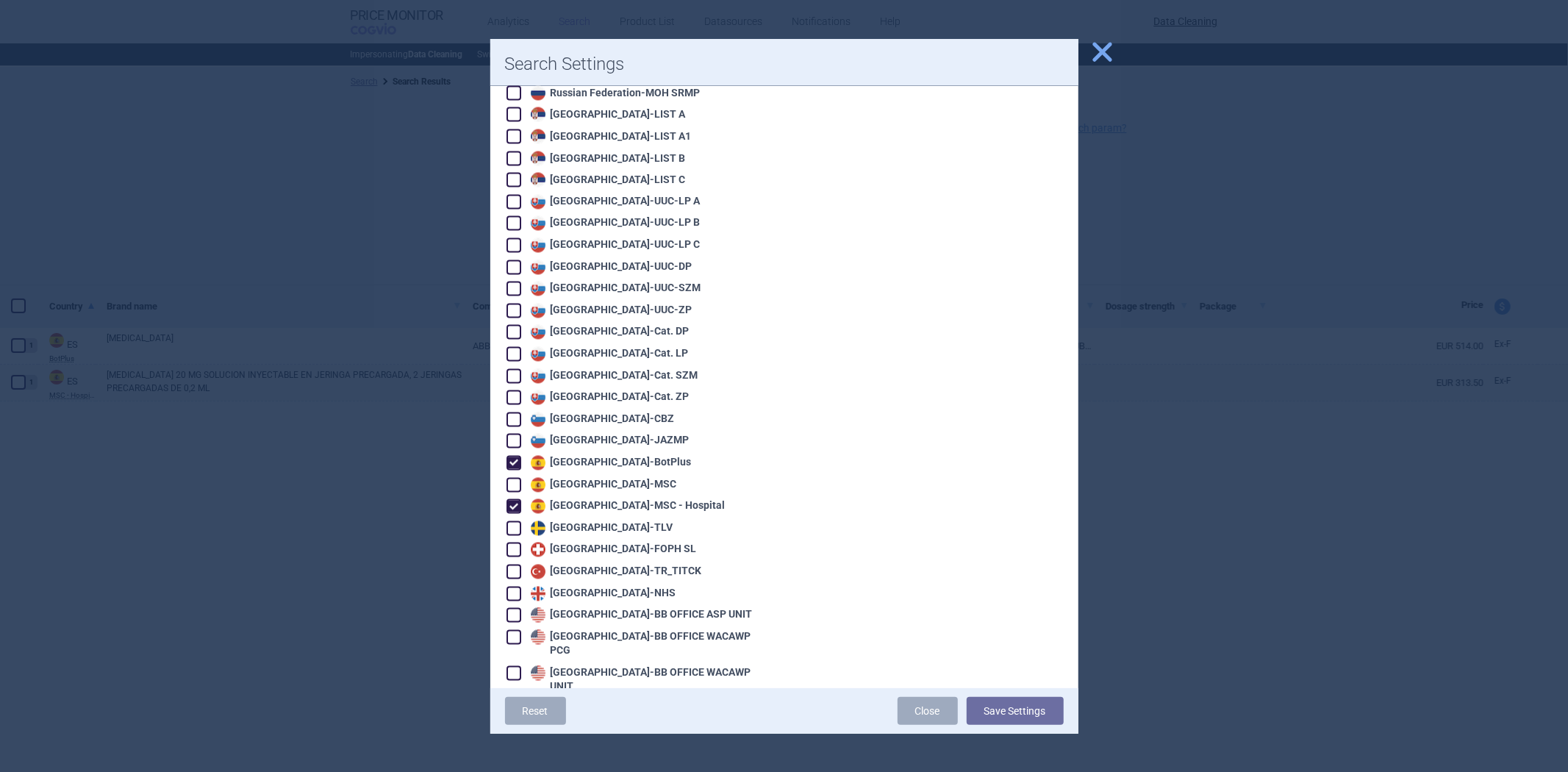
click at [563, 499] on div "Spain - MSC - Hospital" at bounding box center [627, 506] width 199 height 15
checkbox input "false"
click at [574, 456] on div "Spain - BotPlus" at bounding box center [610, 464] width 165 height 15
checkbox input "false"
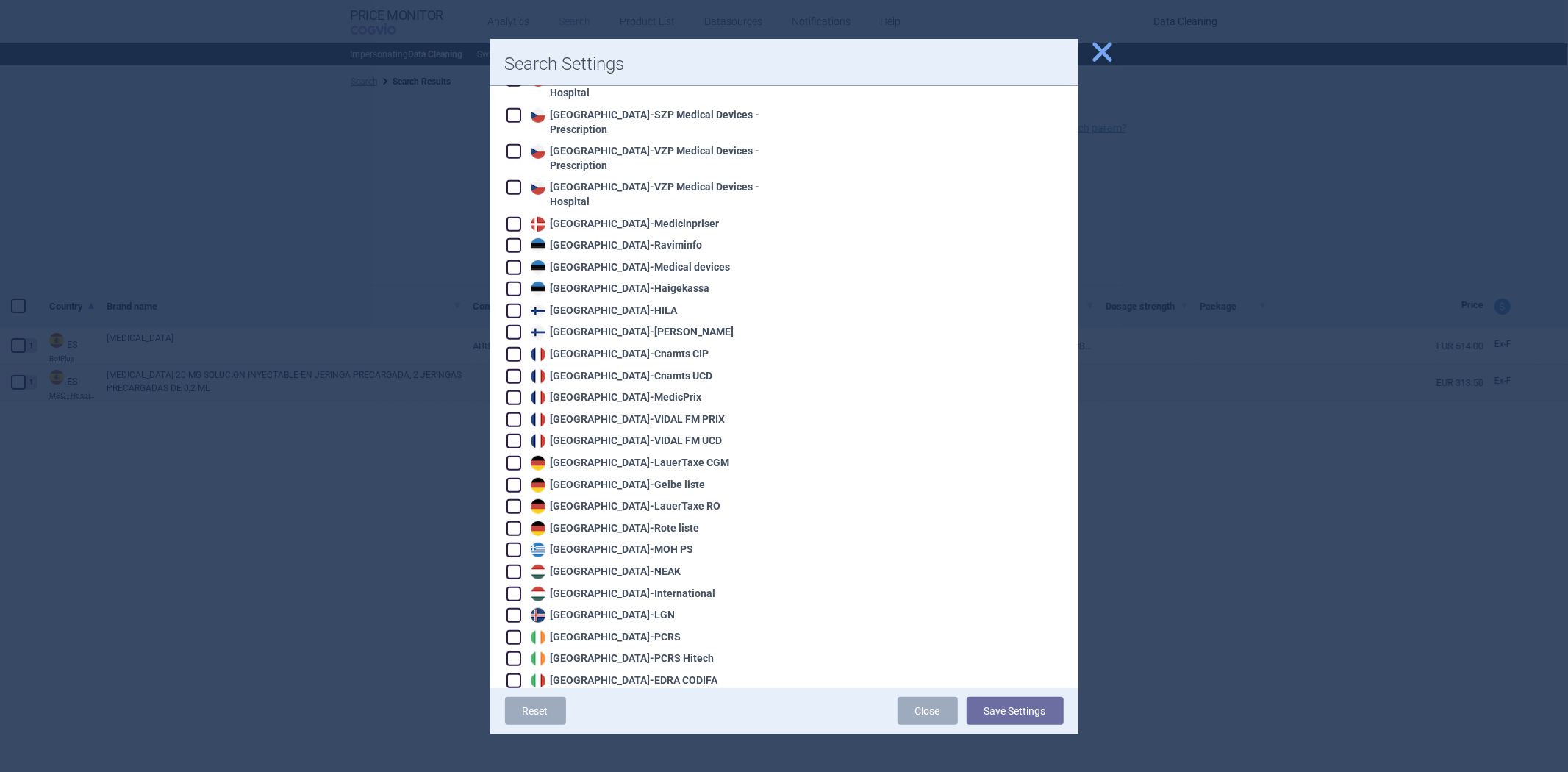
scroll to position [618, 0]
click at [618, 451] on div "Germany - LauerTaxe CGM" at bounding box center [628, 459] width 203 height 15
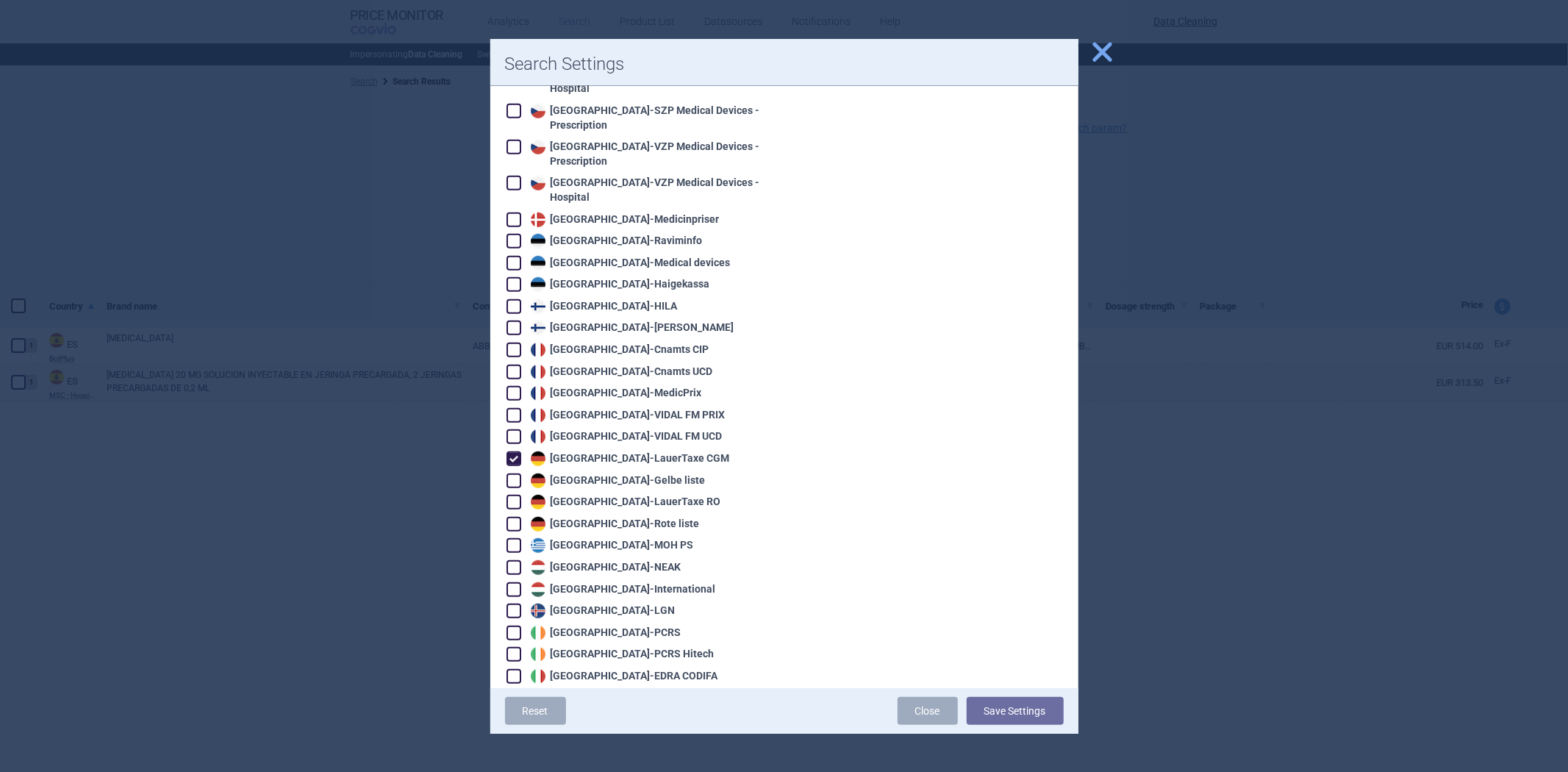
checkbox input "true"
click at [1046, 721] on button "Save Settings" at bounding box center [1015, 711] width 97 height 28
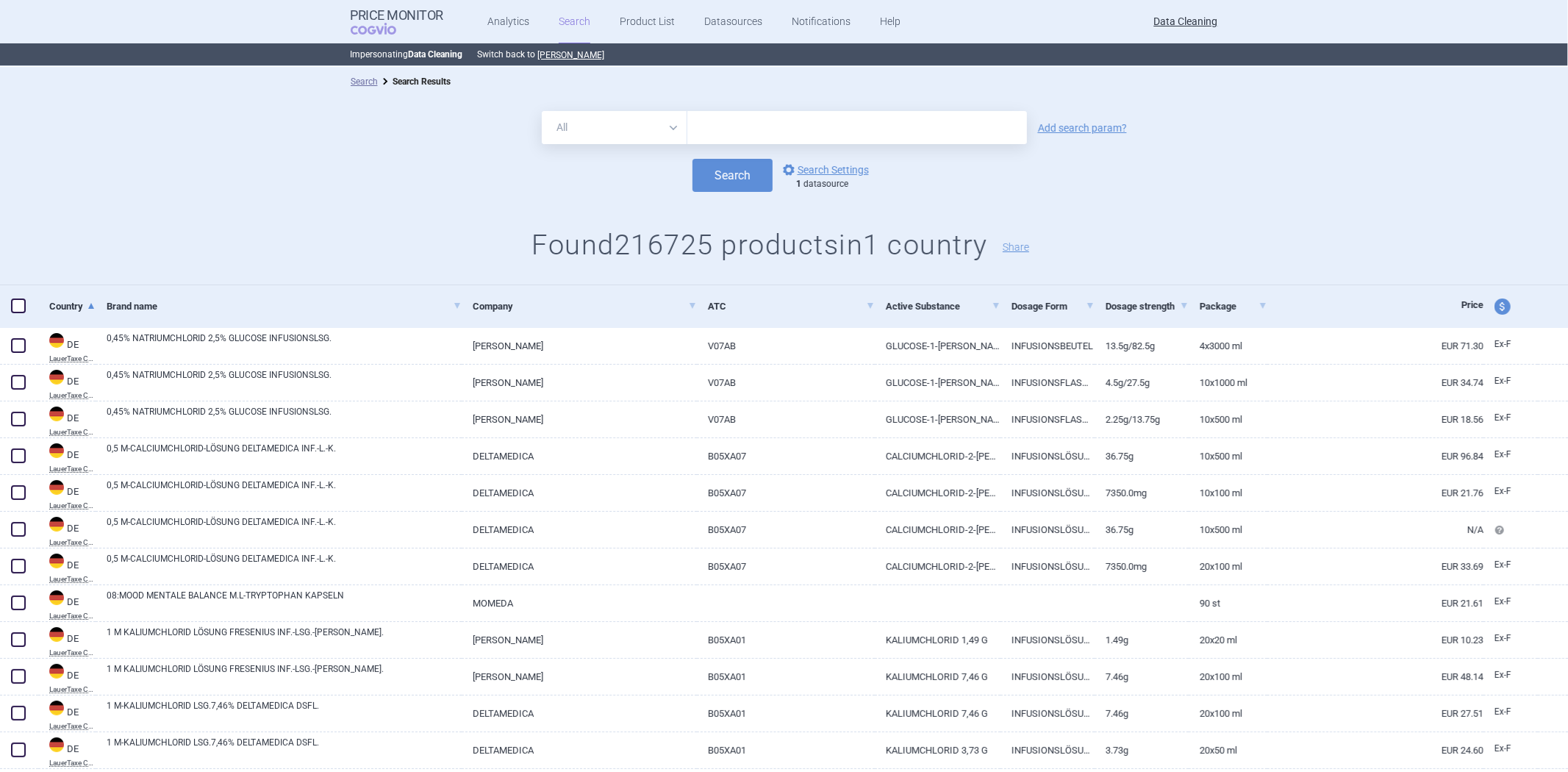
click at [745, 116] on input "text" at bounding box center [857, 127] width 340 height 33
click at [1033, 195] on div "All Brand Name ATC Company Active Substance Country Newer than Add search param…" at bounding box center [784, 191] width 1568 height 189
click at [876, 94] on div "Search Search Results" at bounding box center [784, 82] width 1568 height 29
click at [854, 107] on div "All Brand Name ATC Company Active Substance Country Newer than Add search param…" at bounding box center [784, 191] width 1568 height 189
click at [849, 113] on input "text" at bounding box center [857, 127] width 340 height 33
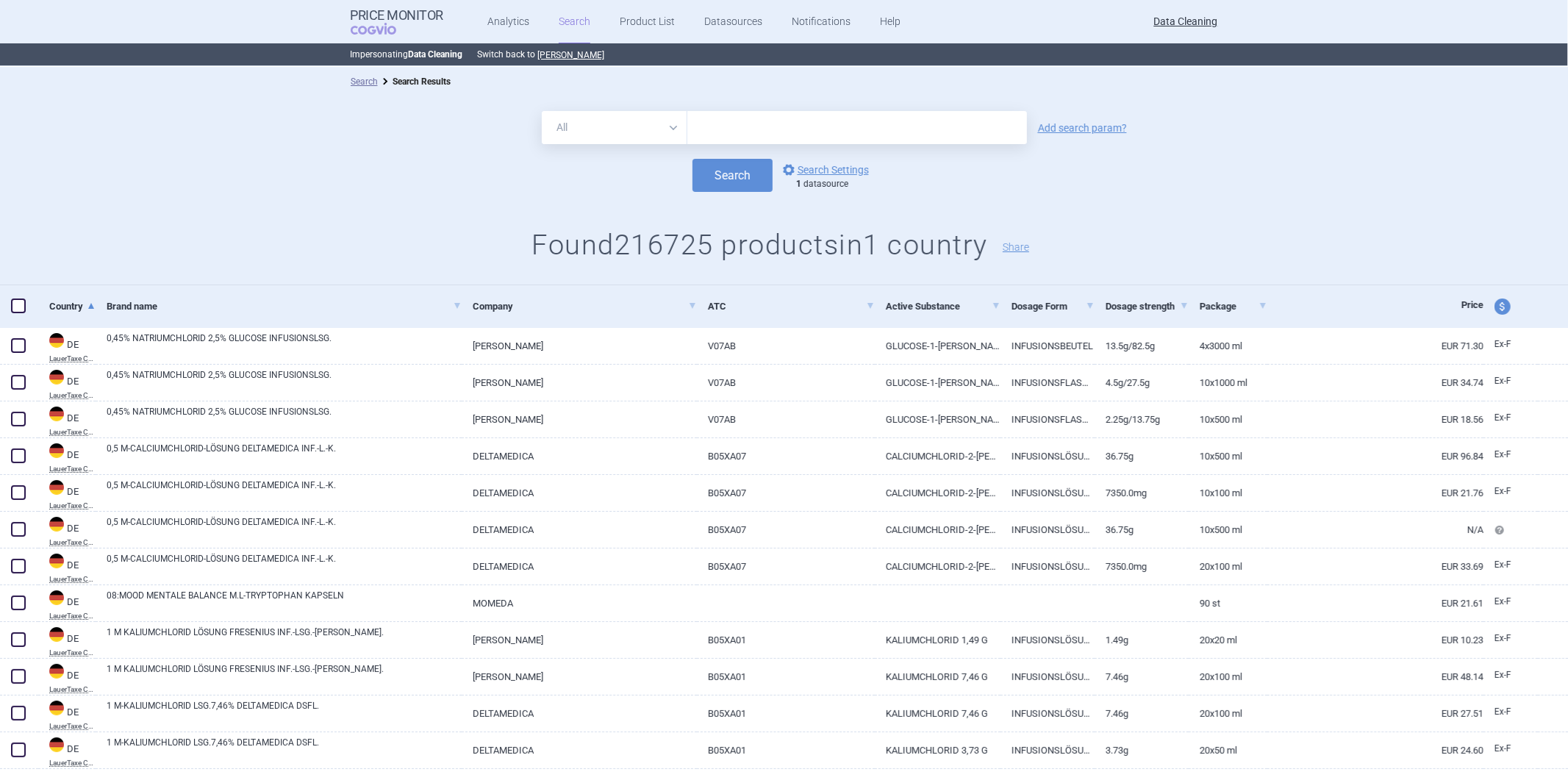
paste input "Endoxan"
type input "Endoxan"
click at [637, 191] on div "Search options Search Settings 1 datasource" at bounding box center [784, 175] width 1568 height 33
click at [724, 180] on button "Search" at bounding box center [732, 175] width 80 height 33
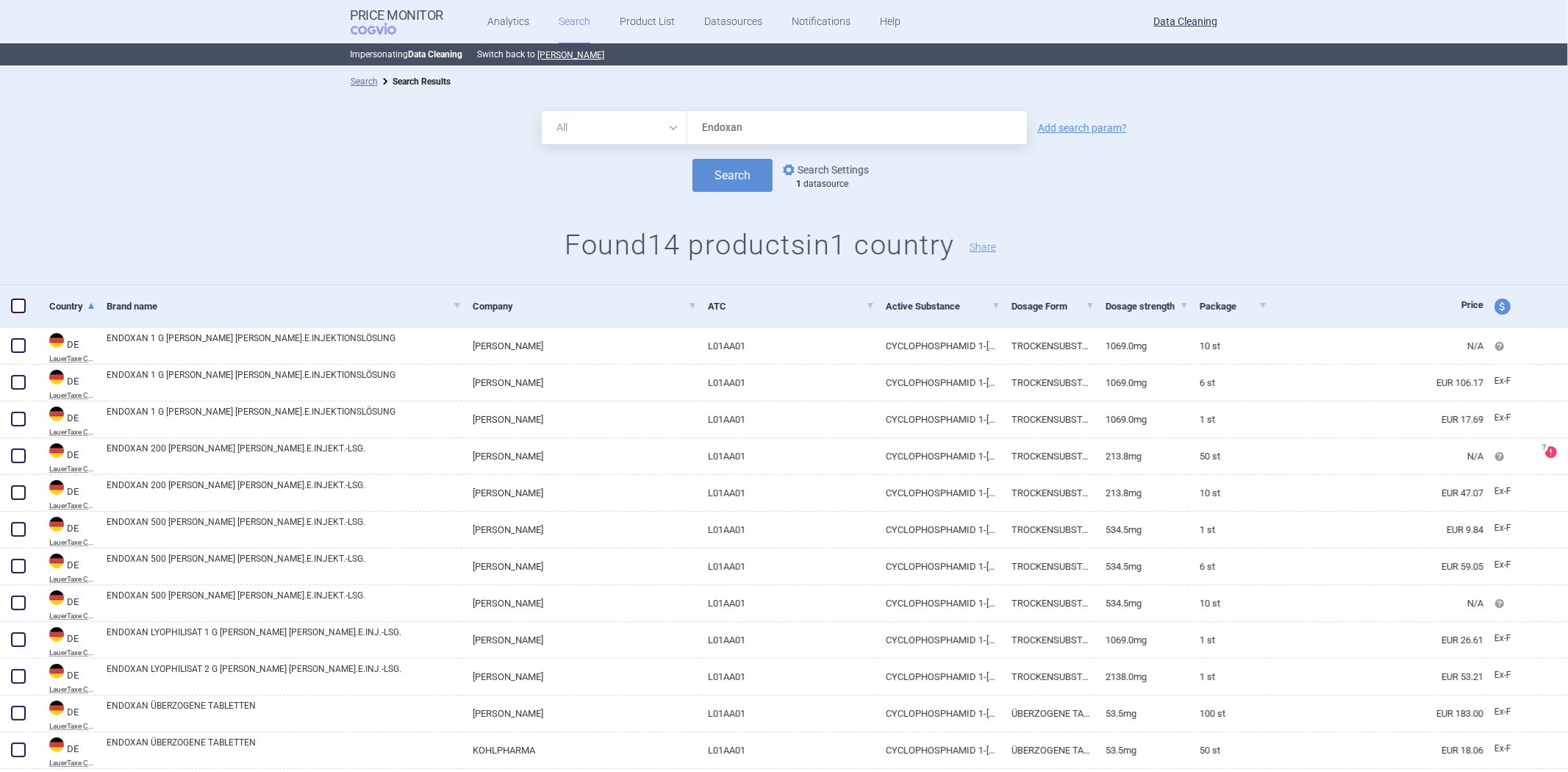
click at [834, 166] on link "options Search Settings" at bounding box center [824, 170] width 89 height 18
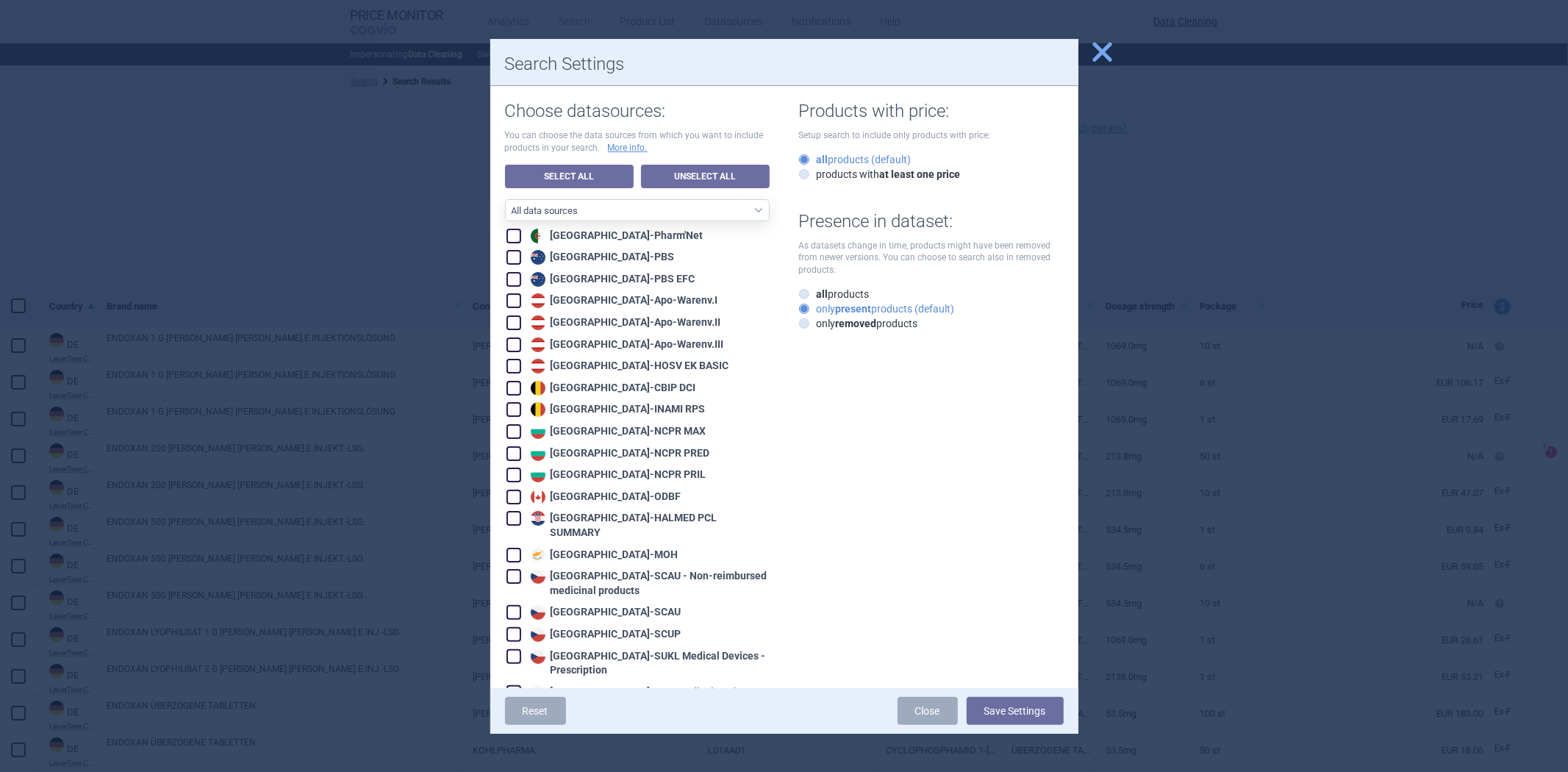
drag, startPoint x: 875, startPoint y: 170, endPoint x: 879, endPoint y: 191, distance: 21.4
click at [880, 170] on strong "at least one price" at bounding box center [920, 174] width 81 height 12
click at [815, 170] on input "products with at least one price" at bounding box center [807, 175] width 15 height 15
radio input "true"
click at [1000, 711] on button "Save Settings" at bounding box center [1015, 711] width 97 height 28
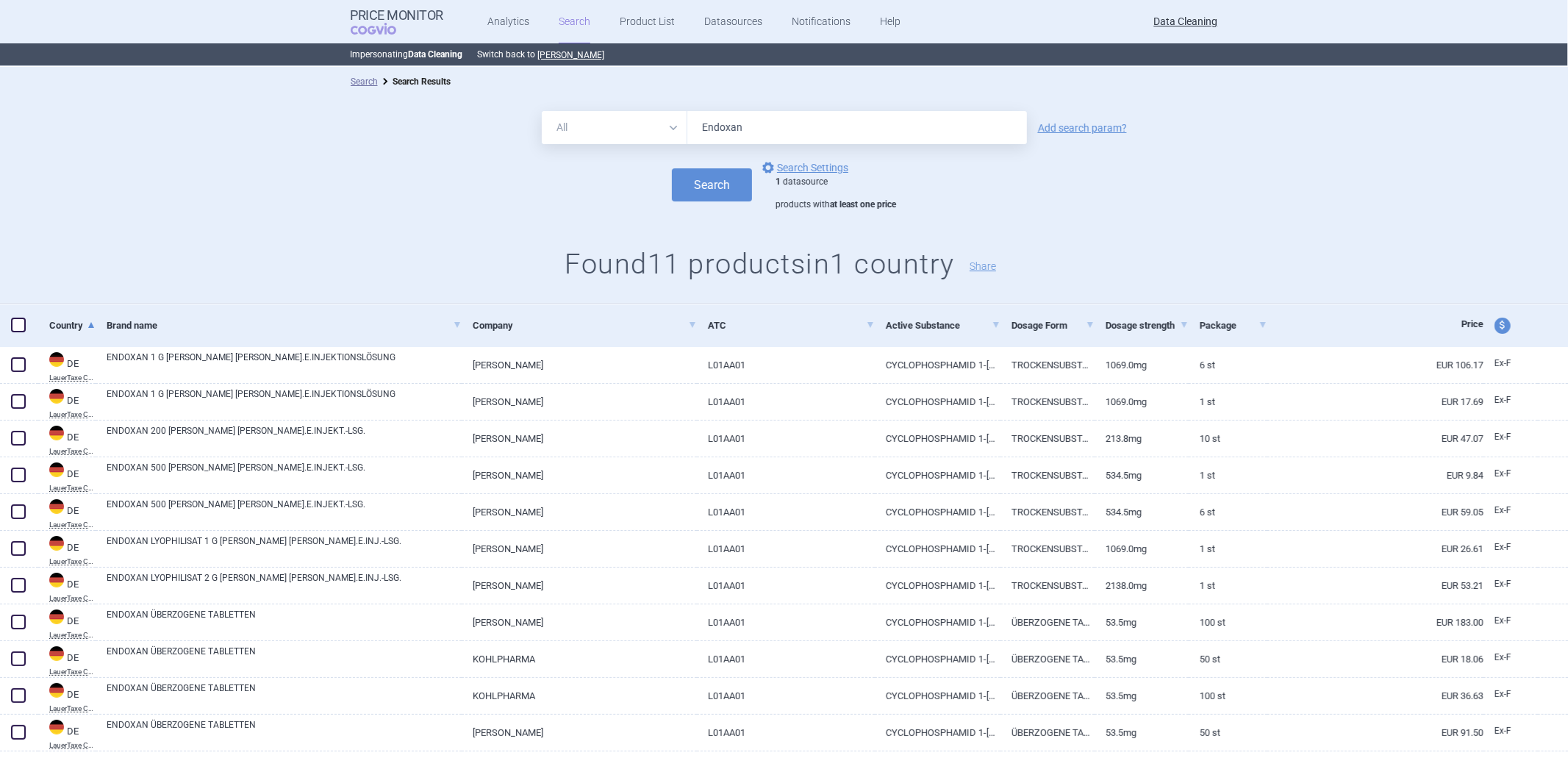
scroll to position [27, 0]
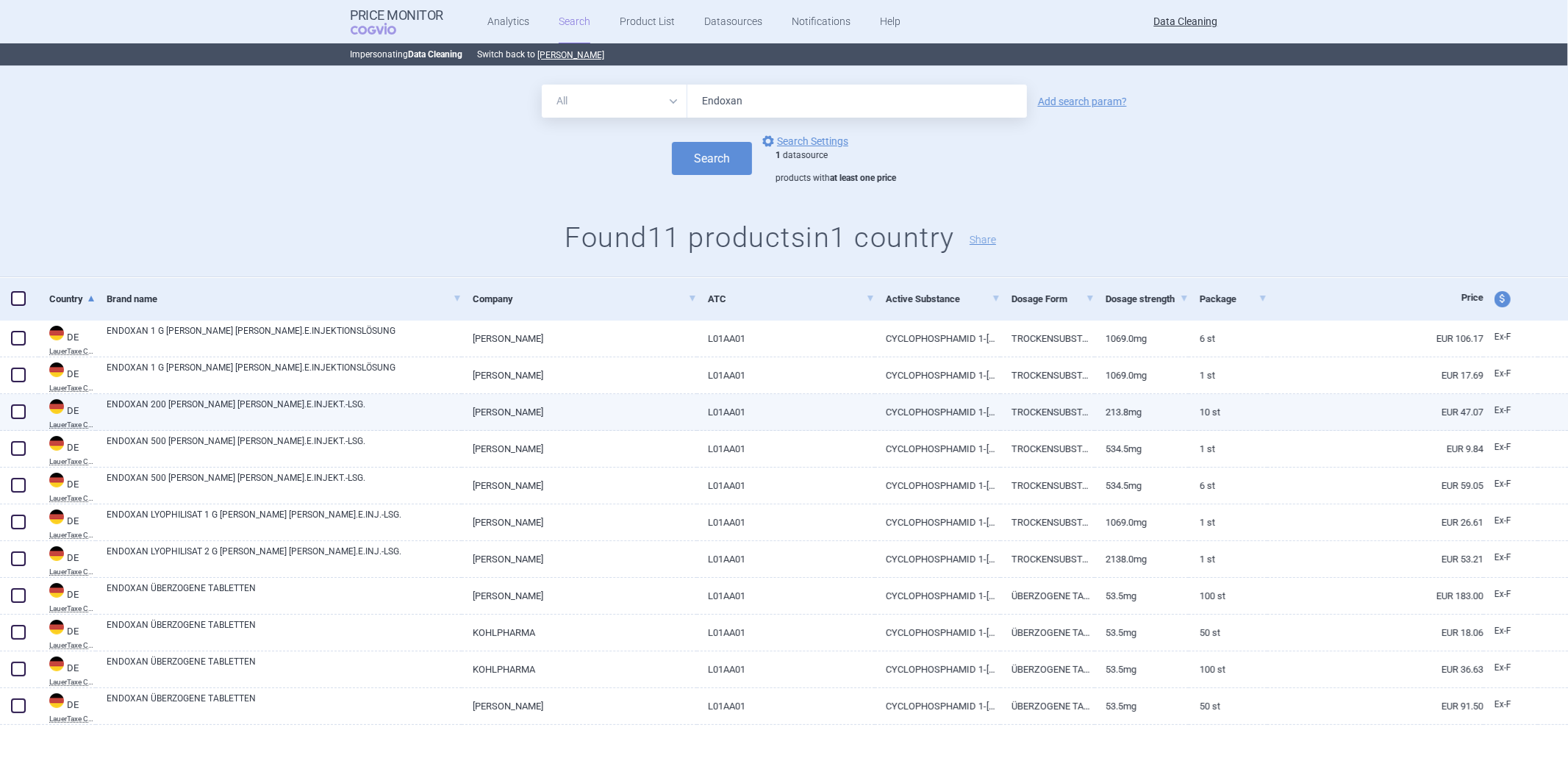
click at [875, 414] on link "CYCLOPHOSPHAMID 1-WASSER 213,8 MG" at bounding box center [938, 412] width 126 height 36
select select "EUR"
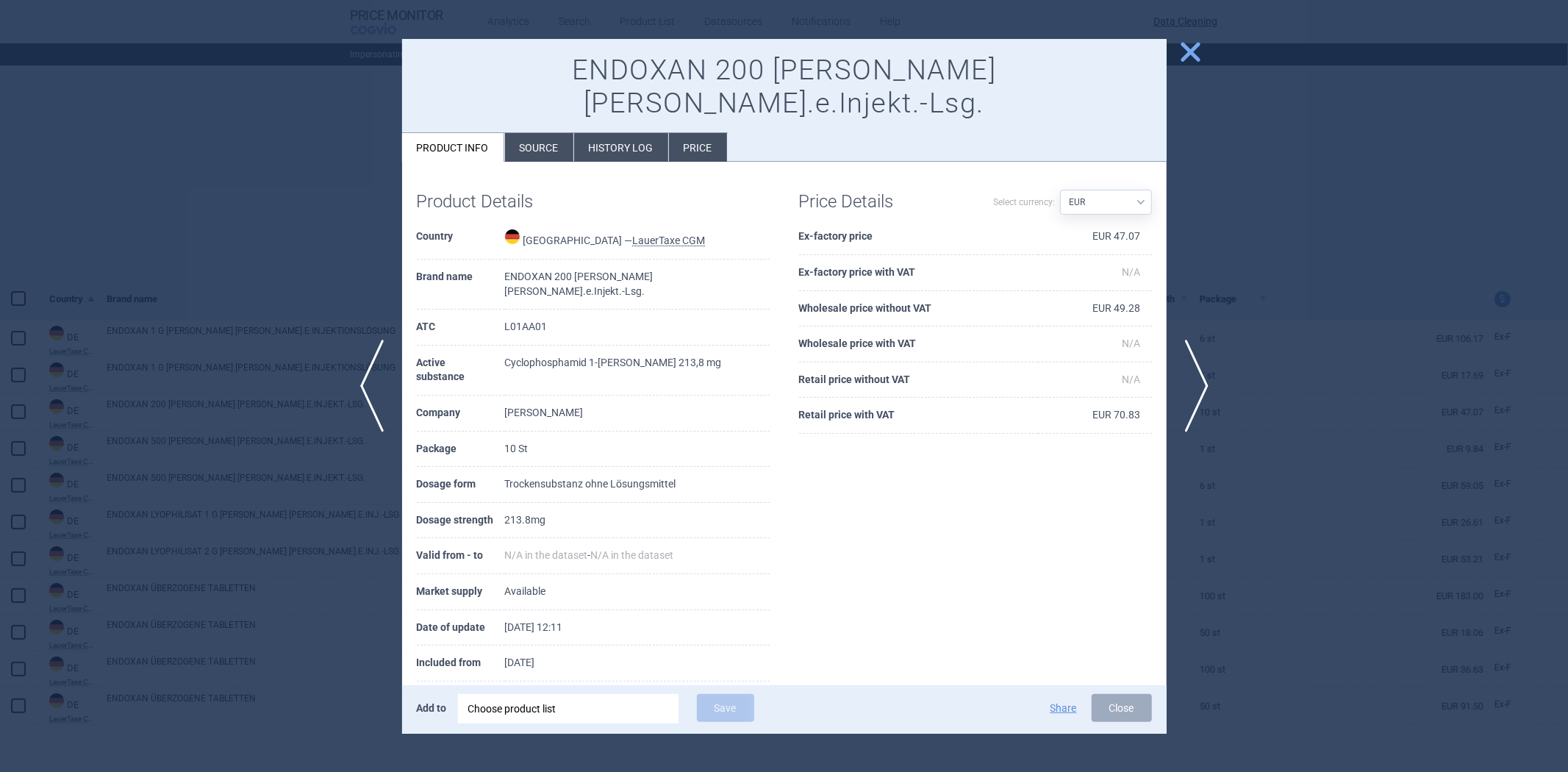
click at [250, 489] on div at bounding box center [784, 386] width 1568 height 772
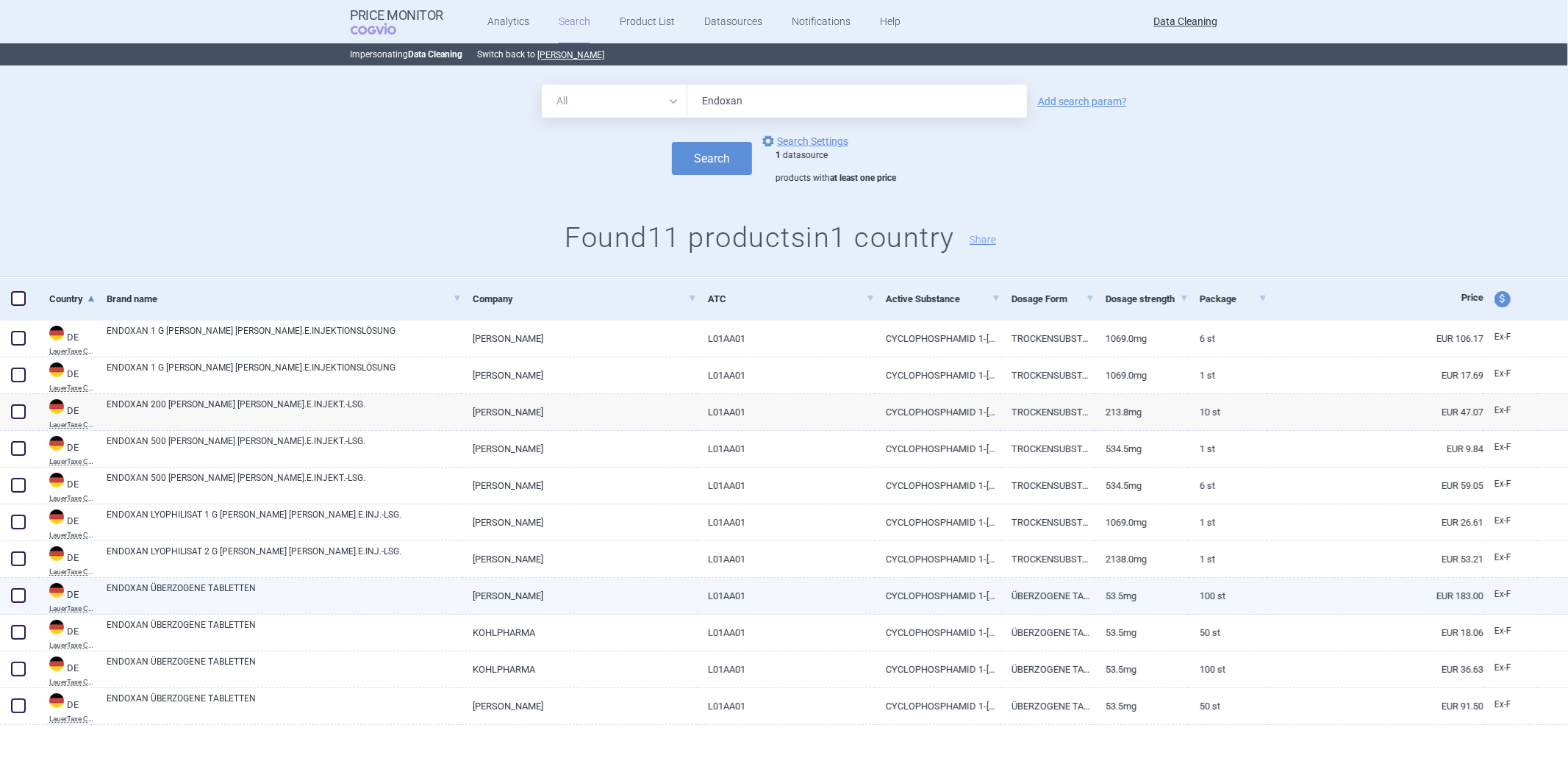
click at [338, 598] on link "ENDOXAN ÜBERZOGENE TABLETTEN" at bounding box center [284, 594] width 355 height 27
select select "EUR"
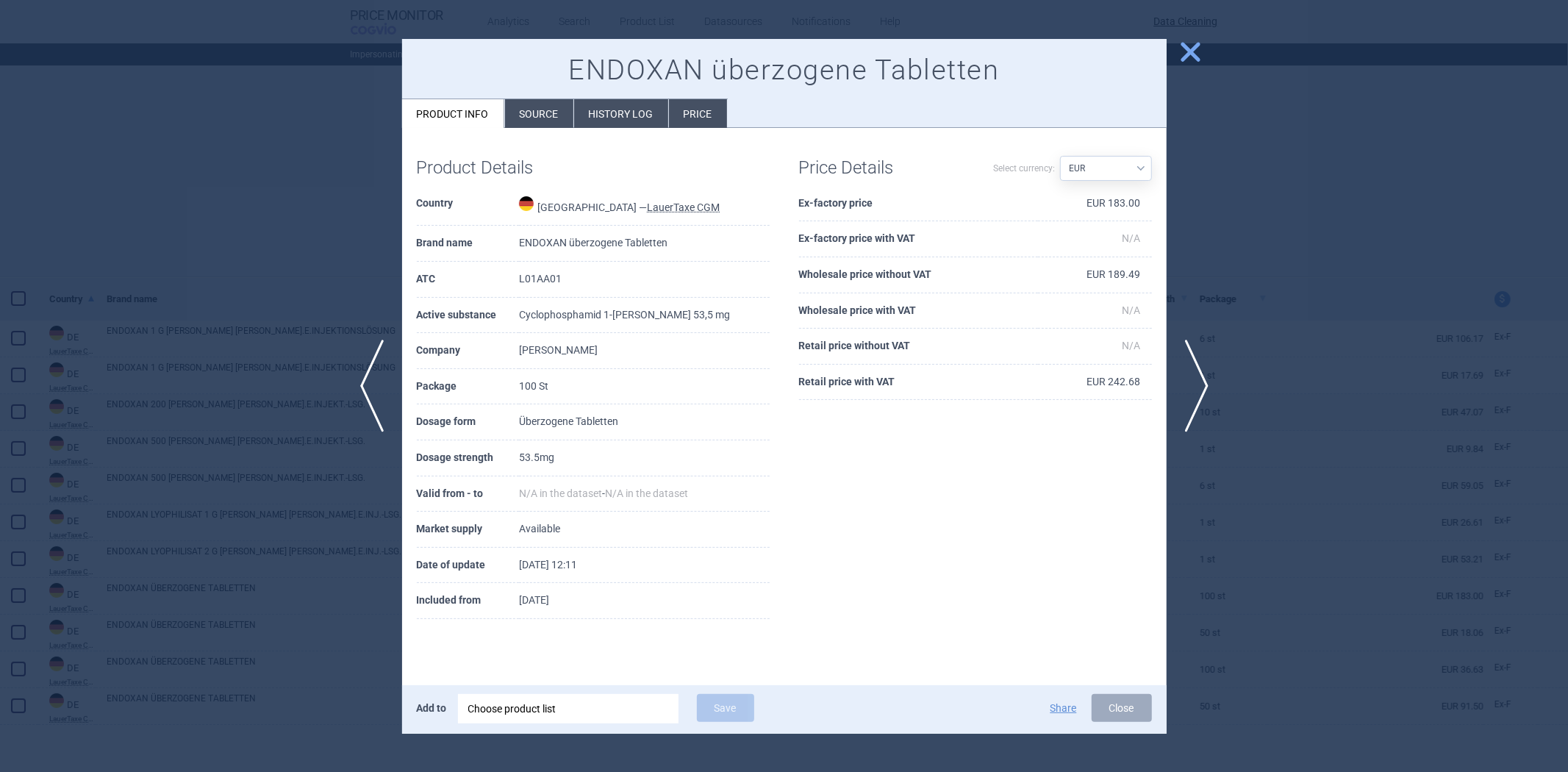
click at [350, 485] on div at bounding box center [784, 386] width 1568 height 772
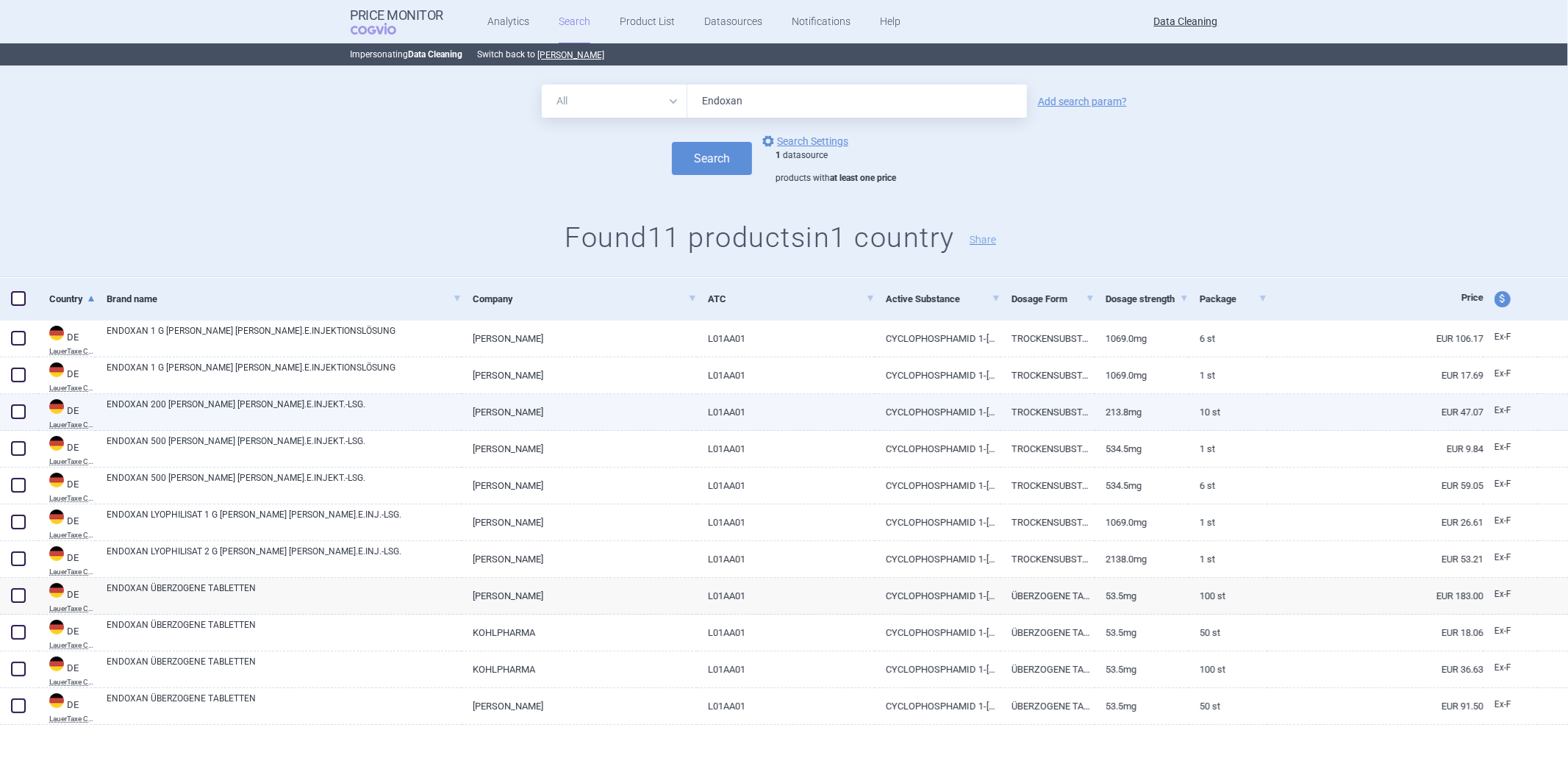
click at [277, 402] on link "ENDOXAN 200 MG PULVER Z.HERST.E.INJEKT.-LSG." at bounding box center [284, 411] width 355 height 27
select select "EUR"
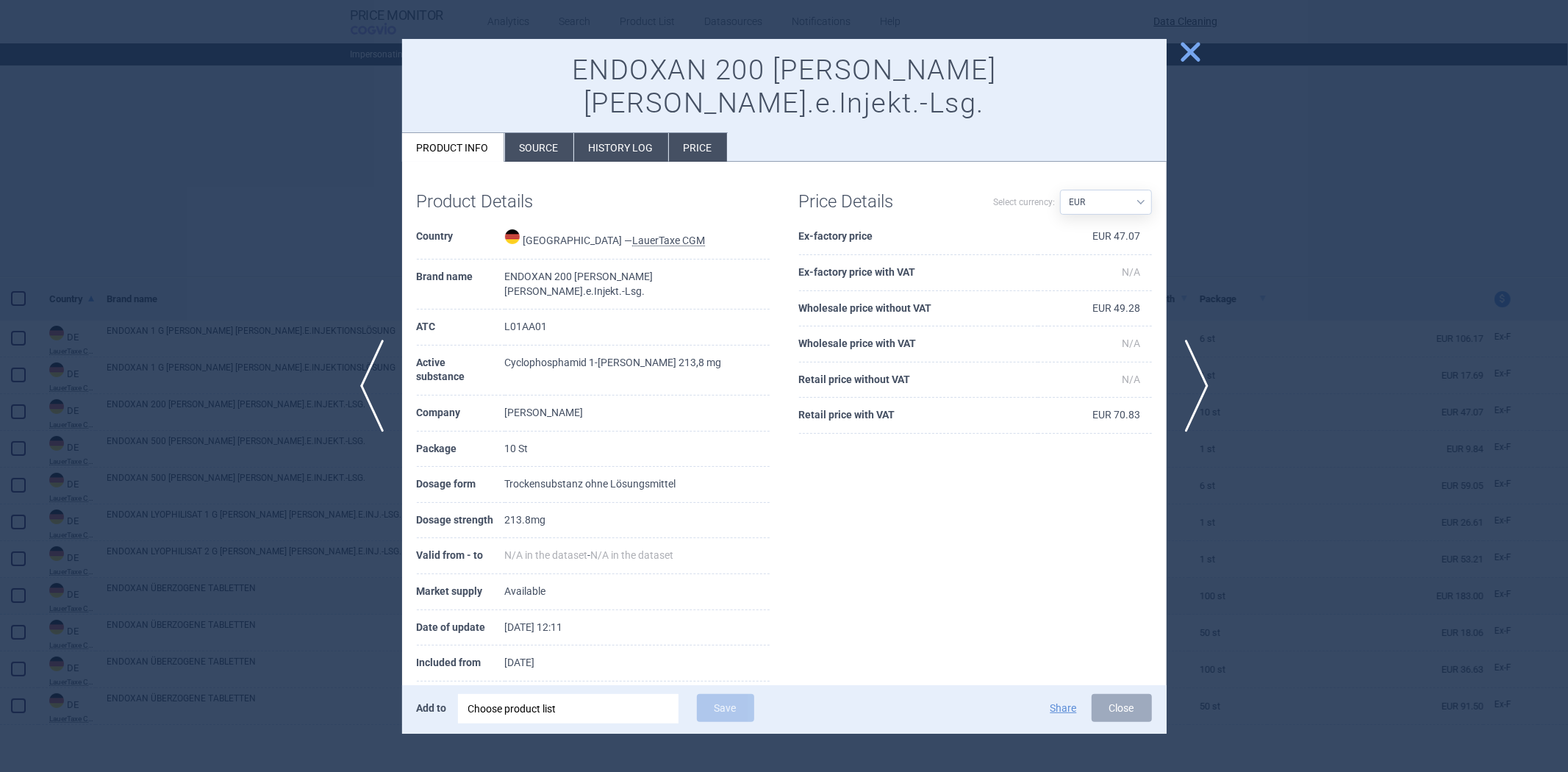
click at [325, 303] on div at bounding box center [784, 386] width 1568 height 772
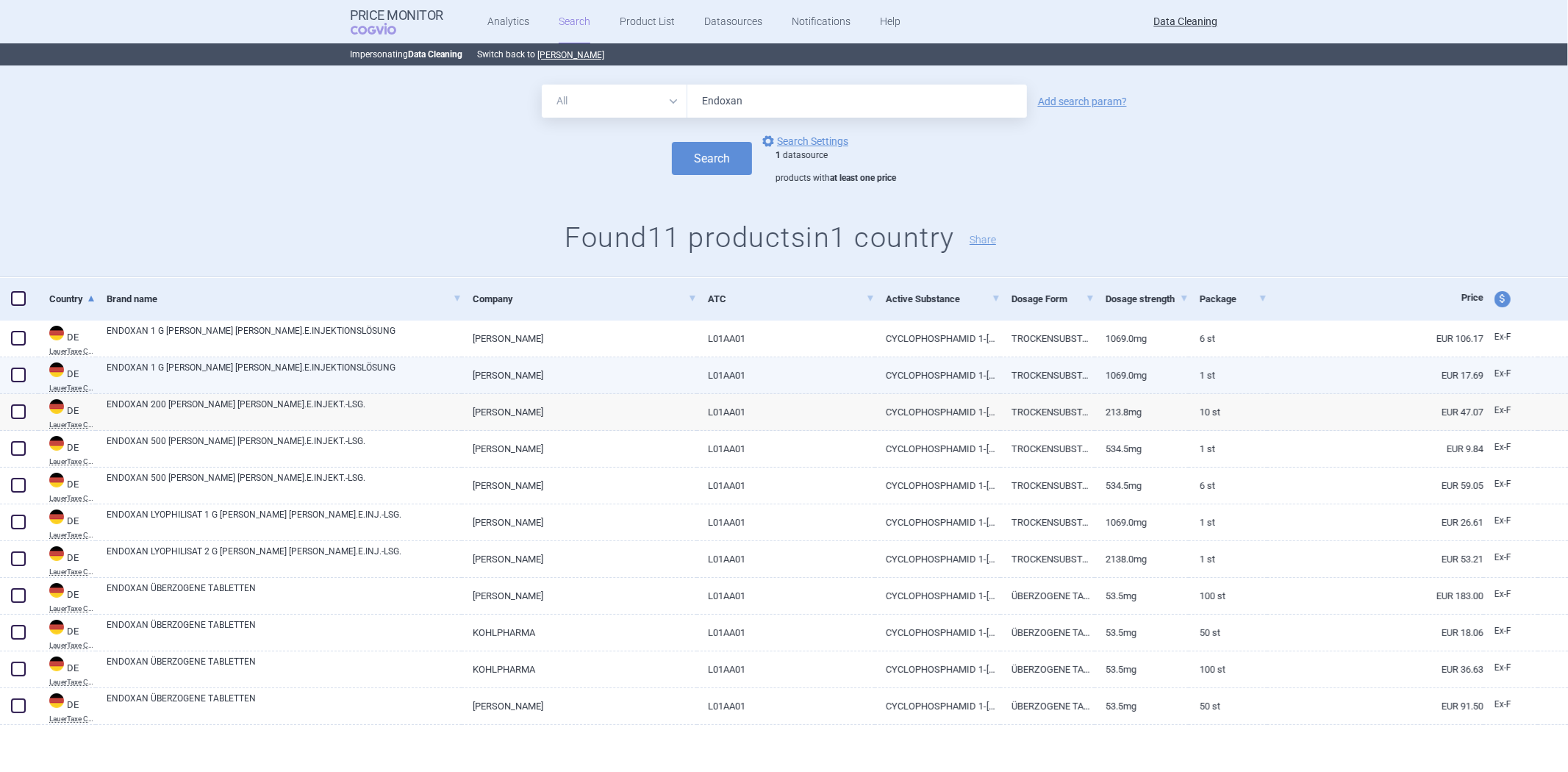
click at [369, 390] on div "ENDOXAN 1 G PULVER Z.HERST.E.INJEKTIONSLÖSUNG" at bounding box center [278, 376] width 366 height 37
click at [355, 380] on link "ENDOXAN 1 G PULVER Z.HERST.E.INJEKTIONSLÖSUNG" at bounding box center [284, 374] width 355 height 27
select select "EUR"
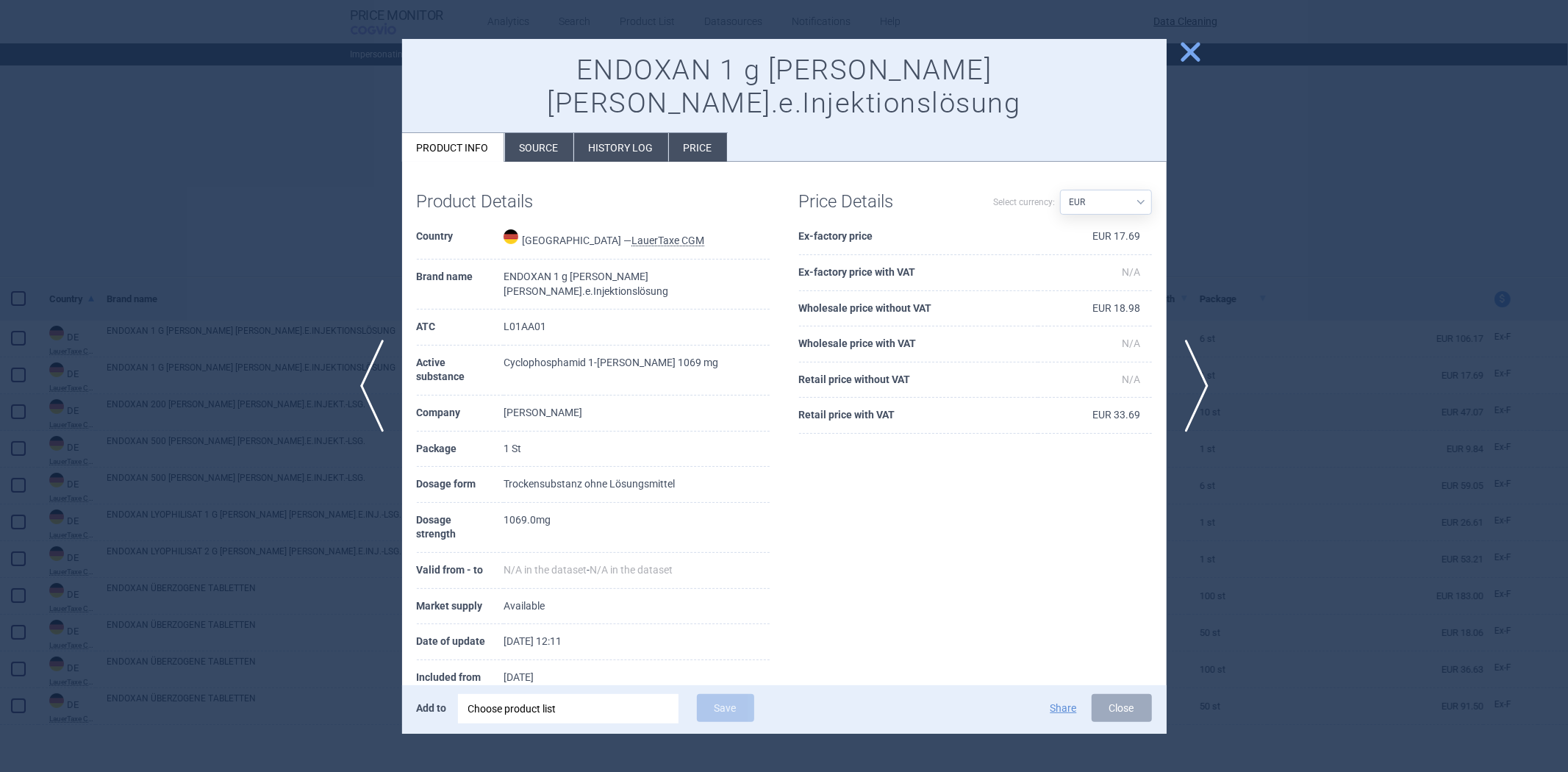
click at [596, 133] on li "History log" at bounding box center [621, 148] width 94 height 29
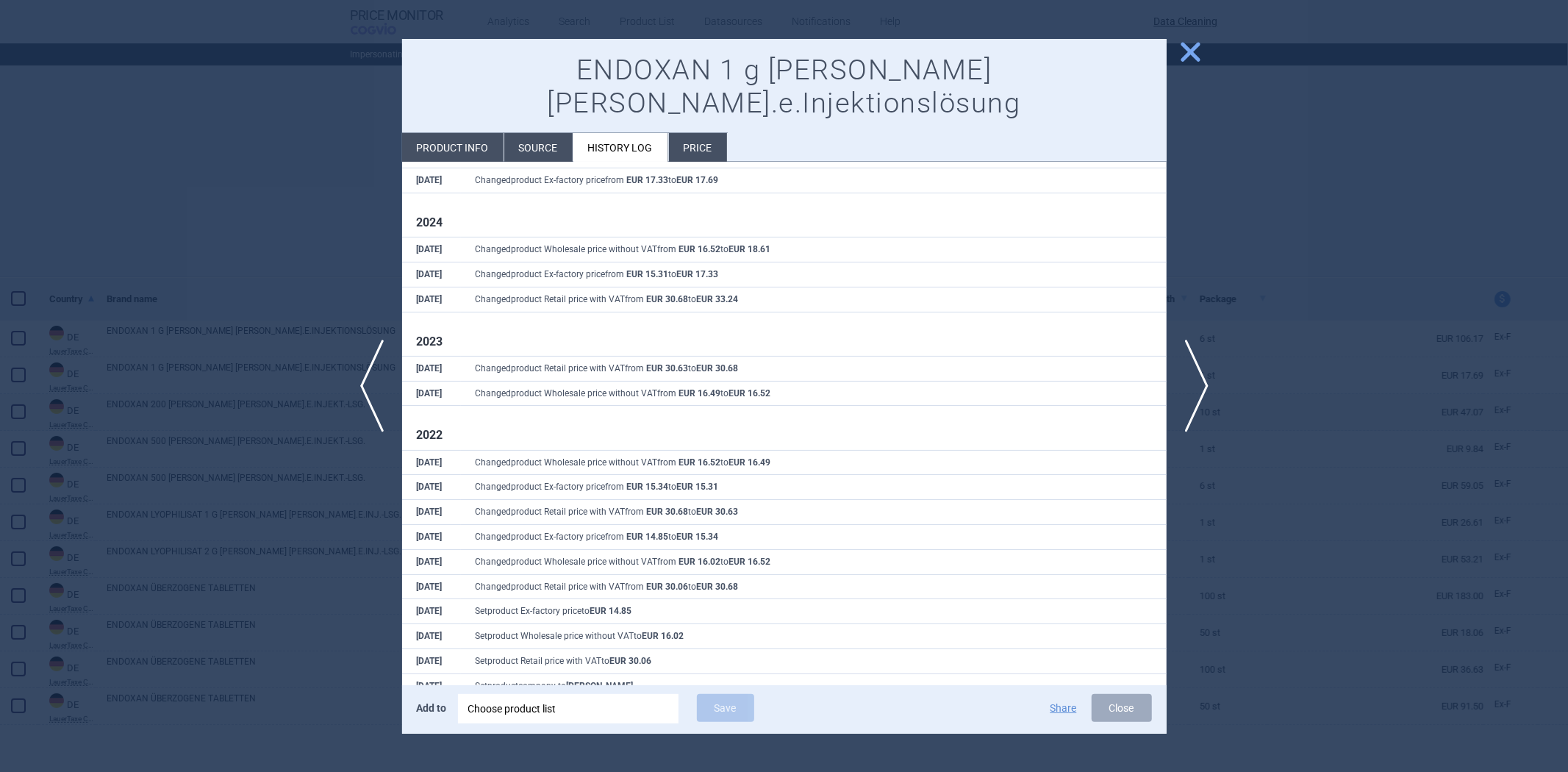
scroll to position [262, 0]
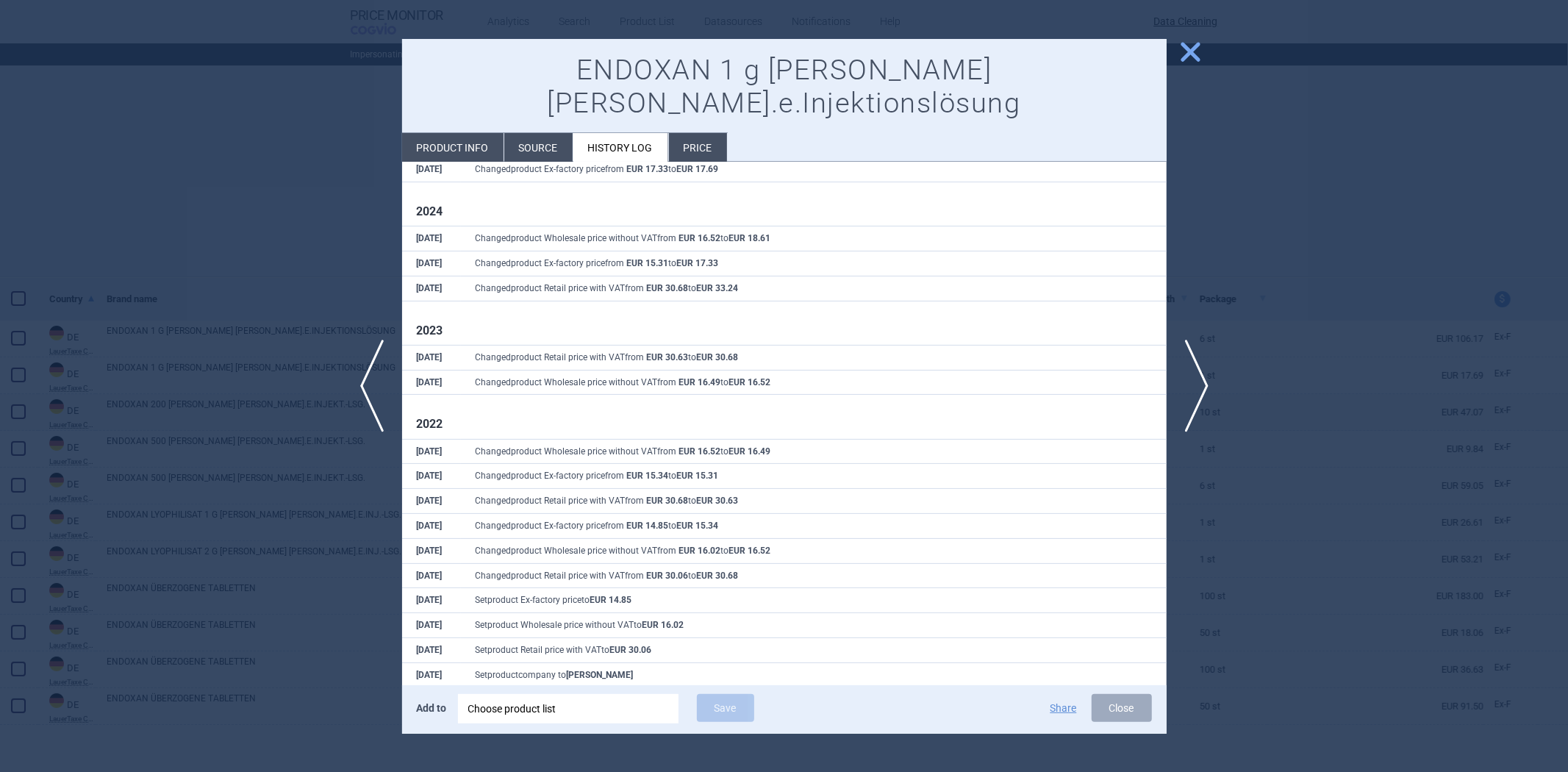
click at [752, 613] on td "Set product Wholesale price without VAT to EUR 16.02" at bounding box center [814, 625] width 706 height 25
click at [353, 230] on div at bounding box center [784, 386] width 1568 height 772
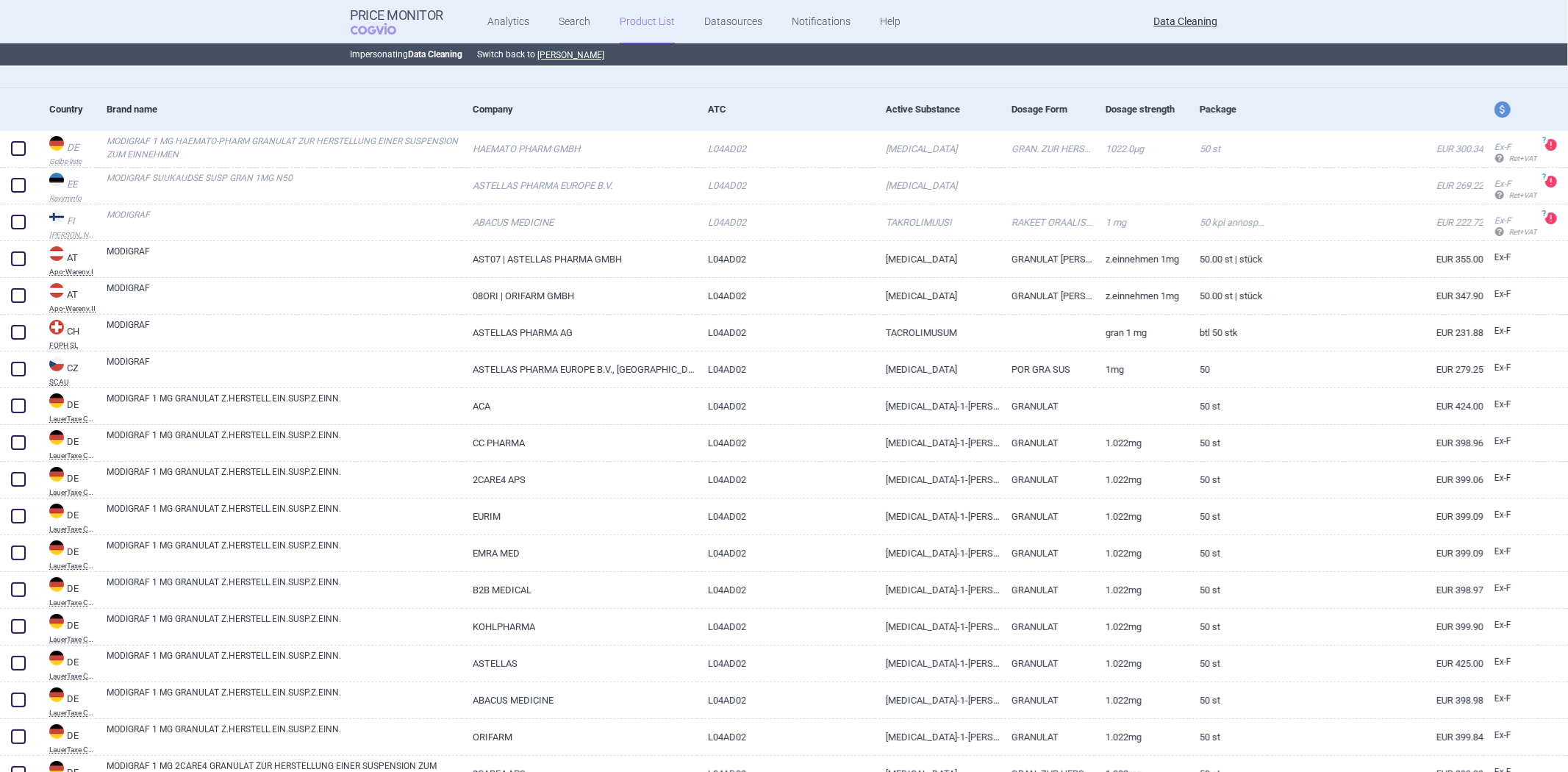
scroll to position [82, 0]
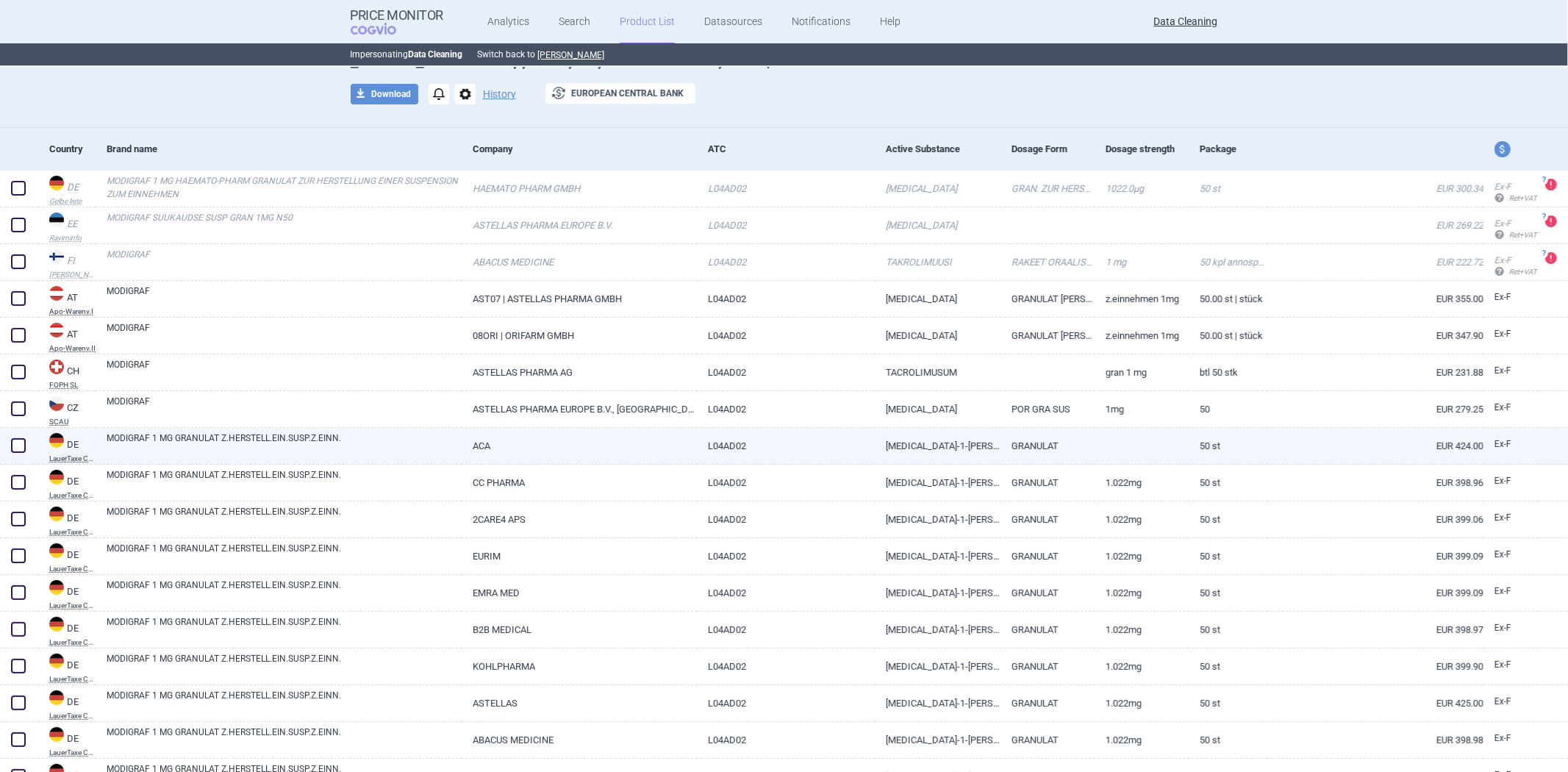
click at [1095, 450] on link at bounding box center [1142, 441] width 94 height 27
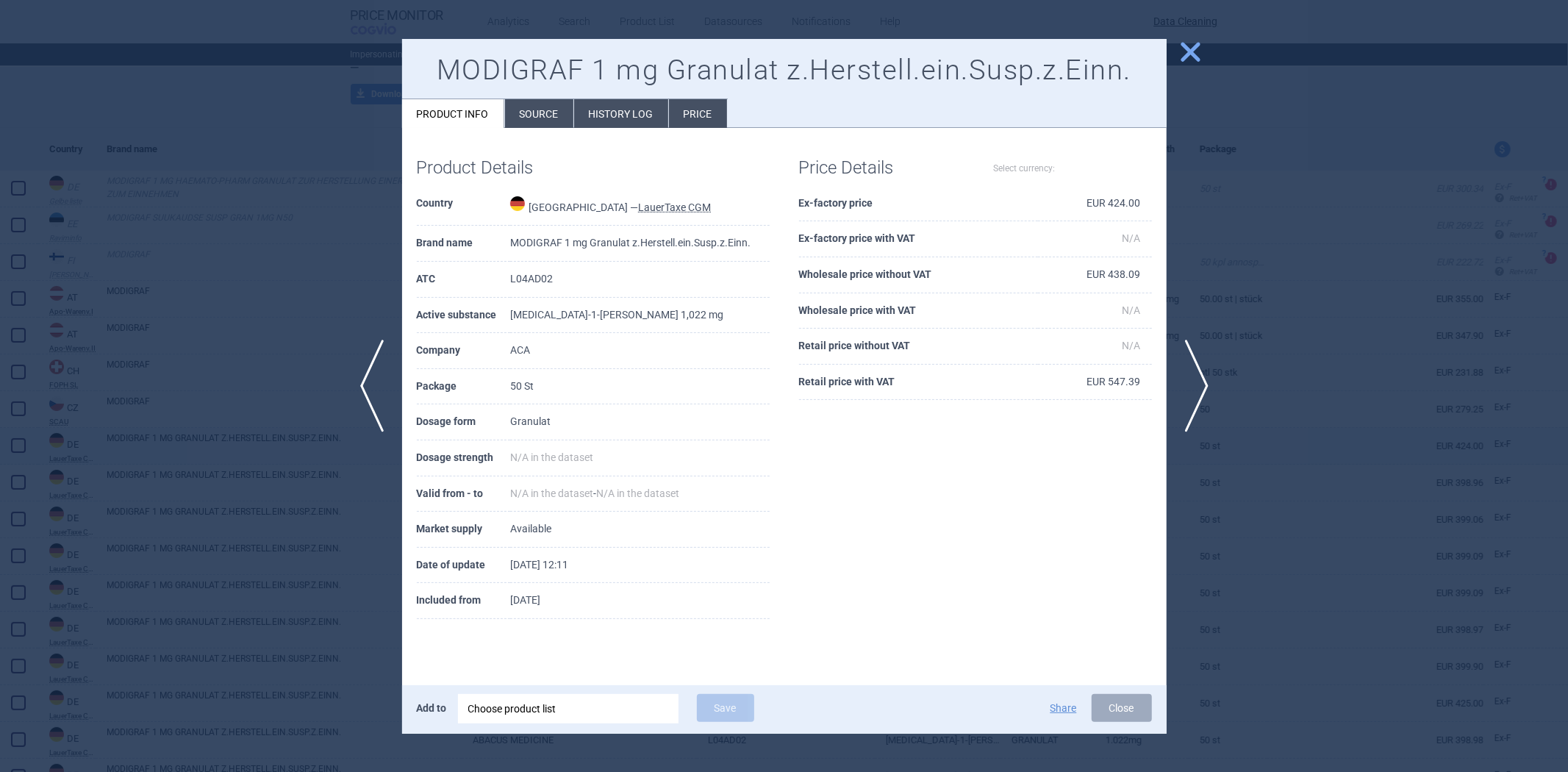
select select "EUR"
click at [302, 325] on div at bounding box center [784, 386] width 1568 height 772
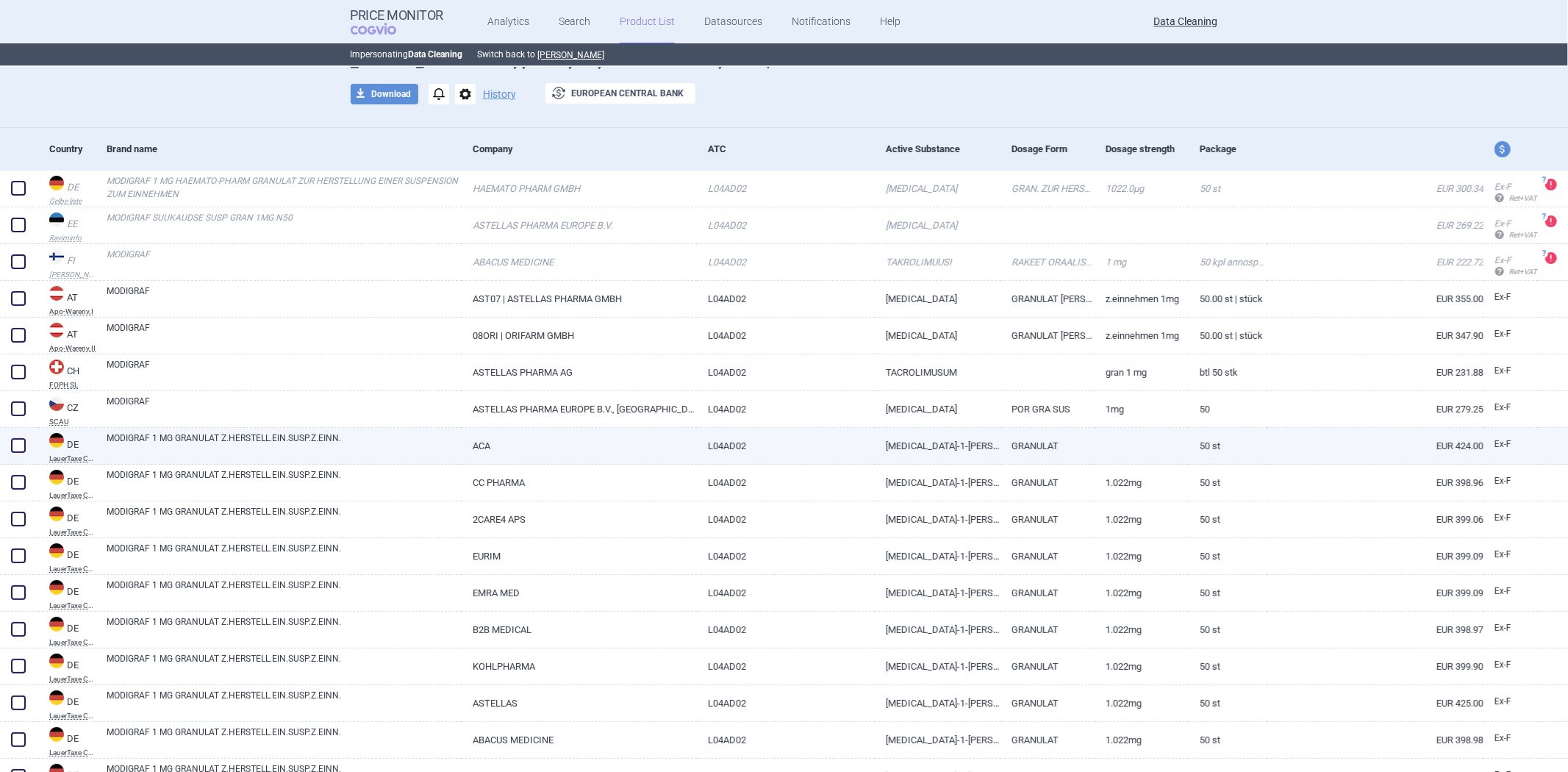
click at [357, 446] on link "MODIGRAF 1 MG GRANULAT Z.HERSTELL.EIN.SUSP.Z.EINN." at bounding box center [284, 444] width 355 height 27
select select "EUR"
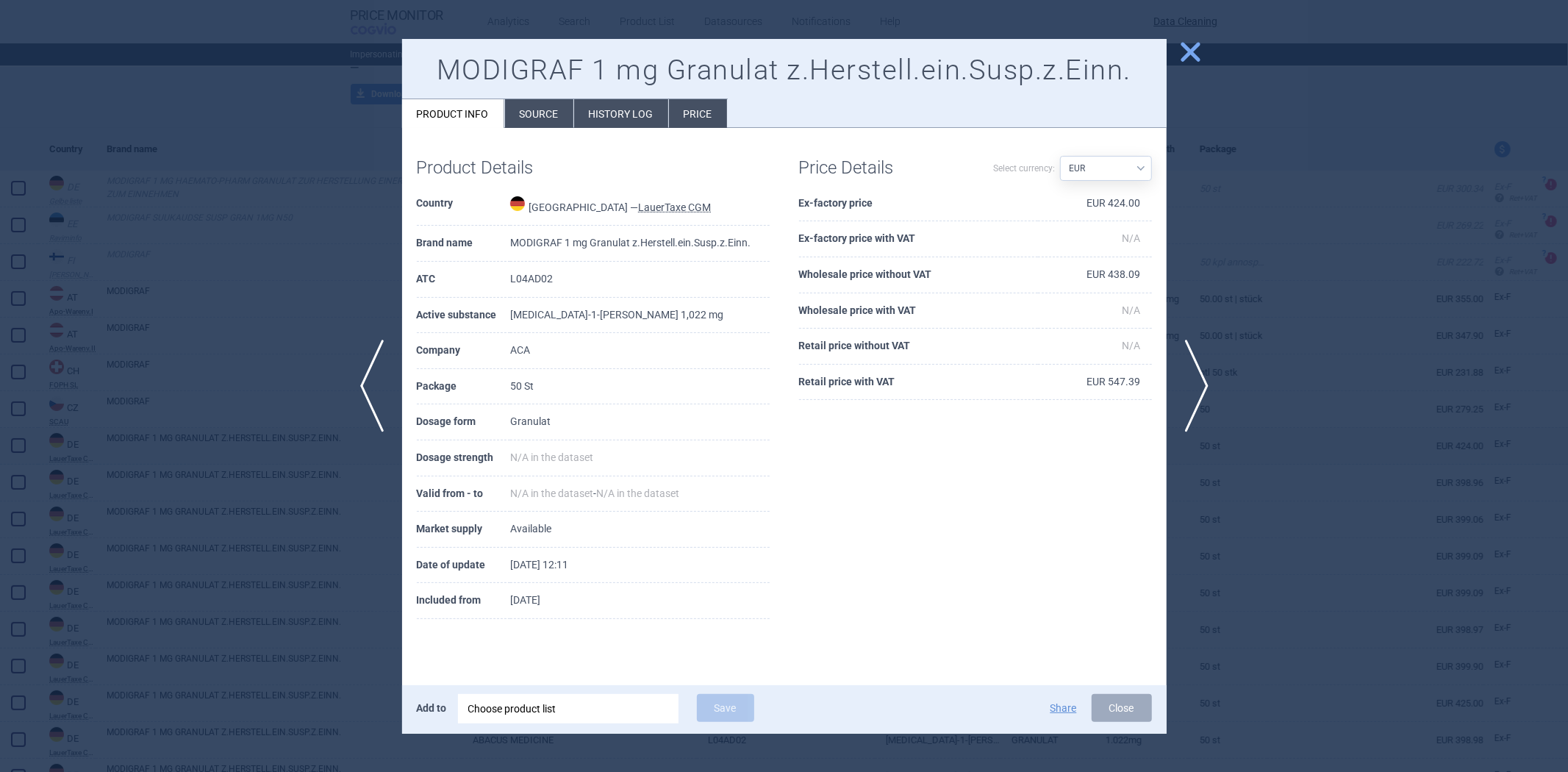
click at [612, 108] on li "History log" at bounding box center [621, 114] width 94 height 29
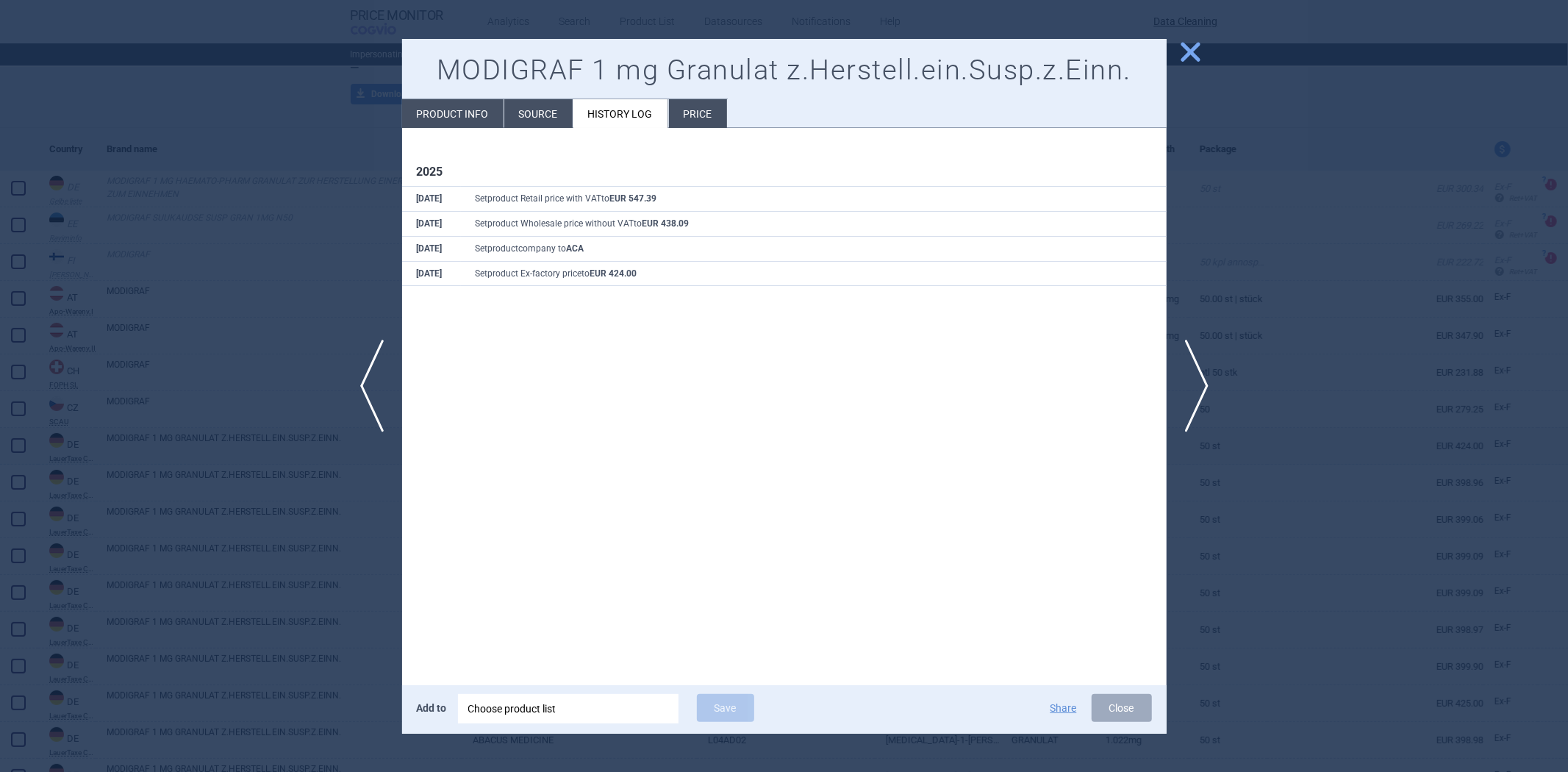
click at [285, 235] on div at bounding box center [784, 386] width 1568 height 772
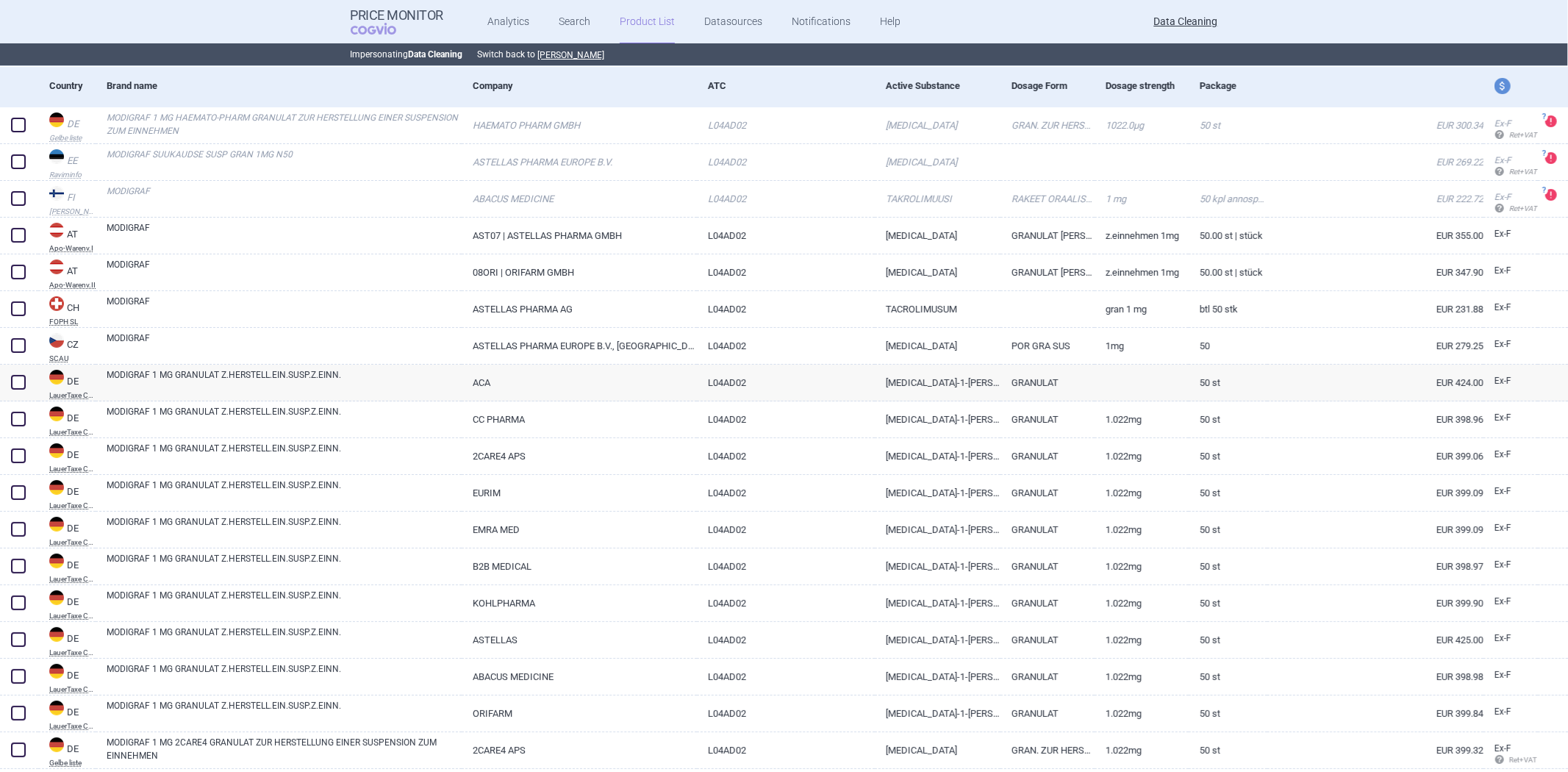
scroll to position [163, 0]
